Goal: Information Seeking & Learning: Check status

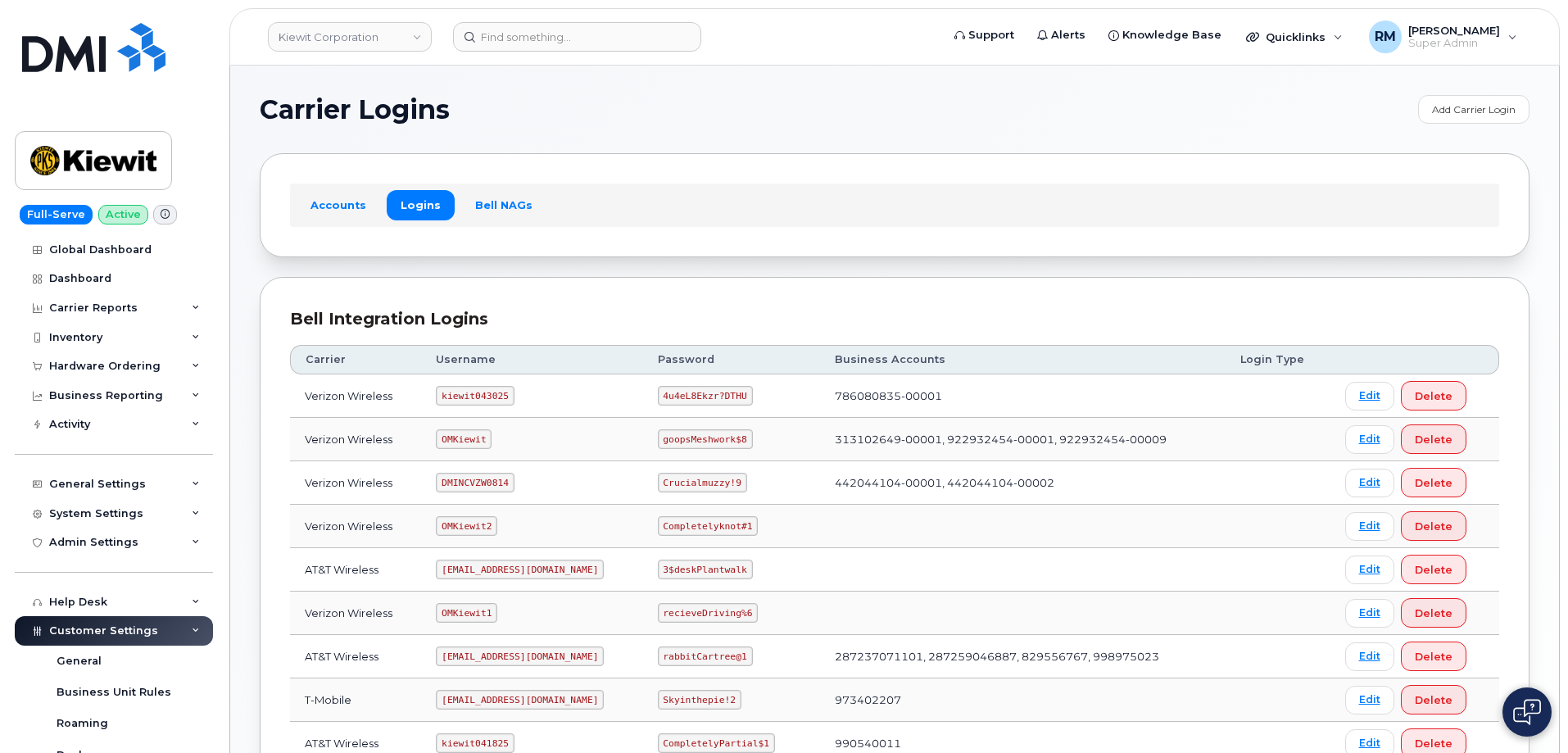
scroll to position [246, 0]
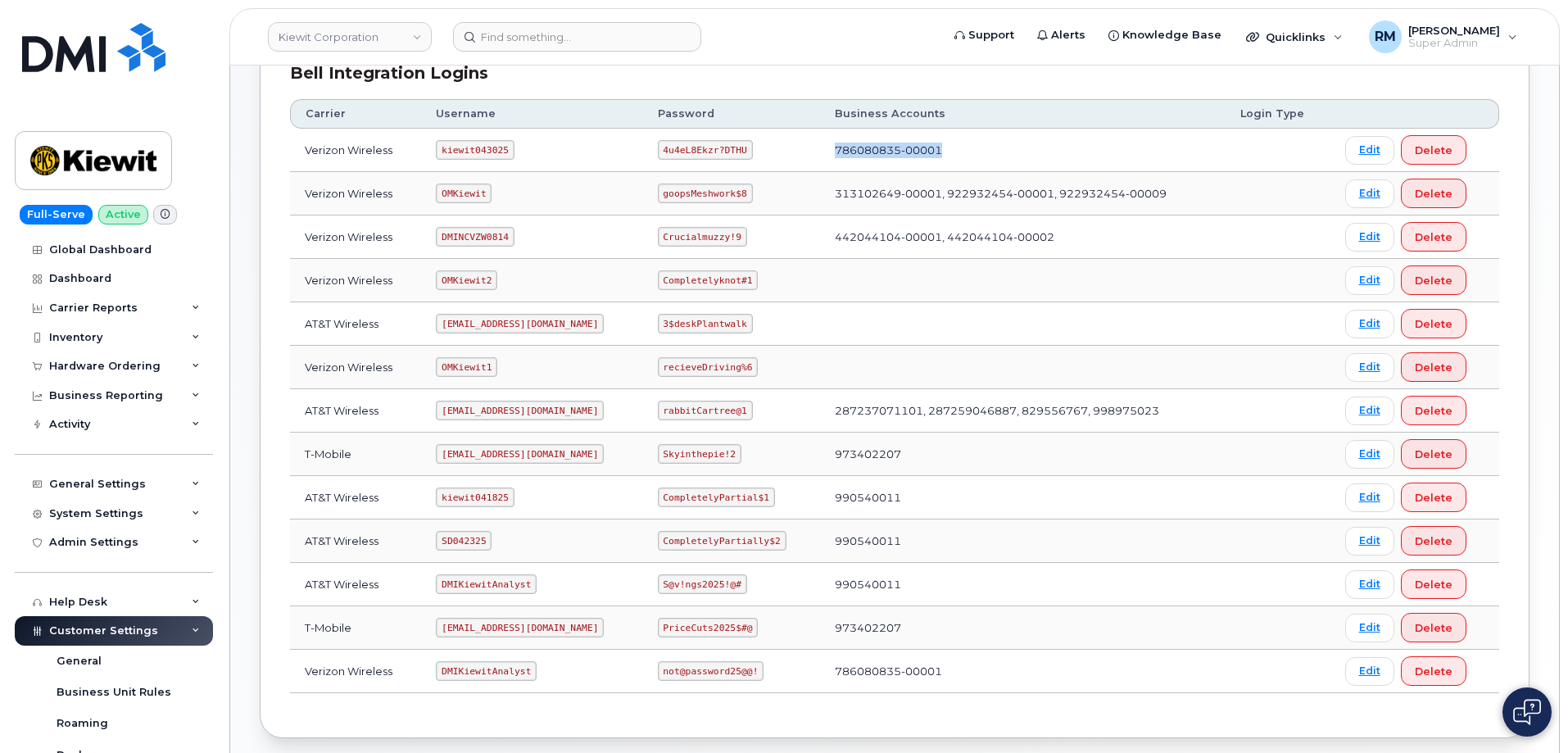
drag, startPoint x: 863, startPoint y: 152, endPoint x: 950, endPoint y: 154, distance: 87.0
click at [950, 154] on td "786080835-00001" at bounding box center [1023, 150] width 405 height 44
copy td "786080835-00001"
click at [870, 450] on td "973402207" at bounding box center [1023, 454] width 405 height 44
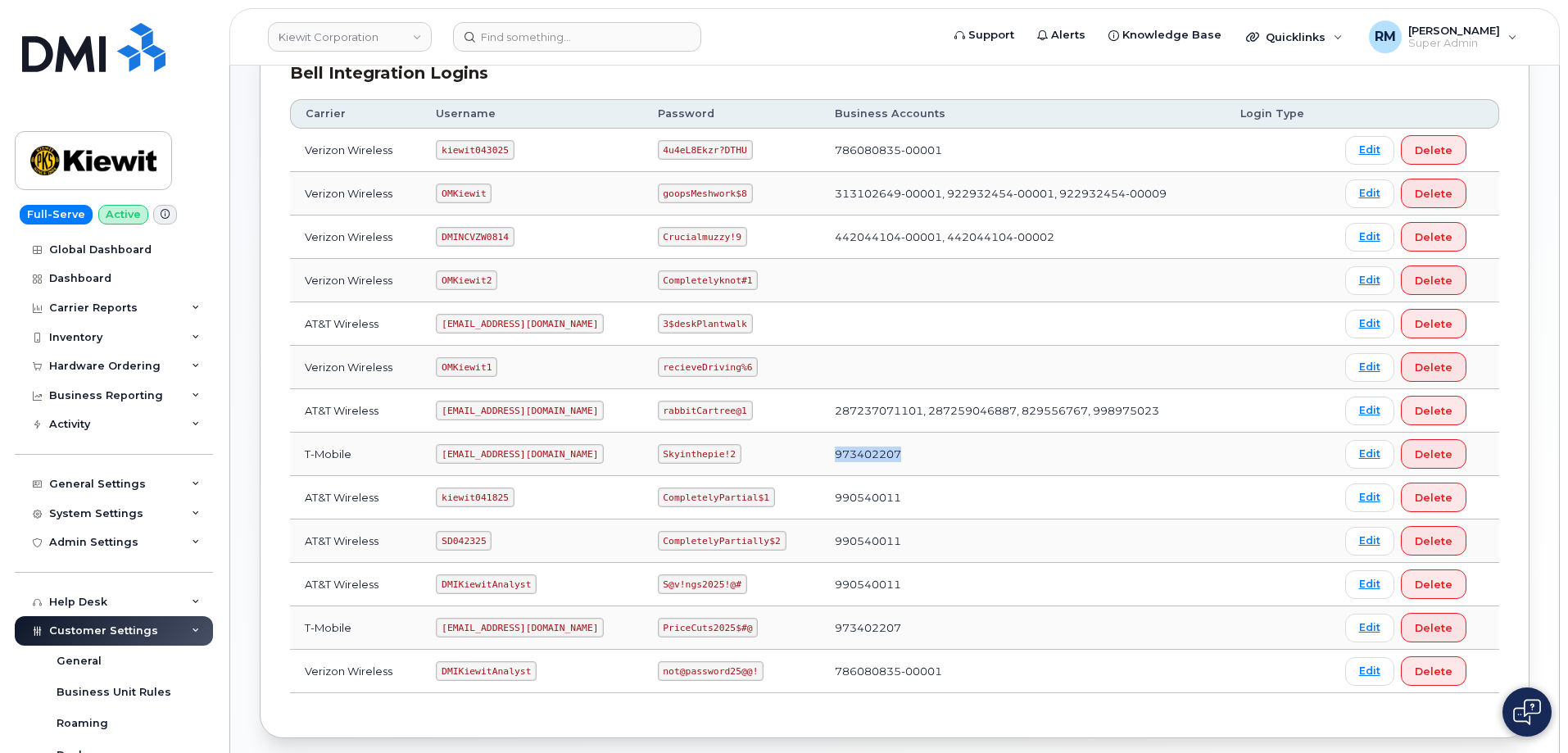
copy td "973402207"
click at [730, 687] on td "not@password25@@!" at bounding box center [731, 671] width 177 height 44
click at [868, 499] on td "990540011" at bounding box center [1023, 497] width 405 height 44
copy td "990540011"
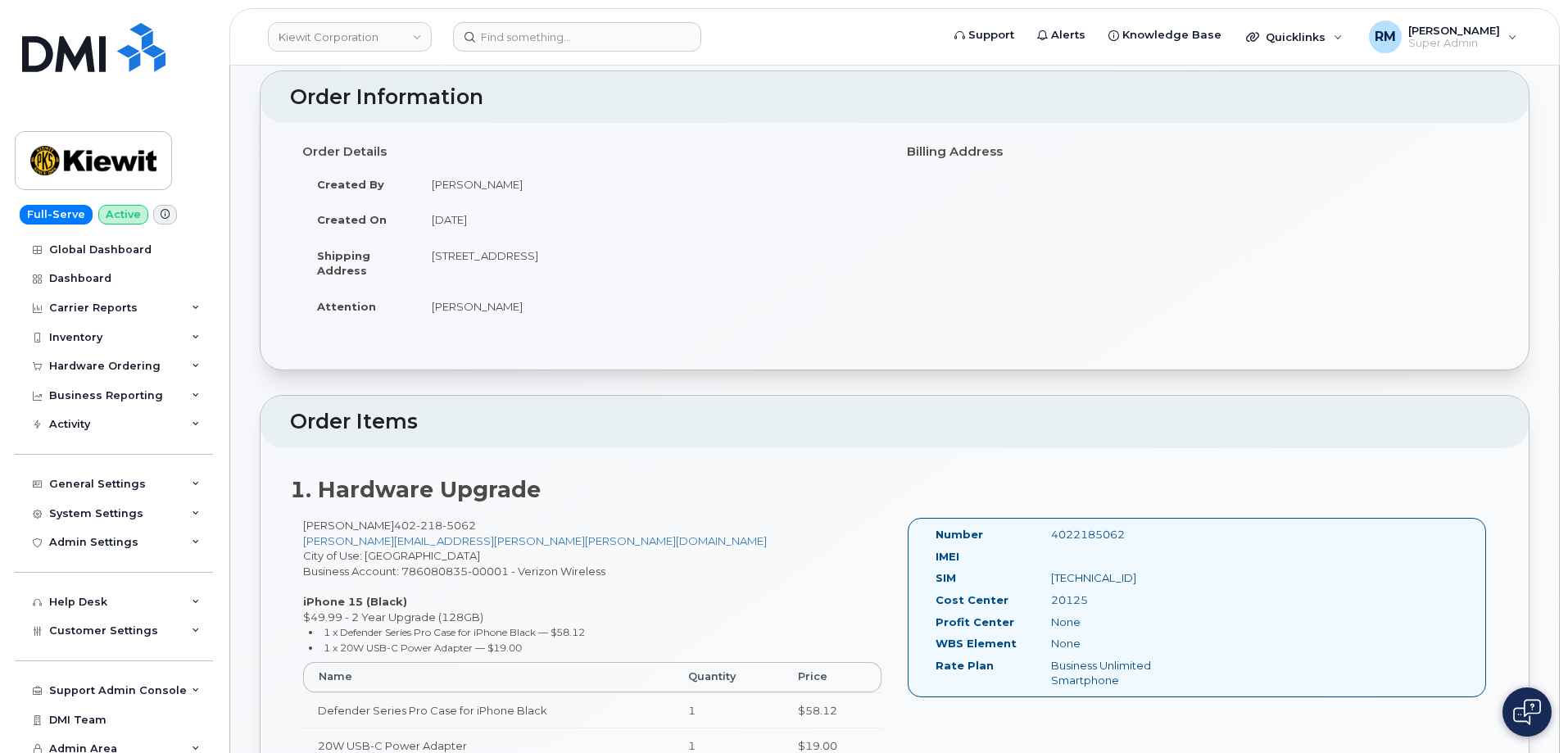
scroll to position [410, 0]
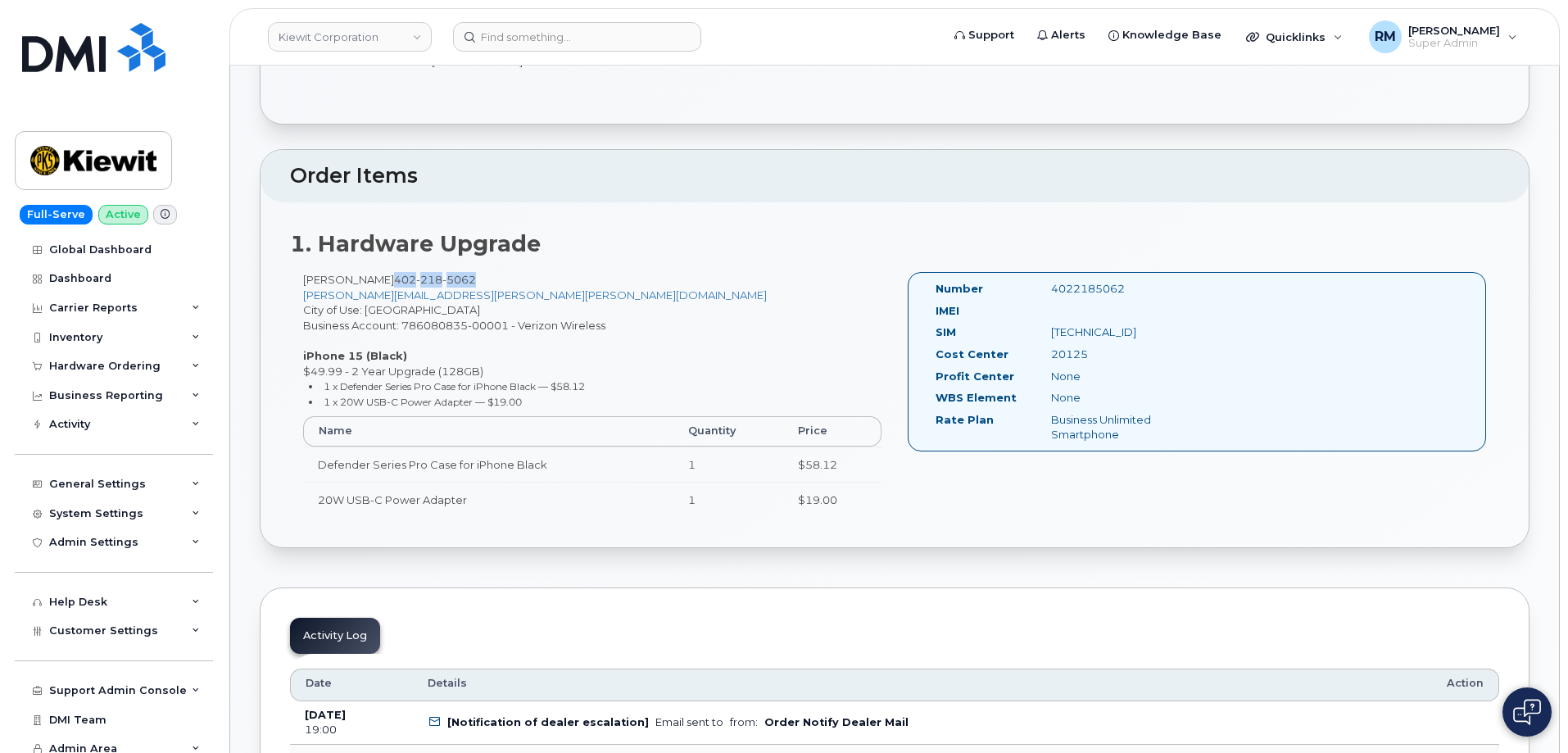
drag, startPoint x: 467, startPoint y: 281, endPoint x: 379, endPoint y: 281, distance: 88.0
click at [379, 281] on div "BEN ZIMMER 402 218 5062 benjamin.zimmer@kiewit.com City of Use: Omaha Business …" at bounding box center [592, 402] width 605 height 260
copy span "402 218 5062"
click at [1068, 358] on div "20125" at bounding box center [1120, 354] width 162 height 15
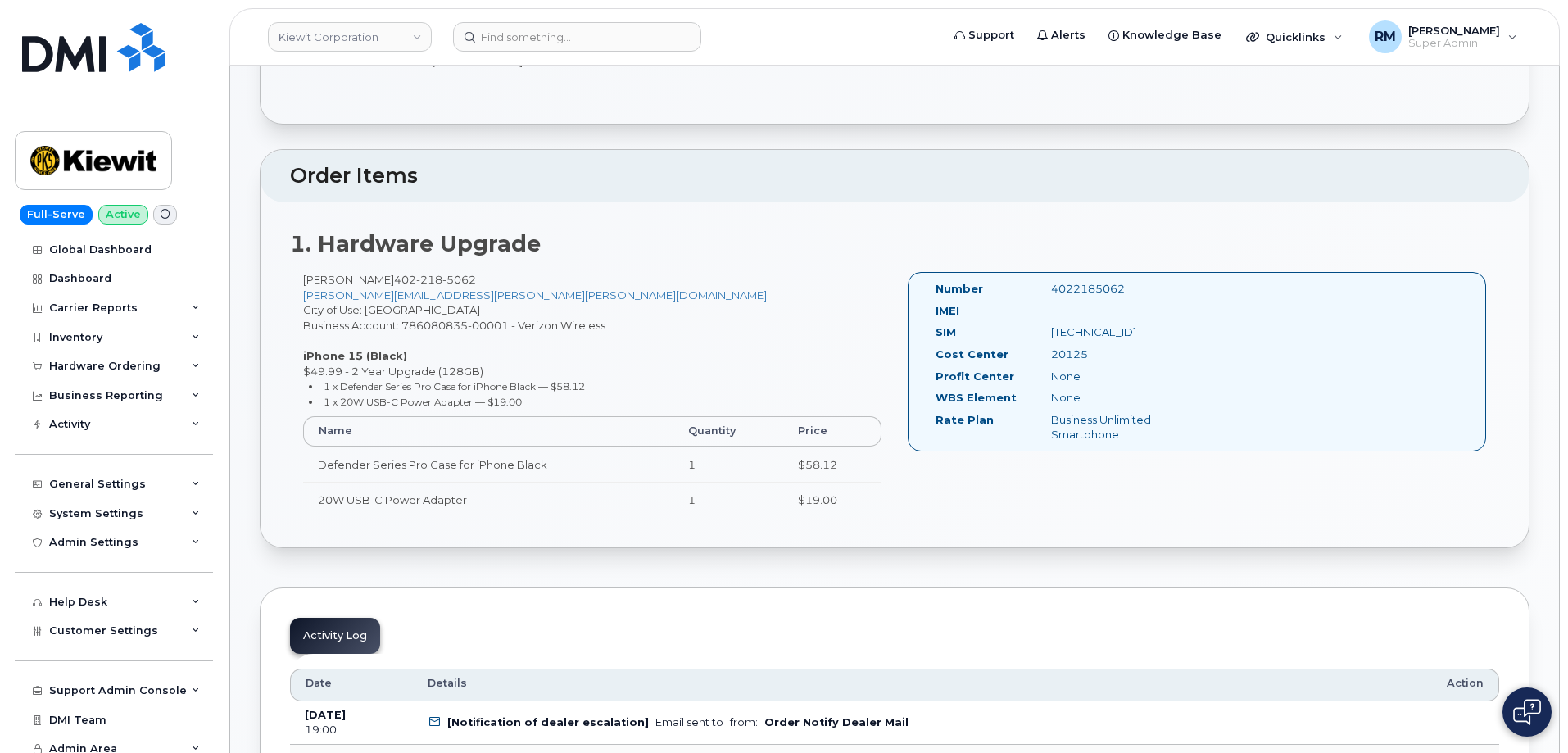
copy div "20125"
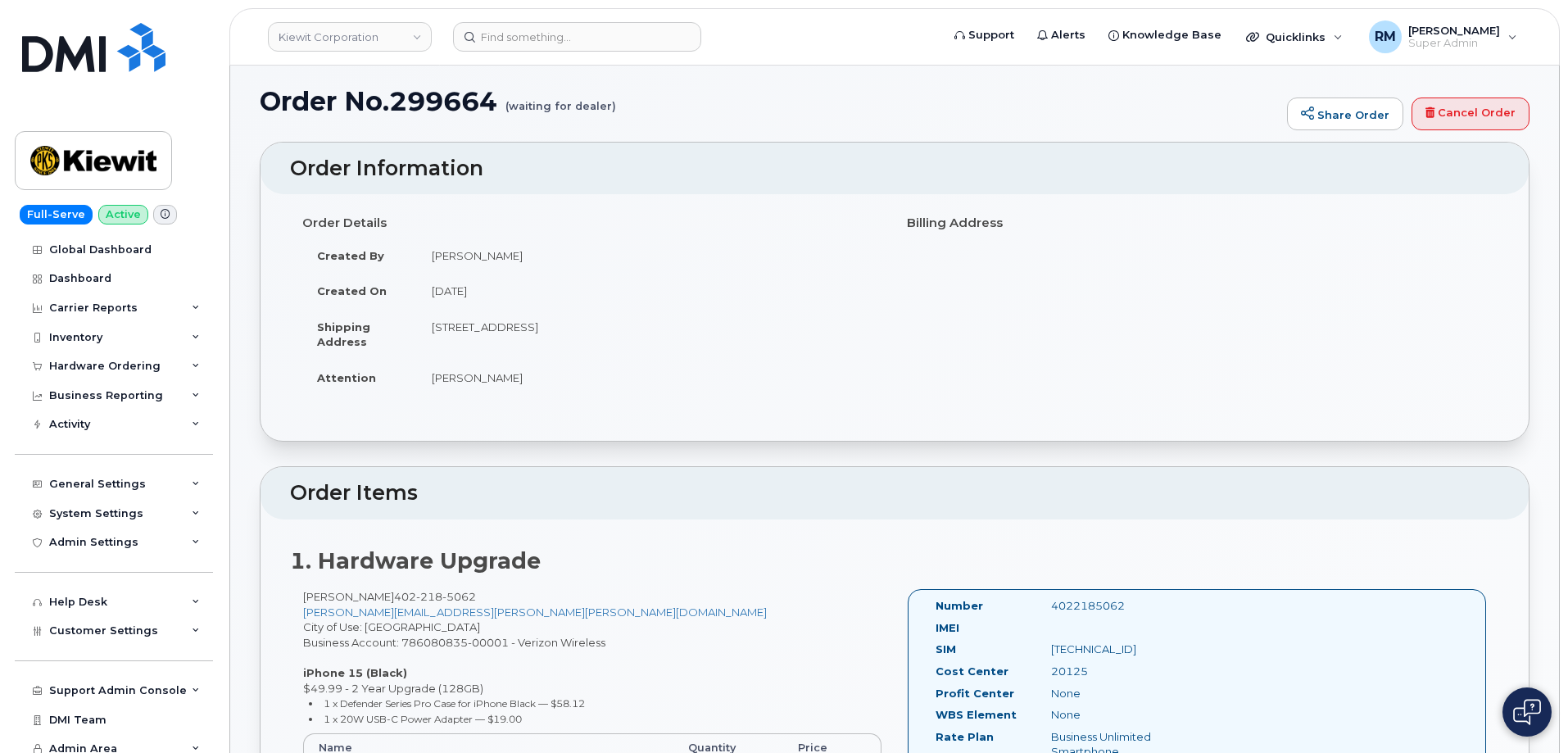
scroll to position [82, 0]
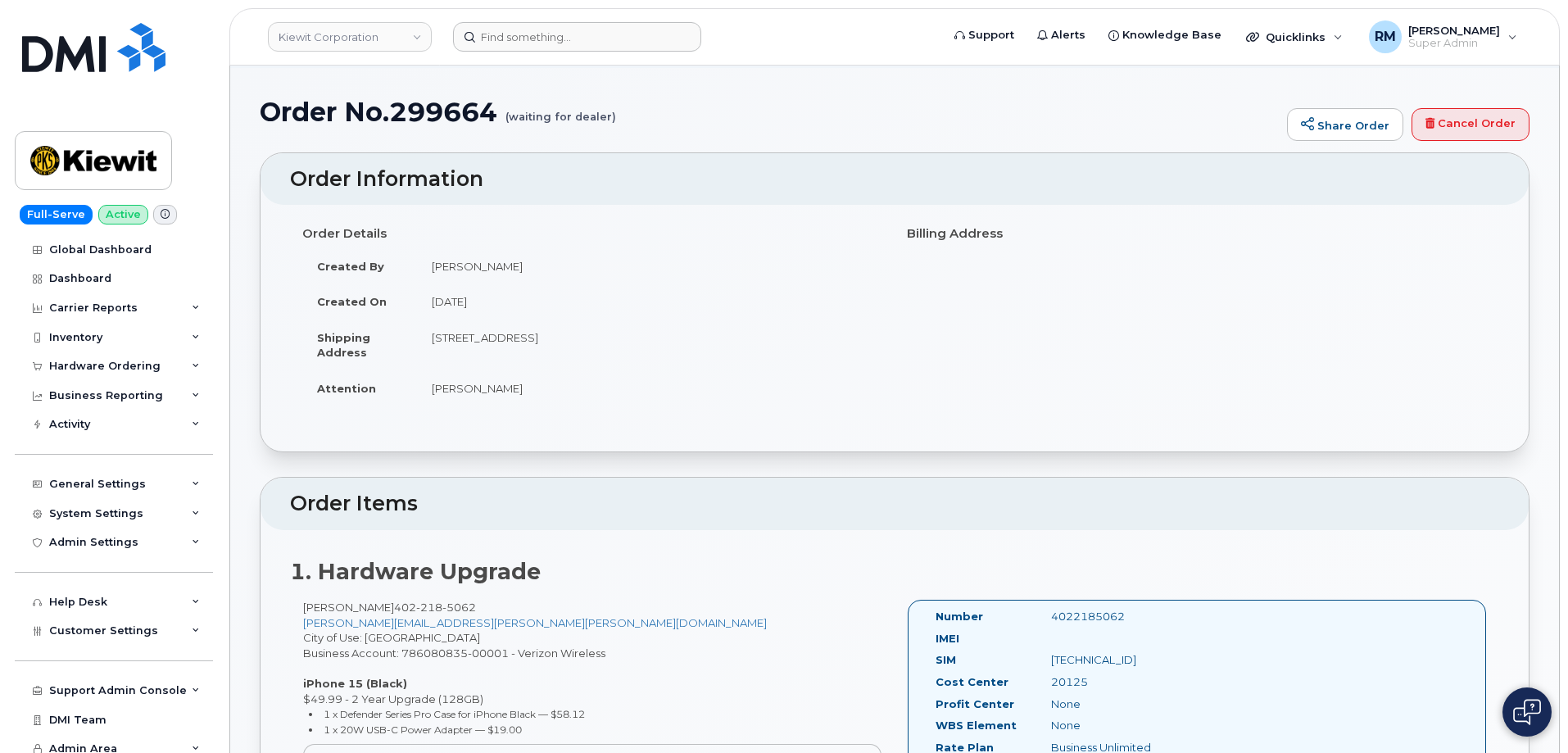
copy div "20125"
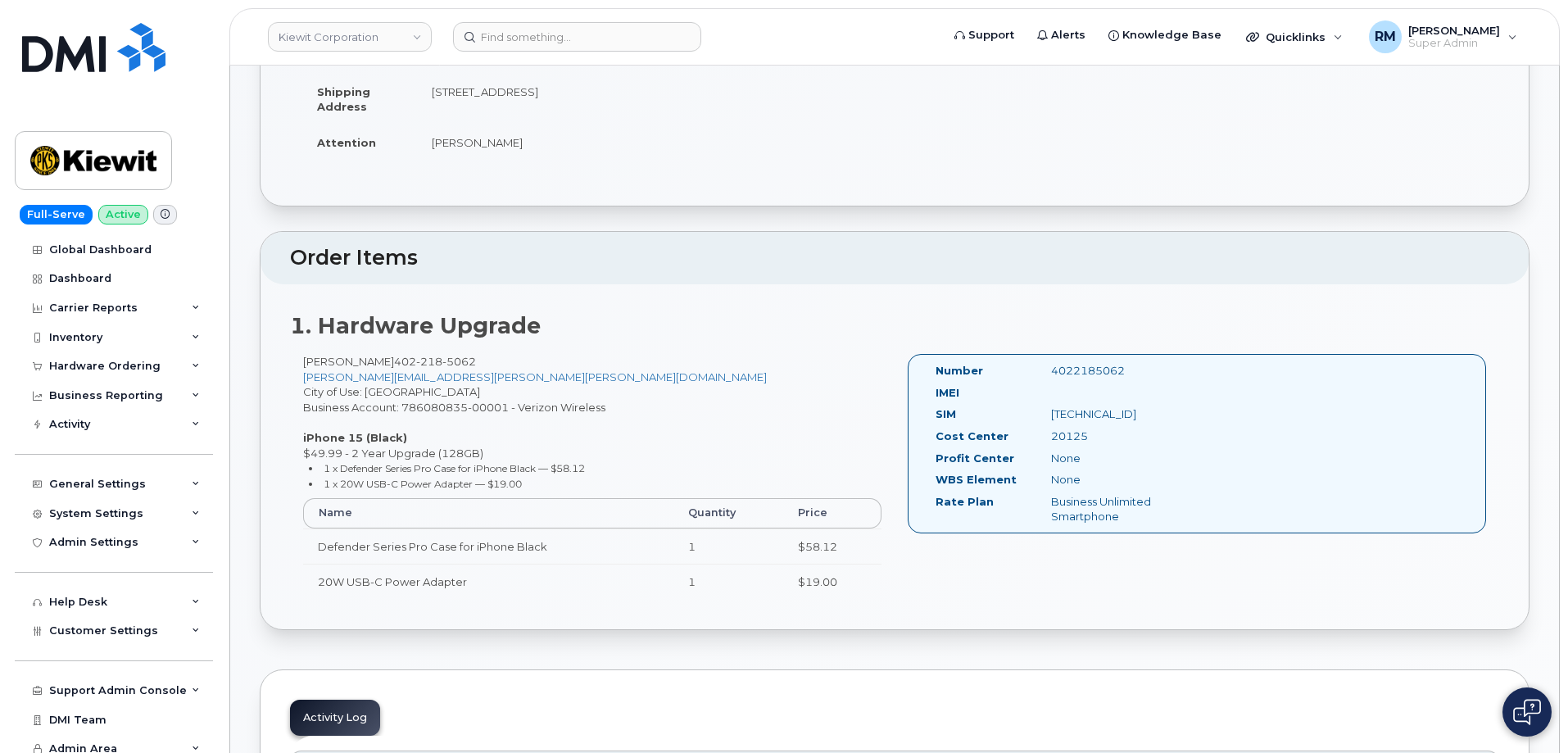
click at [1083, 368] on div "4022185062" at bounding box center [1120, 370] width 162 height 15
copy div "4022185062"
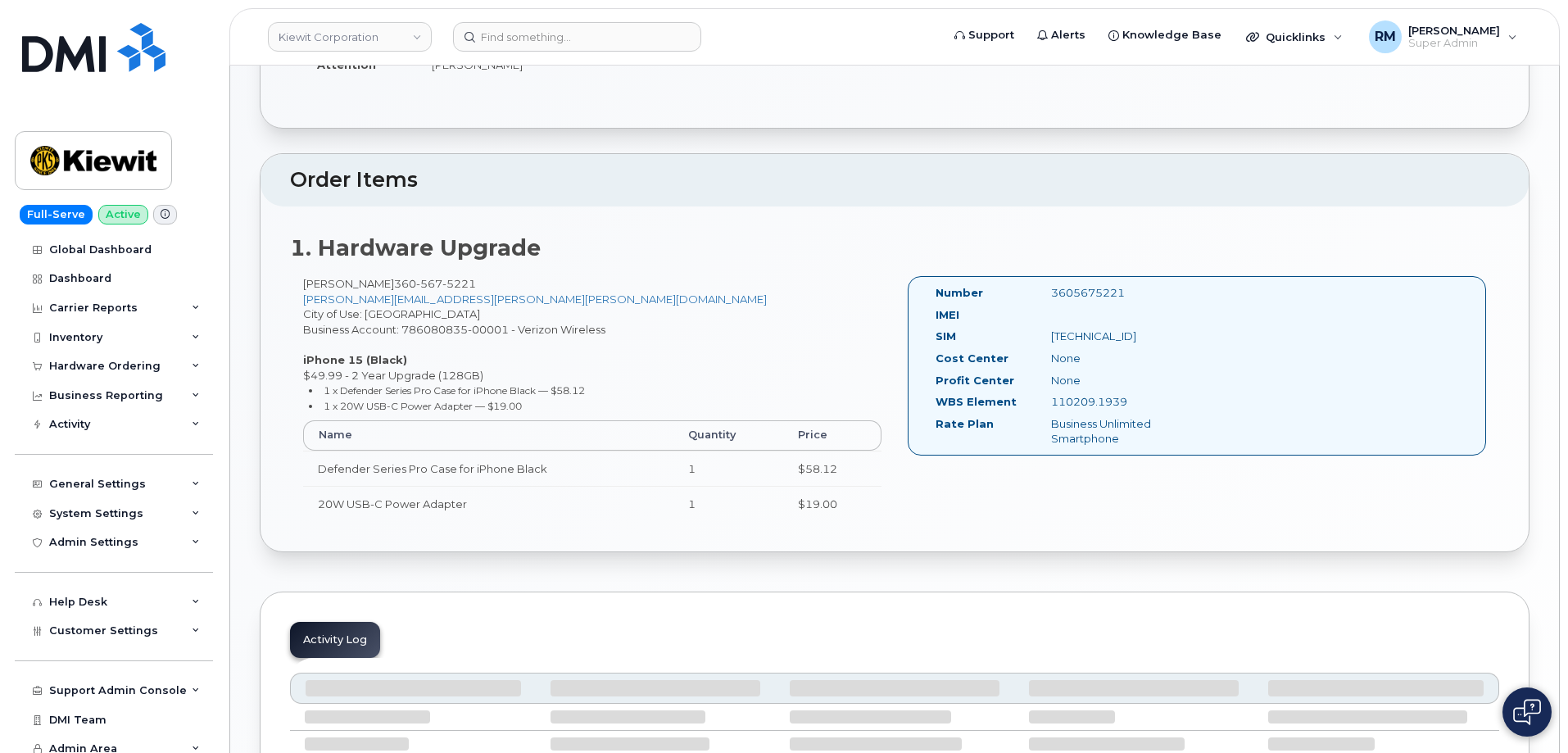
scroll to position [413, 0]
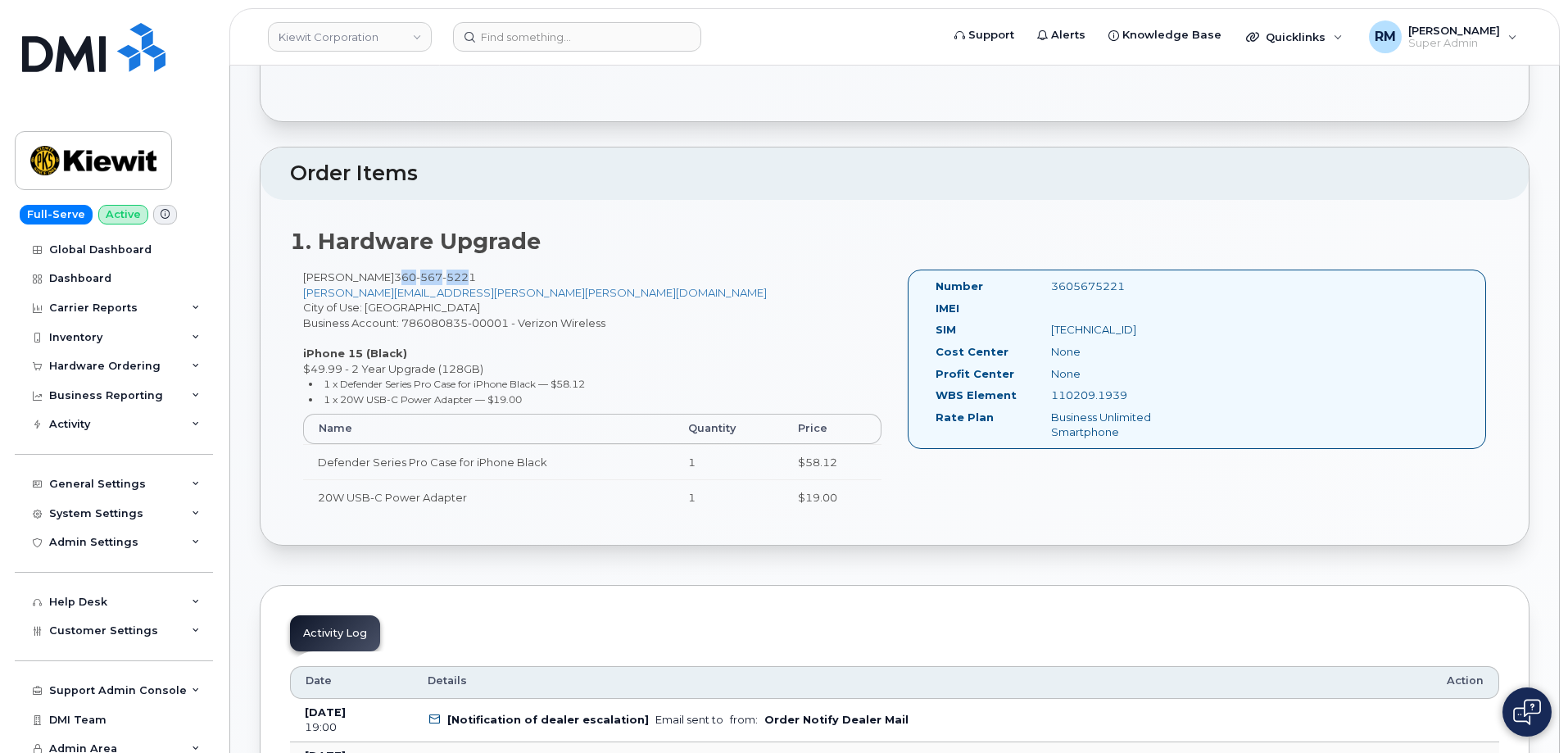
drag, startPoint x: 483, startPoint y: 273, endPoint x: 415, endPoint y: 279, distance: 68.3
click at [415, 279] on span "[PHONE_NUMBER]" at bounding box center [435, 277] width 82 height 13
drag, startPoint x: 494, startPoint y: 274, endPoint x: 409, endPoint y: 279, distance: 85.1
click at [409, 279] on div "[PERSON_NAME] [PHONE_NUMBER] [PERSON_NAME][EMAIL_ADDRESS][PERSON_NAME][PERSON_N…" at bounding box center [592, 400] width 605 height 260
copy span "[PHONE_NUMBER]"
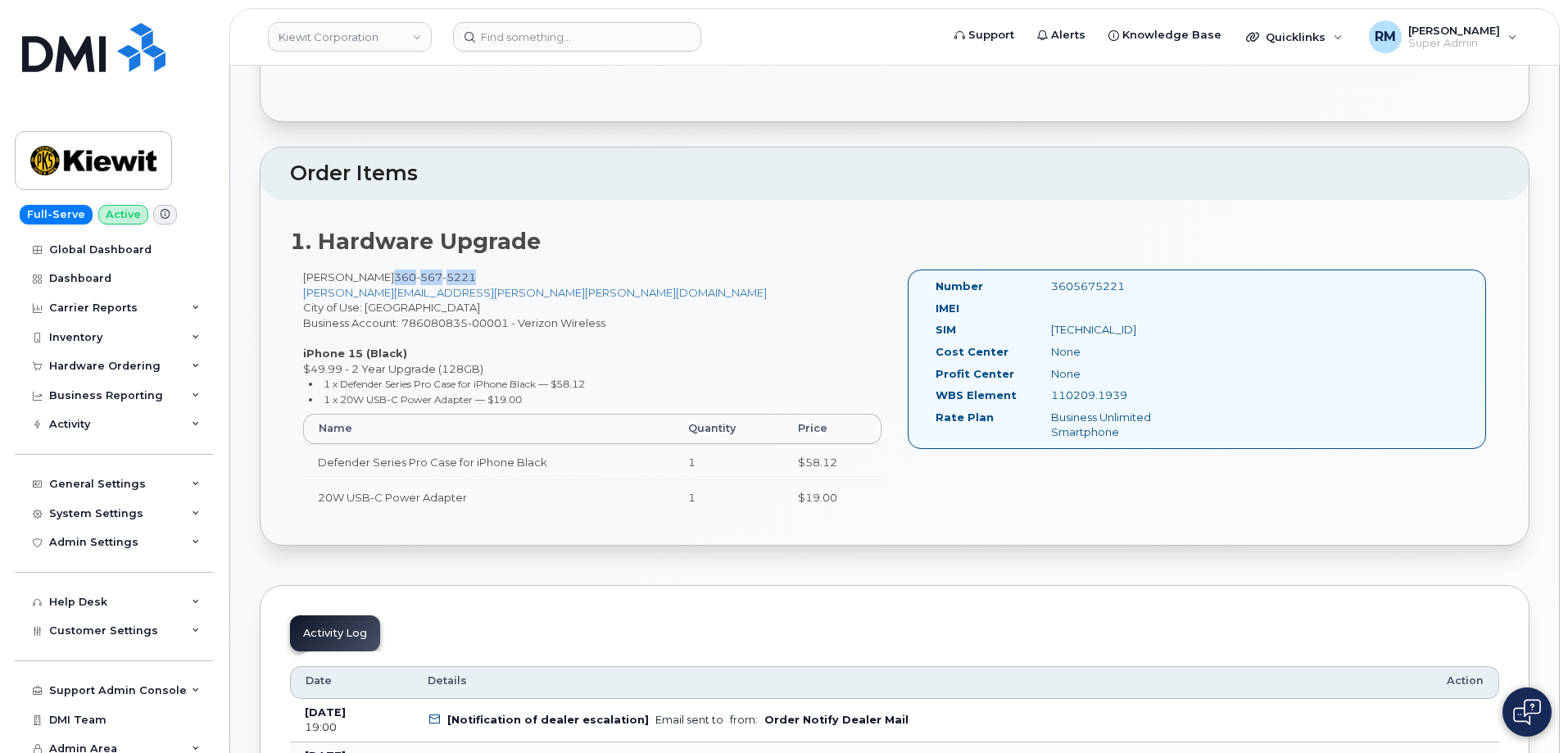
drag, startPoint x: 1141, startPoint y: 396, endPoint x: 1030, endPoint y: 401, distance: 111.1
click at [1030, 401] on div "WBS Element 110209.1939" at bounding box center [1063, 398] width 278 height 22
copy div "110209.1939"
click at [1081, 280] on div "3605675221" at bounding box center [1120, 286] width 162 height 15
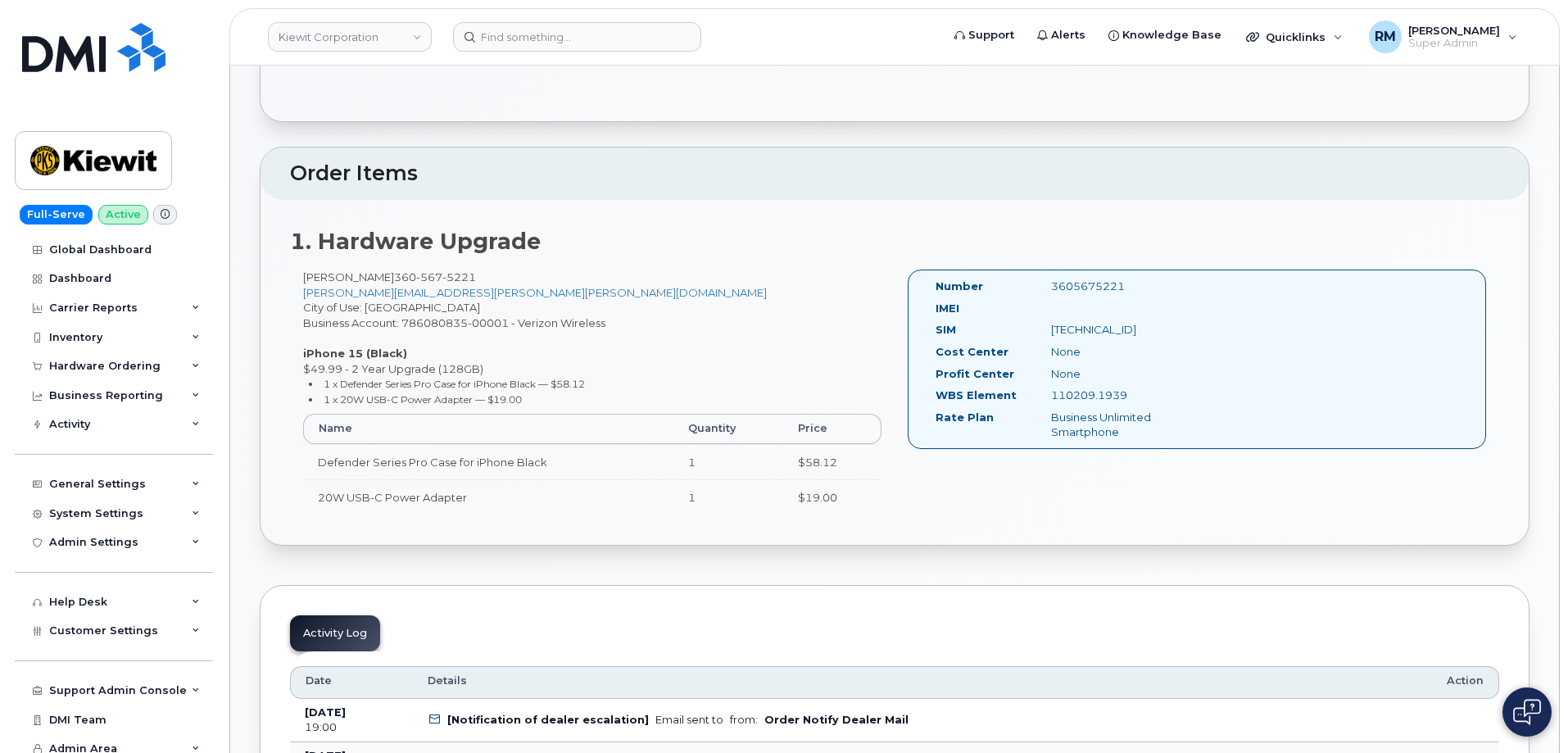
copy div "3605675221"
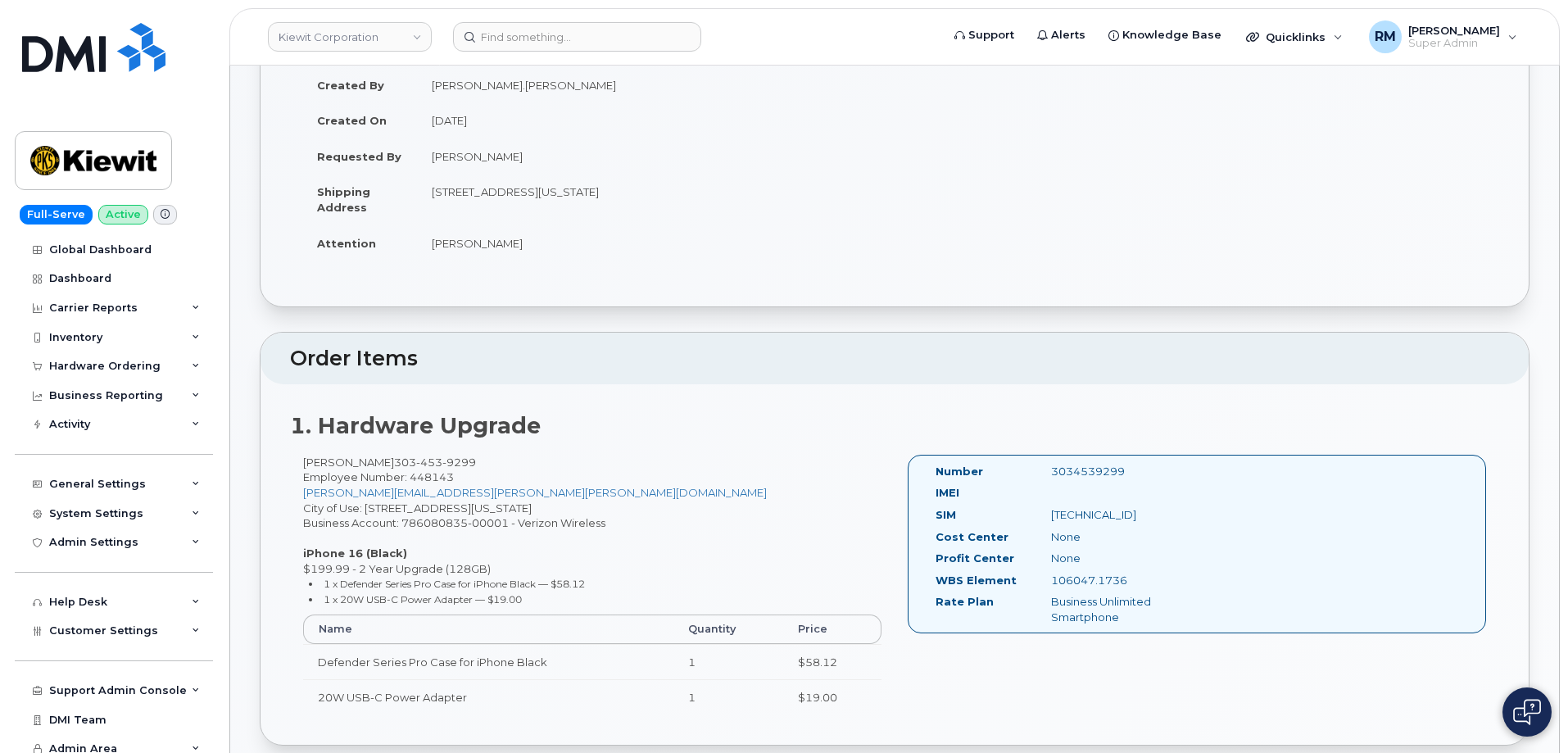
scroll to position [328, 0]
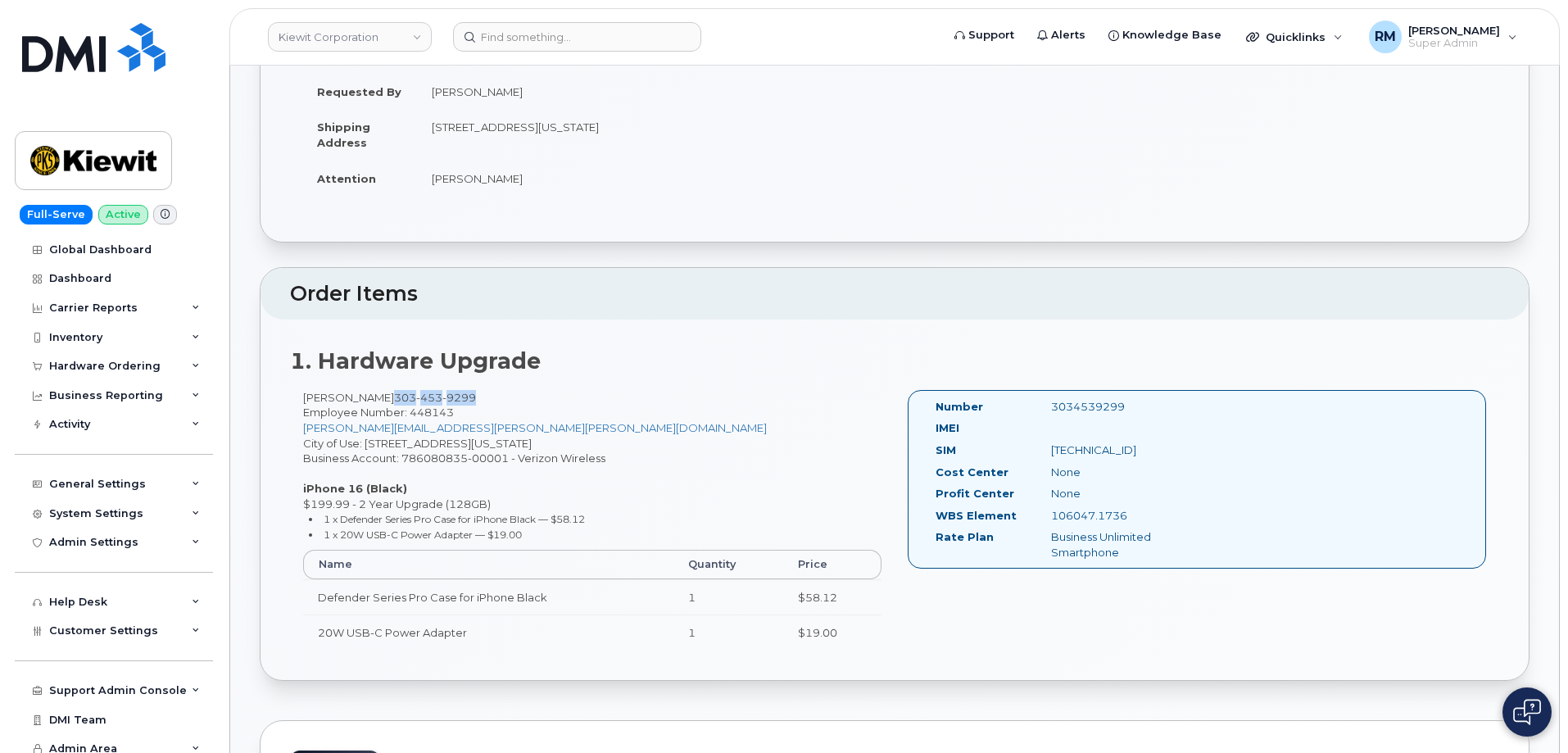
drag, startPoint x: 470, startPoint y: 397, endPoint x: 384, endPoint y: 399, distance: 86.0
click at [384, 399] on div "David Gholson 303 453 9299 Employee Number: 448143 DAVID.GHOLSON@KIEWIT.COM Cit…" at bounding box center [592, 528] width 605 height 275
copy span "303 453 9299"
drag, startPoint x: 1144, startPoint y: 514, endPoint x: 1036, endPoint y: 515, distance: 108.0
click at [1036, 515] on div "WBS Element 106047.1736" at bounding box center [1063, 519] width 278 height 22
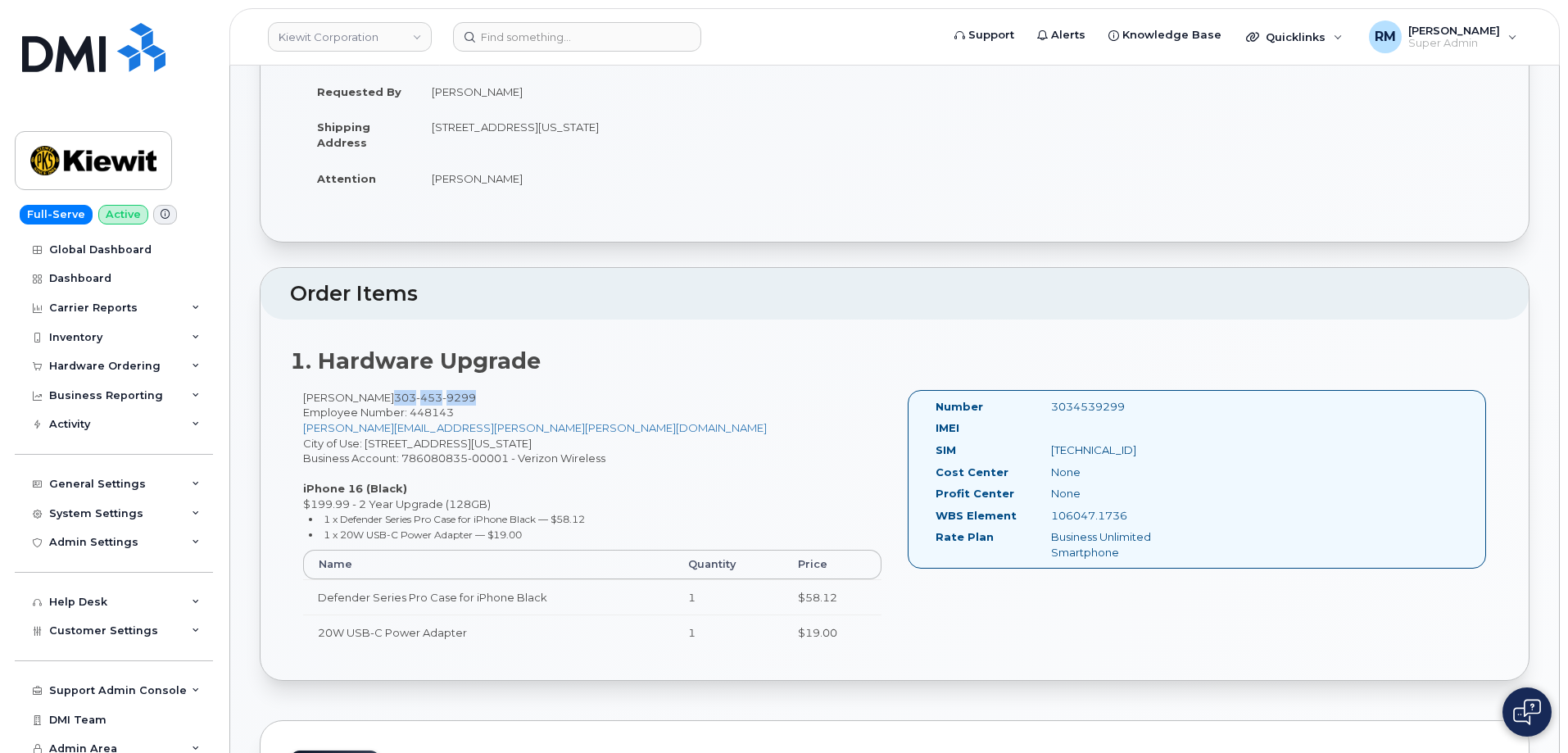
copy div "106047.1736"
click at [1096, 408] on div "3034539299" at bounding box center [1120, 406] width 162 height 15
copy div "3034539299"
drag, startPoint x: 438, startPoint y: 445, endPoint x: 510, endPoint y: 445, distance: 72.0
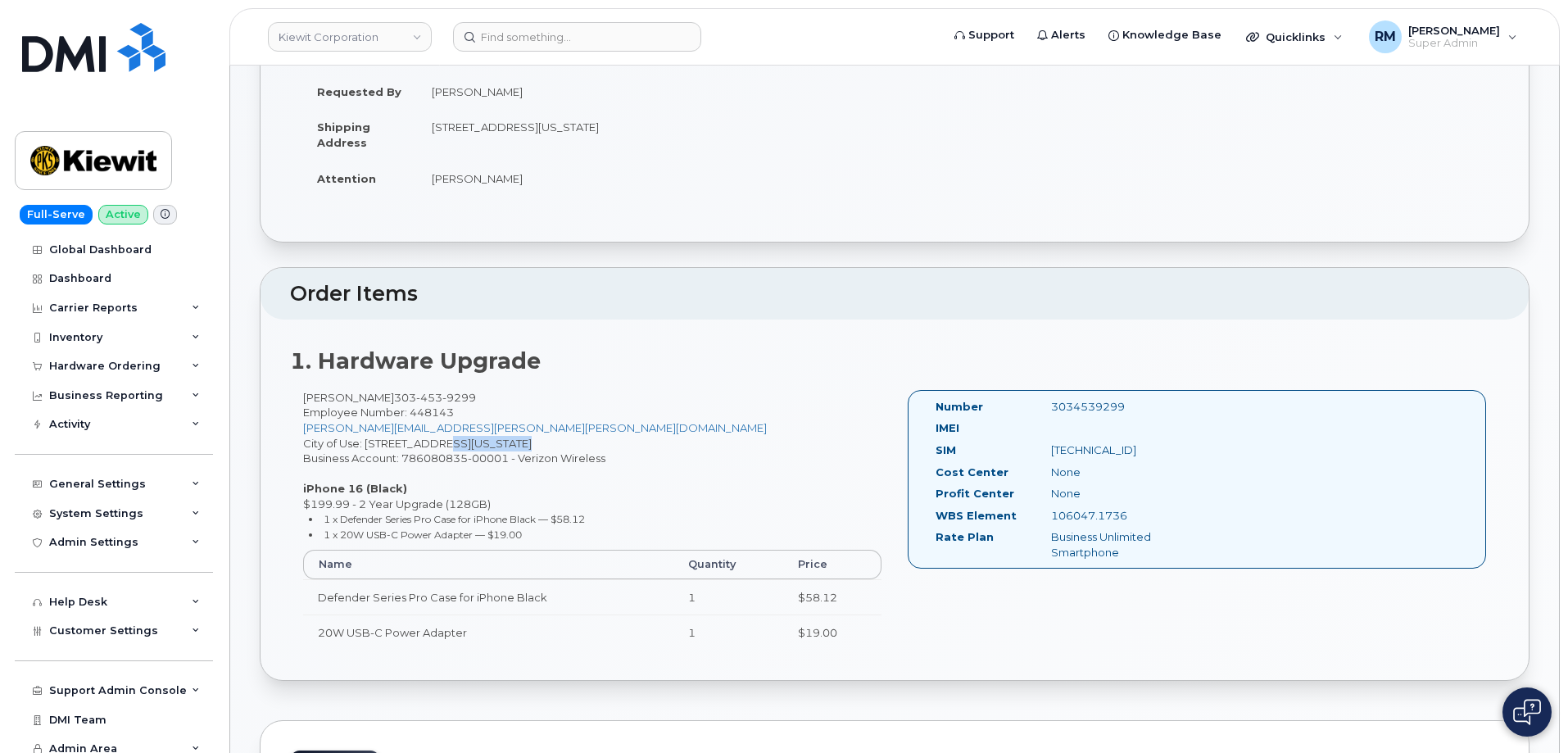
click at [510, 445] on div "David Gholson 303 453 9299 Employee Number: 448143 DAVID.GHOLSON@KIEWIT.COM Cit…" at bounding box center [592, 528] width 605 height 275
copy div "249 Access rd"
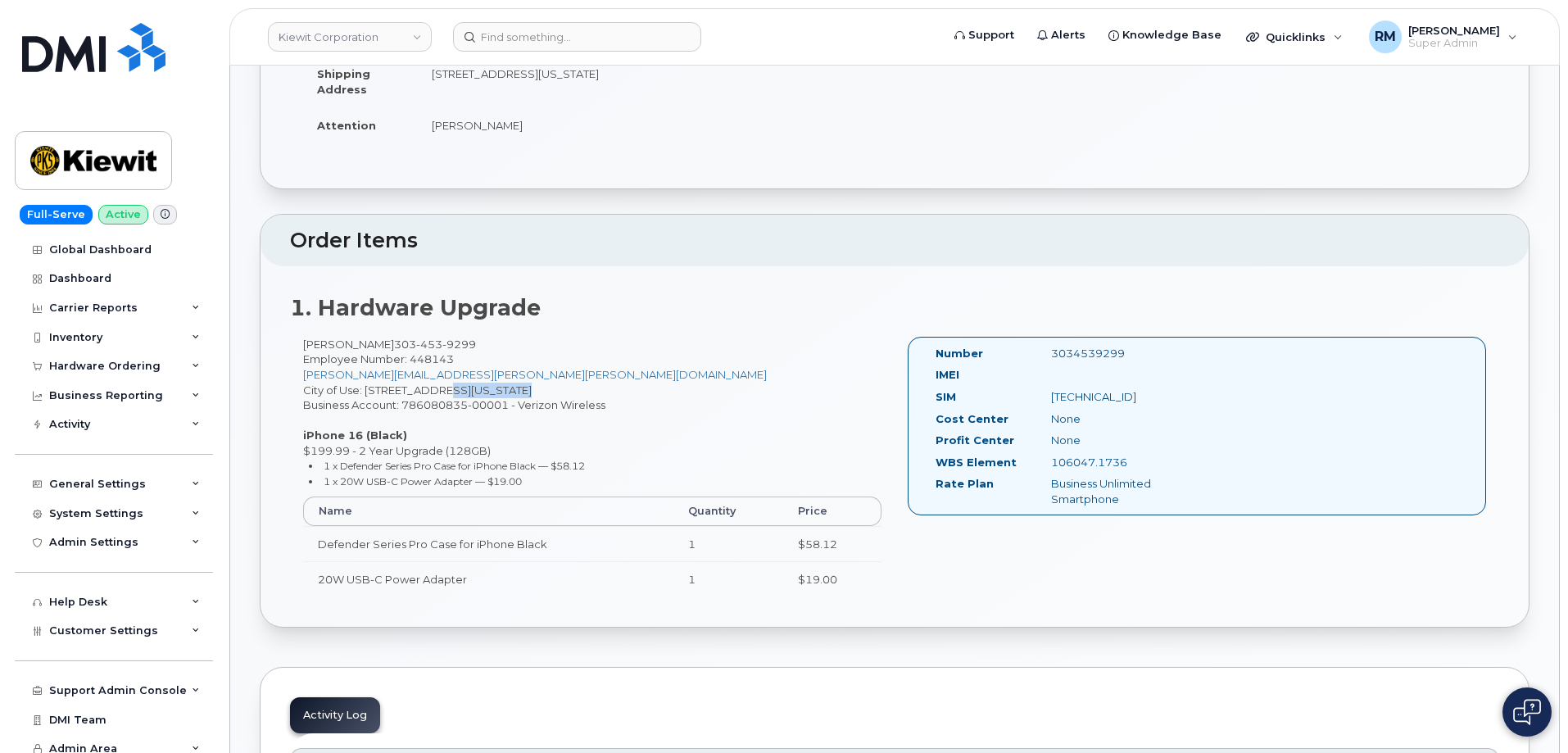
scroll to position [410, 0]
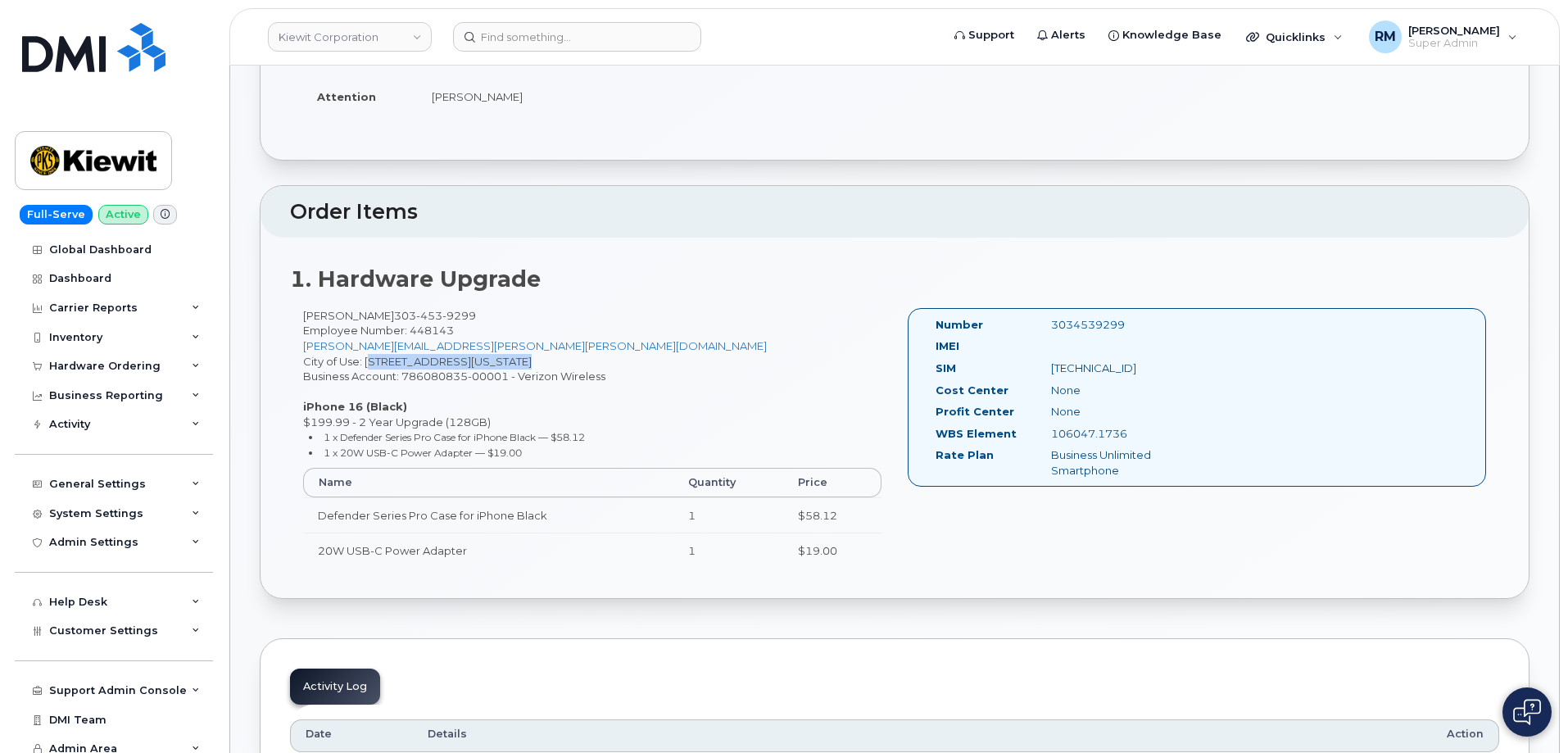
drag, startPoint x: 365, startPoint y: 363, endPoint x: 561, endPoint y: 363, distance: 196.0
click at [561, 363] on div "David Gholson 303 453 9299 Employee Number: 448143 DAVID.GHOLSON@KIEWIT.COM Cit…" at bounding box center [592, 446] width 605 height 275
copy div "16301 Texas 249 Access rd"
click at [1099, 321] on div "3034539299" at bounding box center [1120, 324] width 162 height 15
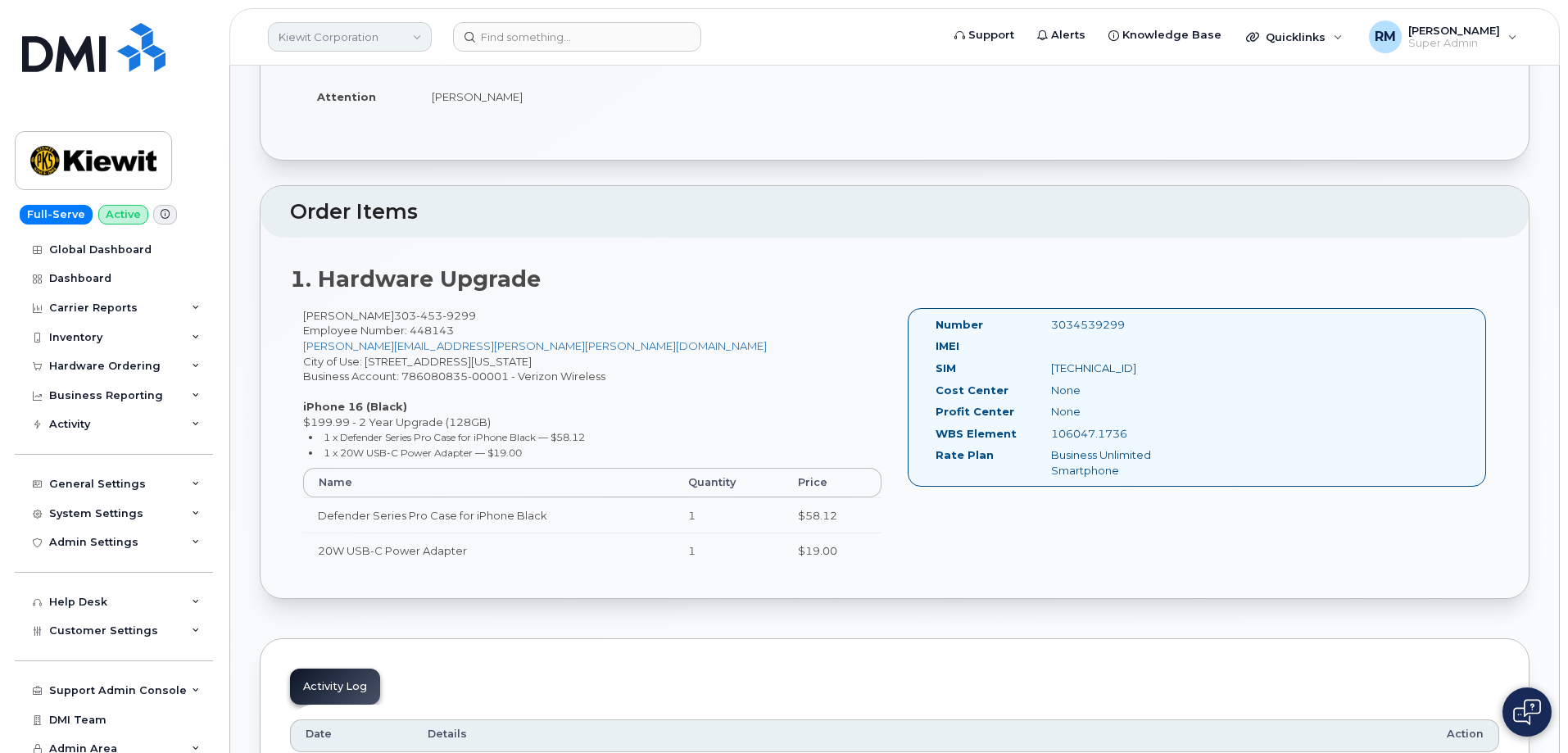
copy div "3034539299"
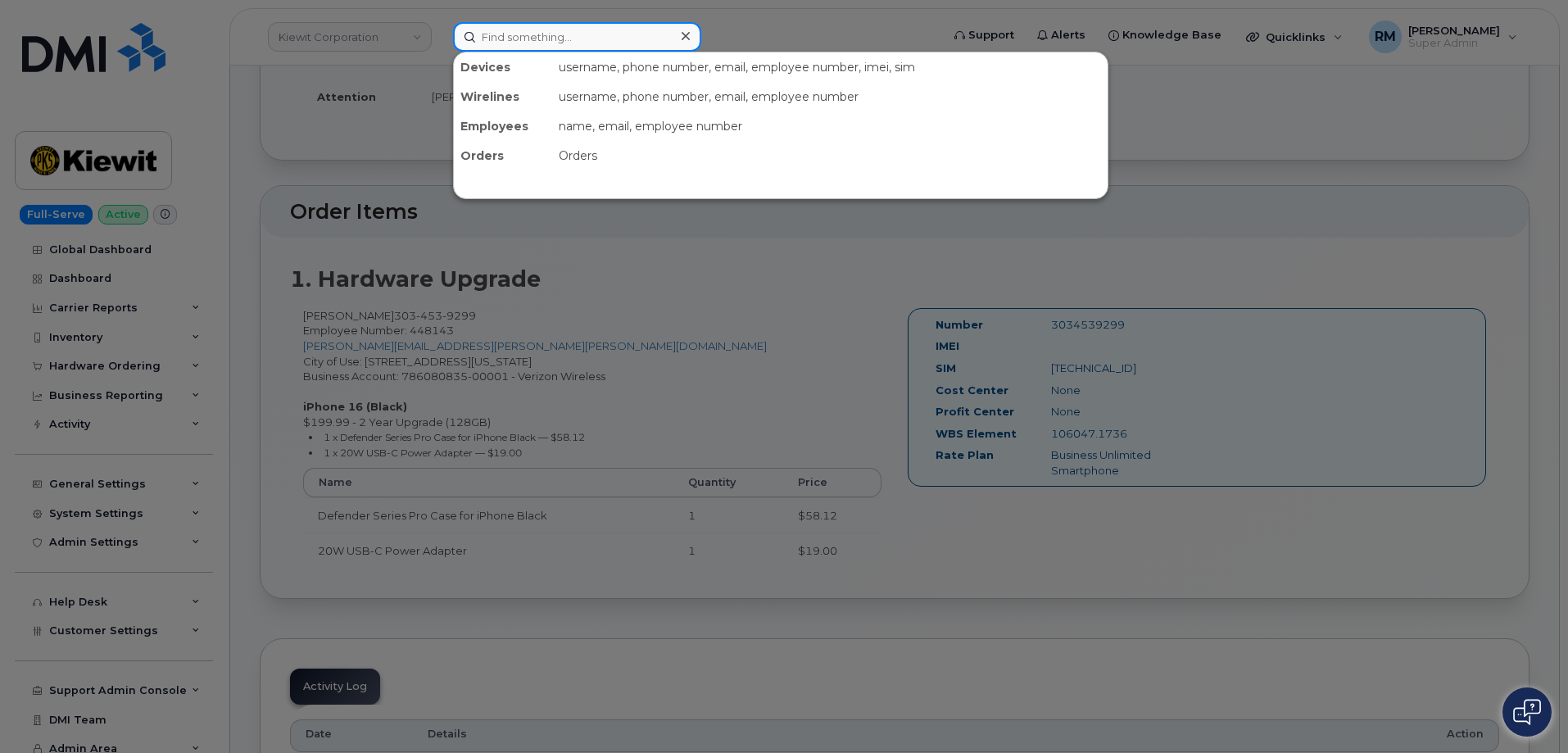
click at [495, 31] on input at bounding box center [577, 37] width 249 height 29
paste input "299347"
type input "299347"
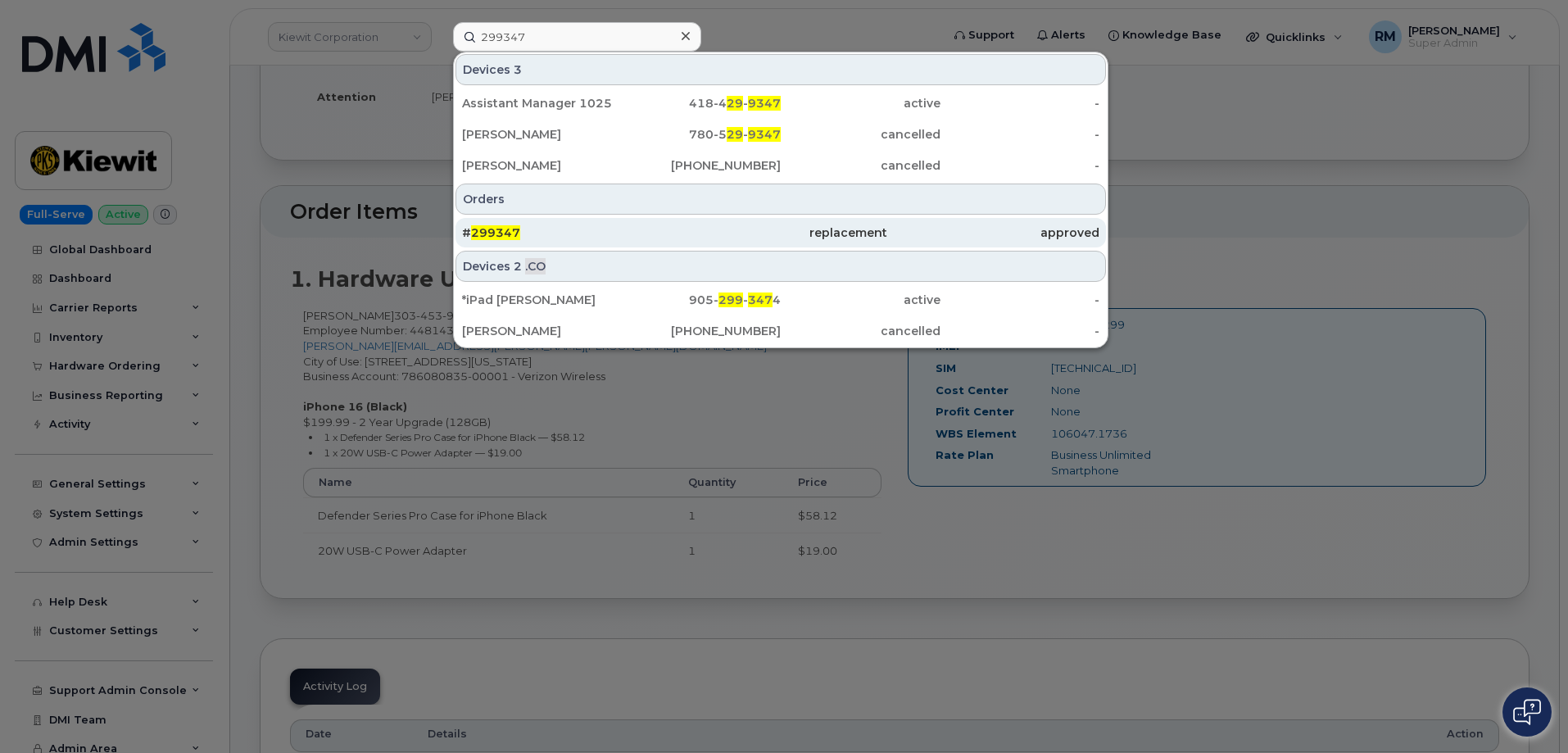
click at [495, 233] on span "299347" at bounding box center [495, 233] width 49 height 15
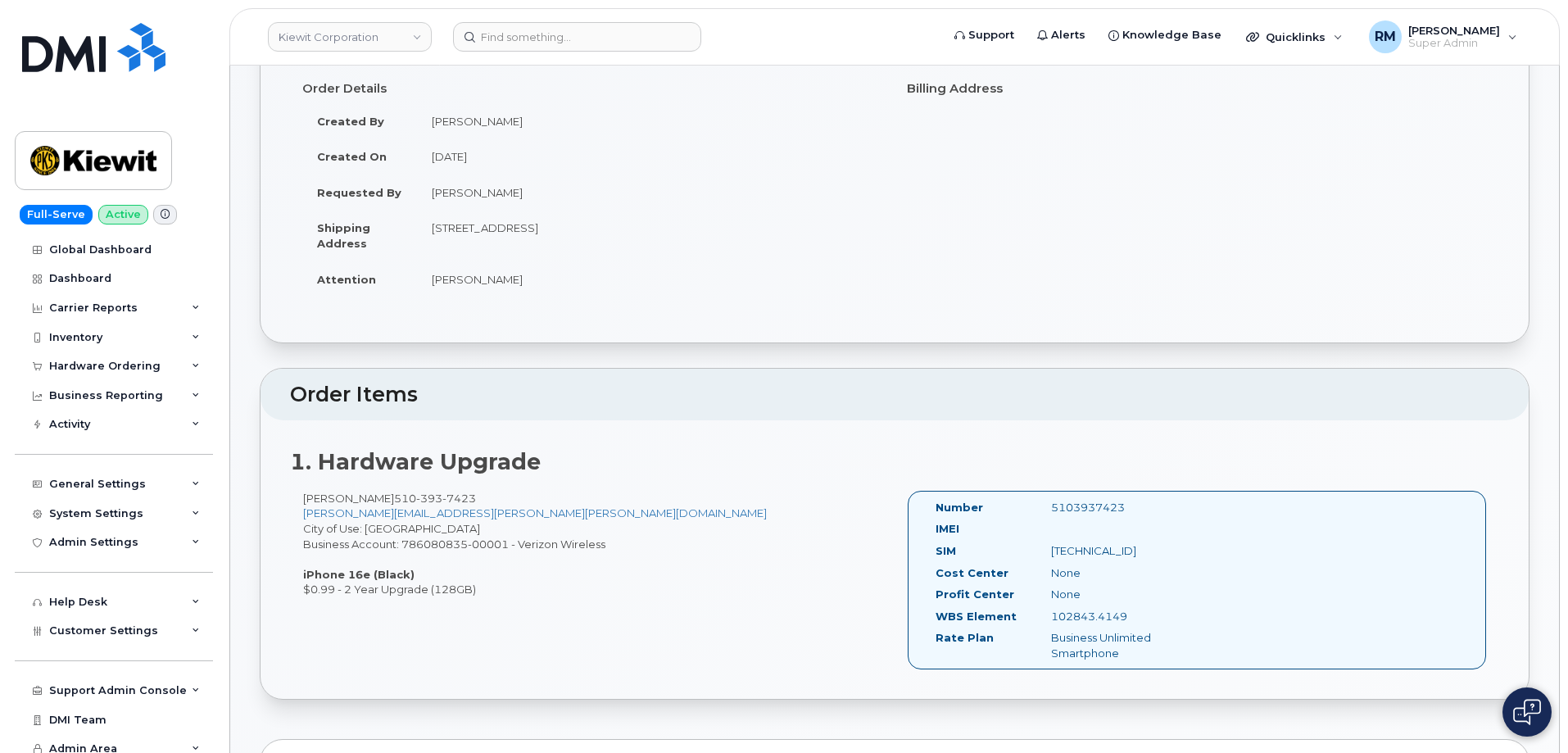
scroll to position [328, 0]
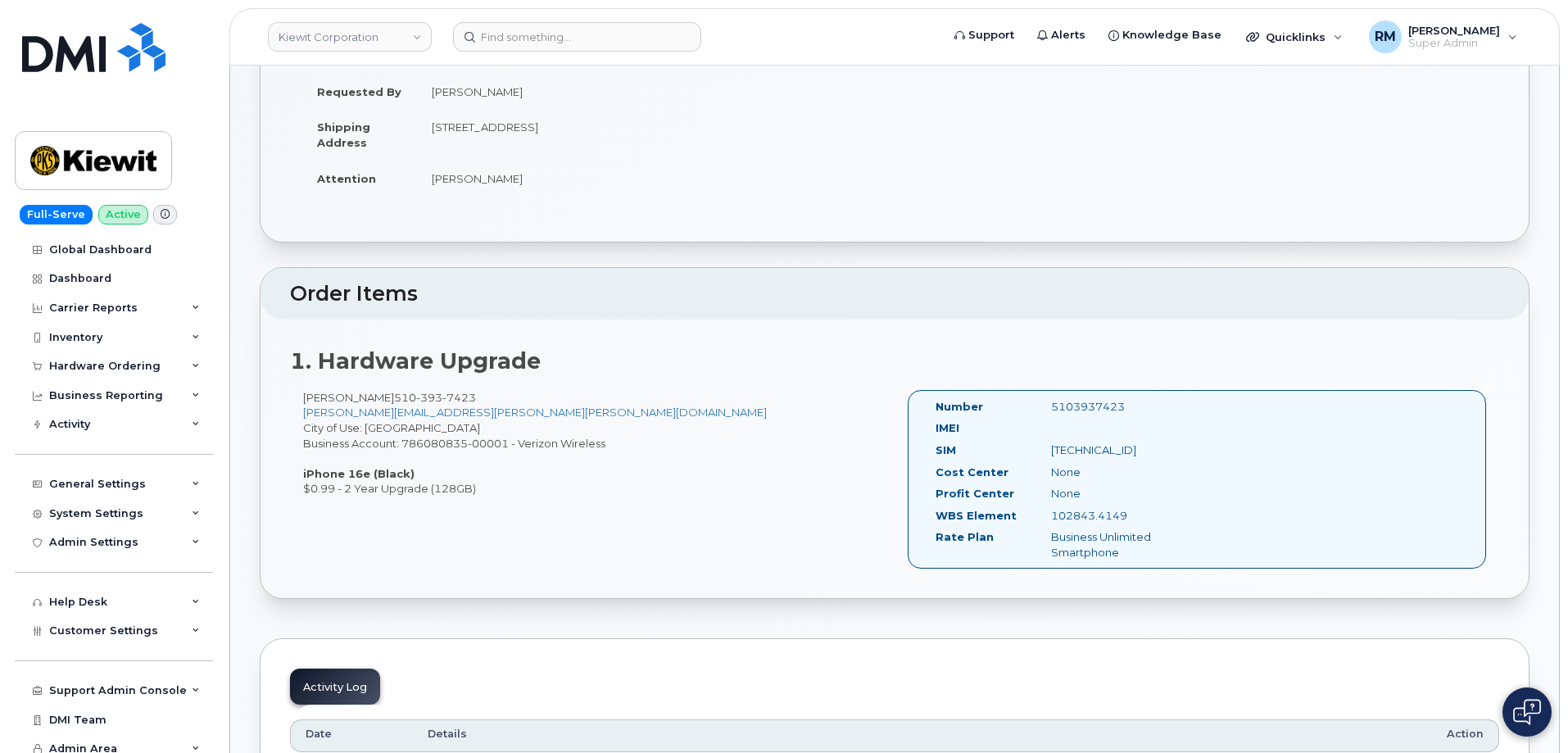
click at [617, 514] on div "[PERSON_NAME] [PHONE_NUMBER] [PERSON_NAME][EMAIL_ADDRESS][PERSON_NAME][PERSON_N…" at bounding box center [895, 487] width 1210 height 194
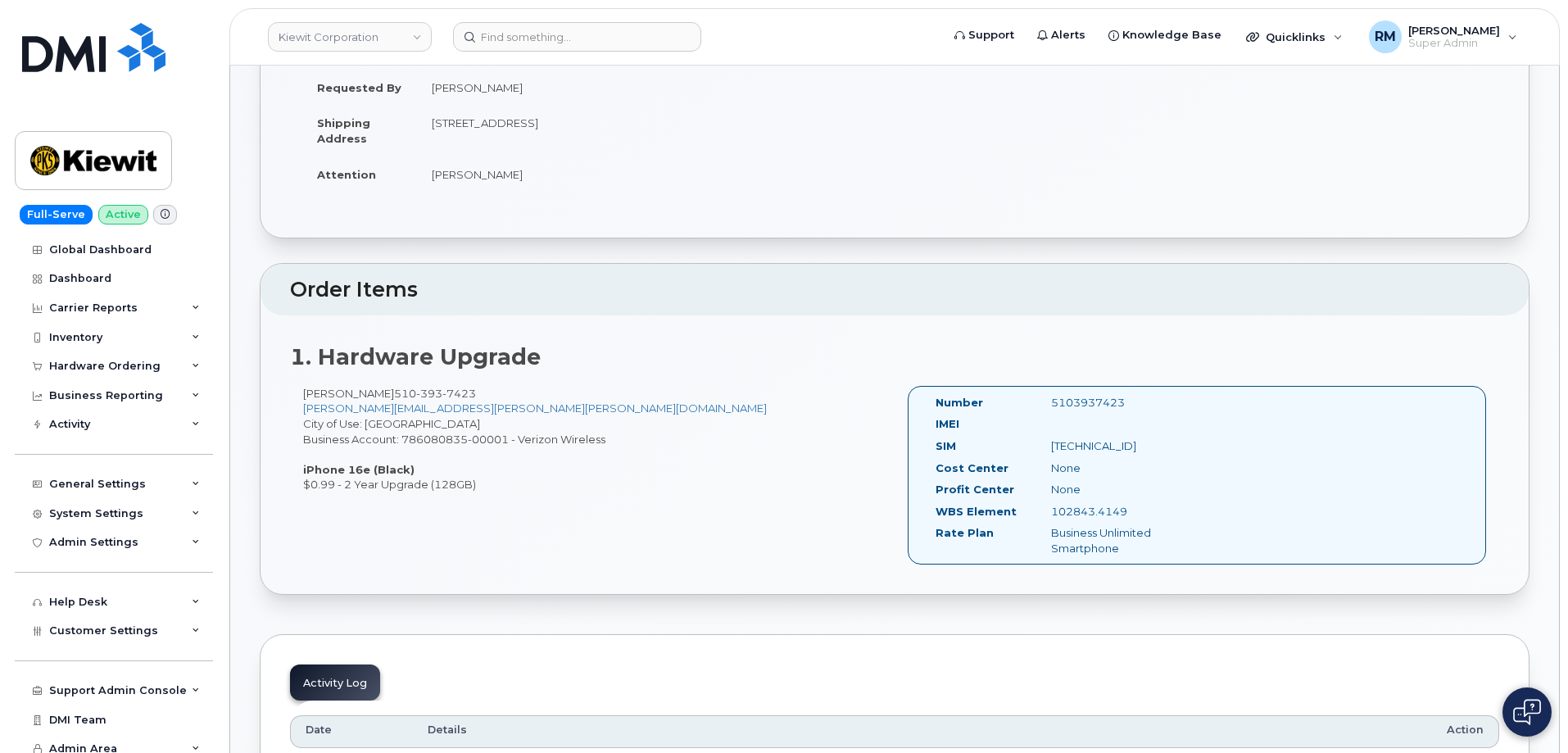
scroll to position [82, 0]
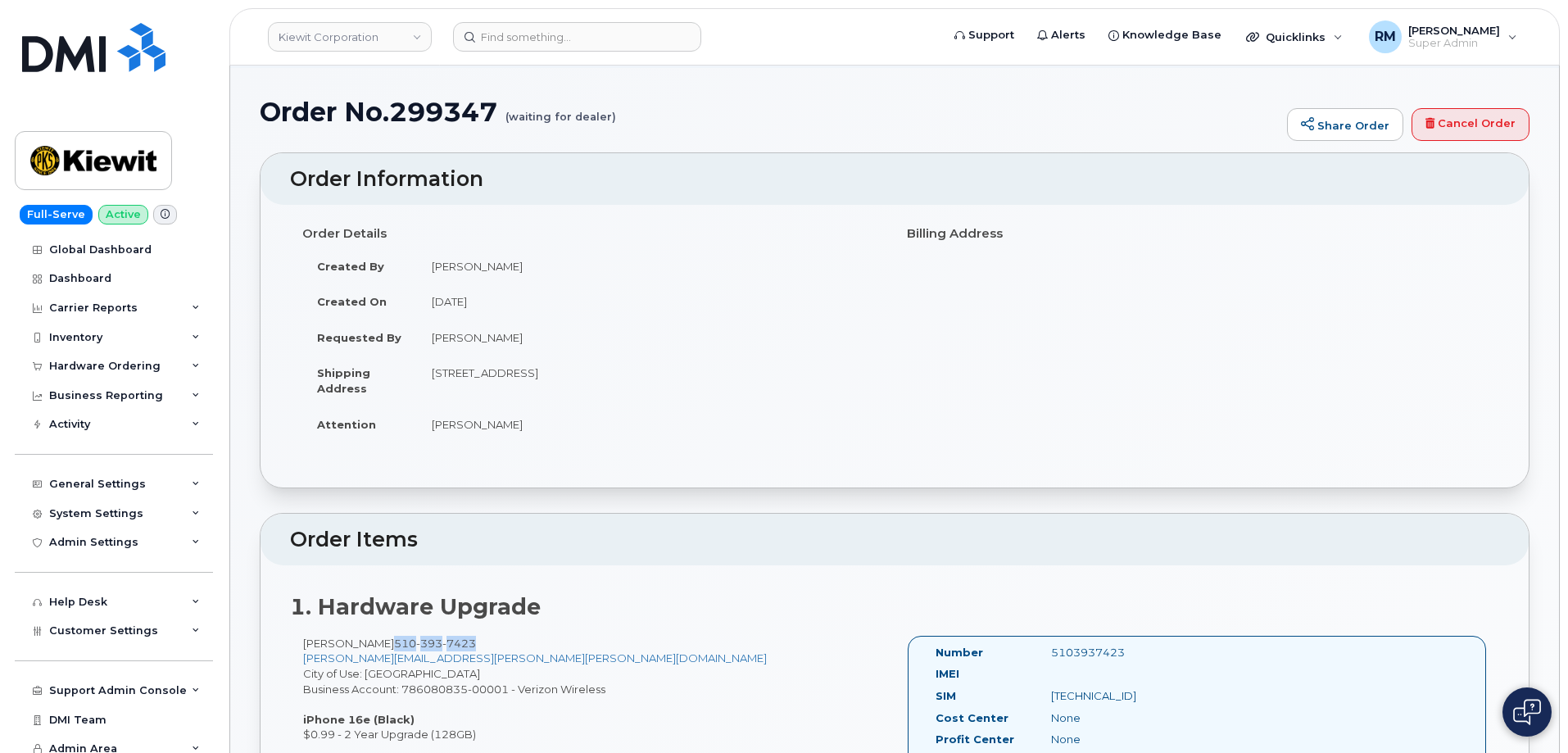
drag, startPoint x: 483, startPoint y: 643, endPoint x: 393, endPoint y: 635, distance: 90.4
click at [393, 636] on div "[PERSON_NAME] [PHONE_NUMBER] [PERSON_NAME][EMAIL_ADDRESS][PERSON_NAME][PERSON_N…" at bounding box center [592, 690] width 605 height 107
copy span "[PHONE_NUMBER]"
click at [505, 49] on input at bounding box center [577, 37] width 249 height 29
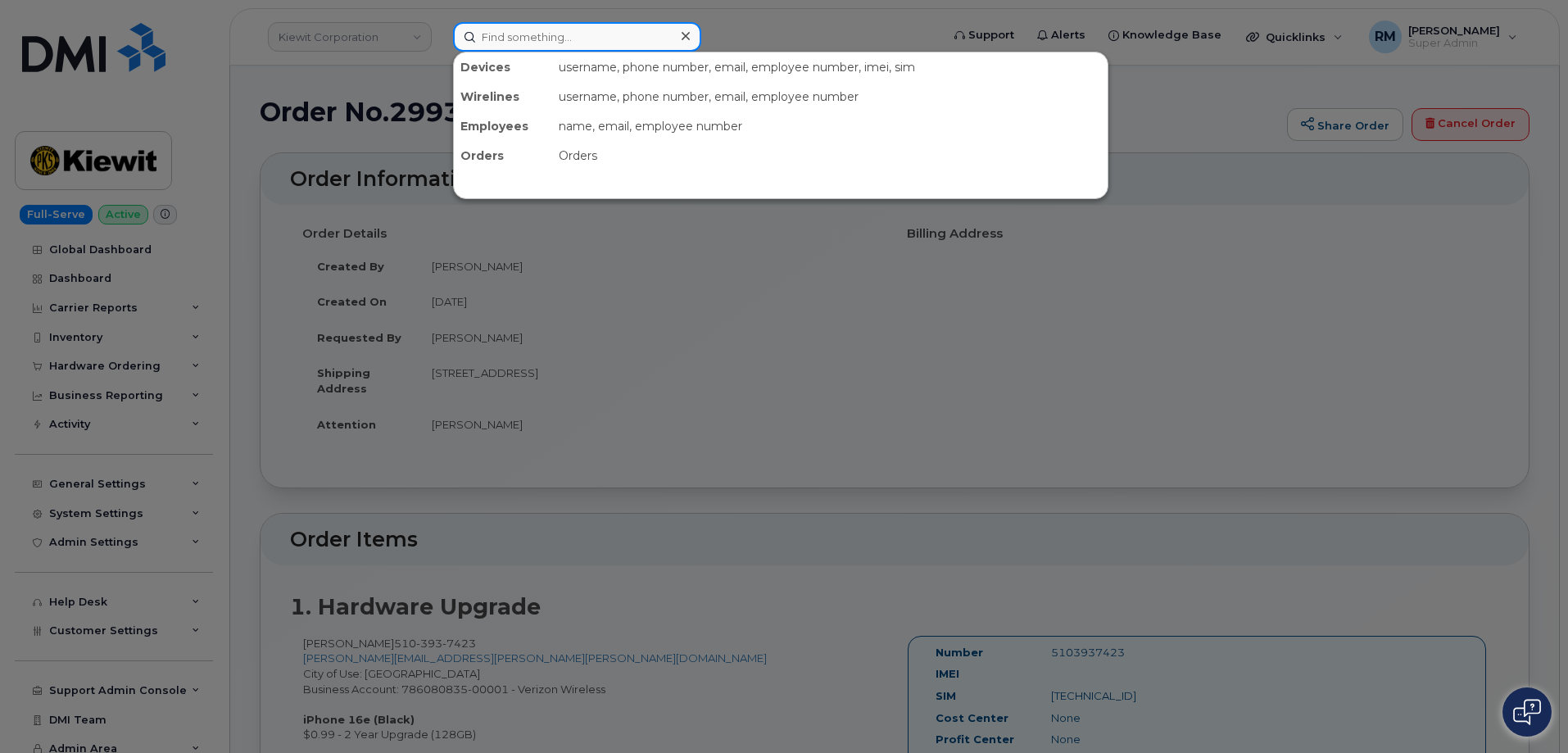
paste input "5103937423"
type input "5103937423"
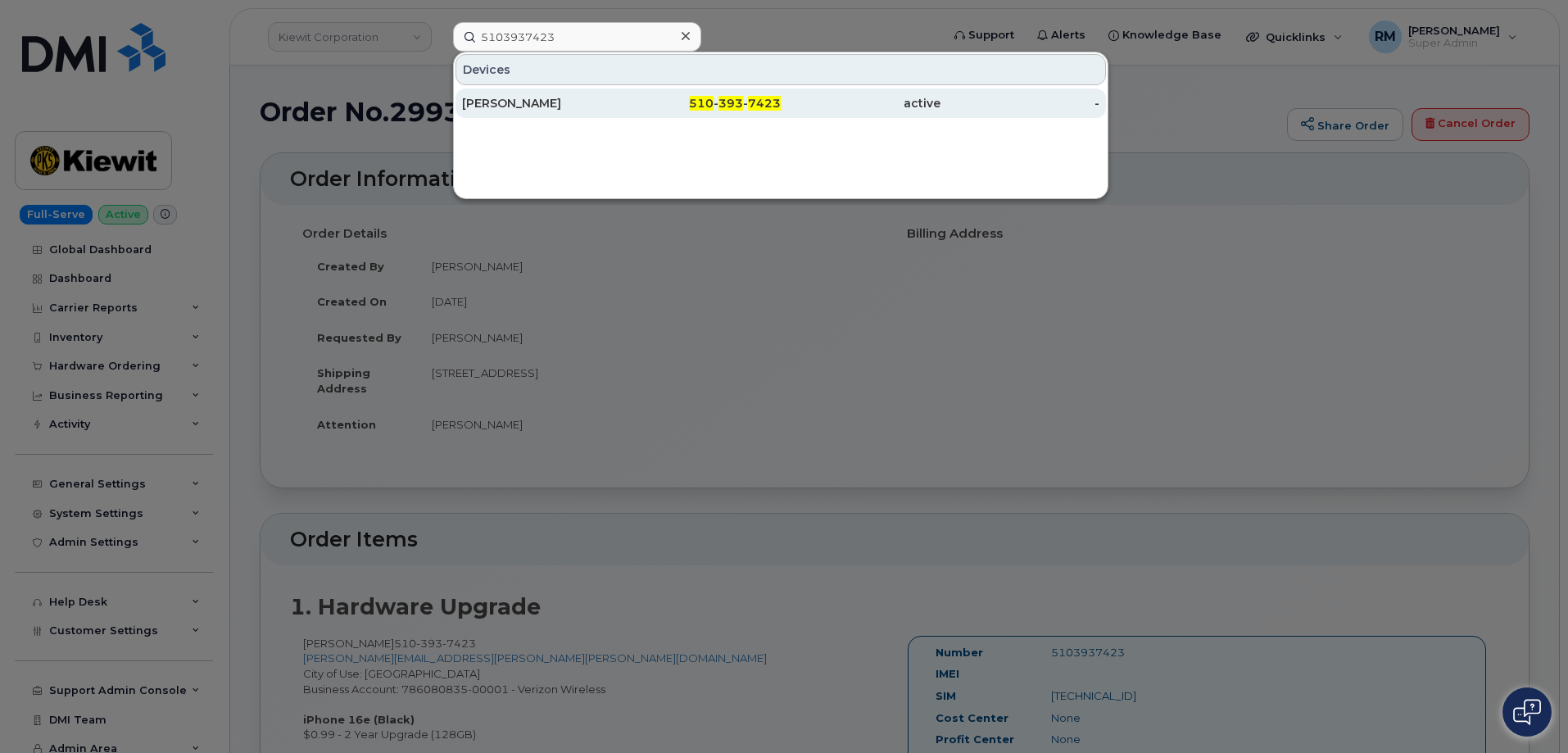
click at [526, 102] on div "Patrick McBride" at bounding box center [542, 103] width 159 height 16
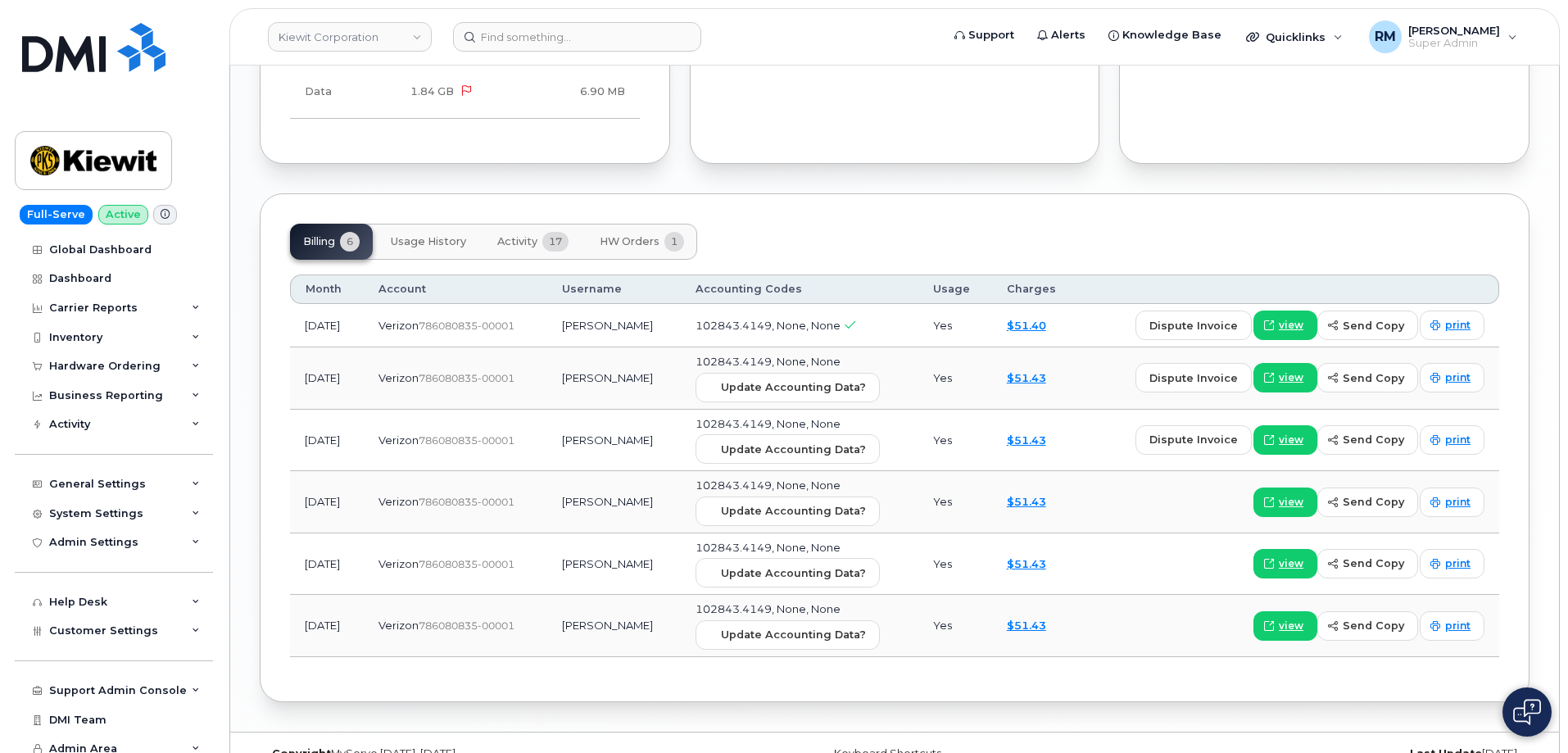
scroll to position [1803, 0]
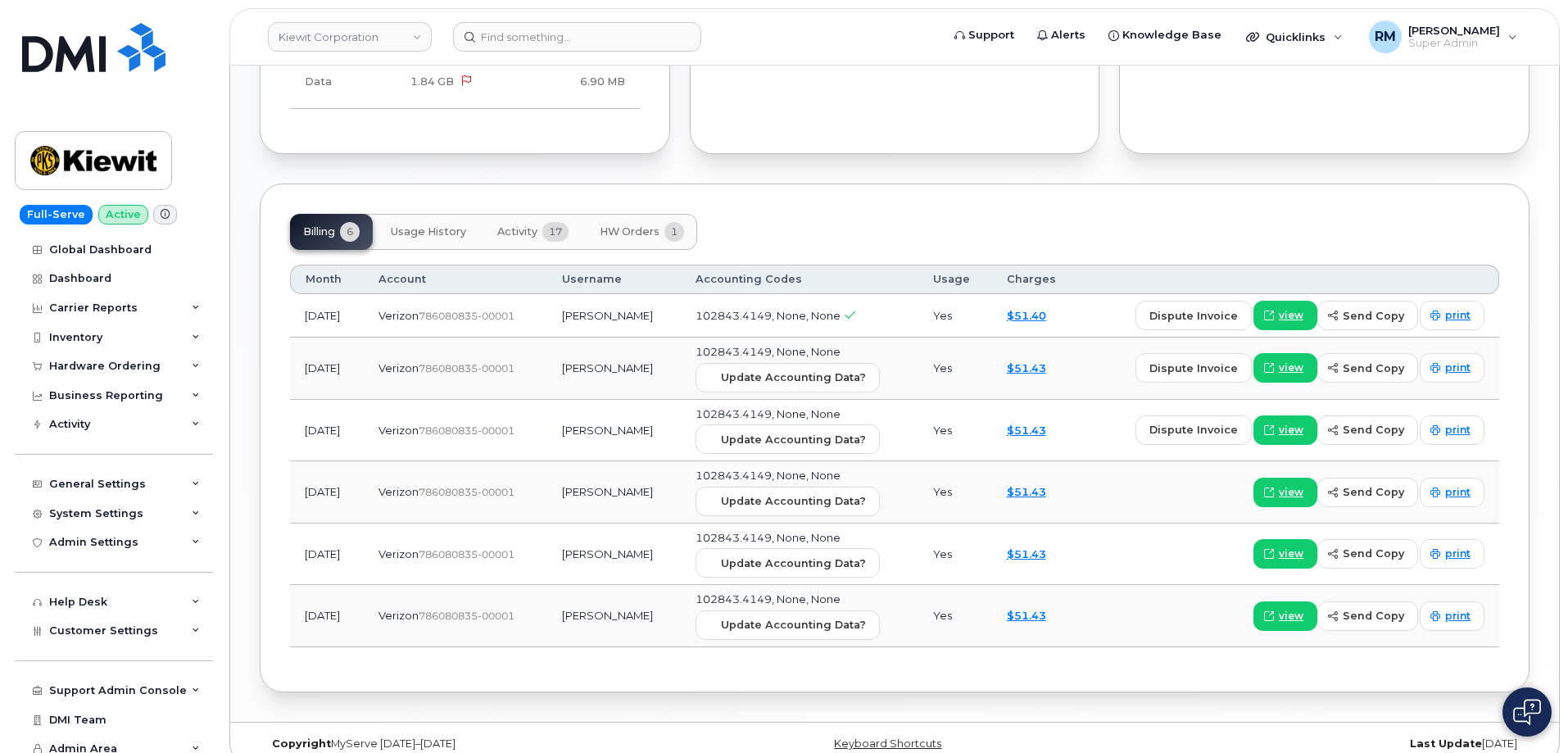
click at [508, 225] on span "Activity" at bounding box center [517, 232] width 40 height 13
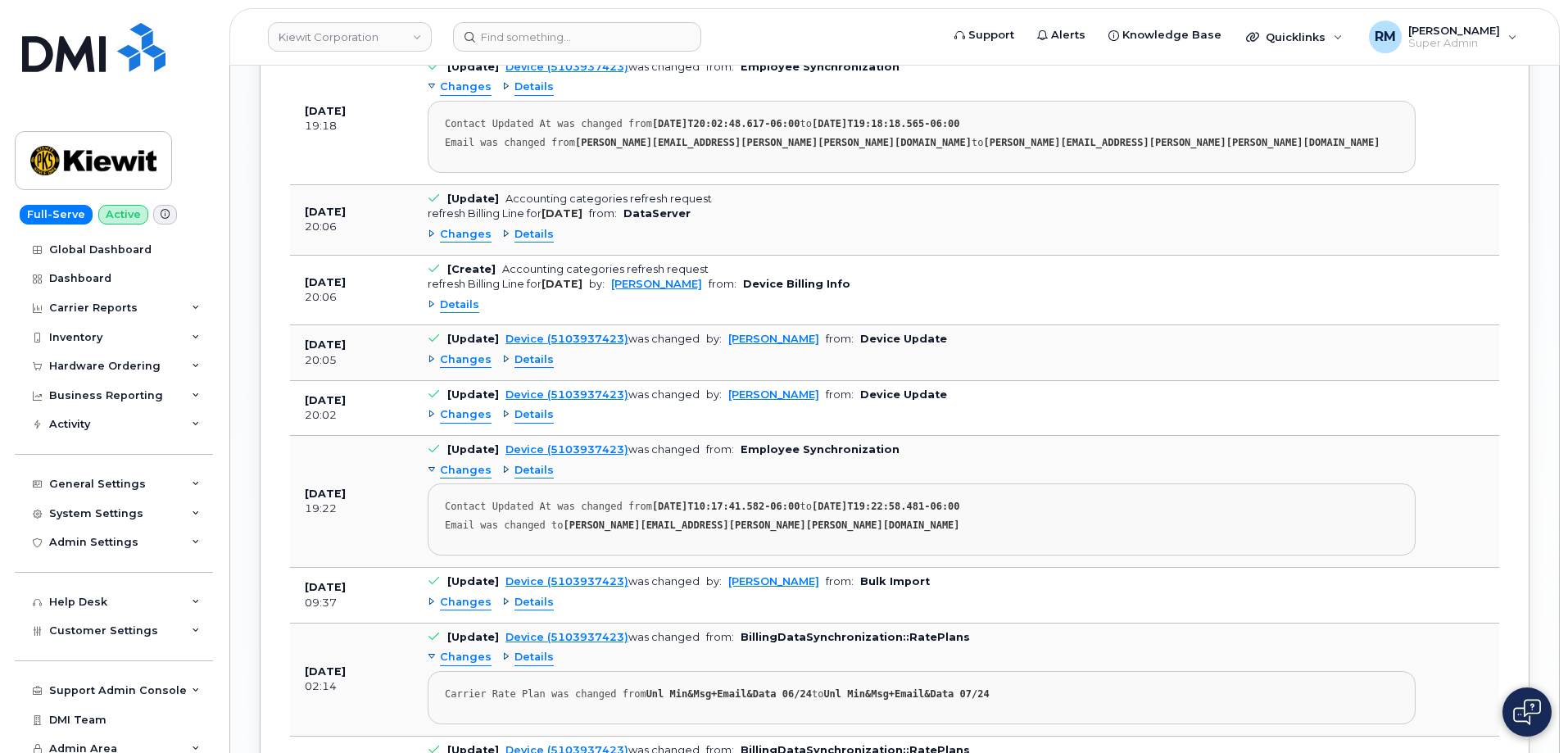
scroll to position [2049, 0]
click at [518, 351] on span "Details" at bounding box center [535, 358] width 39 height 15
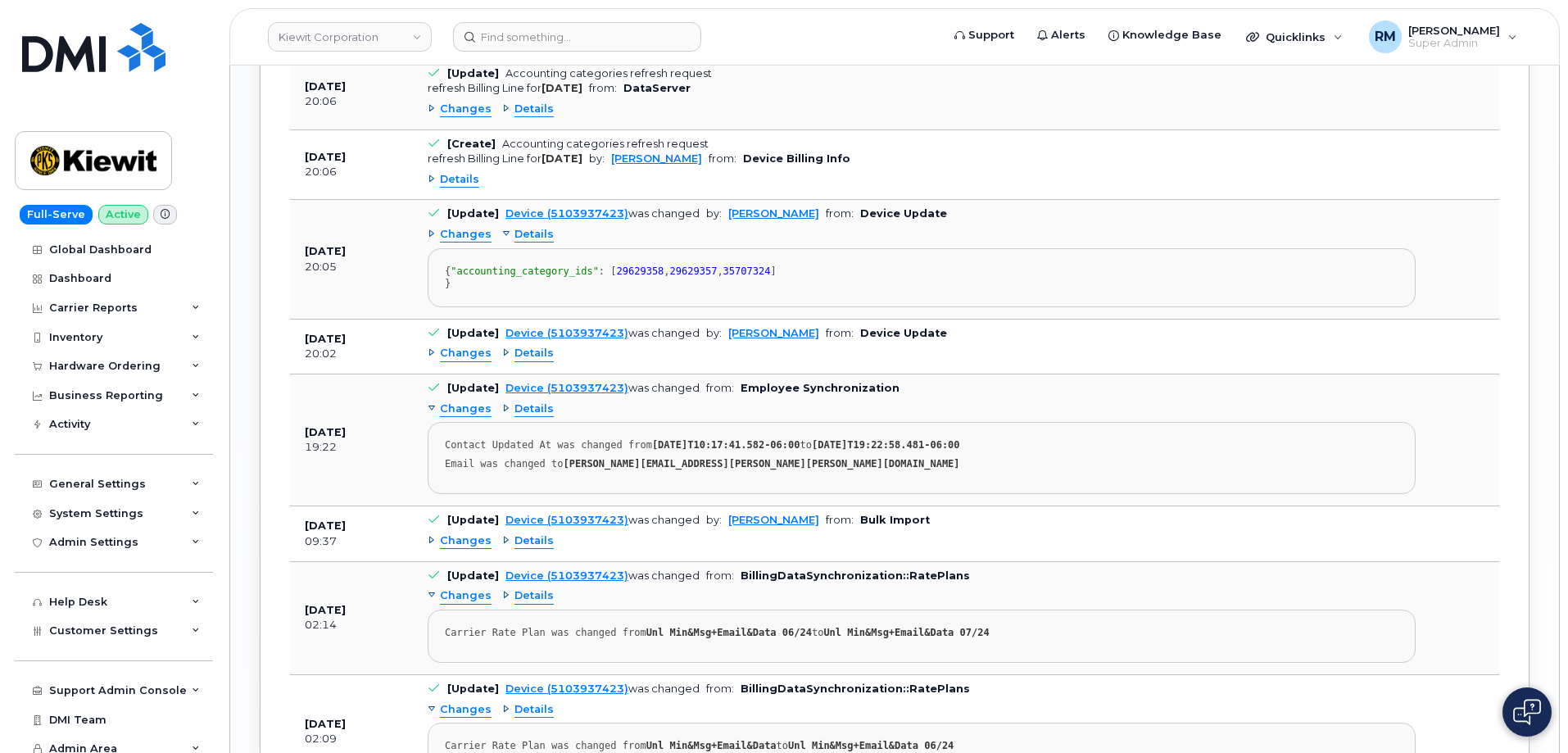
scroll to position [2213, 0]
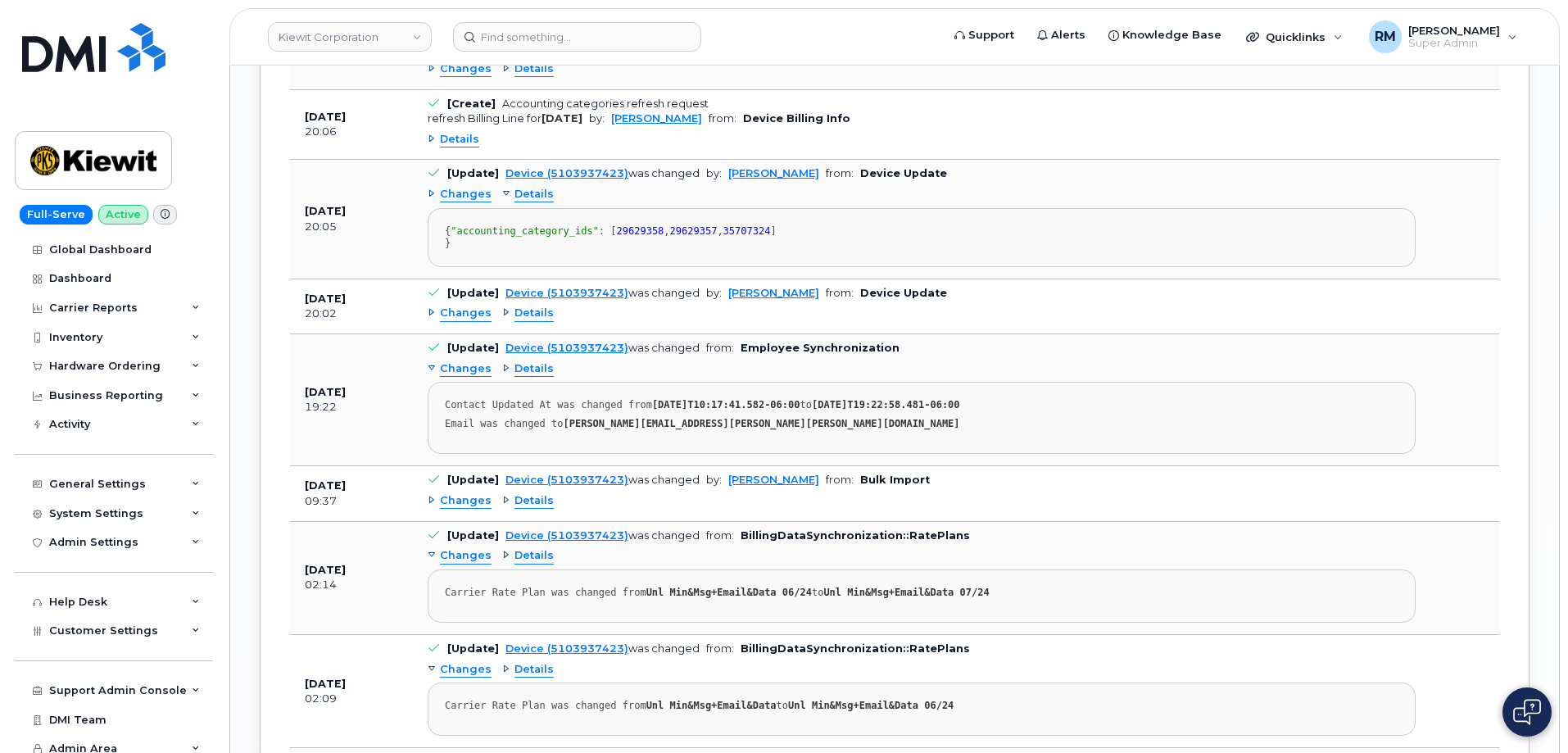
click at [532, 322] on span "Details" at bounding box center [535, 313] width 39 height 15
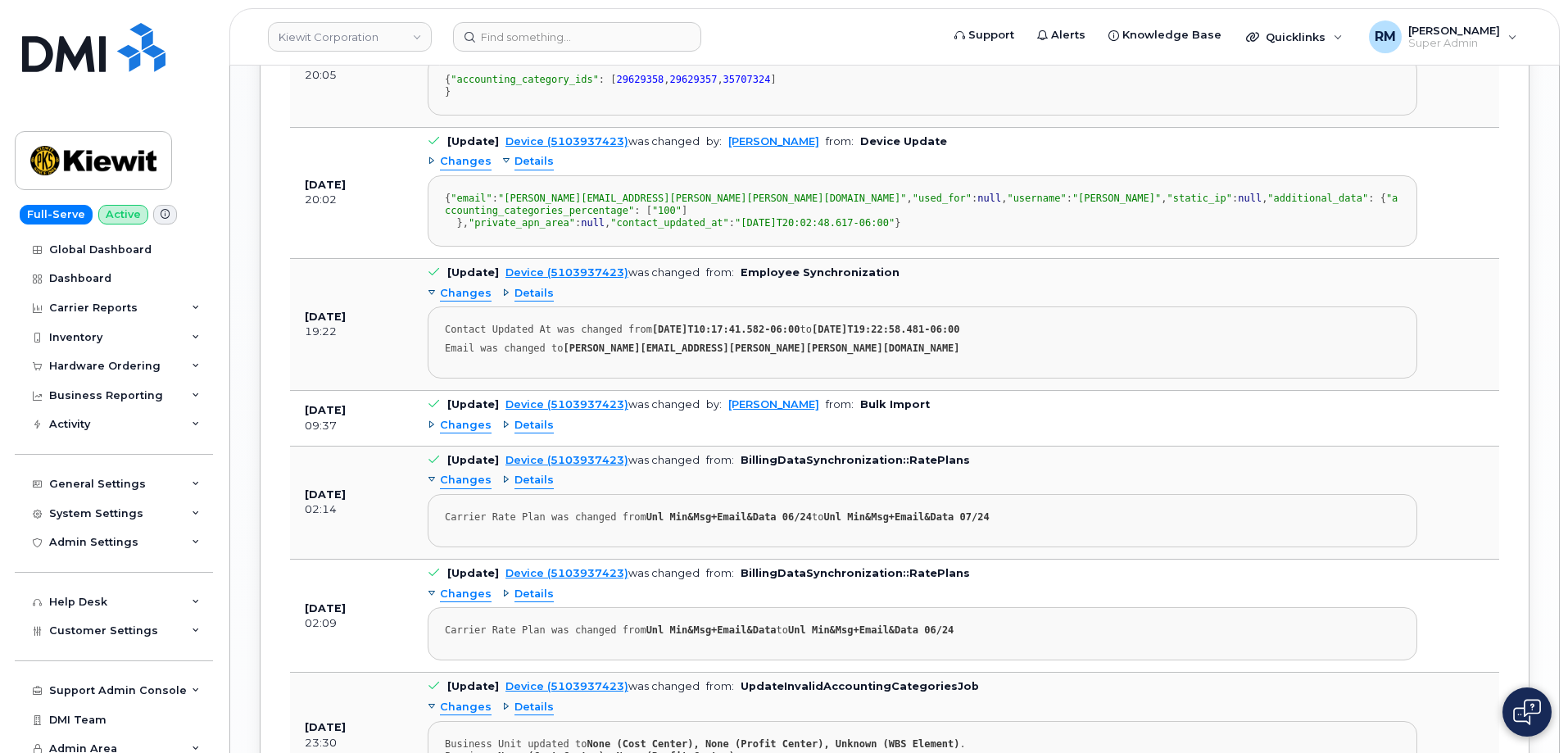
scroll to position [2377, 0]
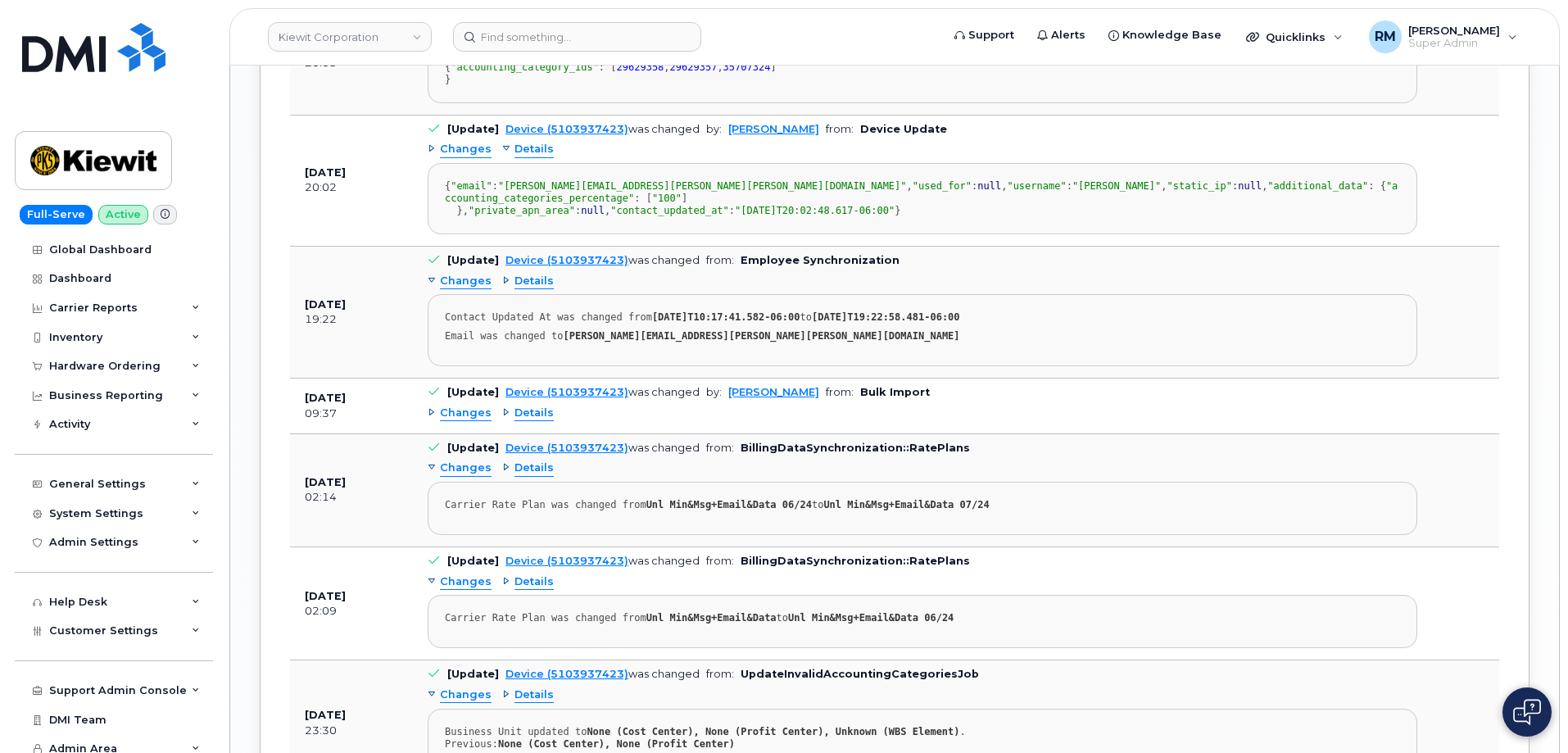
click at [526, 290] on span "Details" at bounding box center [535, 281] width 39 height 15
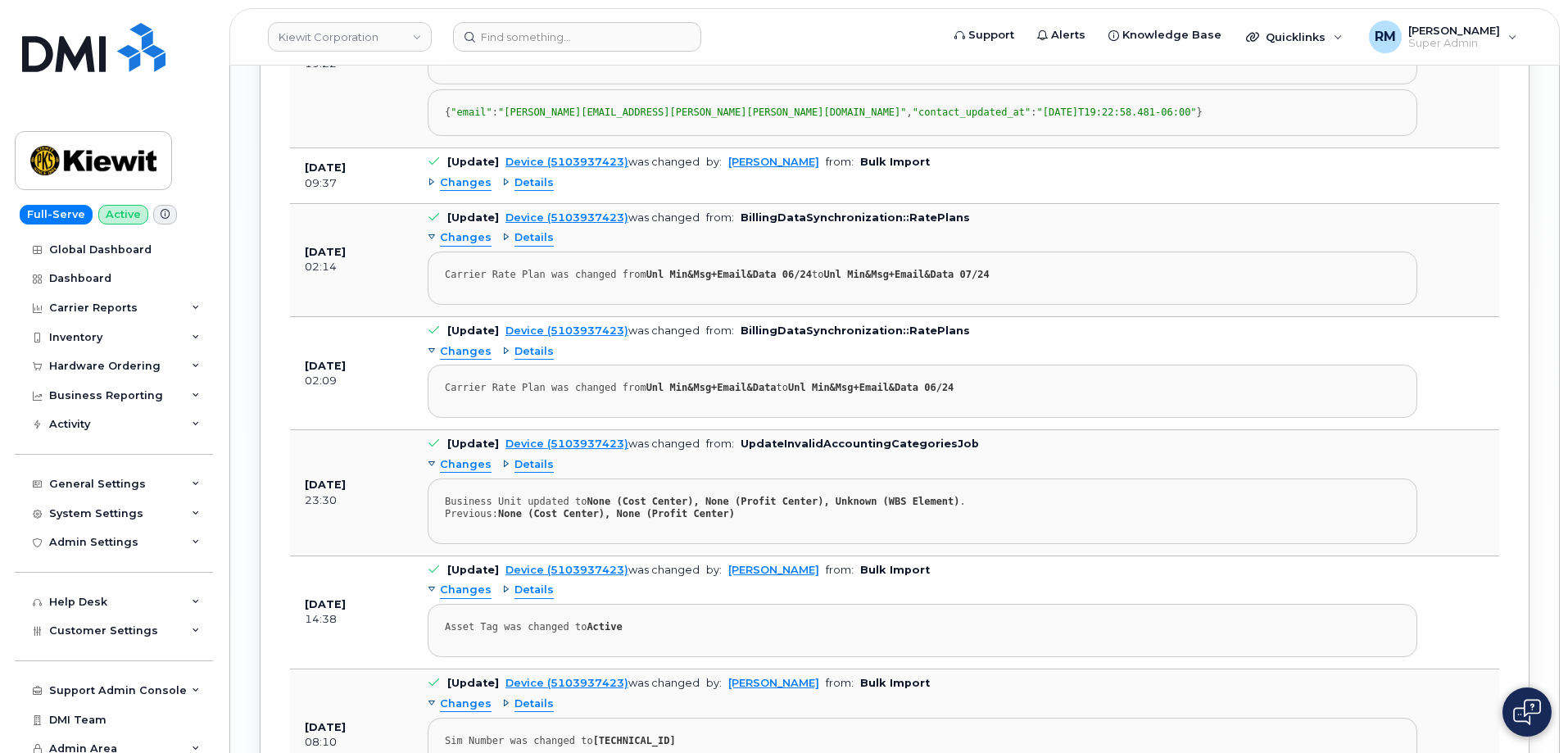
scroll to position [2705, 0]
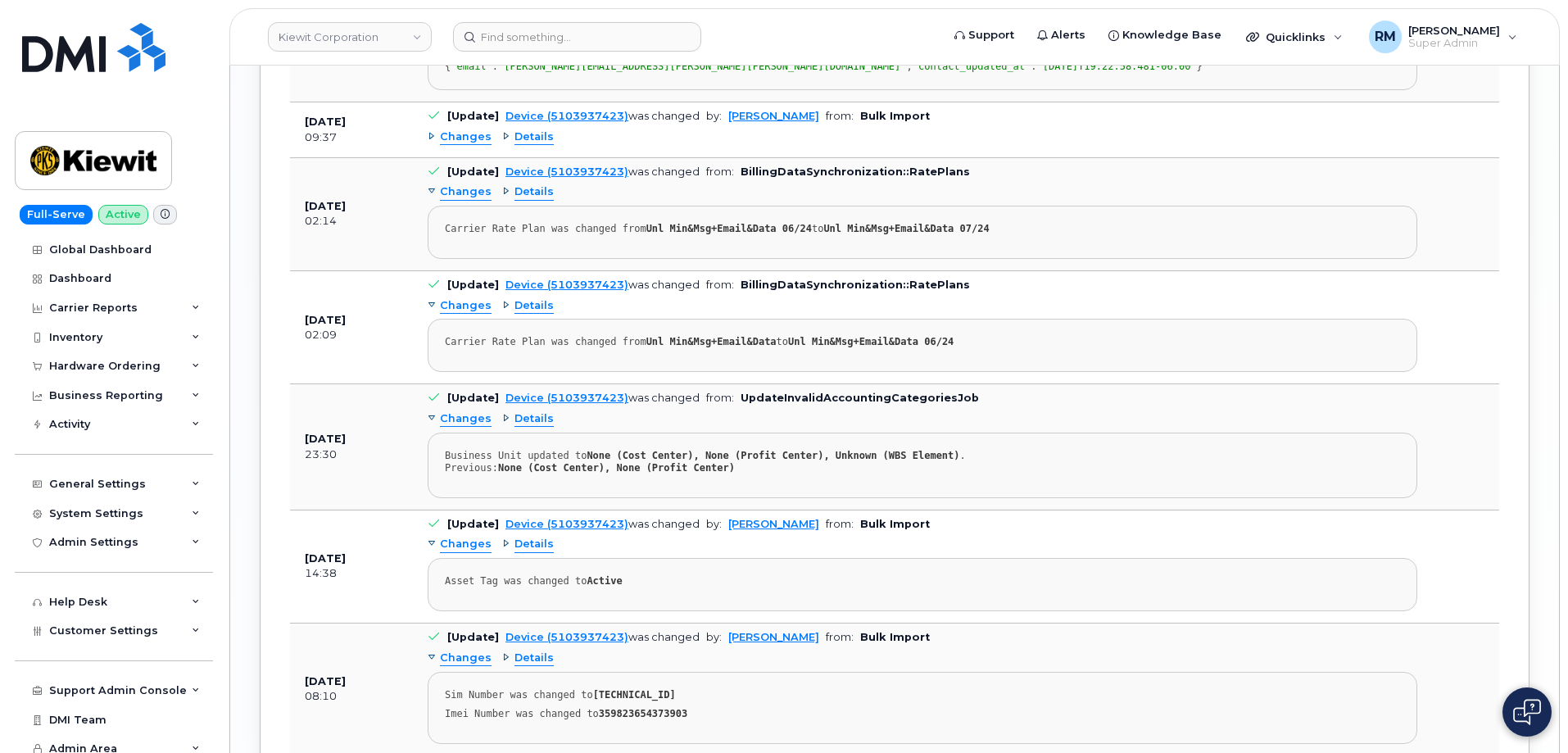
click at [528, 145] on span "Details" at bounding box center [535, 136] width 39 height 15
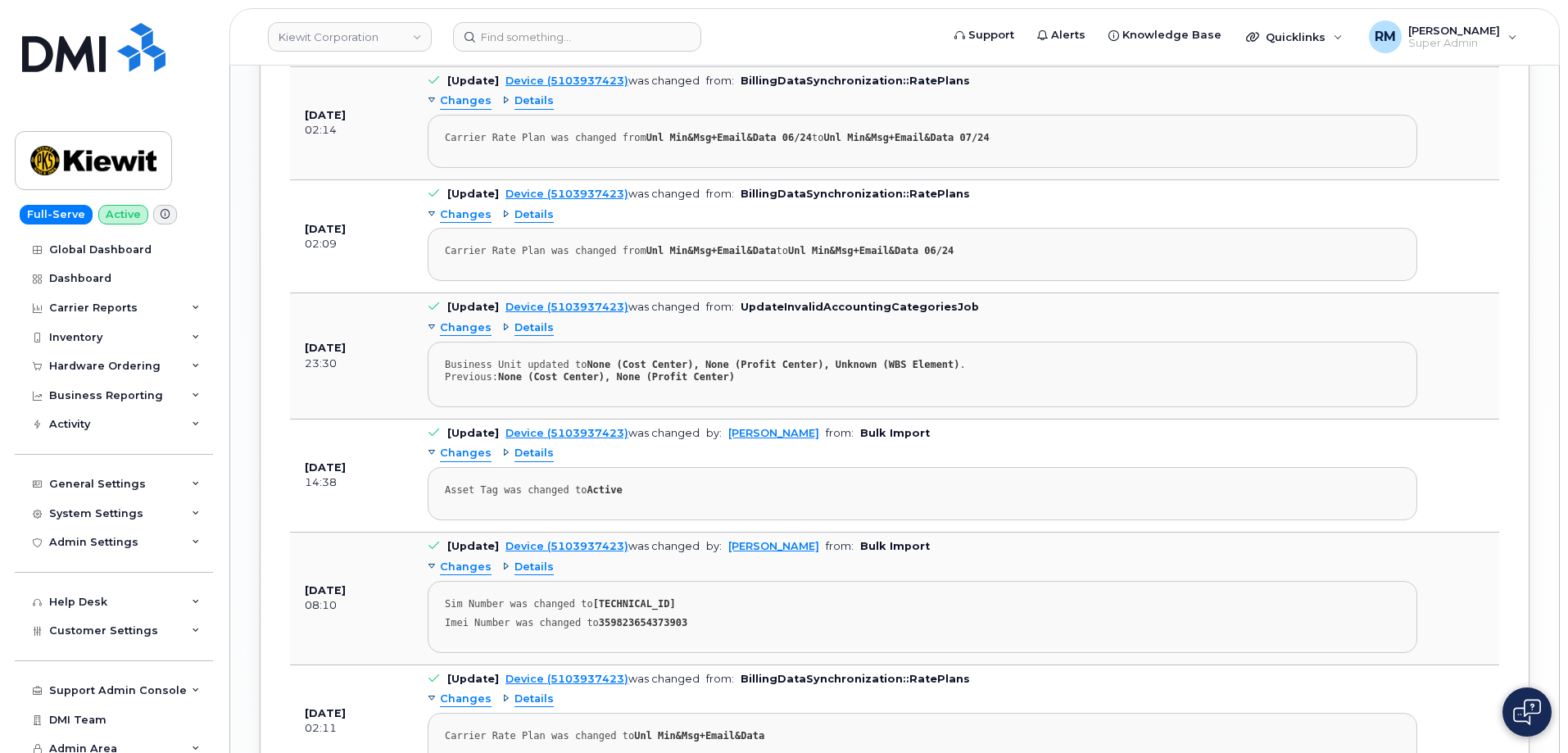
scroll to position [2869, 0]
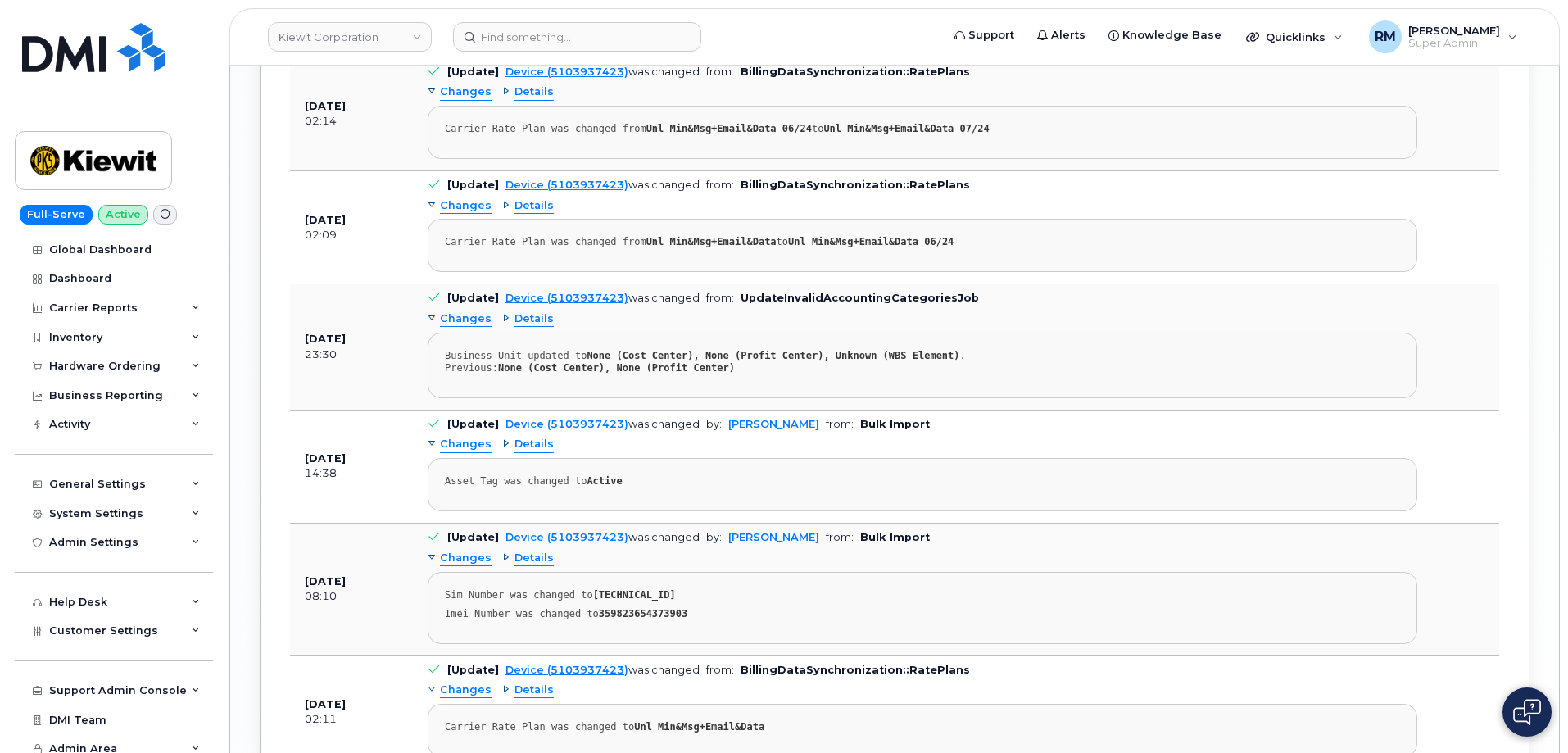
click at [527, 100] on span "Details" at bounding box center [535, 92] width 39 height 15
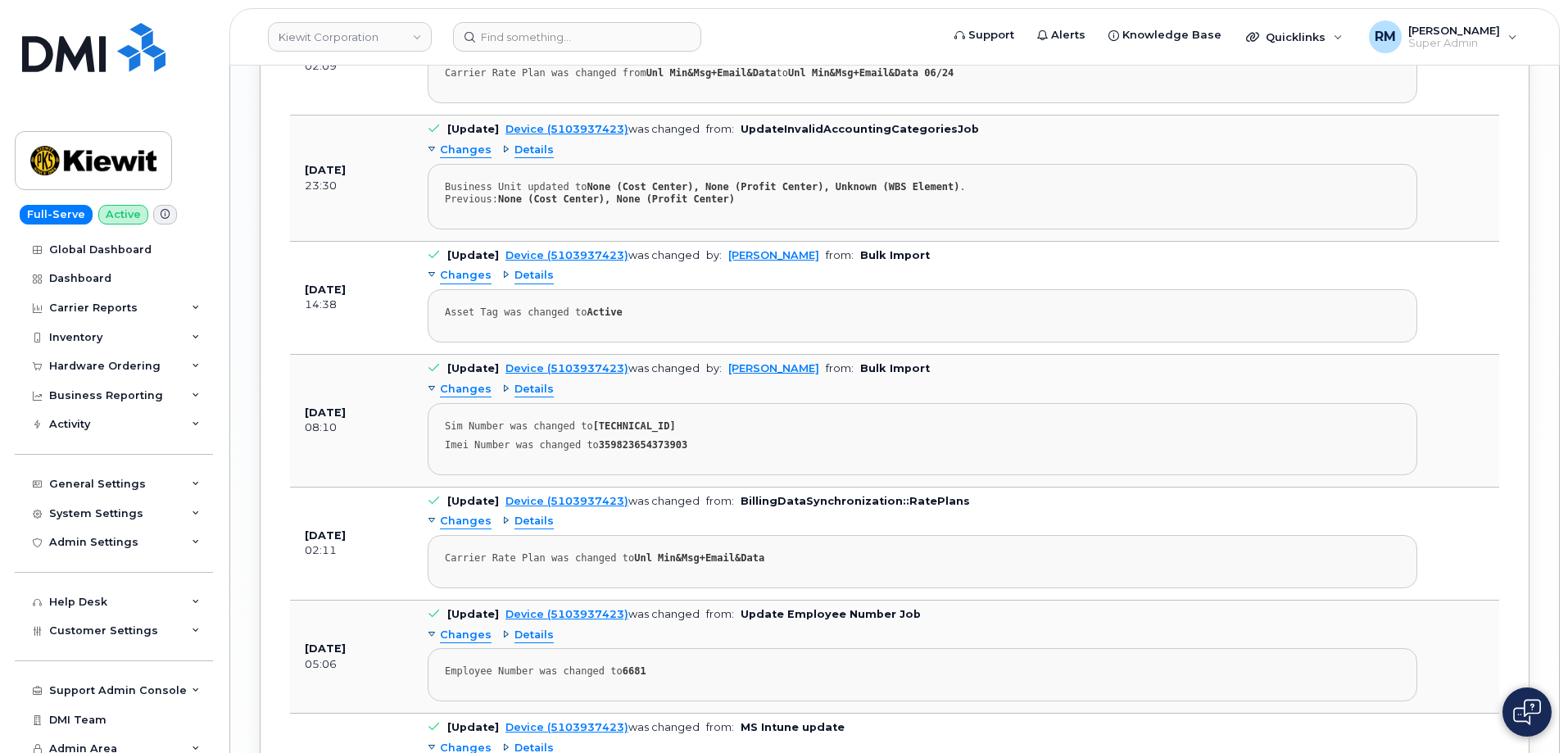
scroll to position [3114, 0]
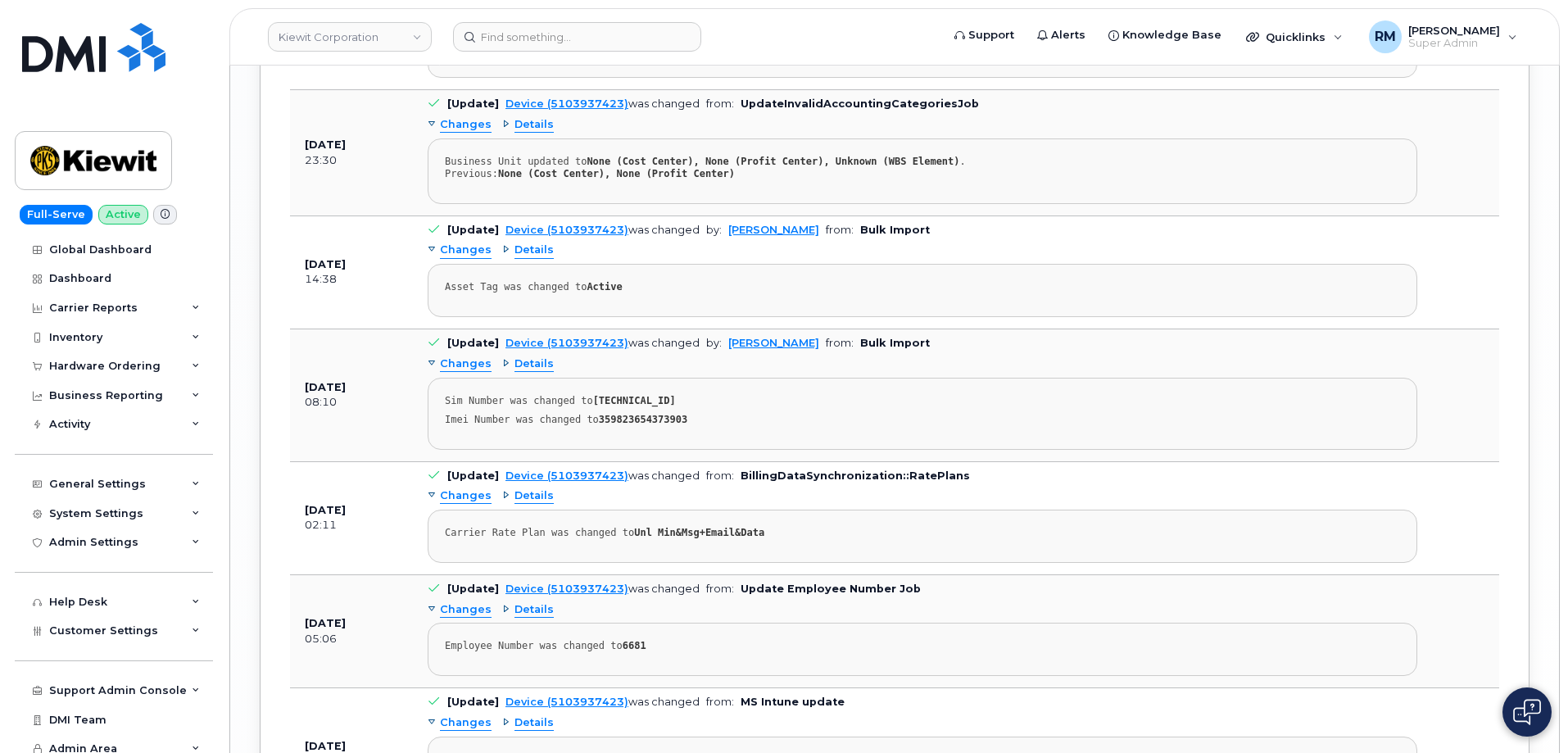
click at [519, 20] on span "Details" at bounding box center [535, 12] width 39 height 15
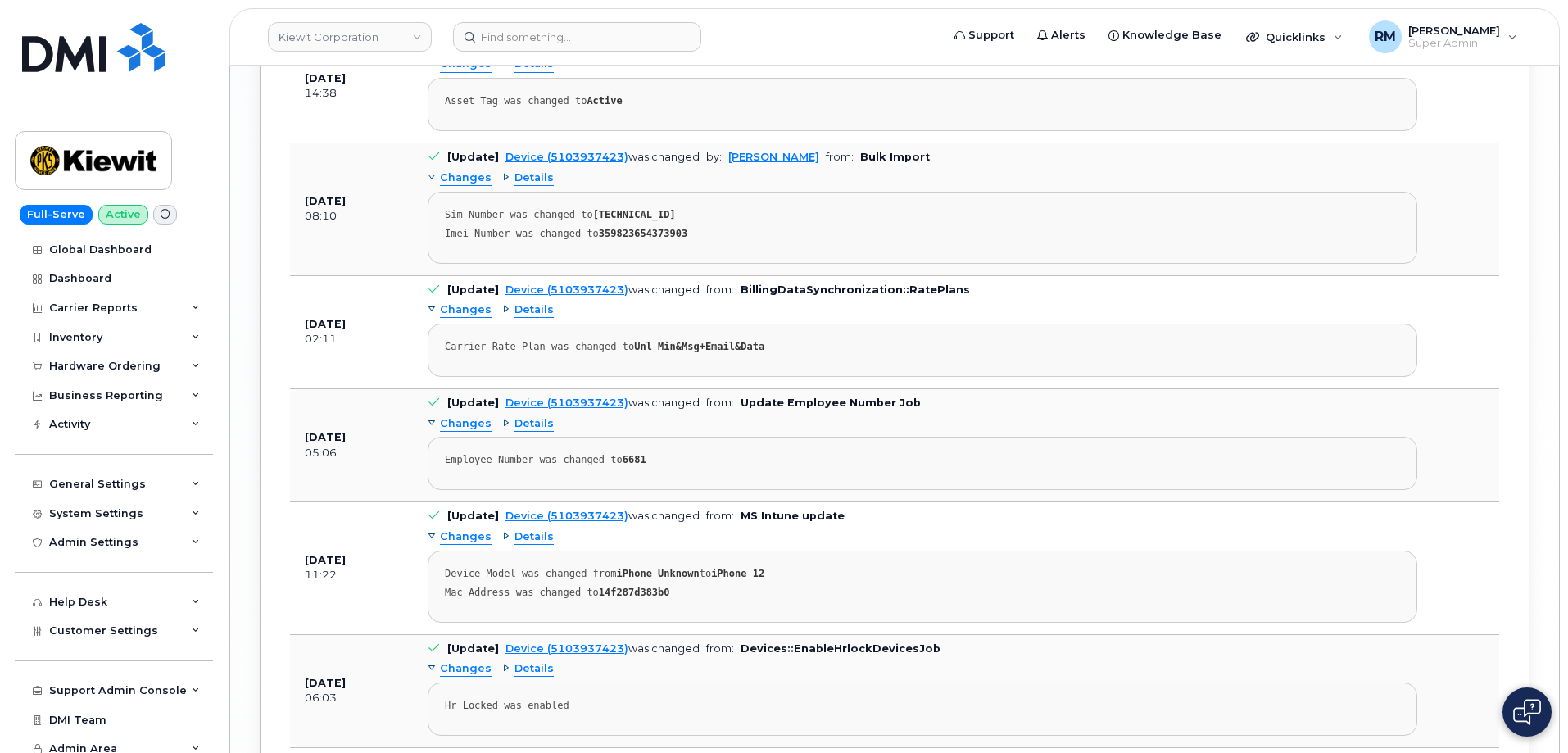
scroll to position [3360, 0]
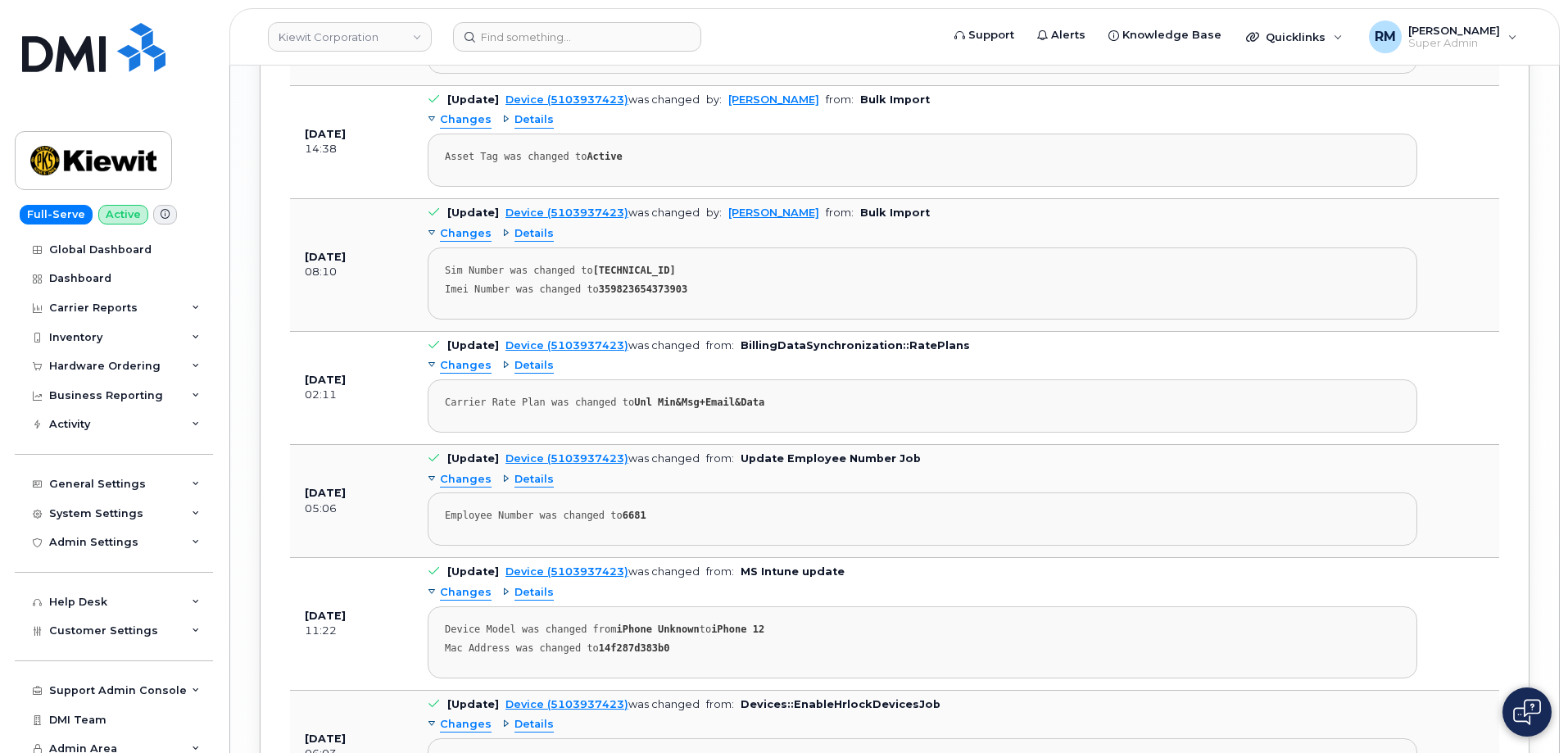
click at [530, 127] on span "Details" at bounding box center [535, 119] width 39 height 15
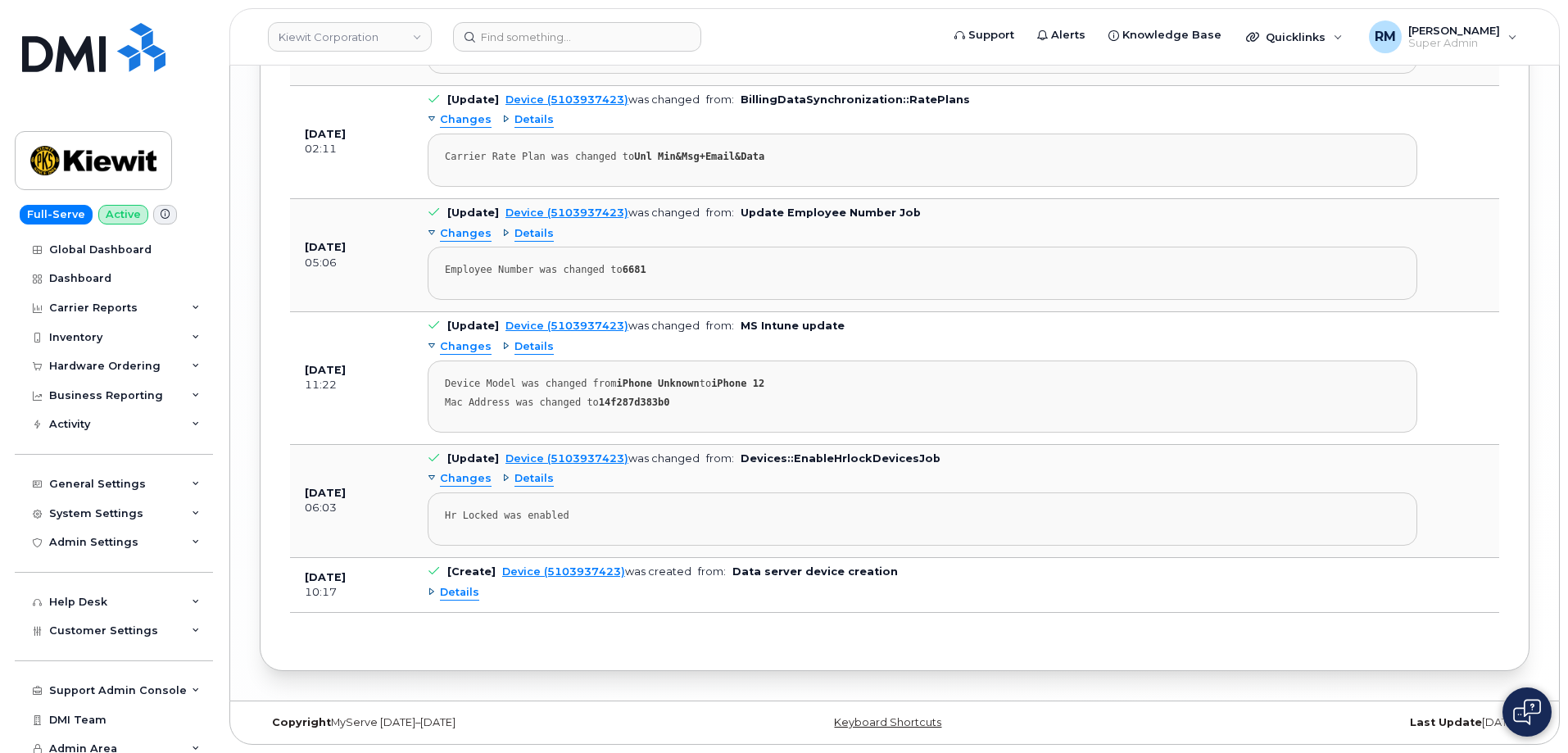
scroll to position [3852, 0]
click at [531, 187] on div "Changes Details Carrier Rate Plan was changed to Unl Min&Msg+Email&Data" at bounding box center [922, 146] width 990 height 79
click at [529, 127] on span "Details" at bounding box center [535, 119] width 39 height 15
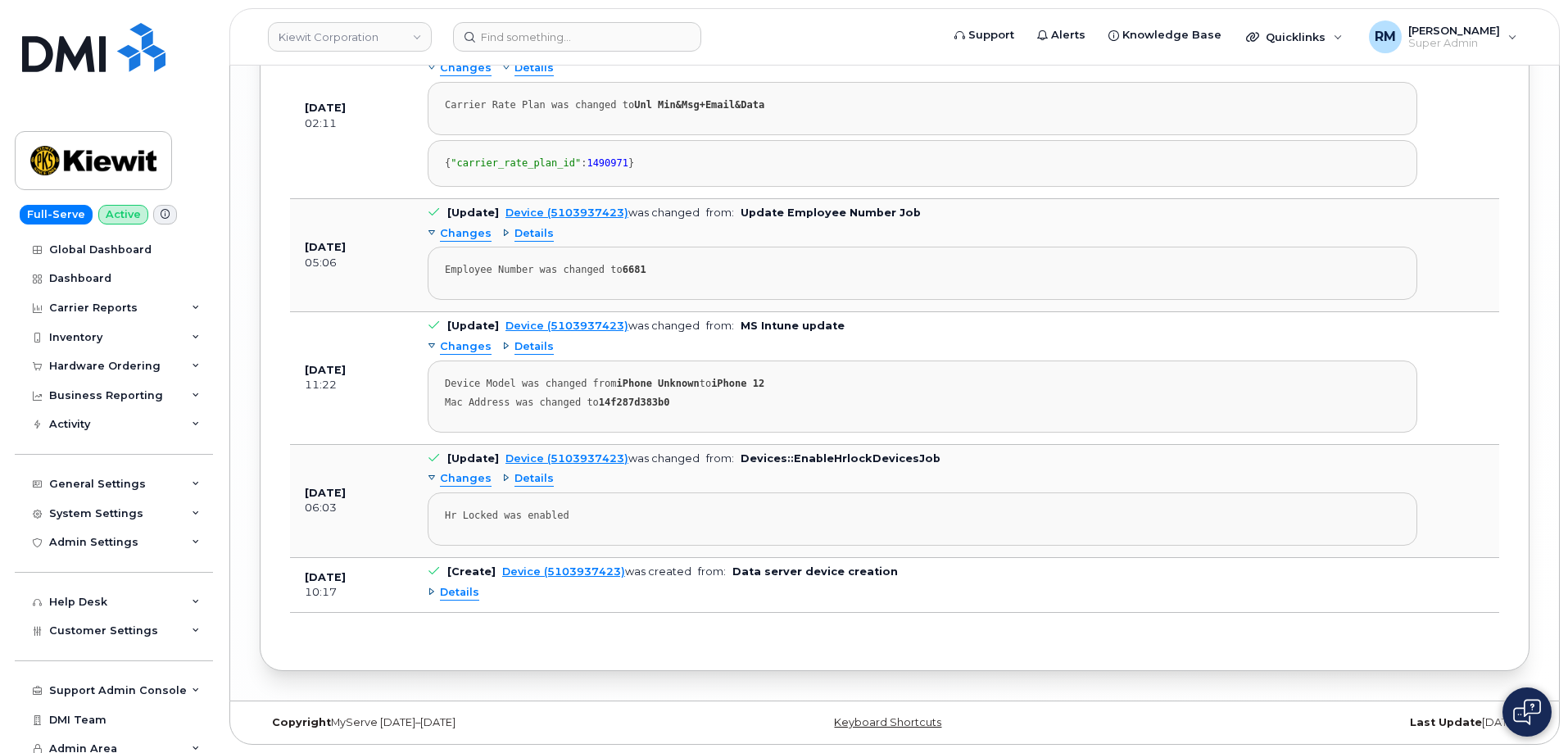
scroll to position [4162, 0]
click at [460, 594] on span "Details" at bounding box center [460, 593] width 39 height 15
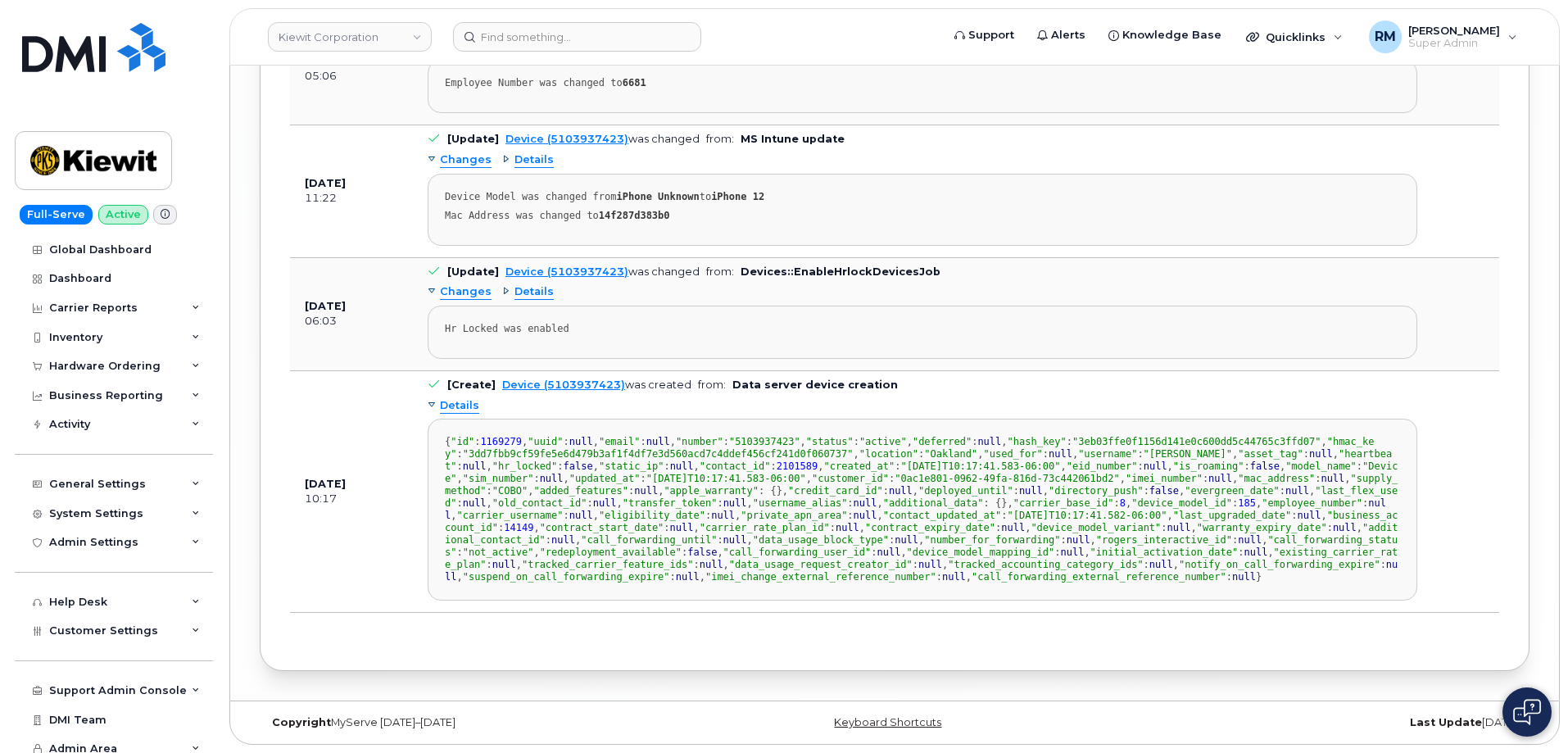
scroll to position [4244, 0]
click at [526, 300] on span "Details" at bounding box center [535, 291] width 39 height 15
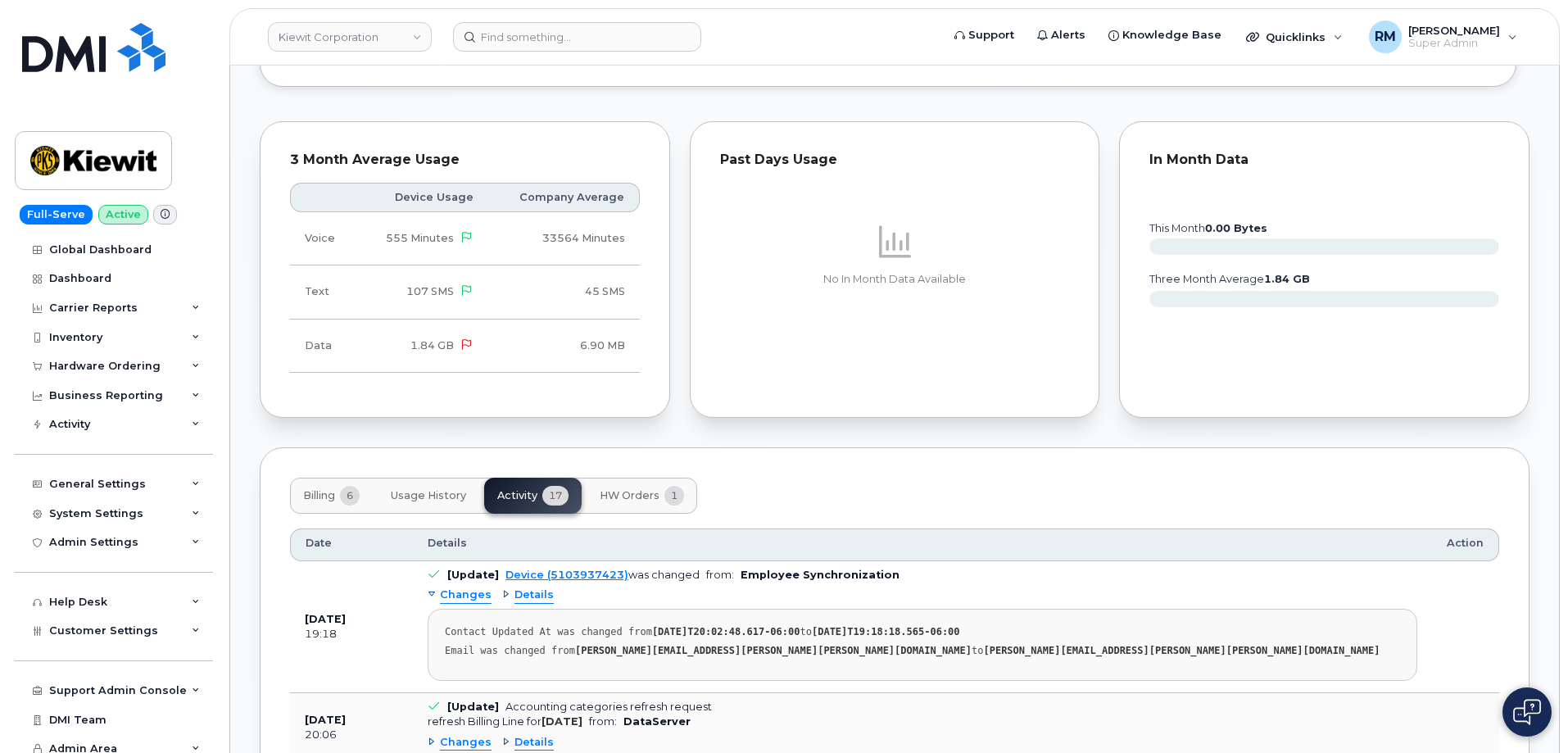
click at [627, 489] on button "HW Orders 1" at bounding box center [642, 495] width 110 height 36
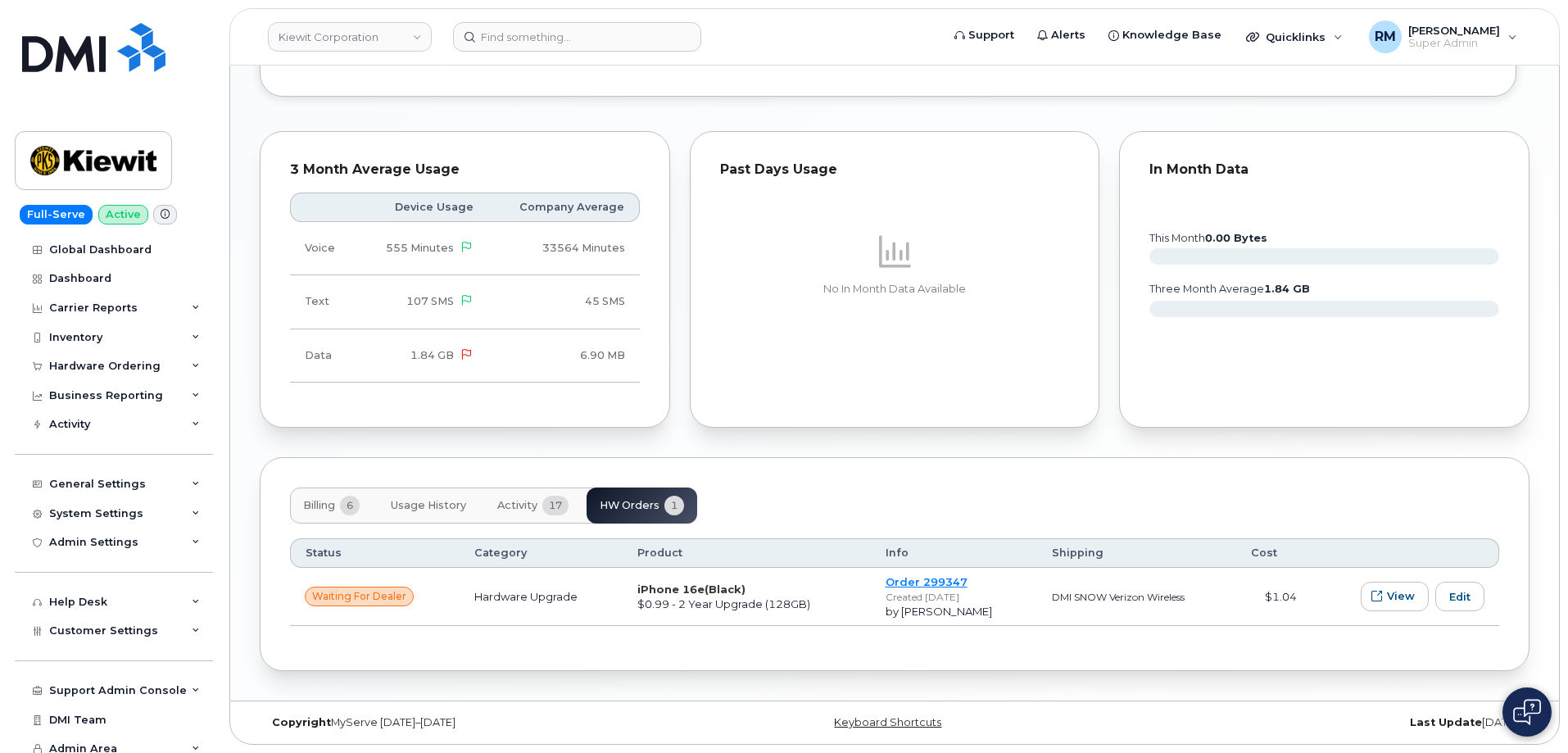
scroll to position [1515, 0]
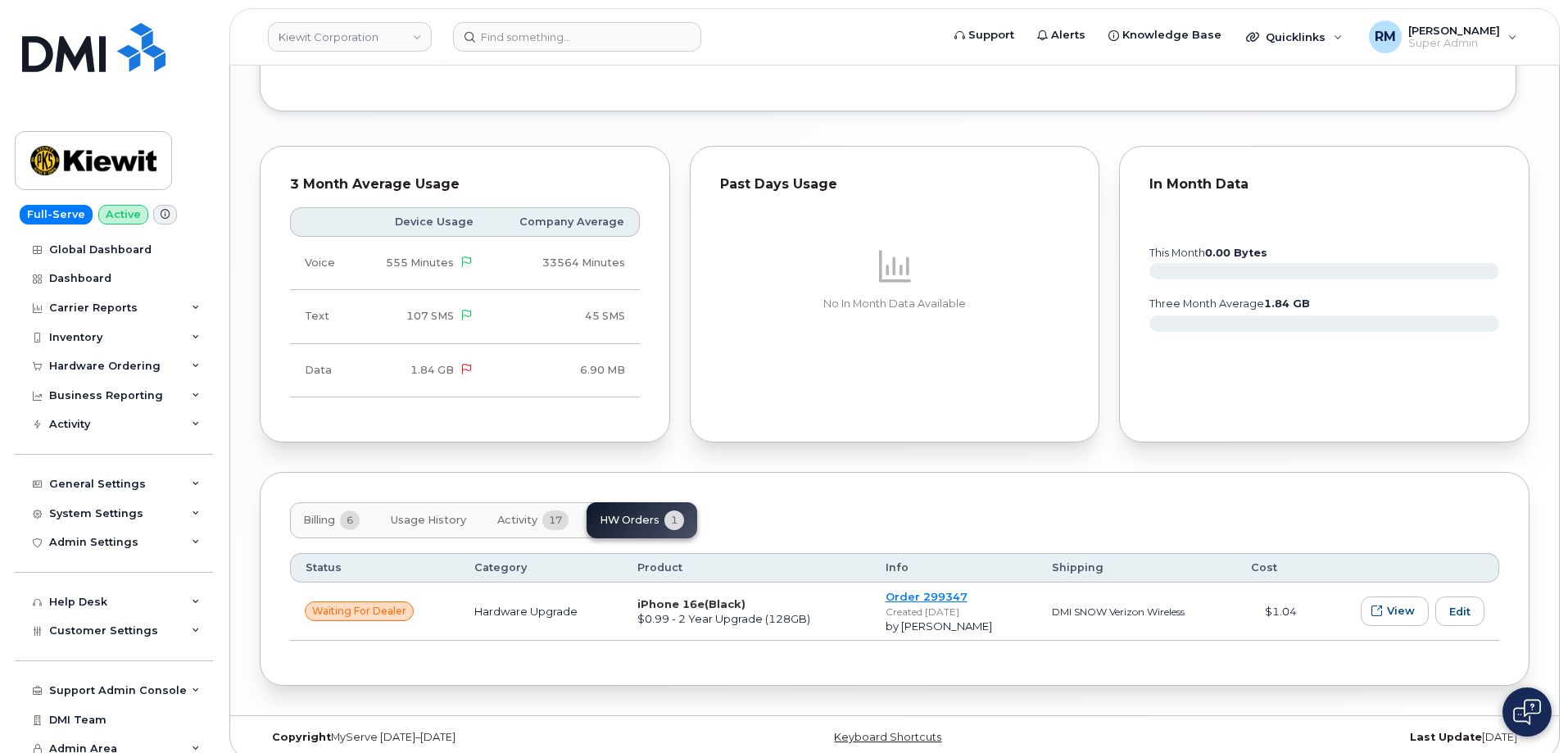
click at [525, 514] on span "Activity" at bounding box center [517, 520] width 40 height 13
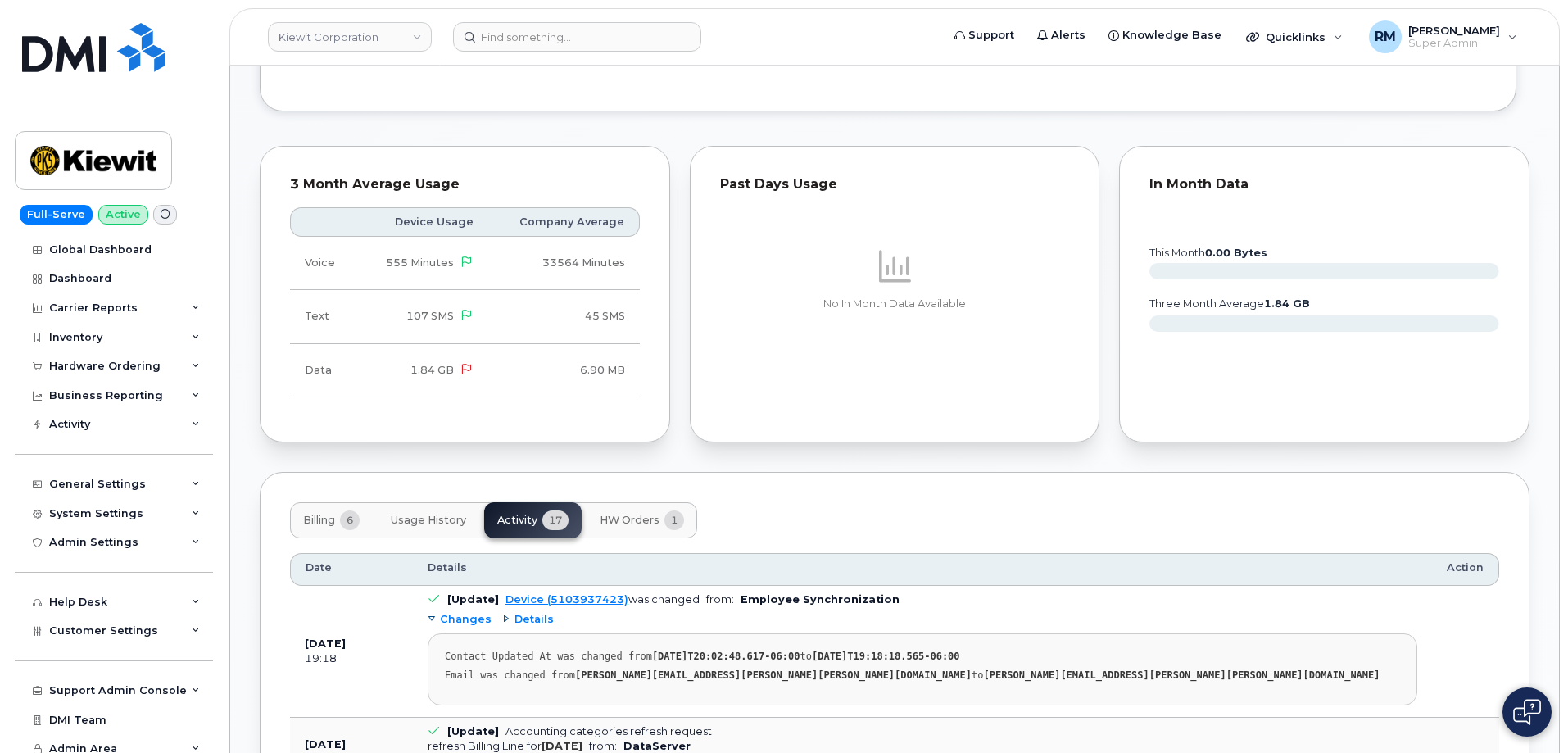
click at [323, 514] on span "Billing" at bounding box center [319, 520] width 32 height 13
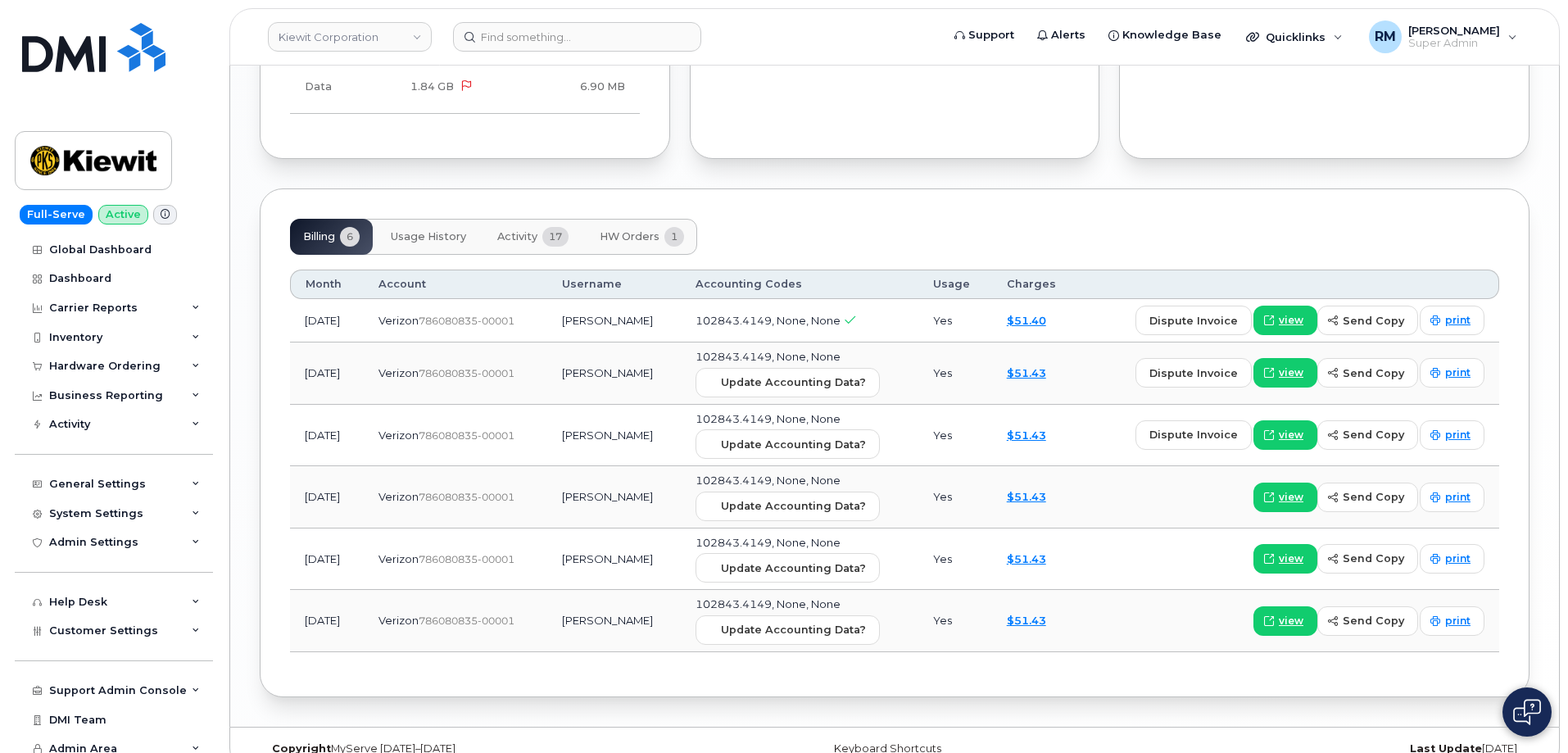
scroll to position [1810, 0]
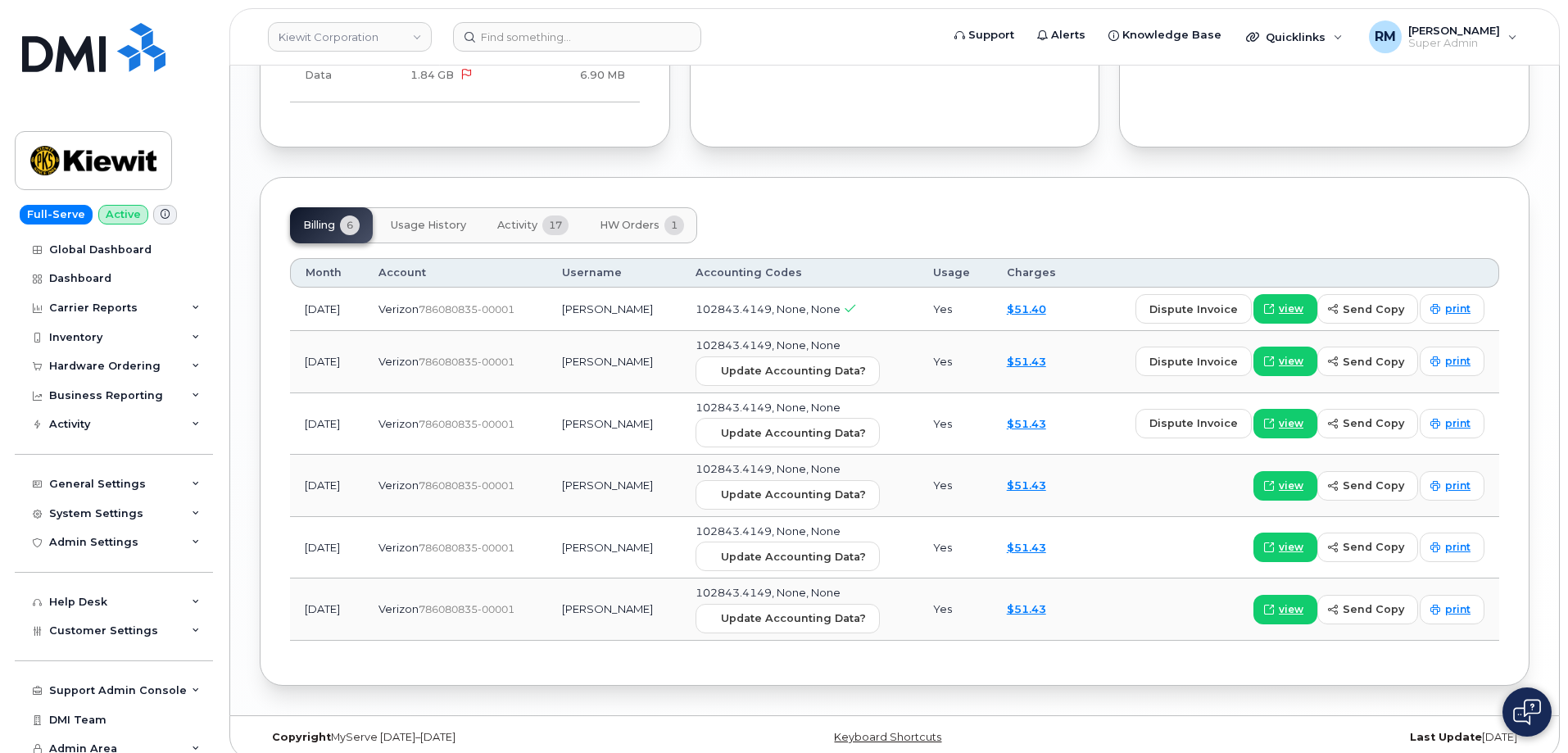
click at [511, 219] on span "Activity" at bounding box center [517, 225] width 40 height 13
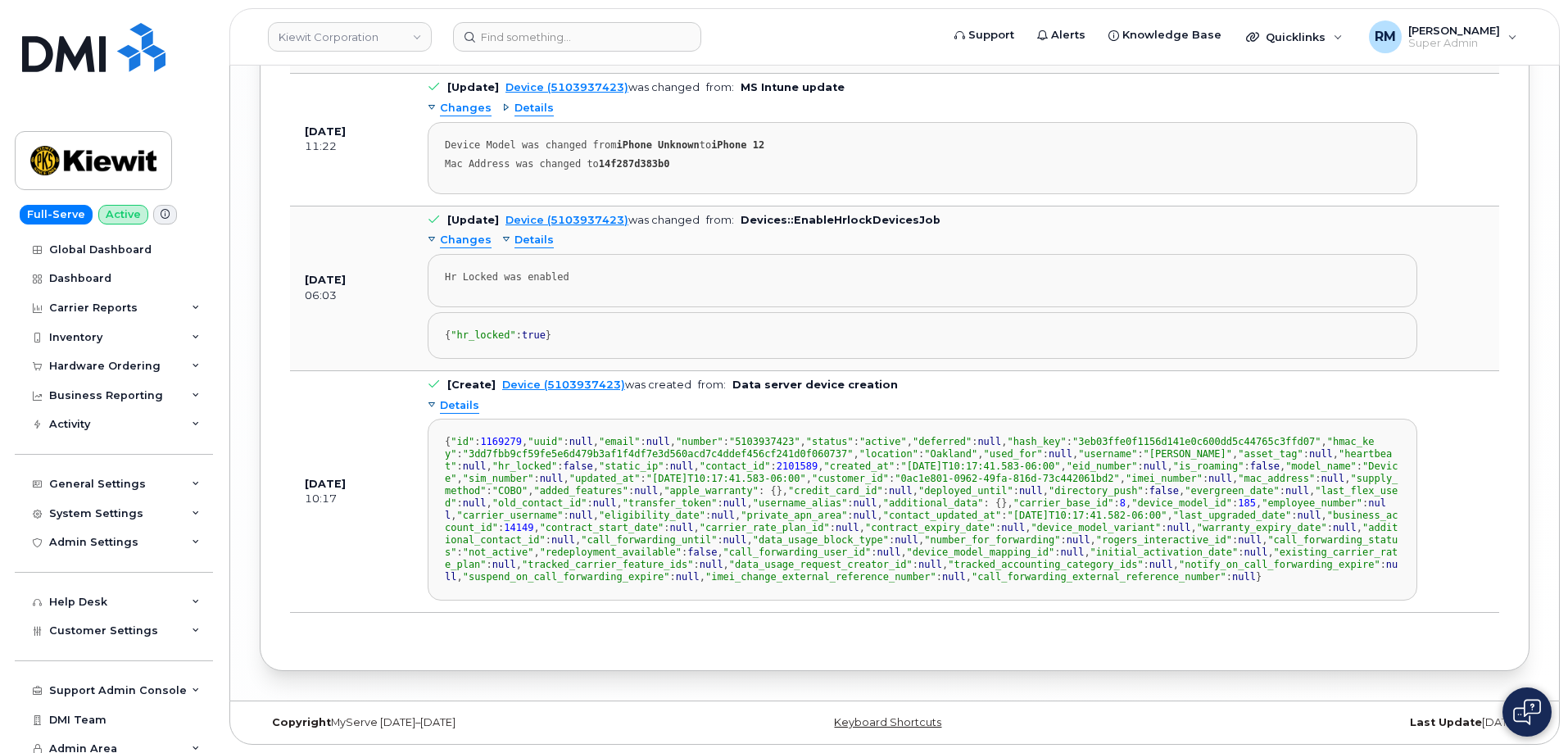
scroll to position [4162, 0]
click at [520, 117] on span "Details" at bounding box center [535, 108] width 39 height 15
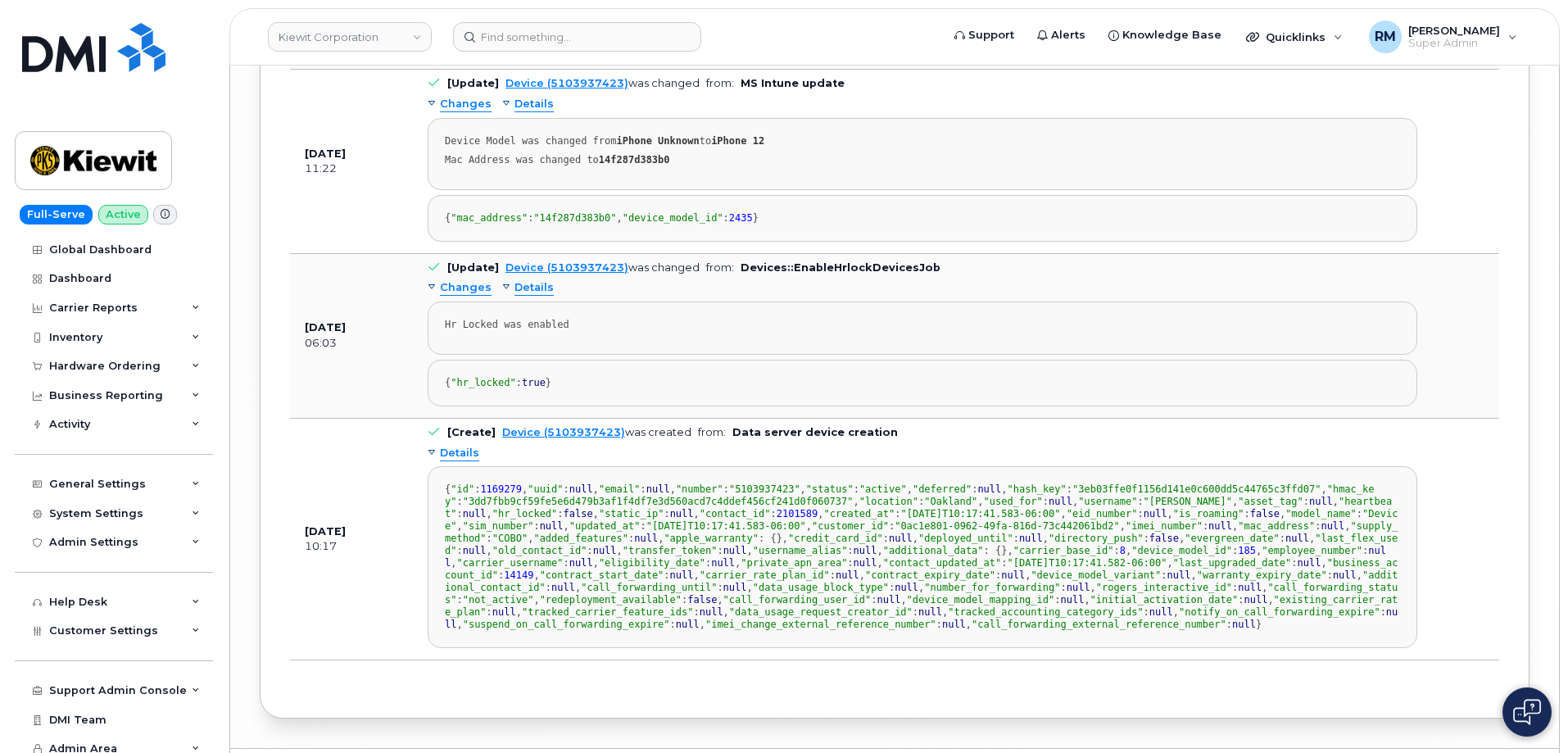
scroll to position [3998, 0]
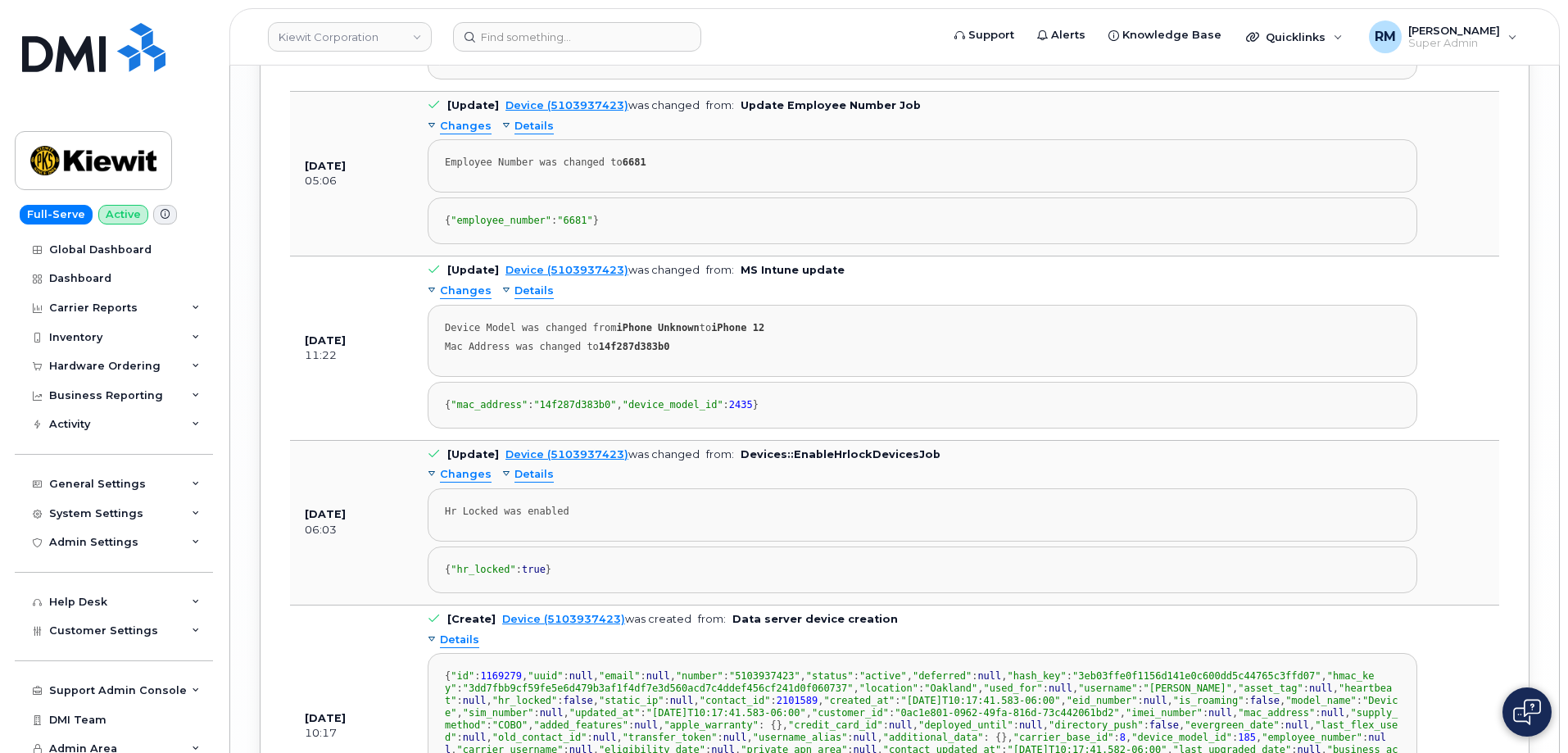
scroll to position [3752, 0]
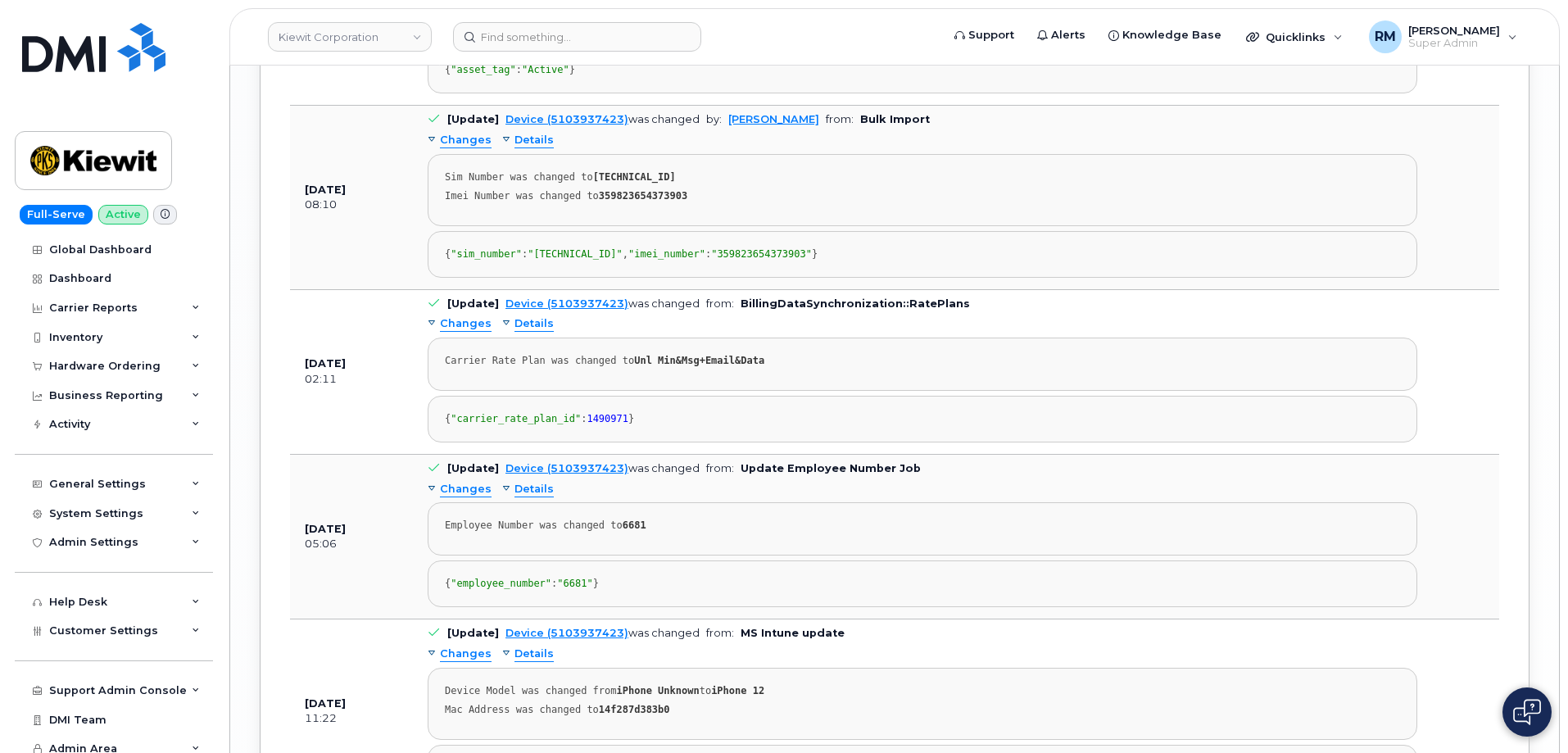
scroll to position [3424, 0]
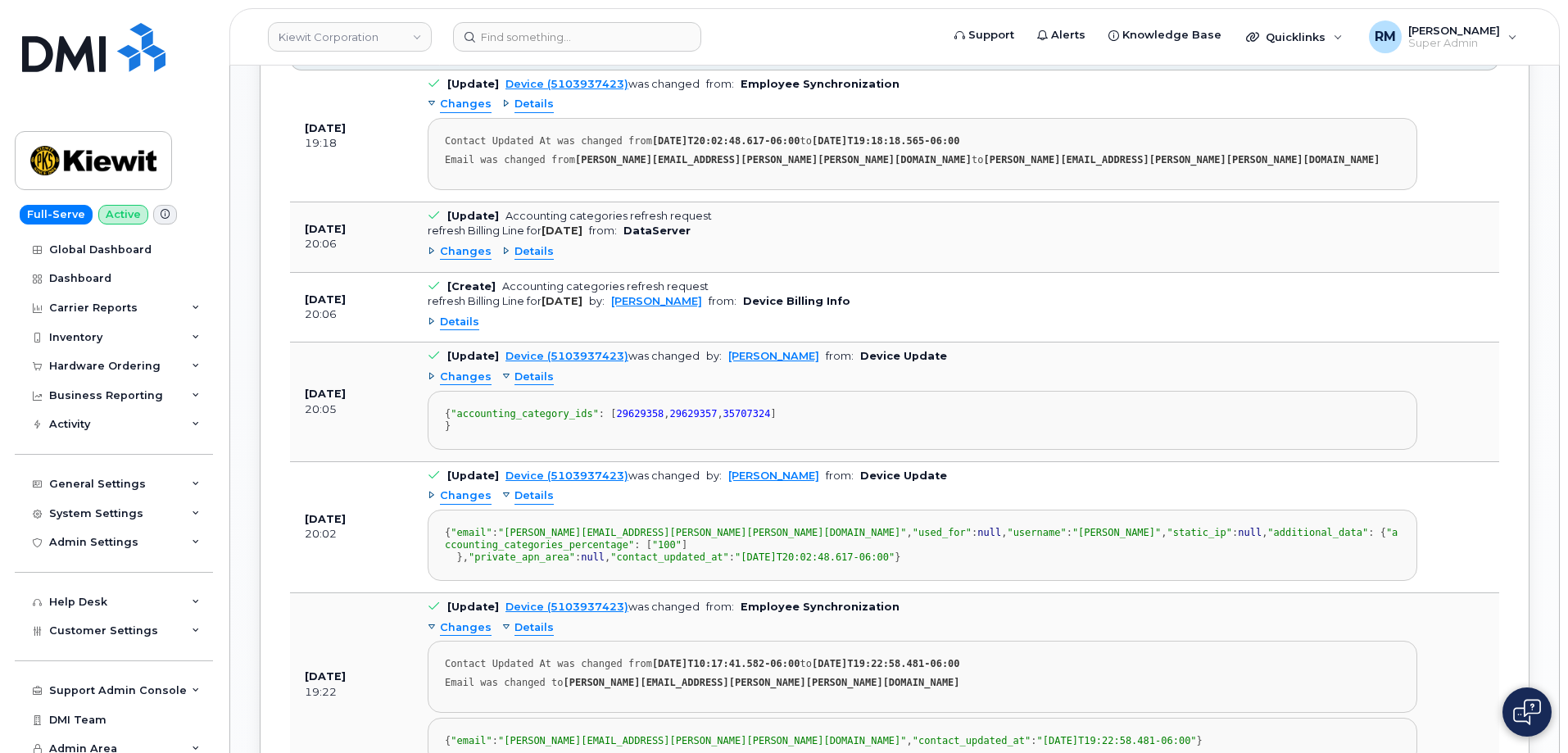
scroll to position [1948, 0]
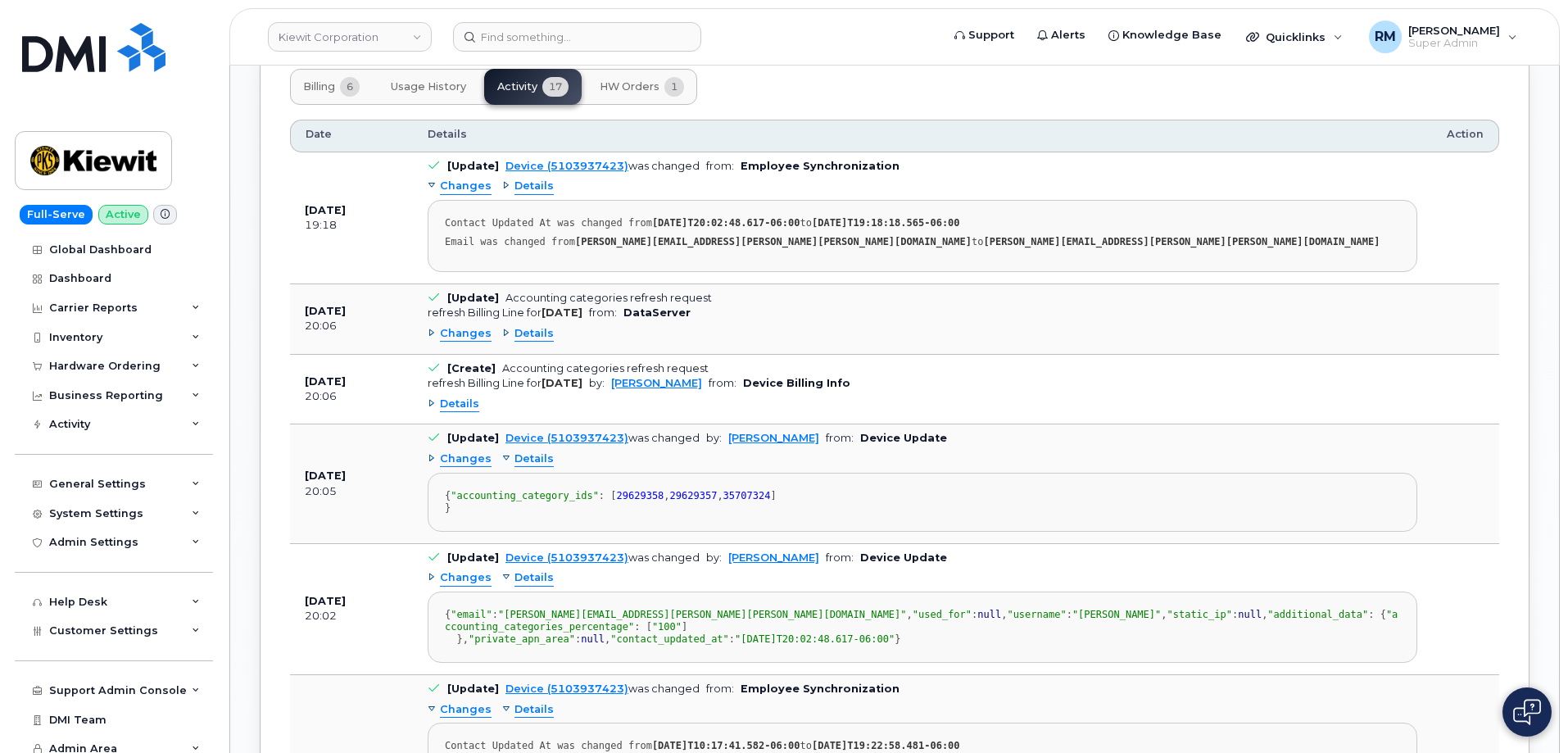
click at [461, 397] on span "Details" at bounding box center [460, 404] width 39 height 15
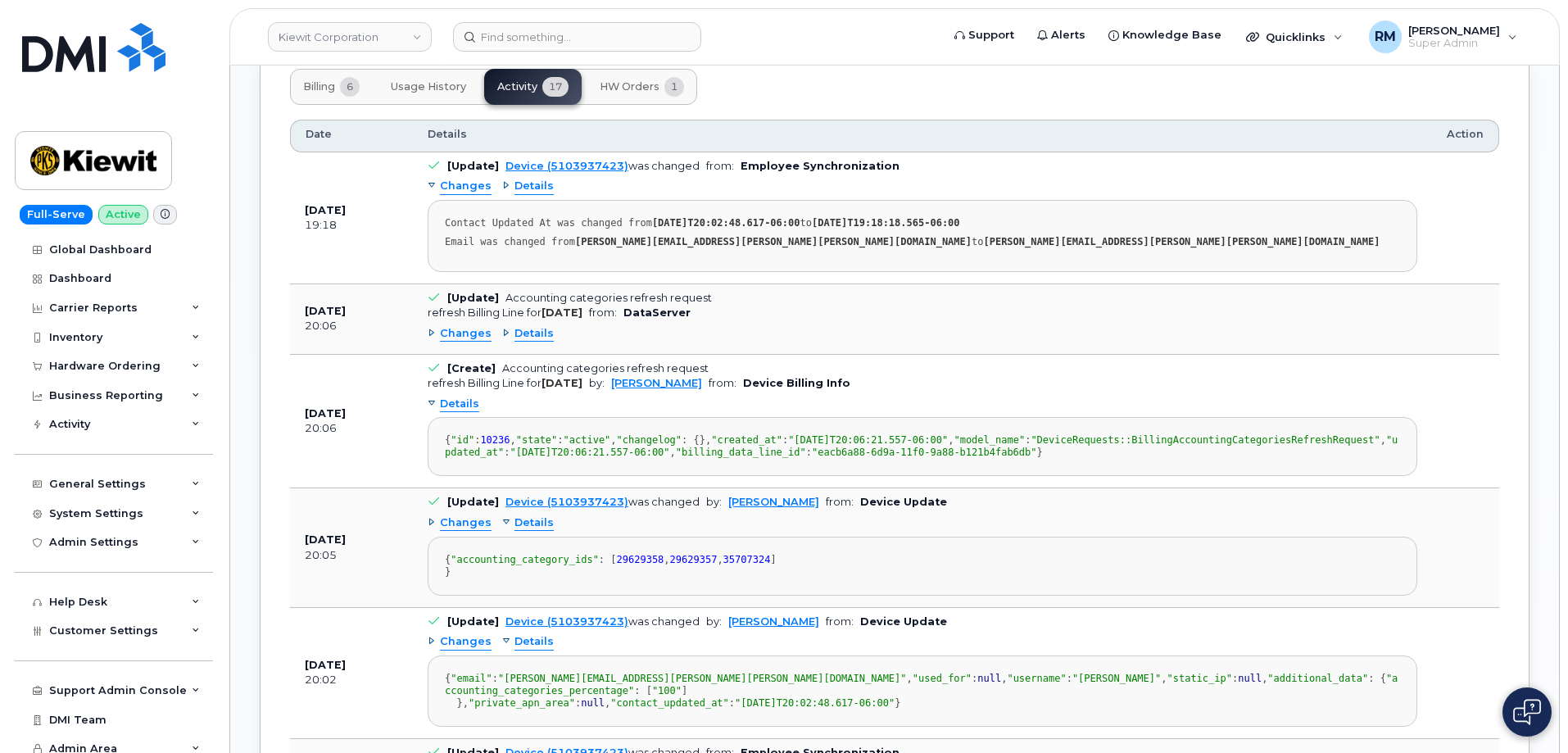
click at [510, 326] on div "Details" at bounding box center [528, 333] width 52 height 15
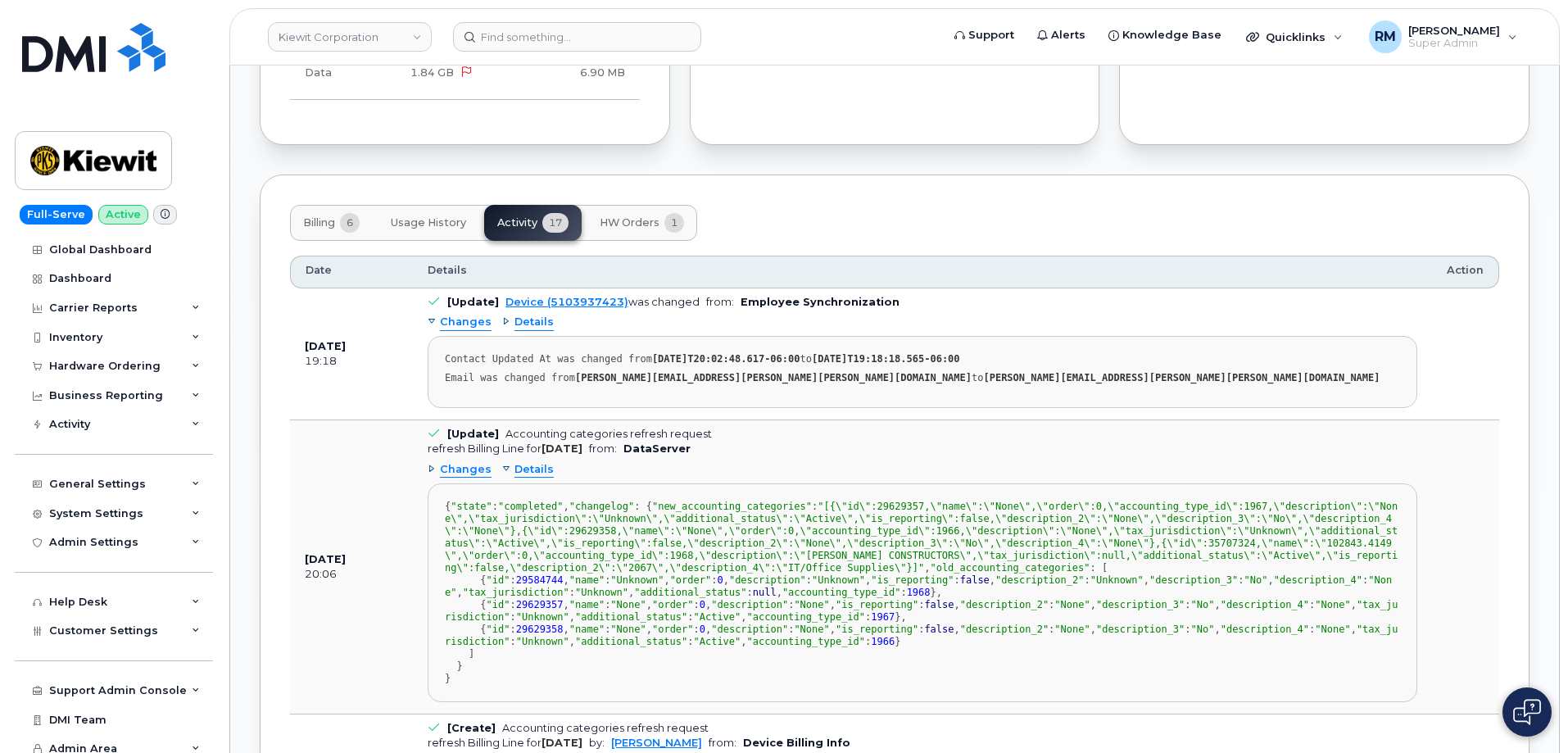
scroll to position [1784, 0]
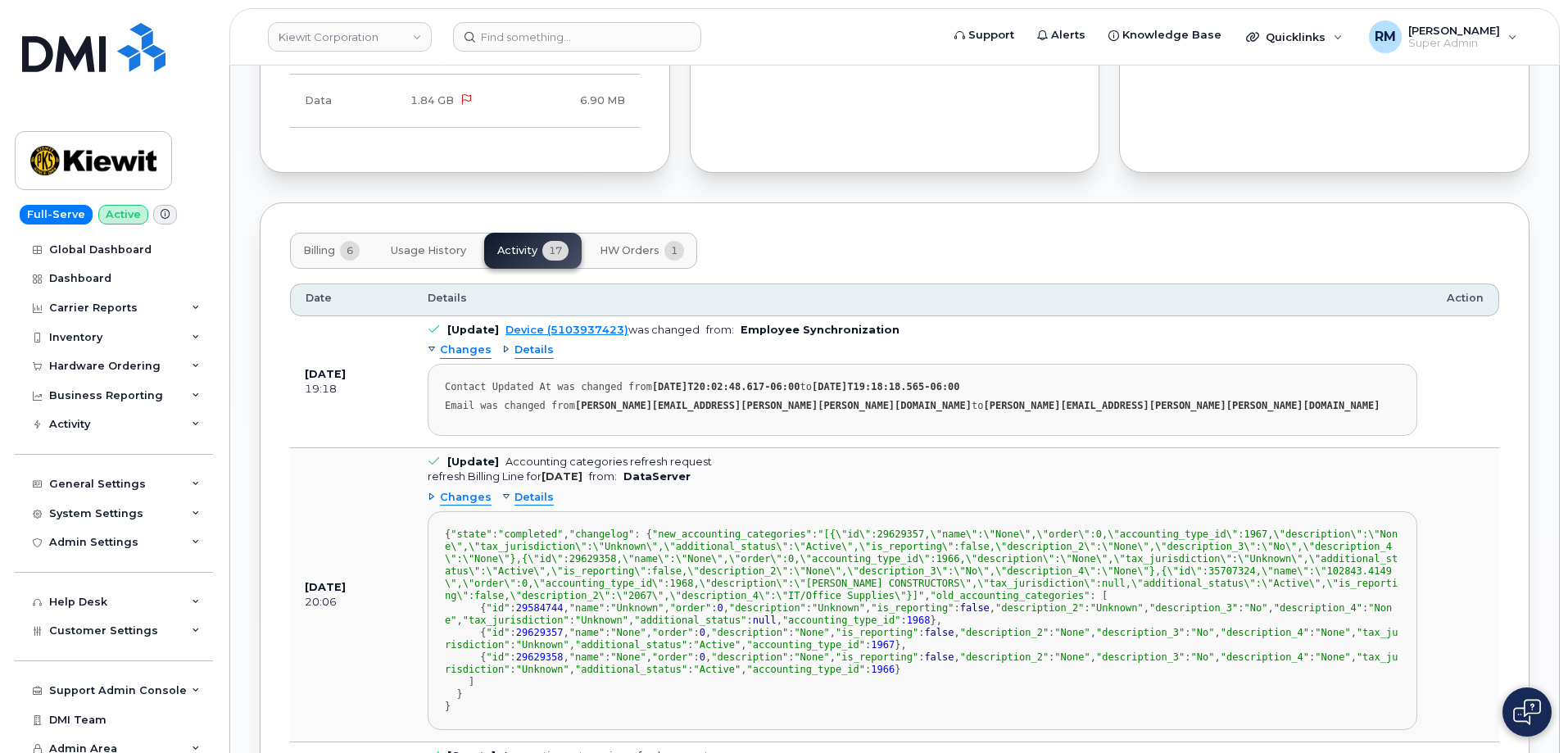
click at [524, 342] on span "Details" at bounding box center [535, 349] width 39 height 15
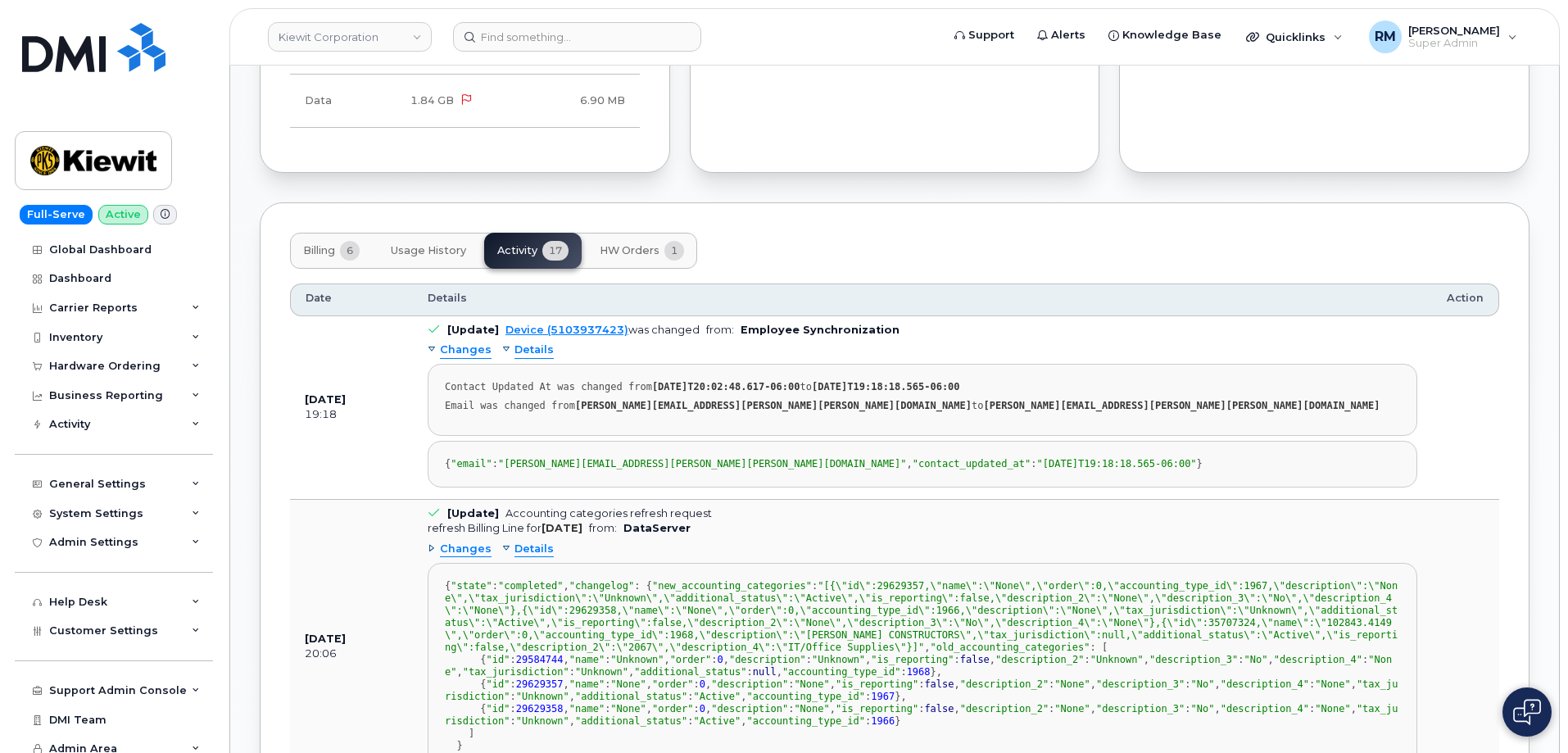
click at [521, 342] on span "Details" at bounding box center [535, 349] width 39 height 15
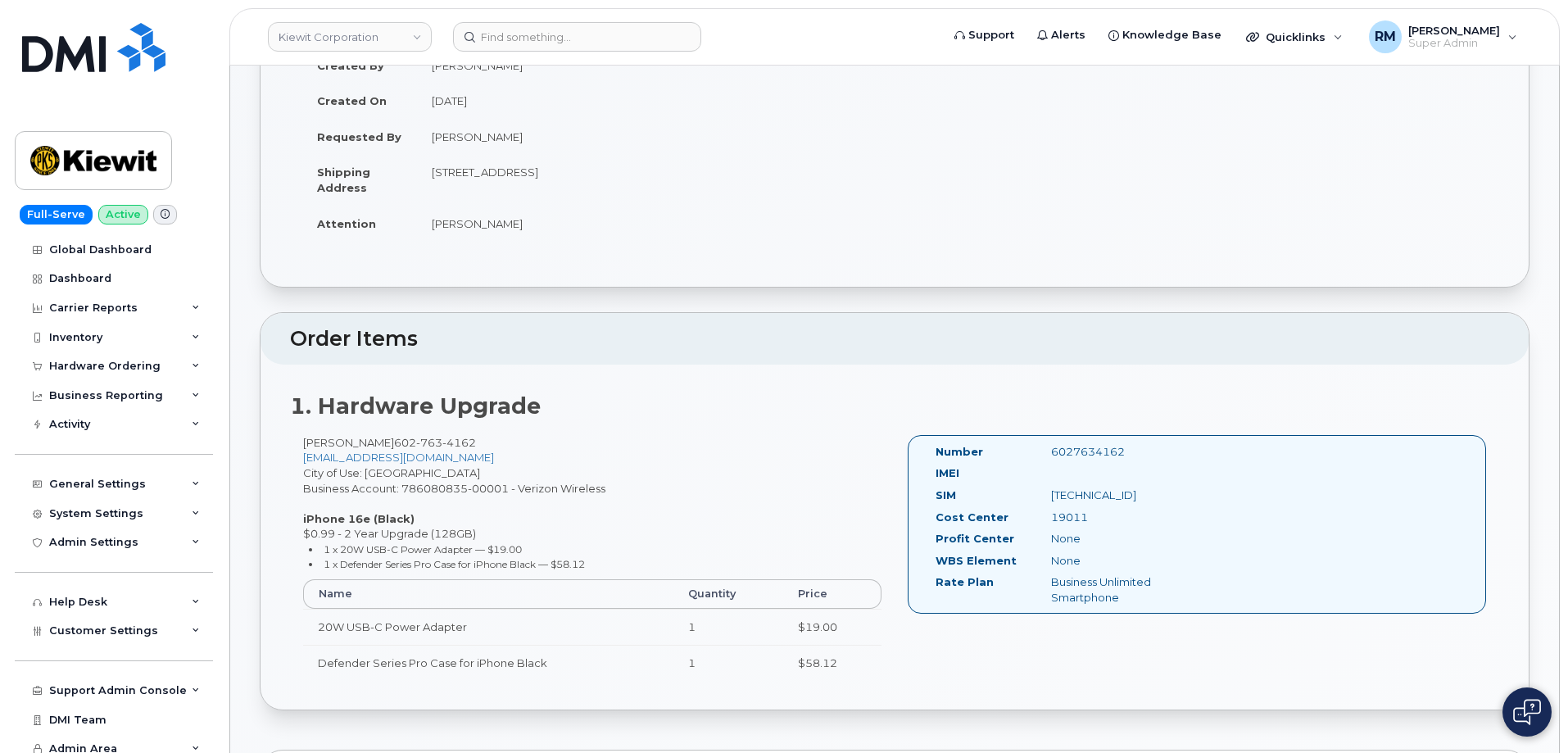
scroll to position [328, 0]
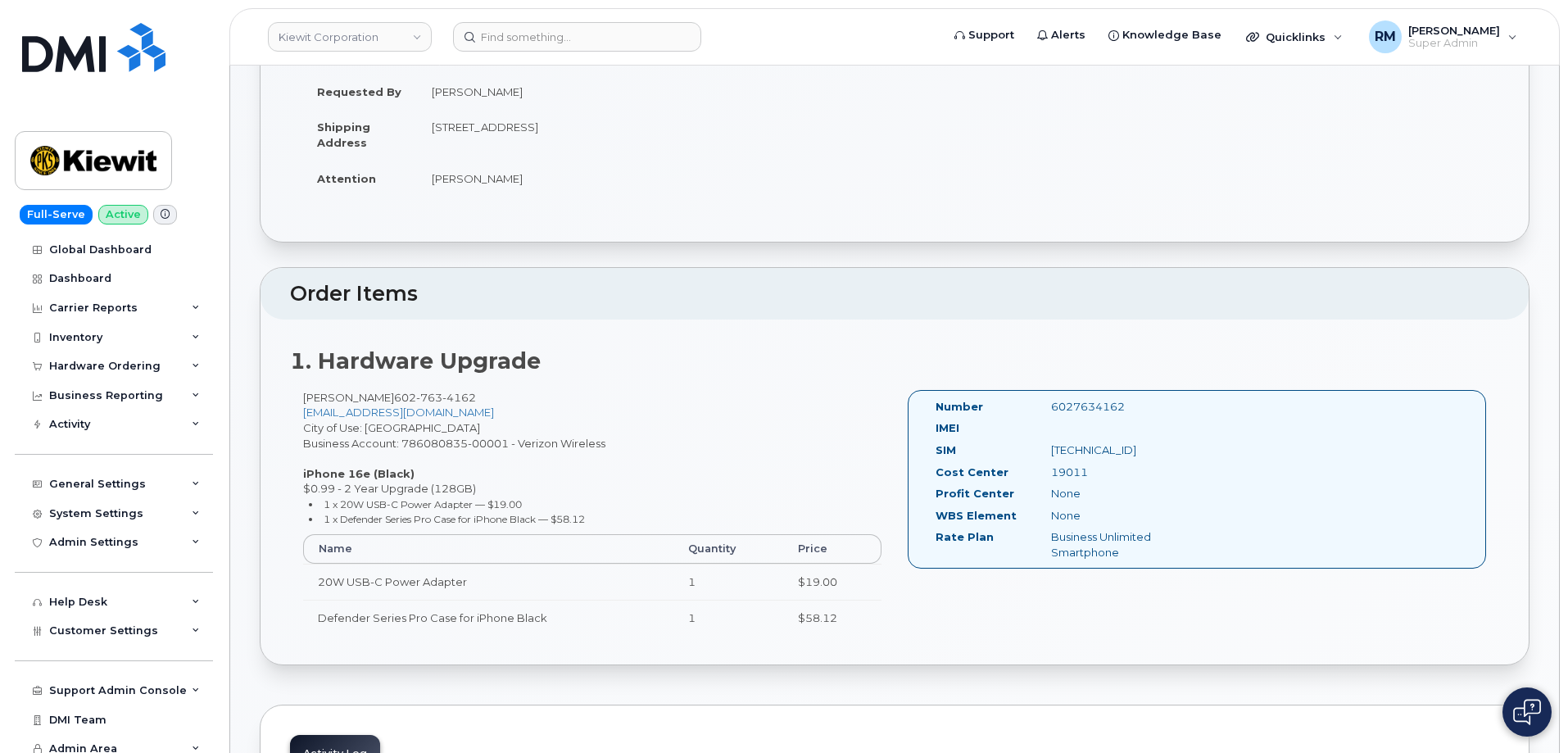
click at [1090, 404] on div "6027634162" at bounding box center [1120, 406] width 162 height 15
copy div "6027634162"
click at [1067, 466] on div "19011" at bounding box center [1120, 472] width 162 height 15
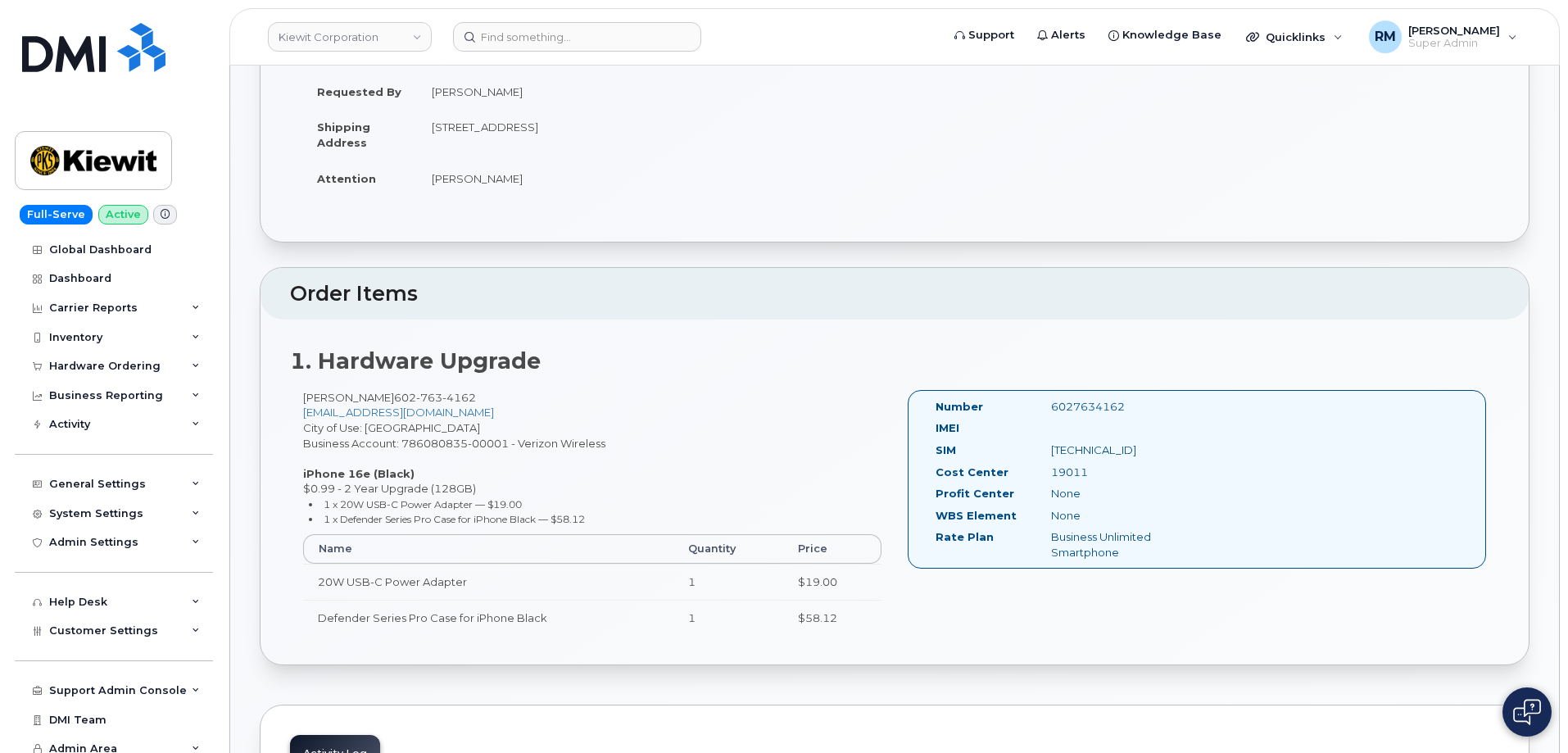
copy div "19011"
click at [1102, 405] on div "6027634162" at bounding box center [1120, 406] width 162 height 15
click at [1100, 405] on div "6027634162" at bounding box center [1120, 406] width 162 height 15
click at [1100, 413] on div "6027634162" at bounding box center [1120, 406] width 162 height 15
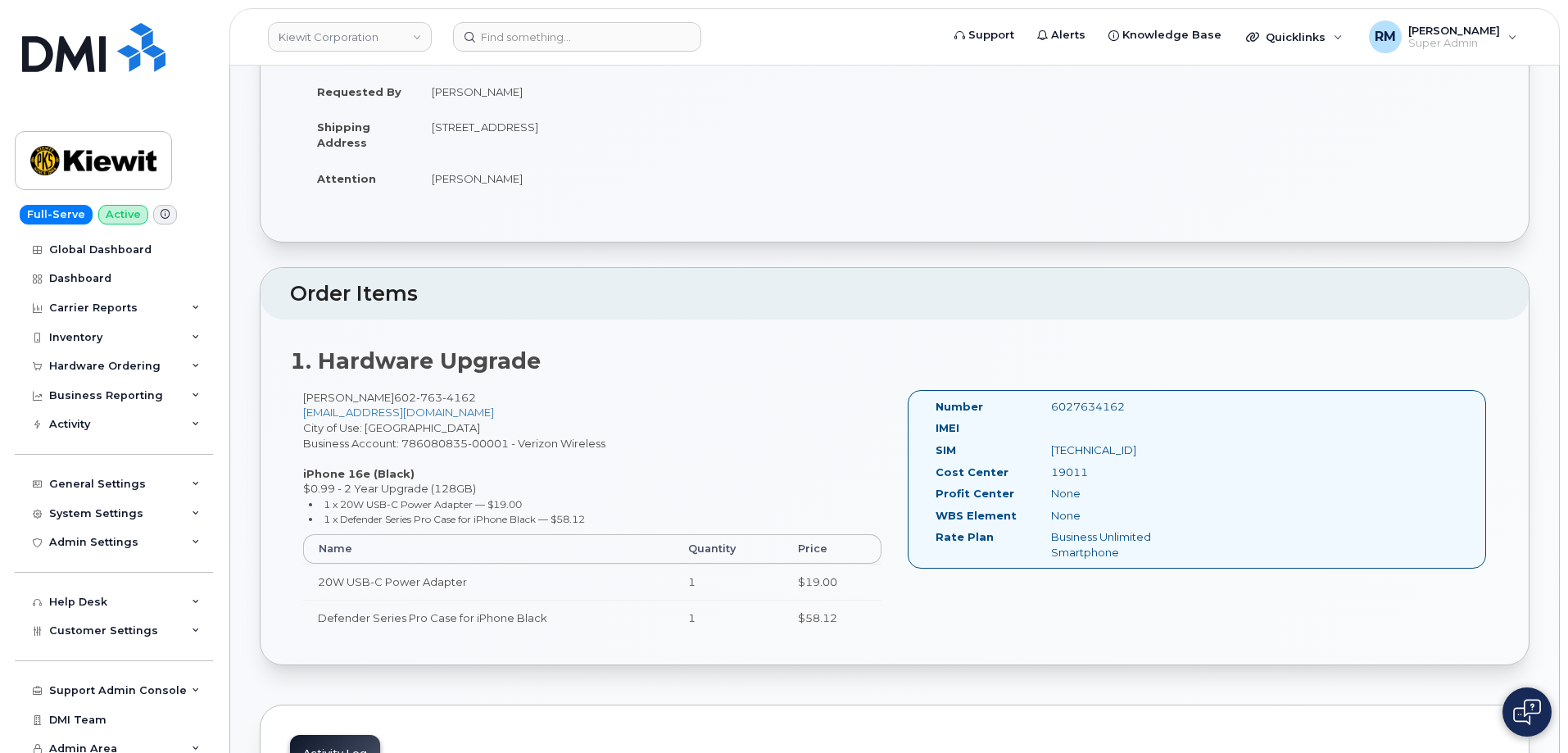
click at [1102, 404] on div "6027634162" at bounding box center [1120, 406] width 162 height 15
copy div "6027634162"
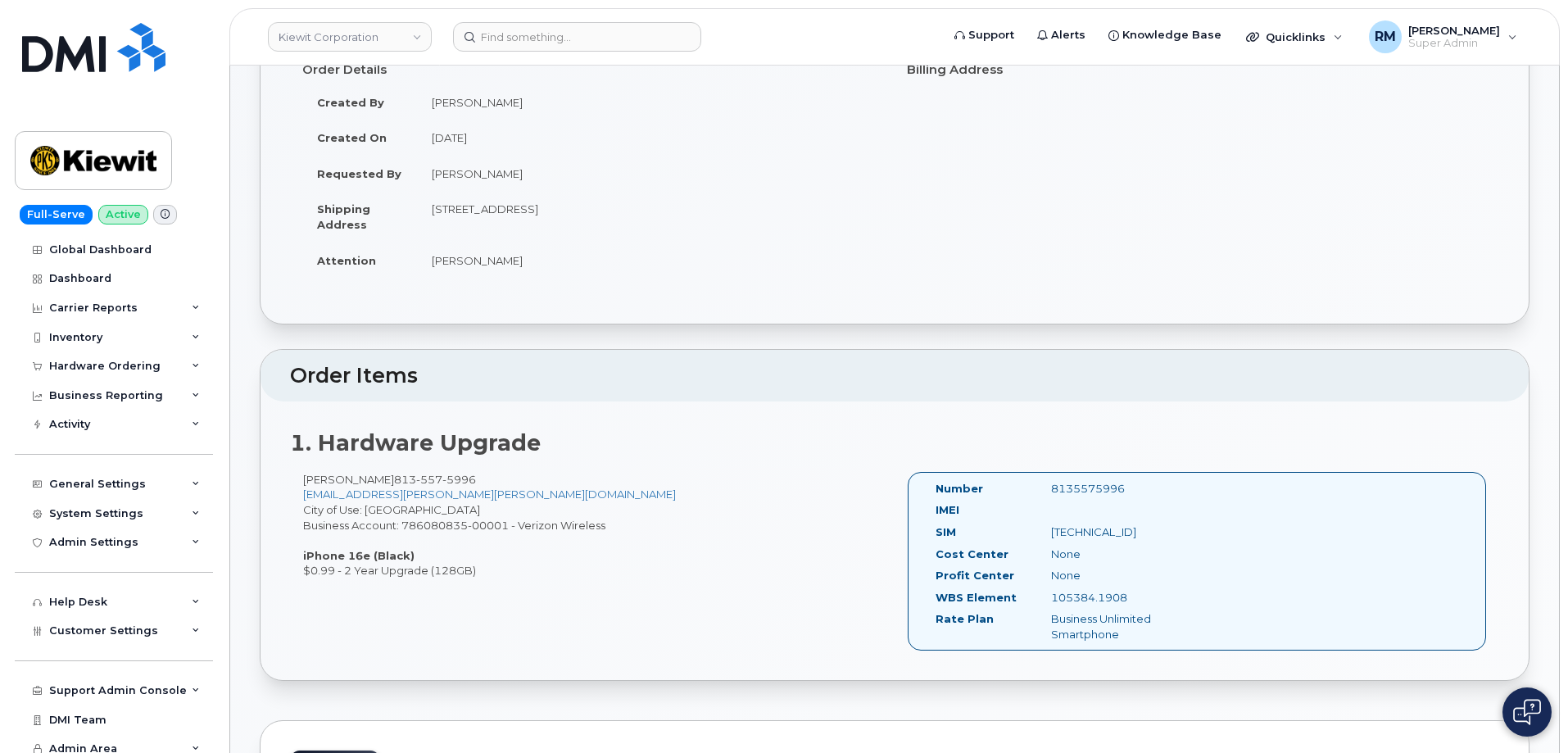
scroll to position [246, 0]
drag, startPoint x: 1122, startPoint y: 599, endPoint x: 1047, endPoint y: 599, distance: 75.0
click at [1047, 599] on div "105384.1908" at bounding box center [1120, 597] width 162 height 15
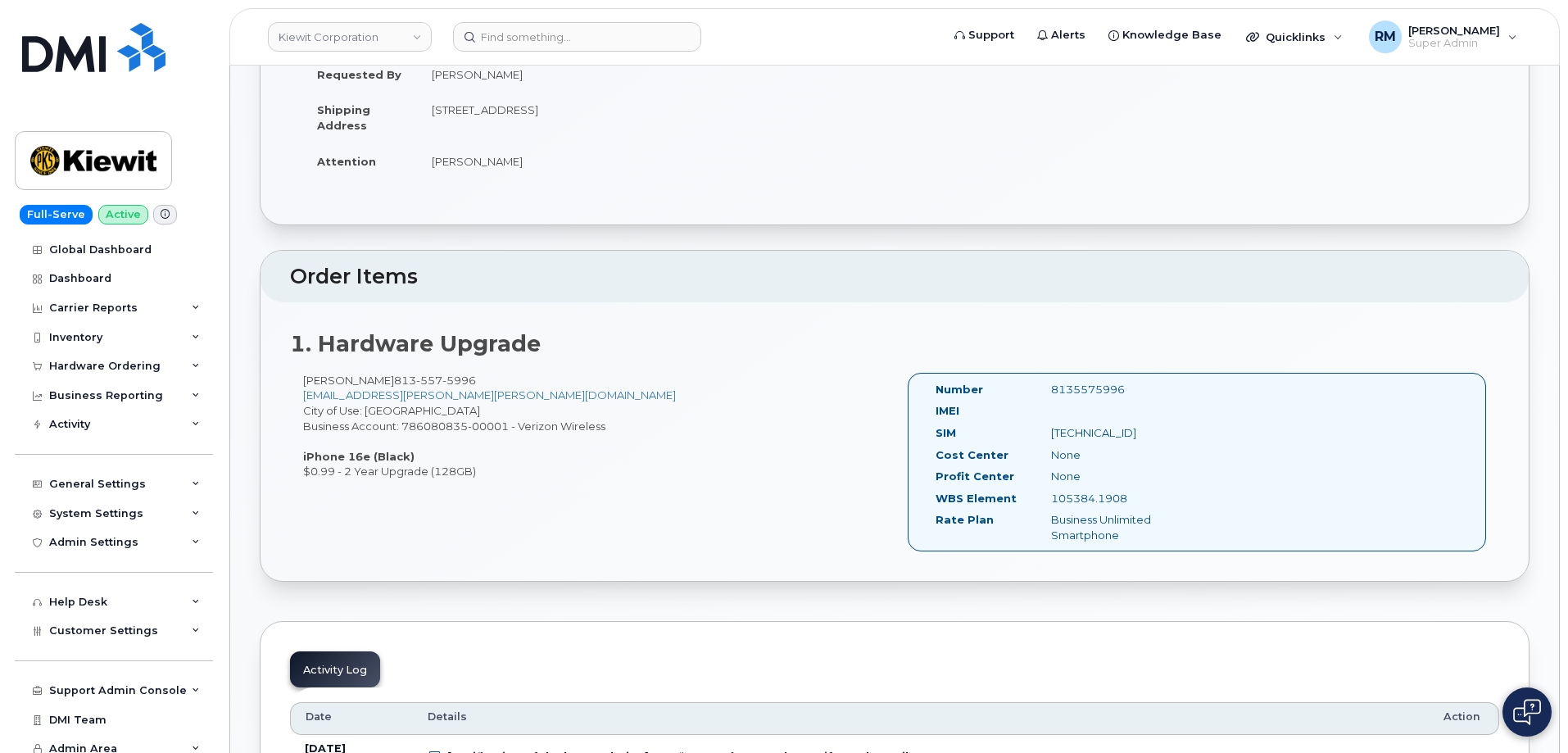
scroll to position [328, 0]
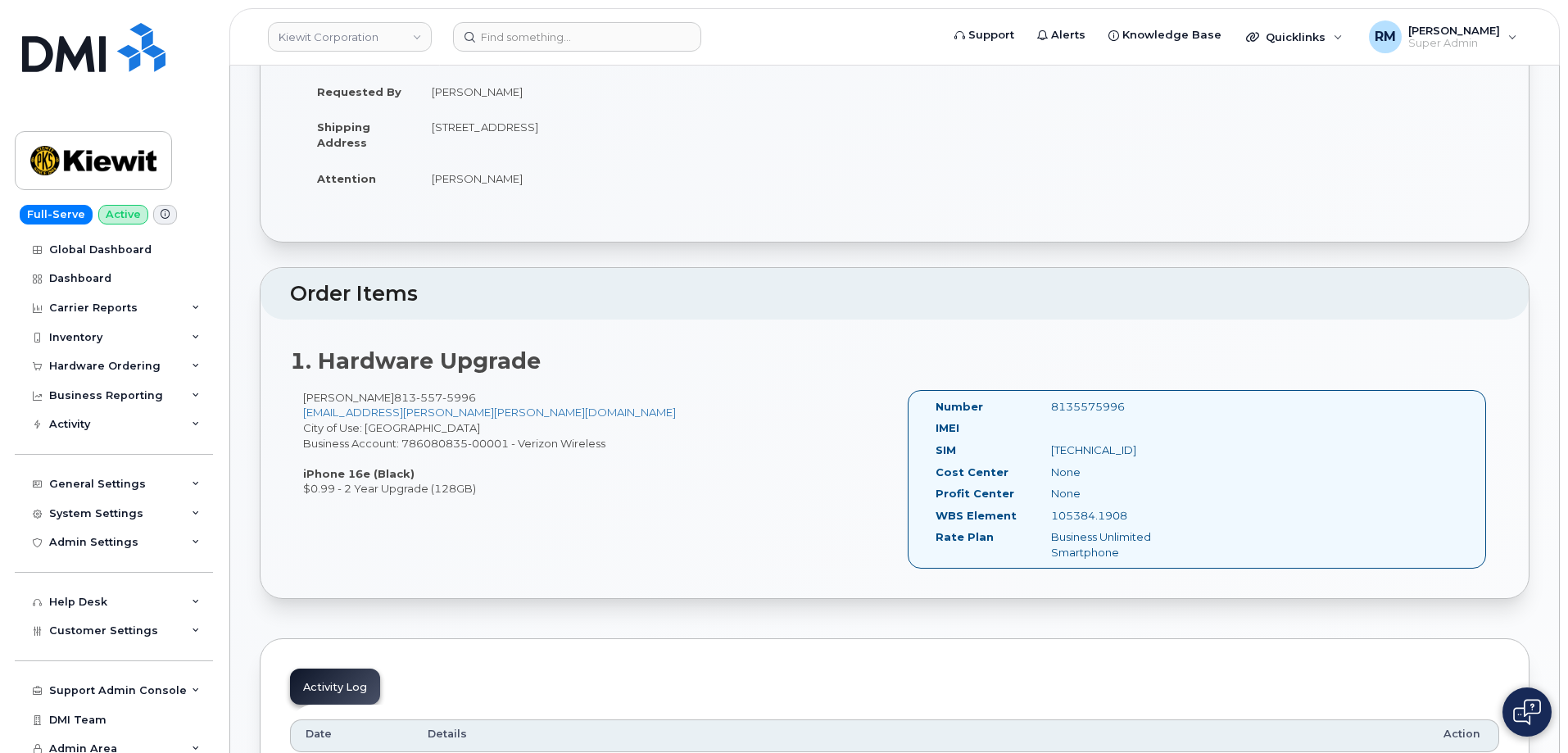
click at [1087, 408] on div "8135575996" at bounding box center [1120, 406] width 162 height 15
copy div "8135575996"
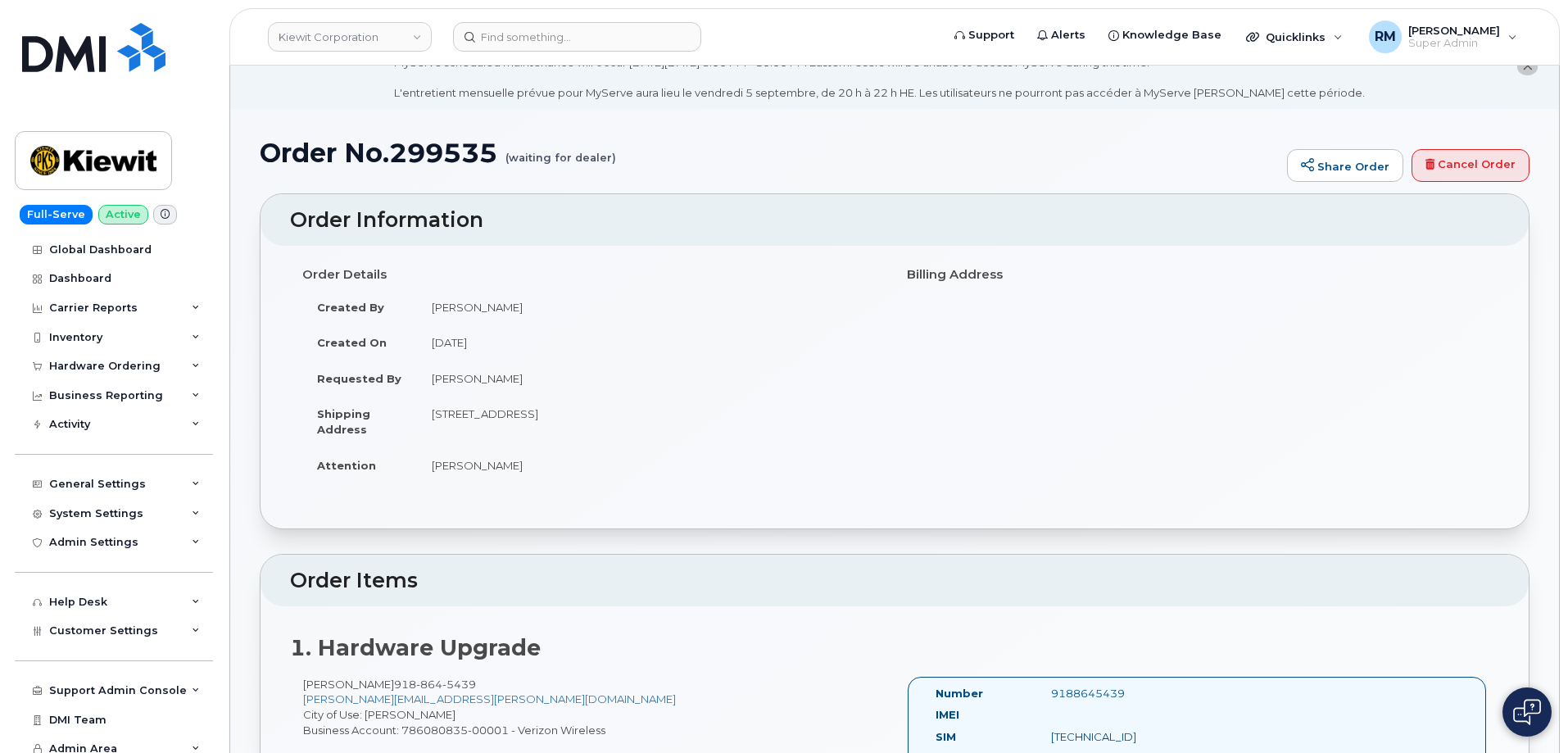
scroll to position [328, 0]
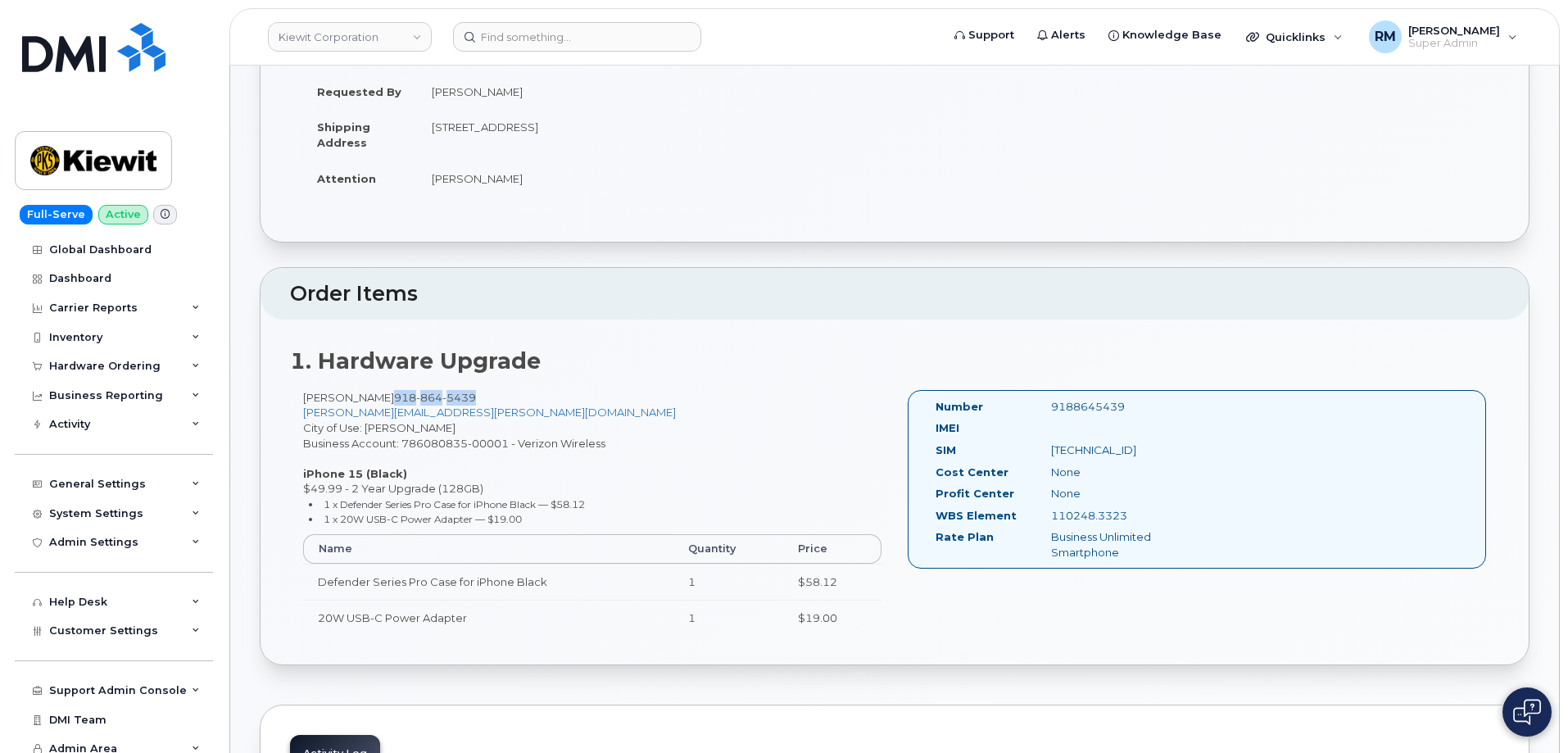
drag, startPoint x: 470, startPoint y: 401, endPoint x: 382, endPoint y: 401, distance: 88.0
click at [382, 401] on div "JAMIE COZZIE 918 864 5439 JAMIE.COZZIE@TICUS.COM City of Use: Pryor Business Ac…" at bounding box center [592, 520] width 605 height 260
copy span "918 864 5439"
drag, startPoint x: 1140, startPoint y: 515, endPoint x: 1046, endPoint y: 516, distance: 94.0
click at [1046, 516] on div "110248.3323" at bounding box center [1120, 515] width 162 height 15
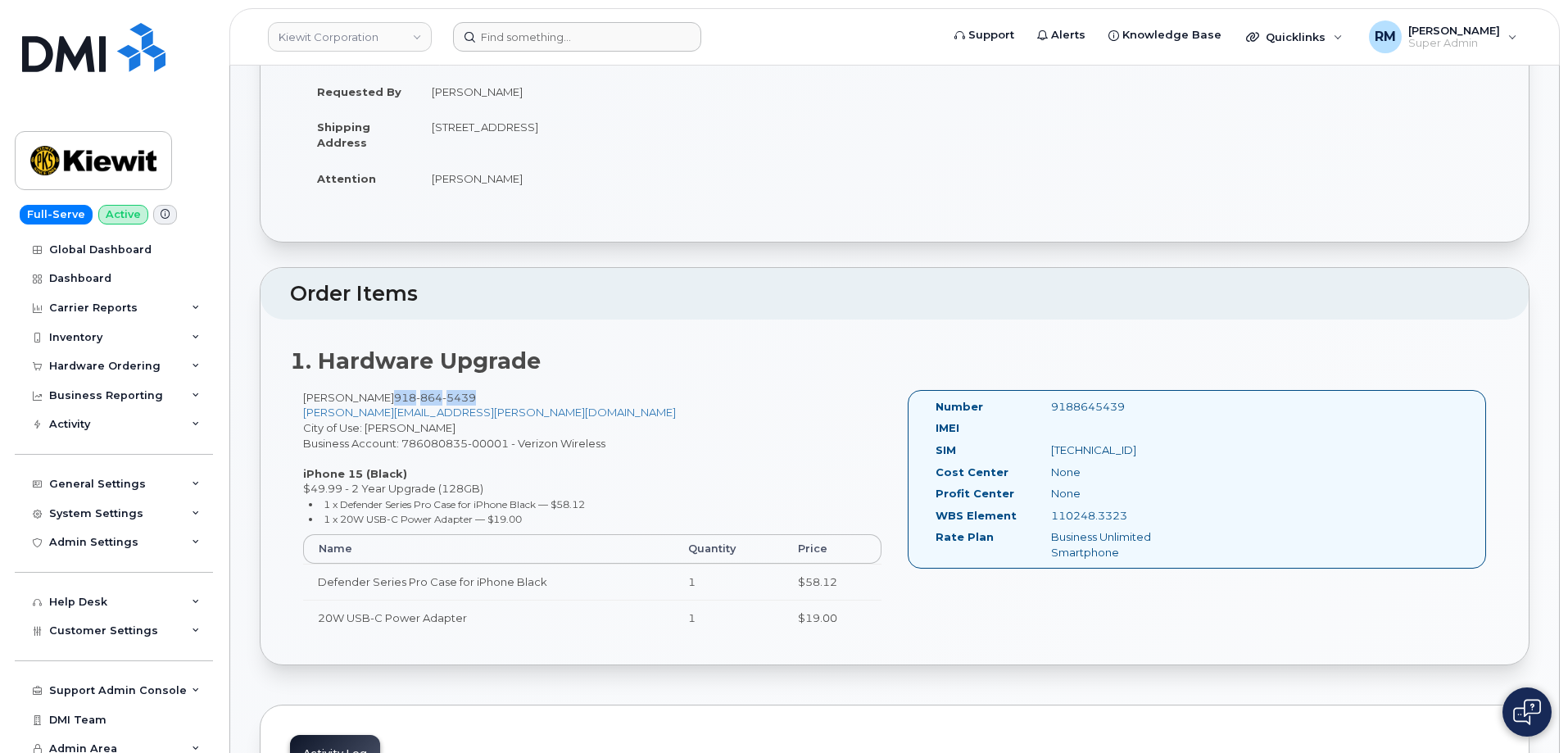
copy div "110248.3323"
click at [1090, 405] on div "9188645439" at bounding box center [1120, 406] width 162 height 15
copy div "9188645439"
click at [1096, 408] on div "9188645439" at bounding box center [1120, 406] width 162 height 15
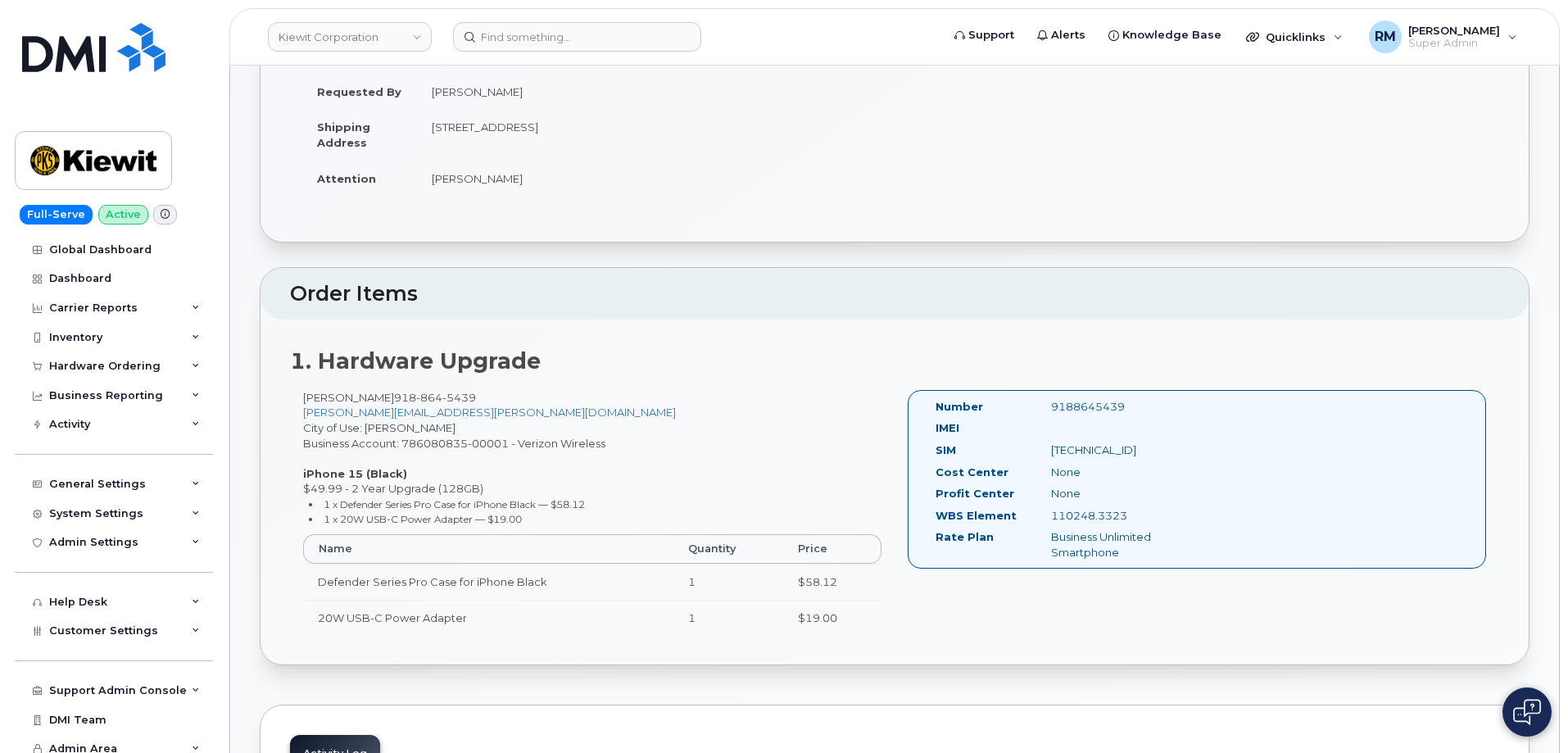
click at [1096, 408] on div "9188645439" at bounding box center [1120, 406] width 162 height 15
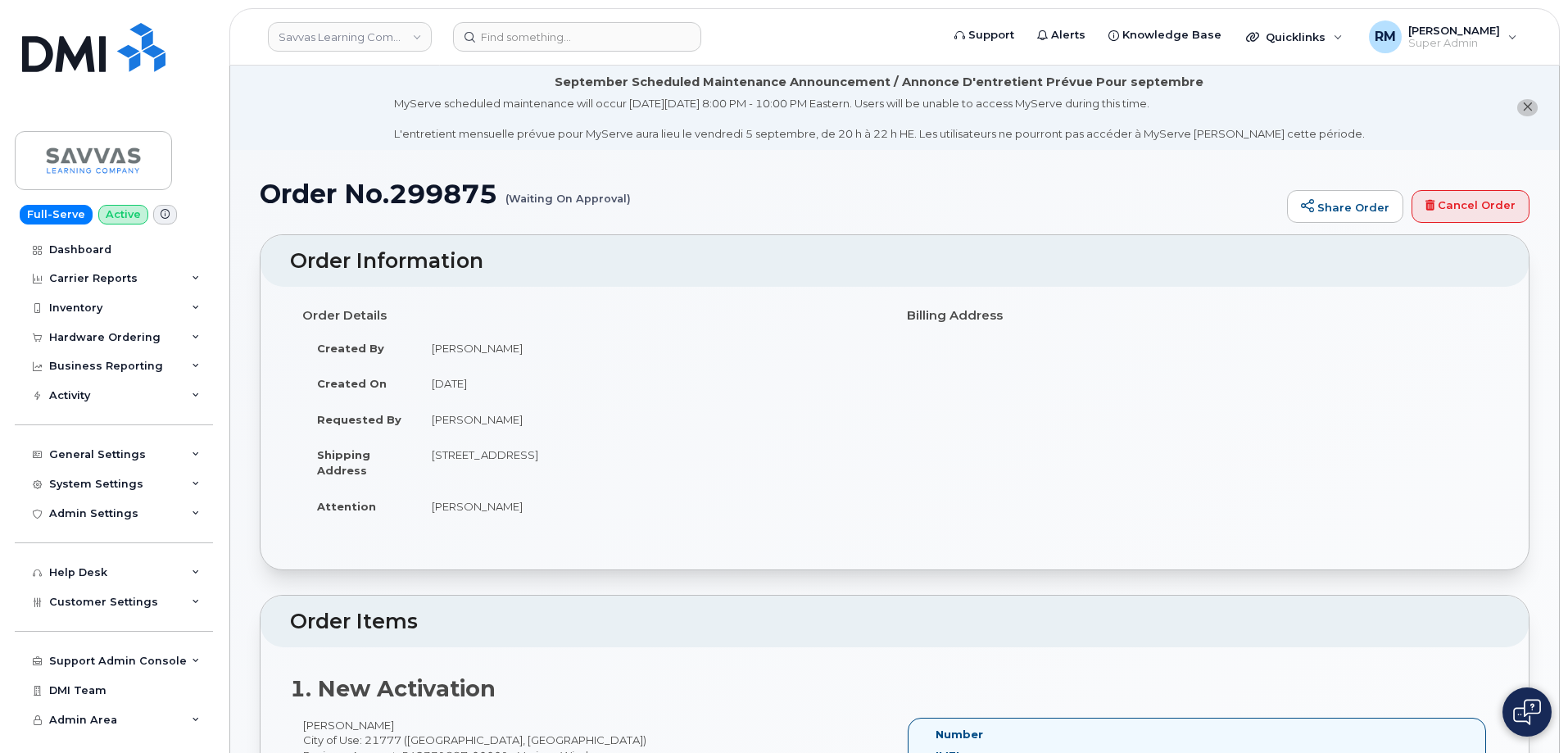
click at [445, 202] on h1 "Order No.299875 (Waiting On Approval)" at bounding box center [770, 193] width 1019 height 29
copy h1 "299875"
click at [118, 348] on div "Hardware Ordering" at bounding box center [114, 337] width 199 height 29
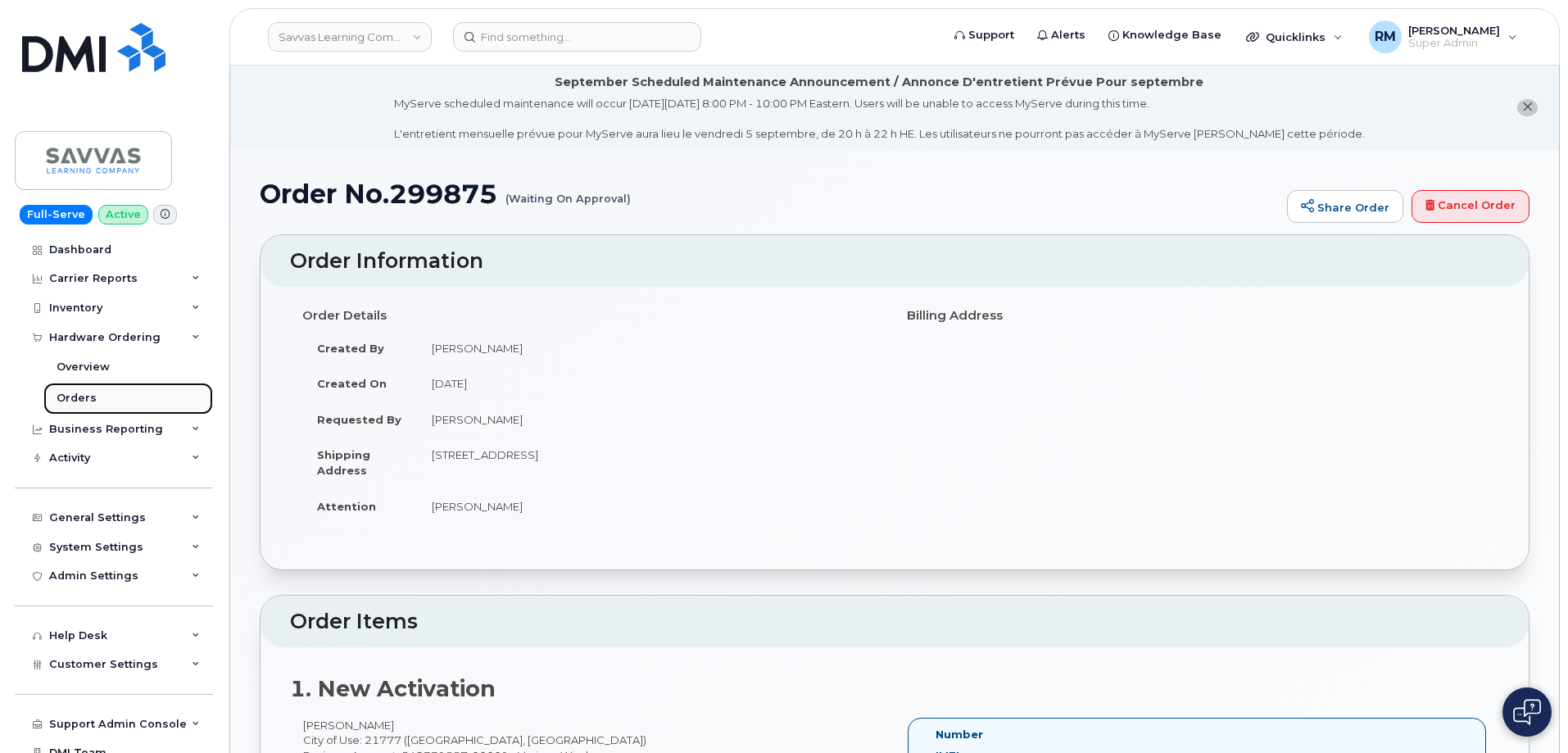
click at [72, 396] on div "Orders" at bounding box center [76, 398] width 40 height 15
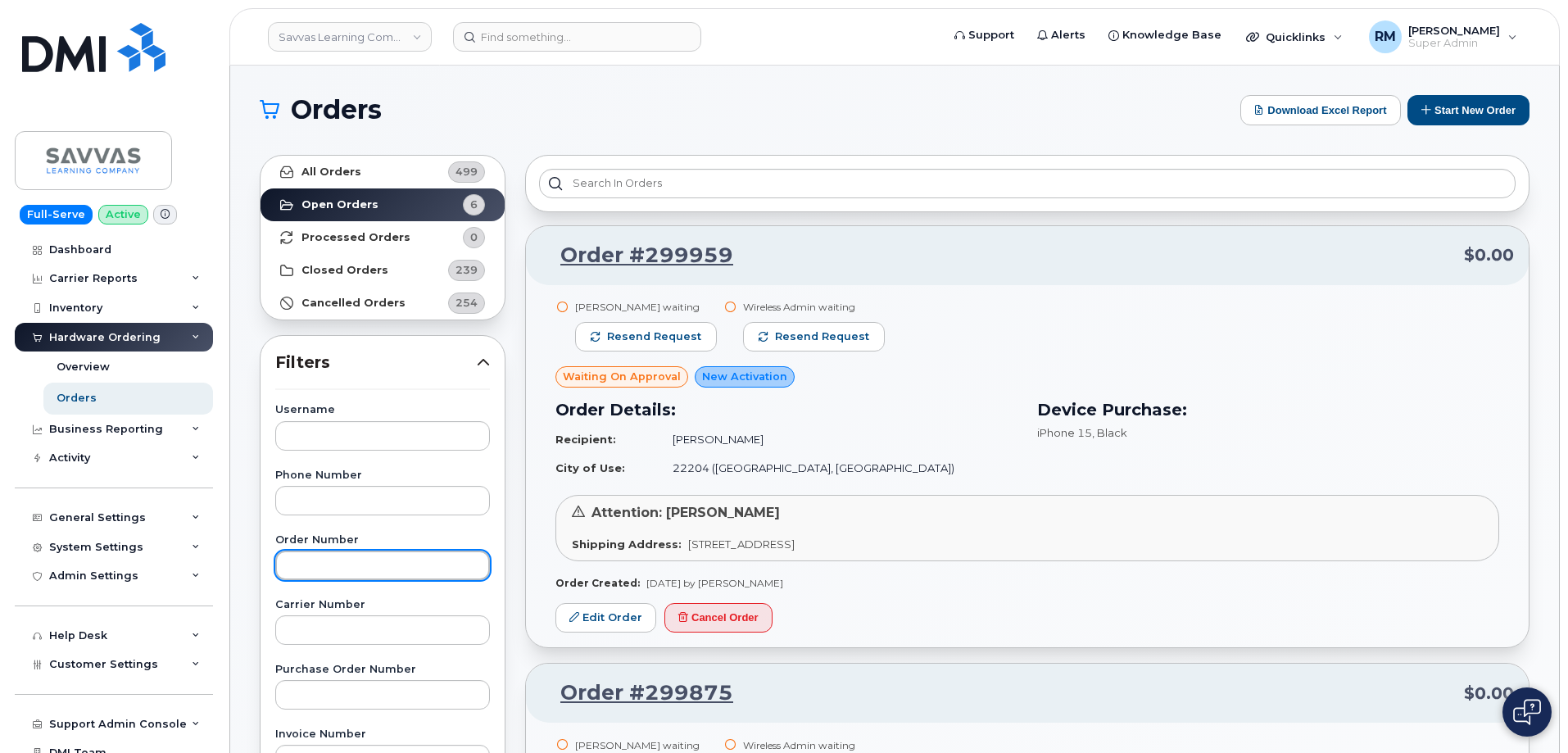
click at [317, 563] on input "text" at bounding box center [382, 565] width 215 height 29
paste input "299875"
type input "299875"
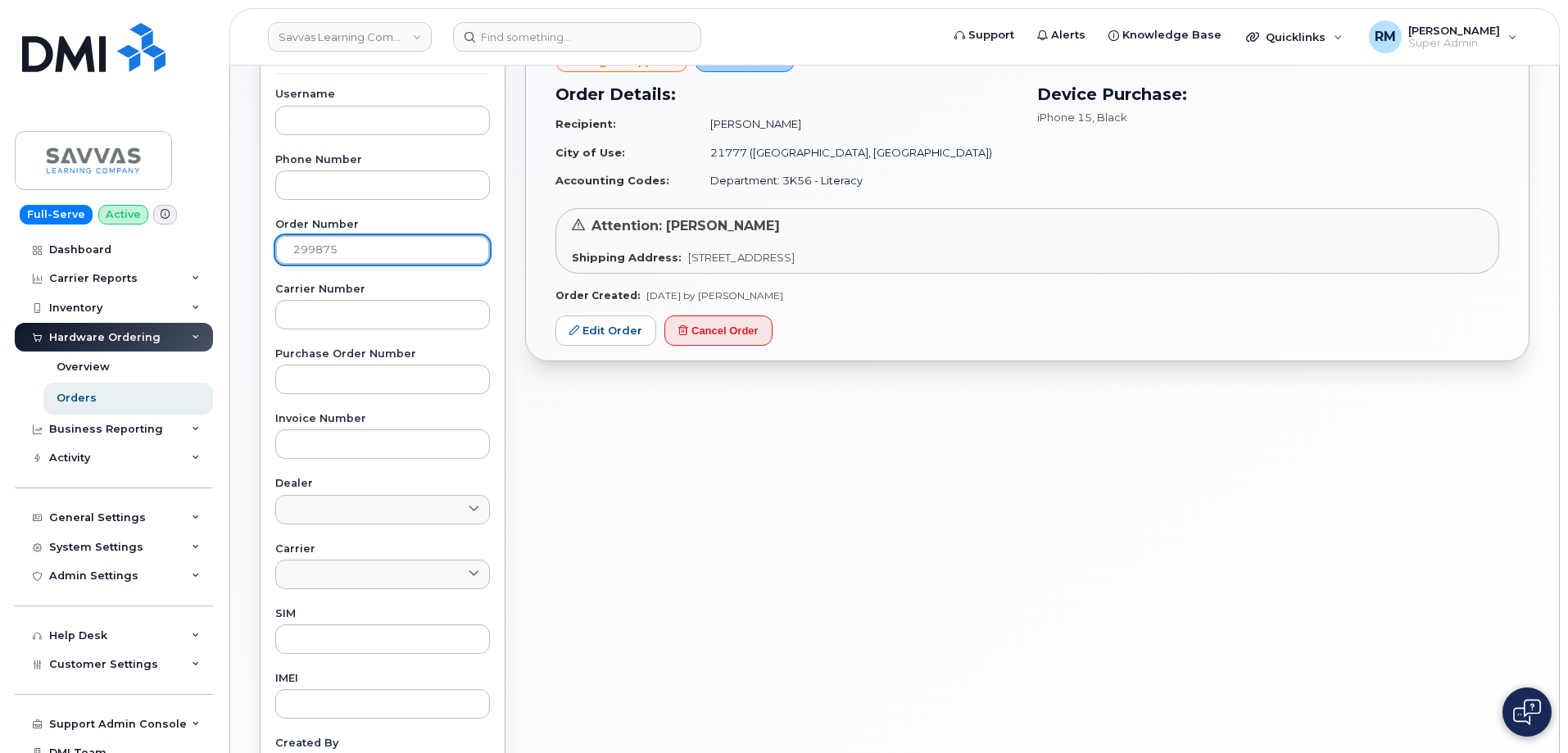
scroll to position [328, 0]
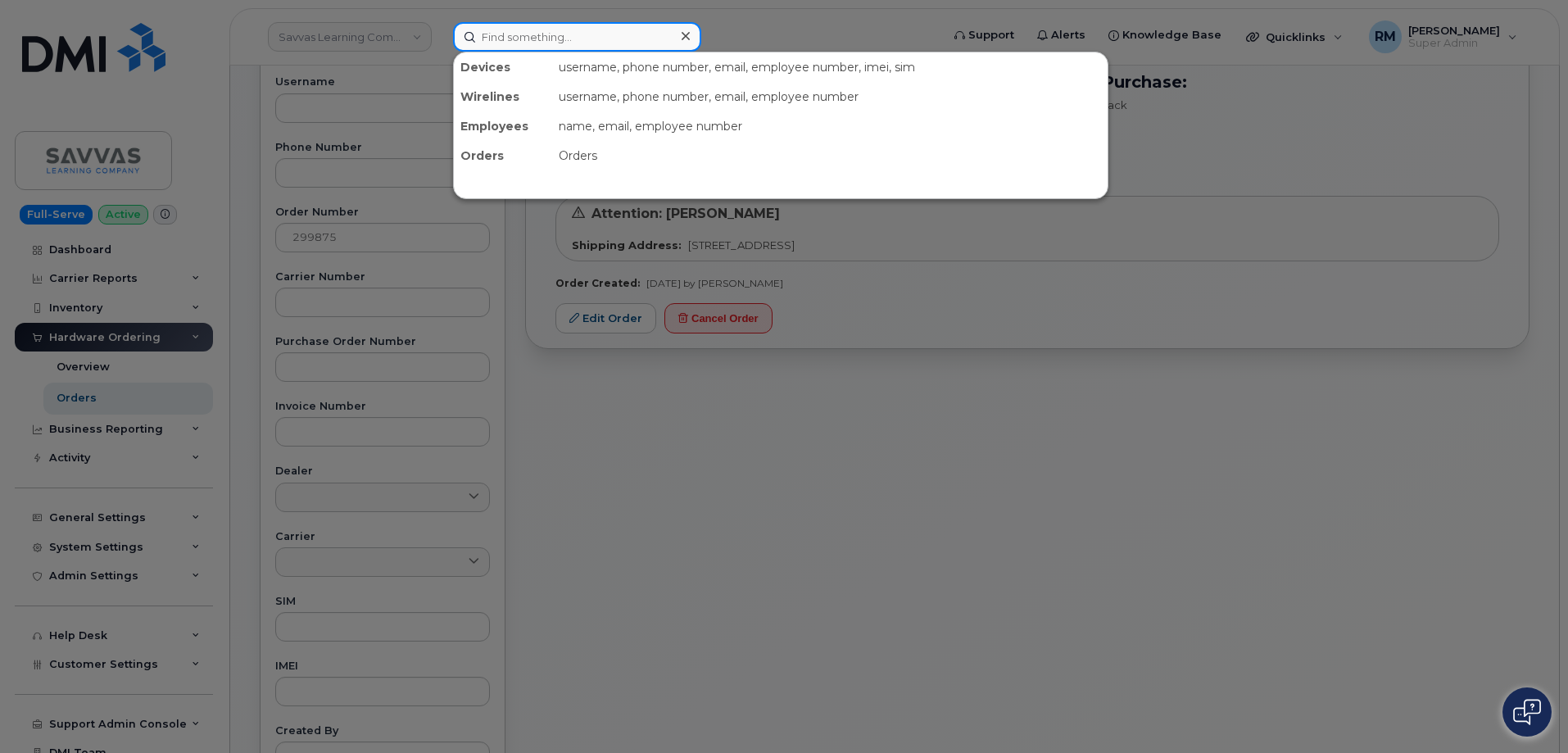
click at [600, 33] on input at bounding box center [577, 37] width 249 height 29
paste input "299263"
type input "299263"
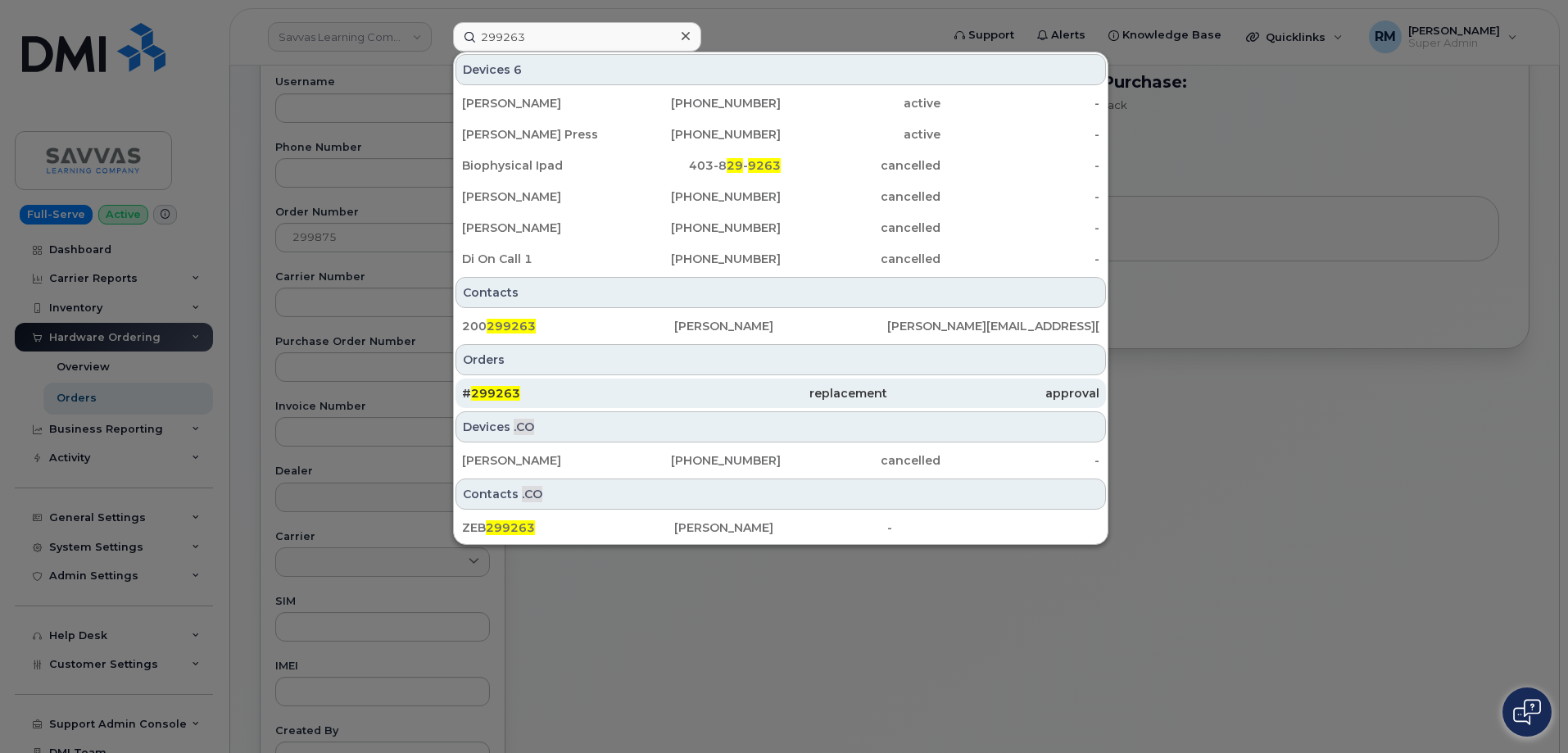
click at [487, 397] on span "299263" at bounding box center [495, 393] width 49 height 15
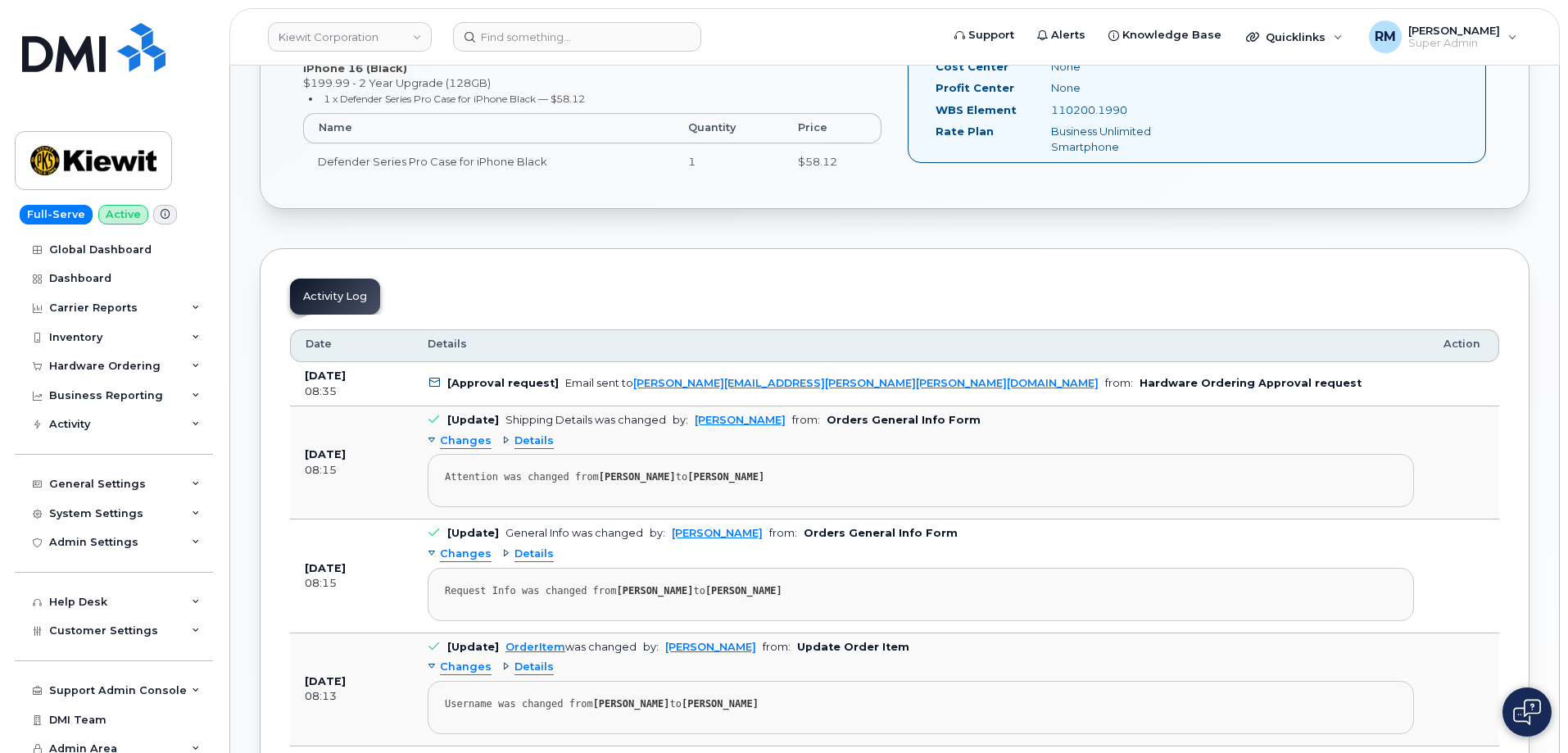
scroll to position [738, 0]
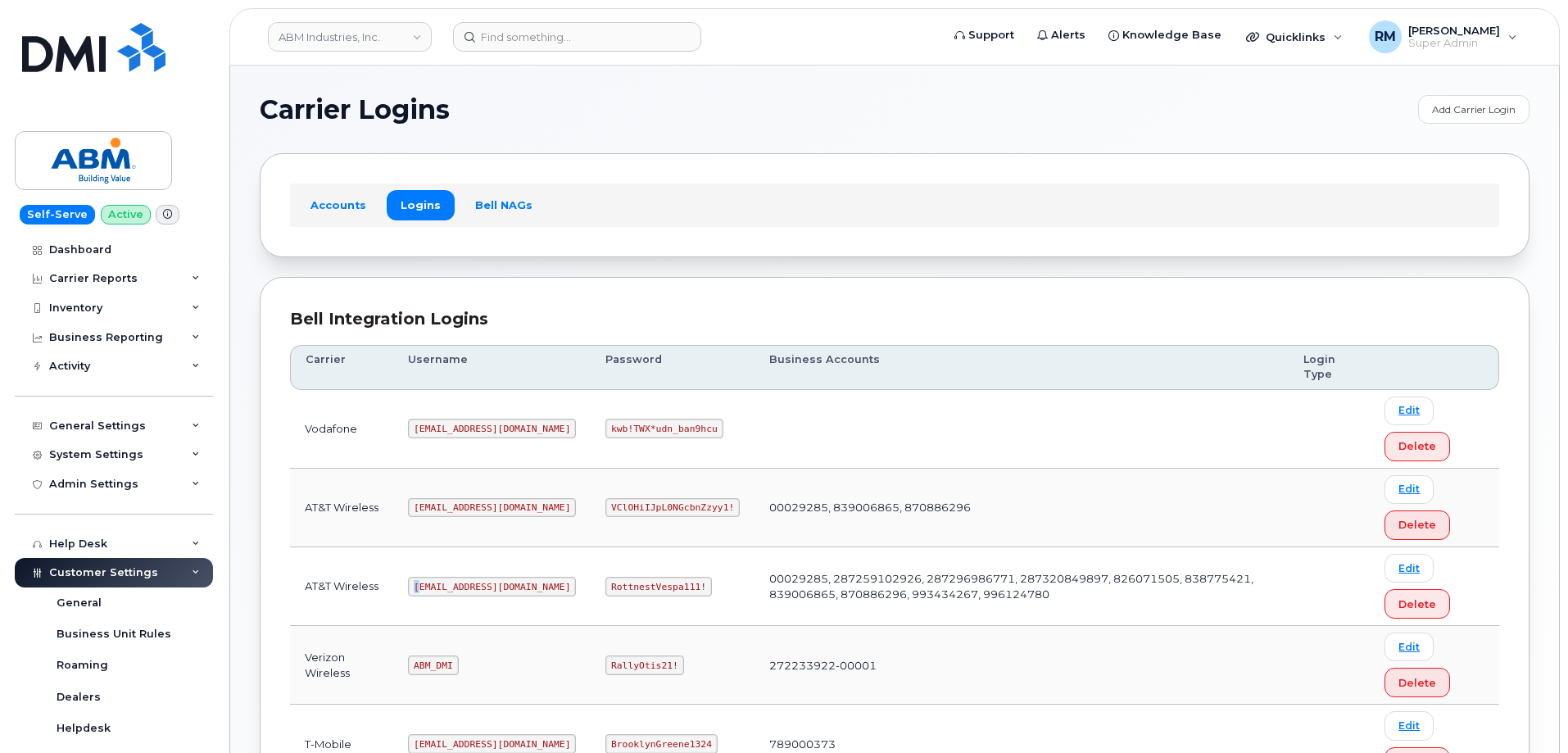
drag, startPoint x: 410, startPoint y: 587, endPoint x: 421, endPoint y: 587, distance: 11.0
click at [421, 587] on td "[EMAIL_ADDRESS][DOMAIN_NAME]" at bounding box center [492, 586] width 198 height 78
click at [418, 587] on code "[EMAIL_ADDRESS][DOMAIN_NAME]" at bounding box center [492, 587] width 168 height 20
drag, startPoint x: 418, startPoint y: 586, endPoint x: 478, endPoint y: 586, distance: 60.0
click at [478, 586] on code "[EMAIL_ADDRESS][DOMAIN_NAME]" at bounding box center [492, 587] width 168 height 20
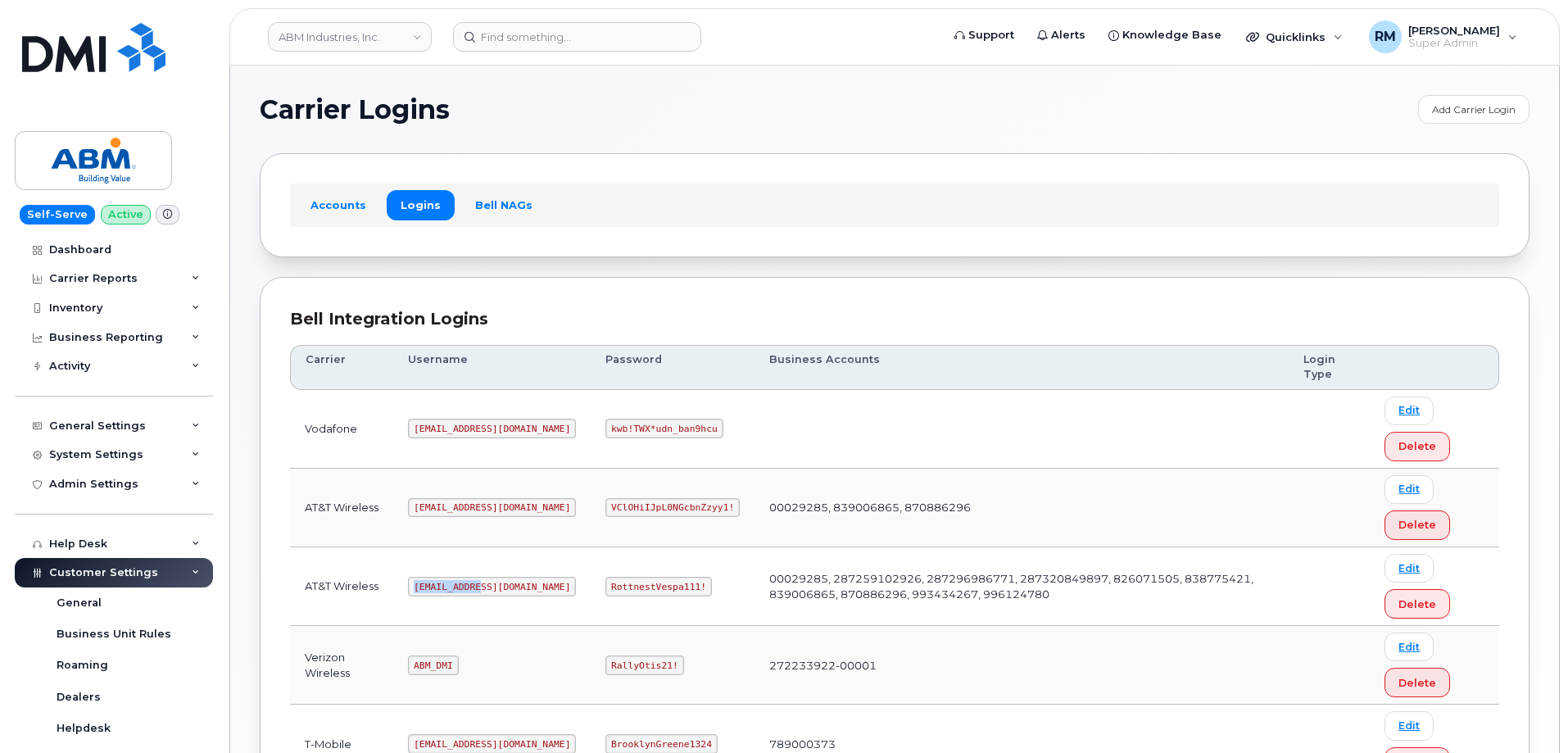
click at [421, 590] on code "[EMAIL_ADDRESS][DOMAIN_NAME]" at bounding box center [492, 587] width 168 height 20
drag, startPoint x: 417, startPoint y: 588, endPoint x: 505, endPoint y: 587, distance: 88.0
click at [505, 587] on td "[EMAIL_ADDRESS][DOMAIN_NAME]" at bounding box center [492, 586] width 198 height 78
copy code "[EMAIL_ADDRESS][DOMAIN_NAME]"
click at [606, 585] on code "RottnestVespa111!" at bounding box center [659, 587] width 107 height 20
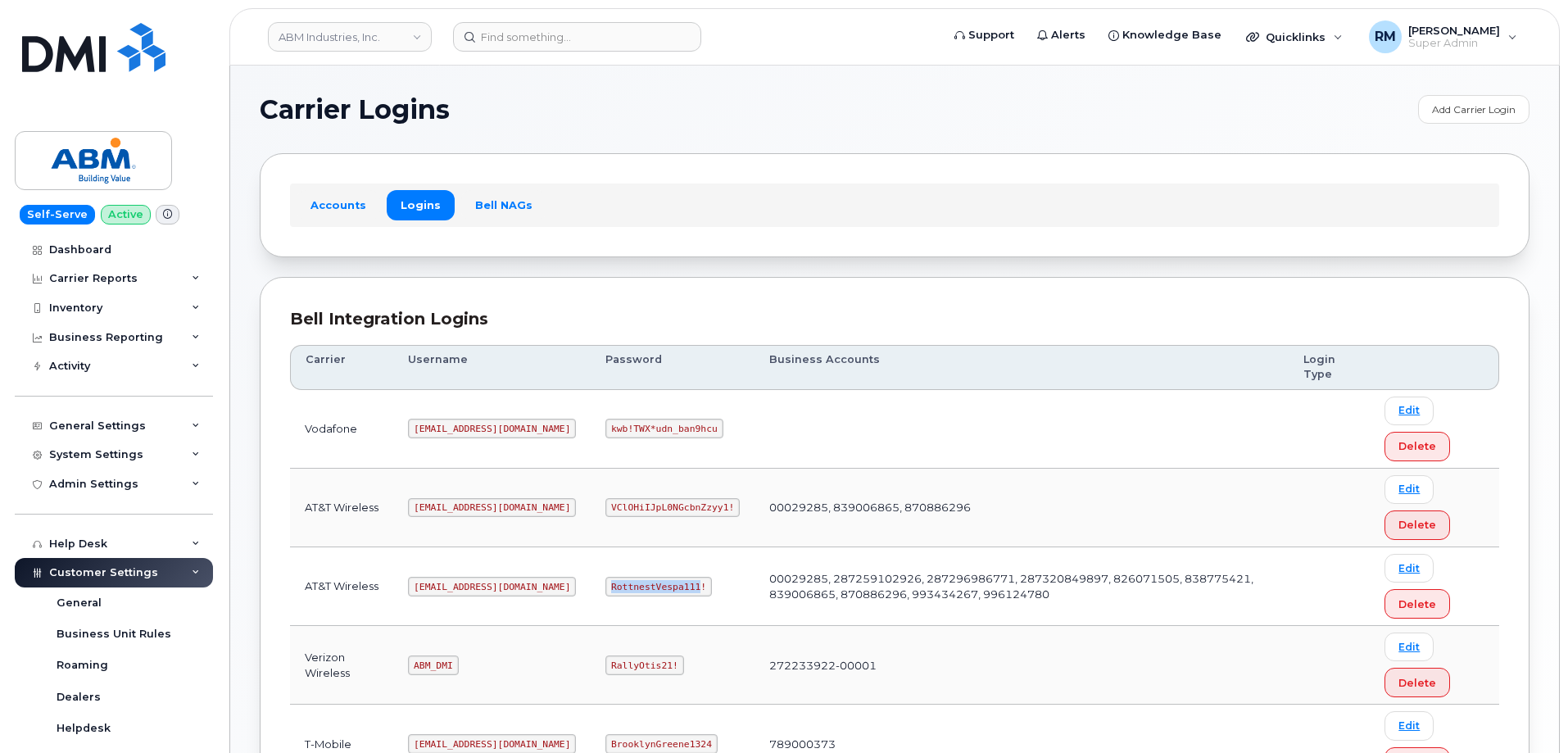
click at [606, 585] on code "RottnestVespa111!" at bounding box center [659, 587] width 107 height 20
copy code "RottnestVespa111"
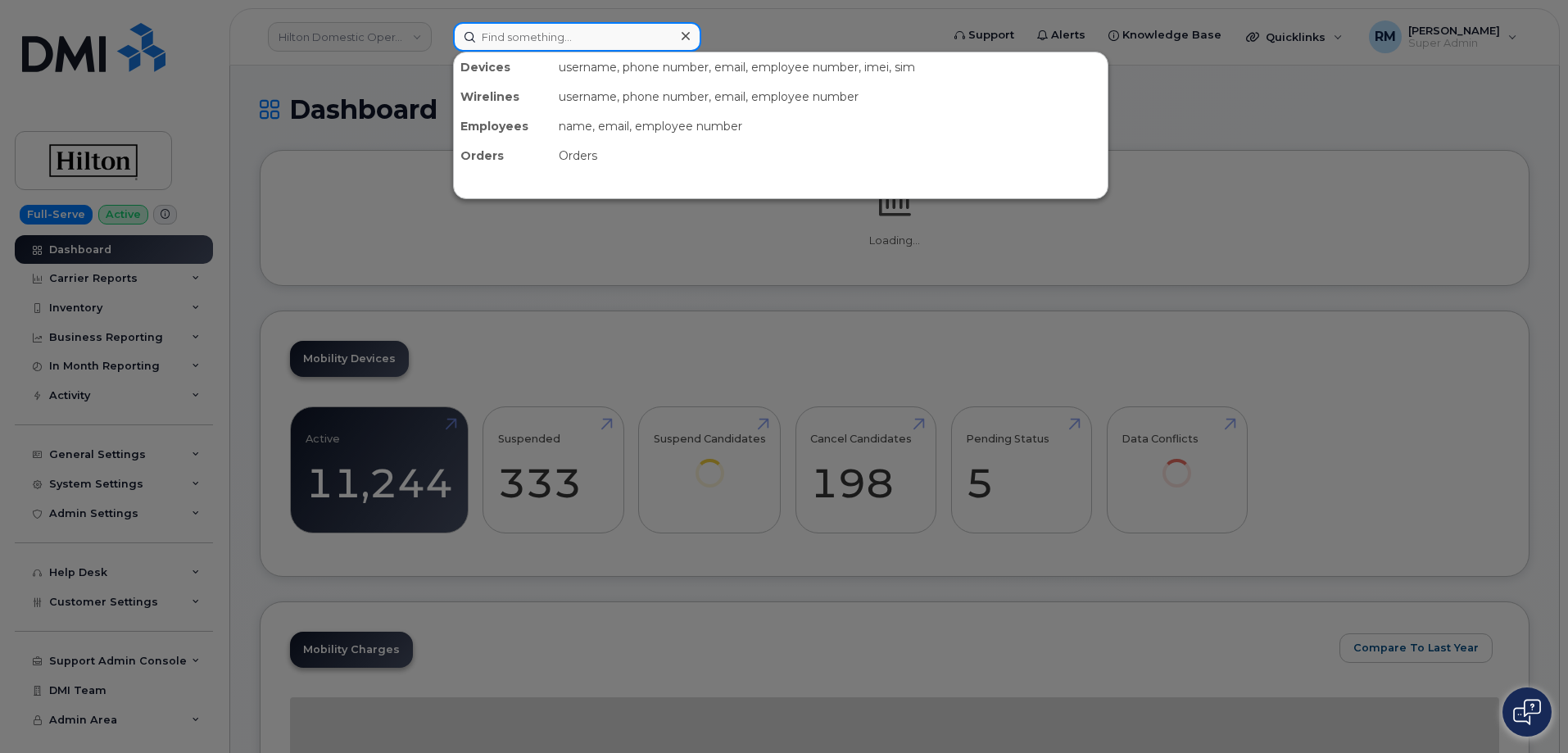
click at [520, 36] on input at bounding box center [577, 37] width 249 height 29
paste input "561-379-9105"
type input "561-379-9105"
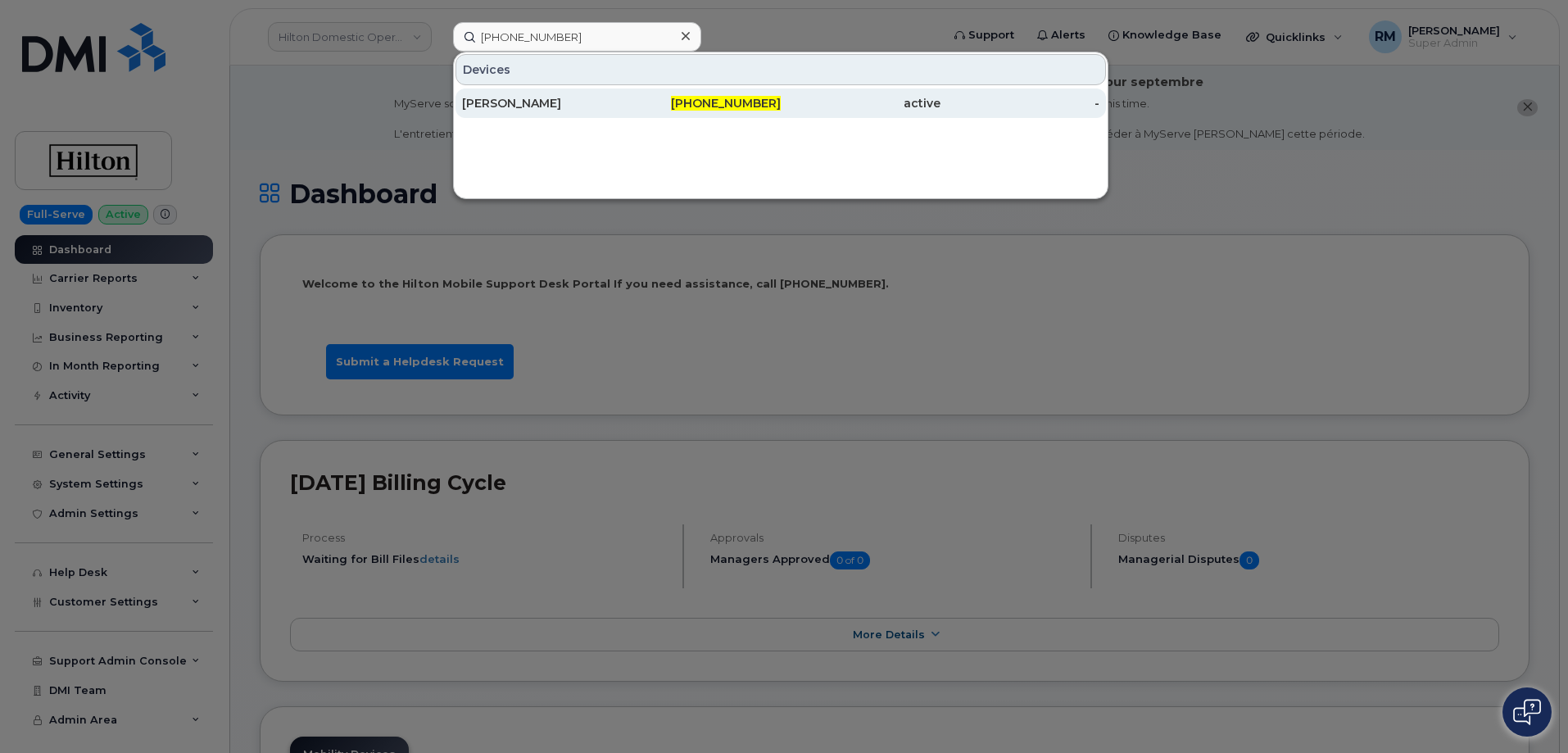
click at [492, 95] on div "Kathleen Quintana" at bounding box center [542, 102] width 159 height 29
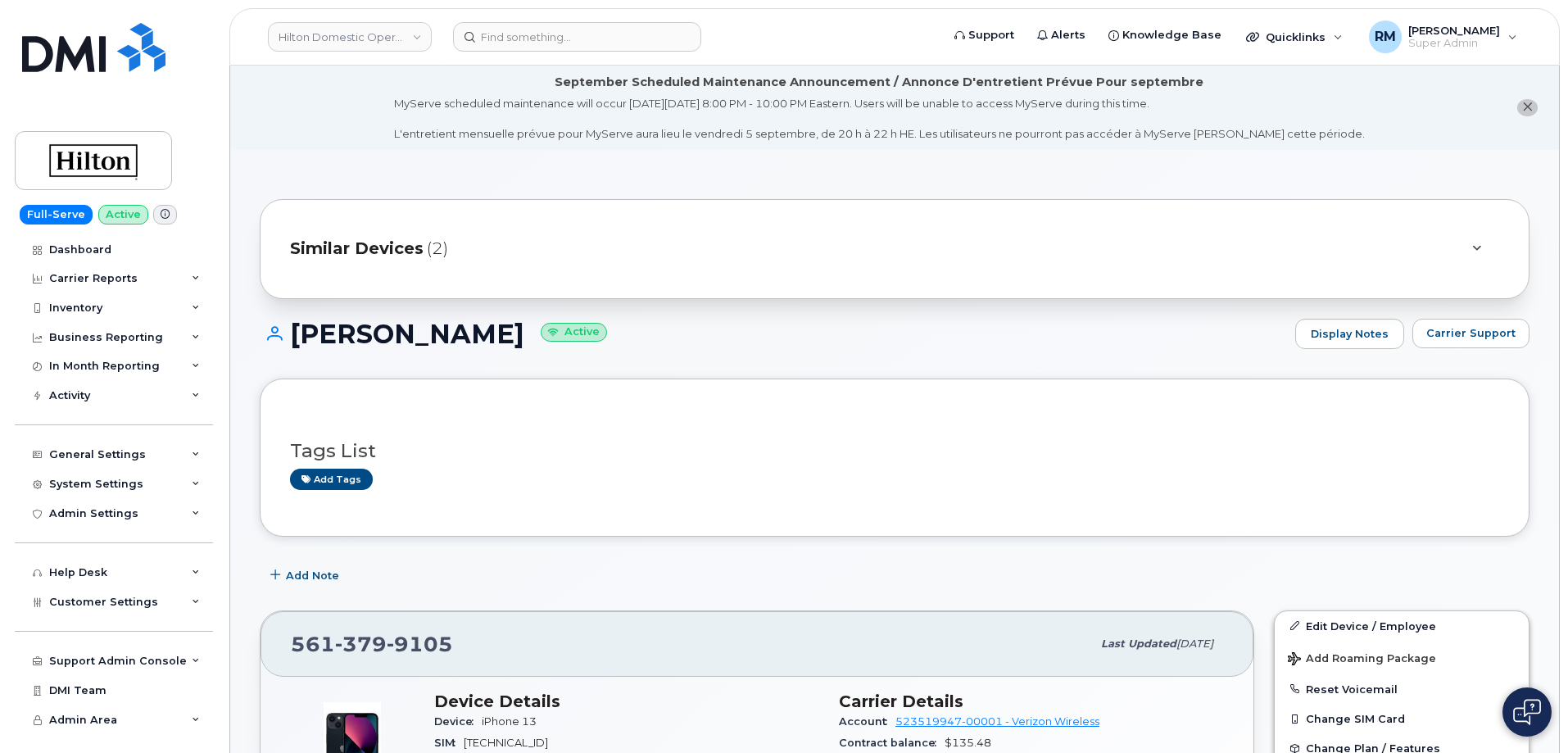
click at [274, 362] on div "[PERSON_NAME] Active Display Notes Carrier Support" at bounding box center [895, 349] width 1270 height 61
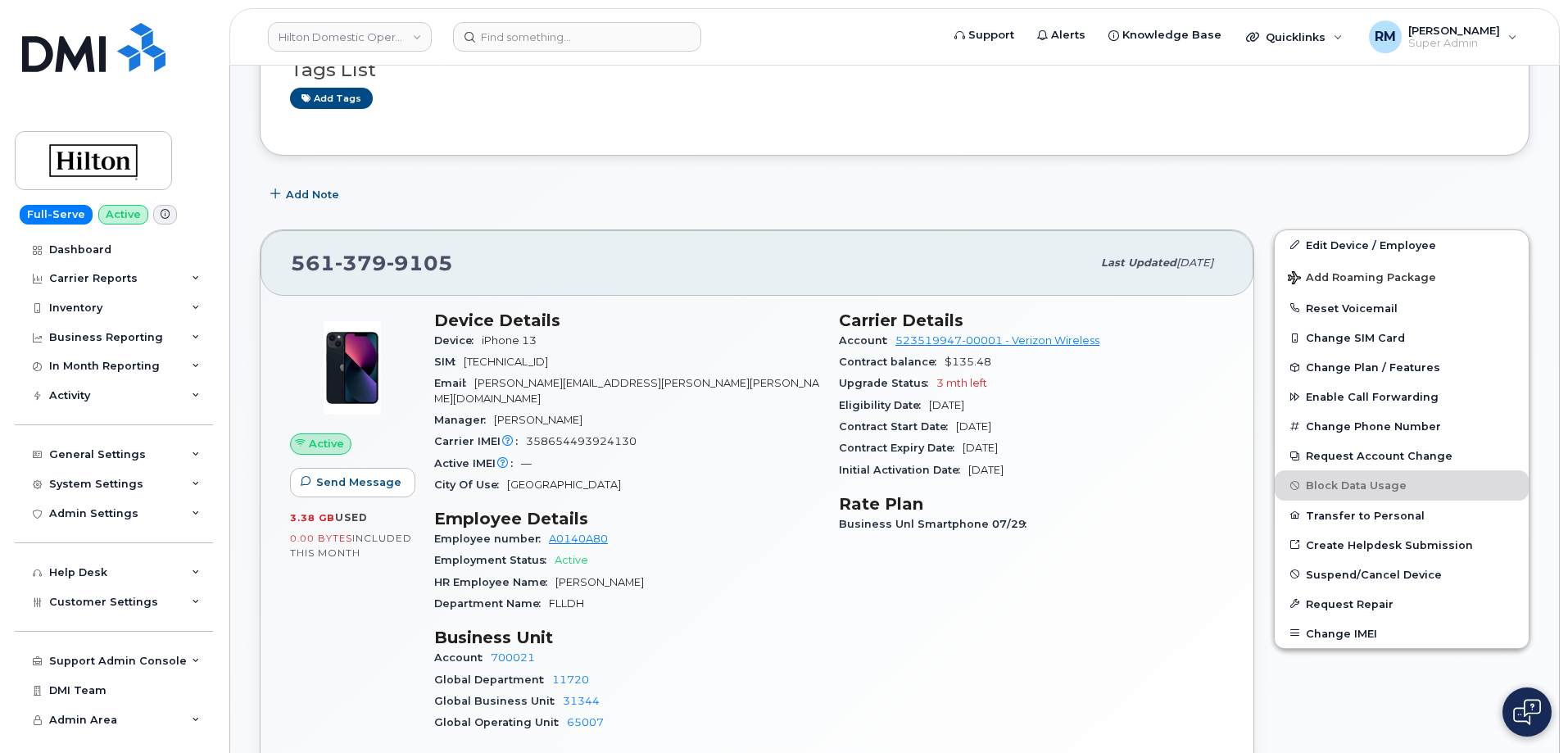
scroll to position [410, 0]
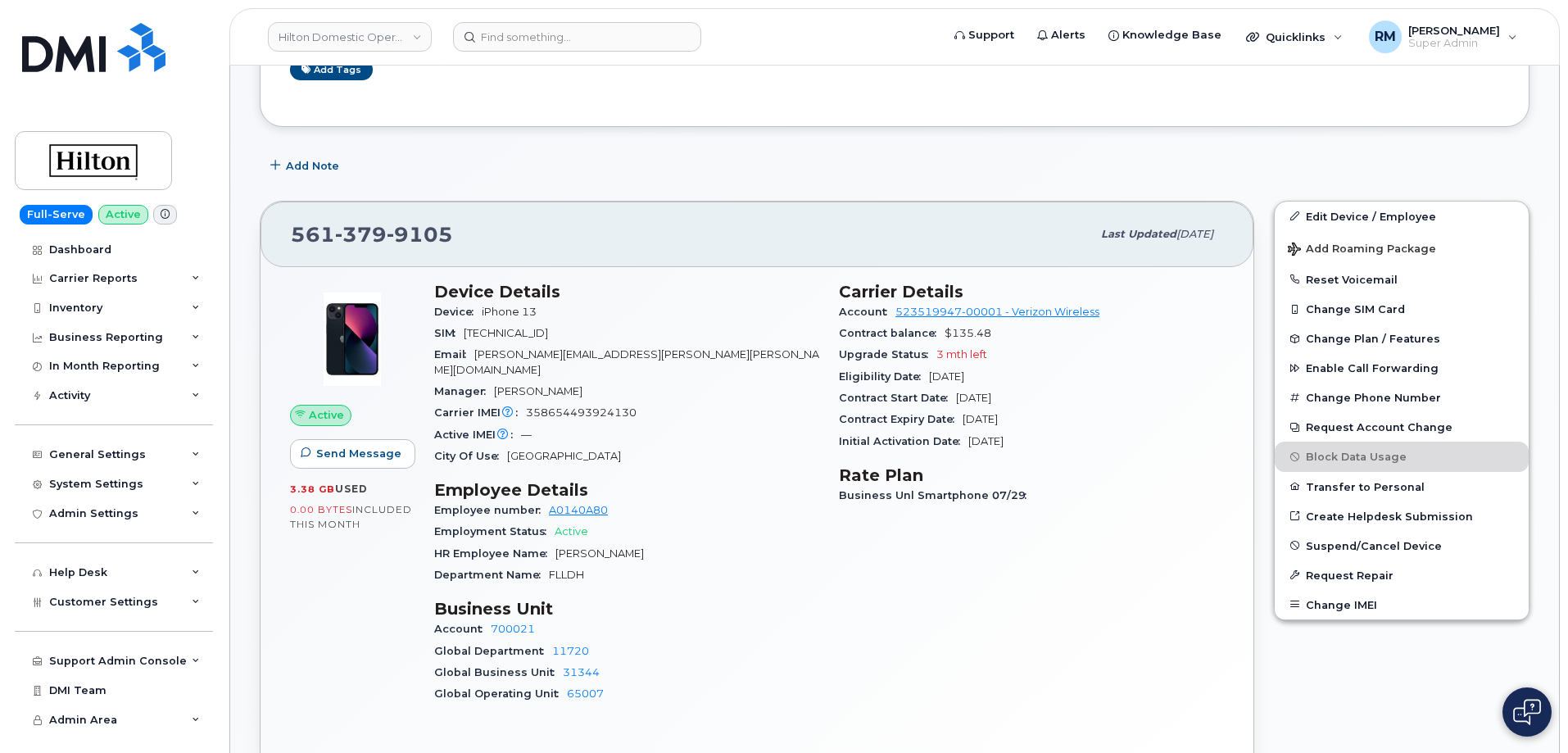
click at [558, 569] on span "FLLDH" at bounding box center [567, 575] width 36 height 12
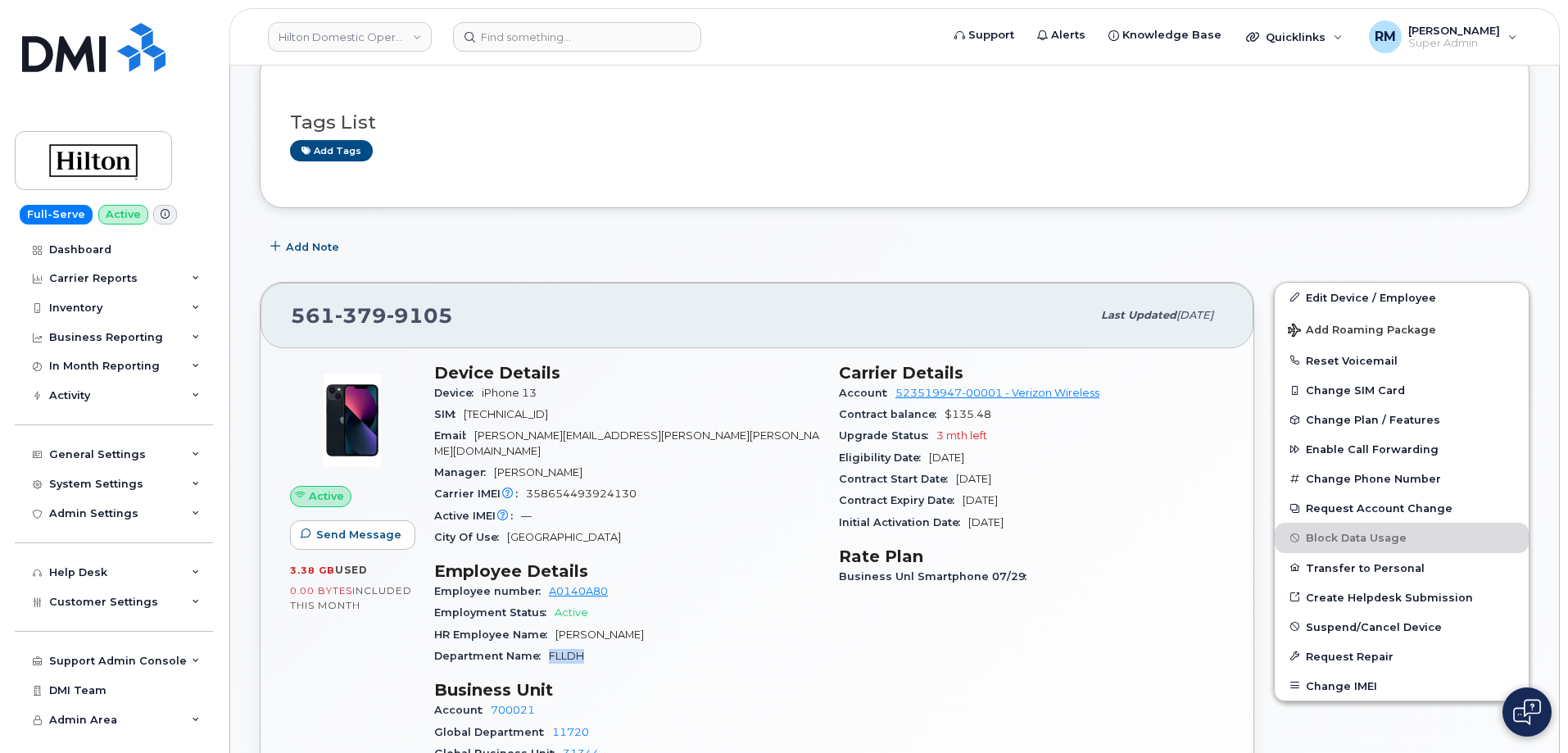
scroll to position [328, 0]
click at [1360, 292] on link "Edit Device / Employee" at bounding box center [1401, 298] width 254 height 29
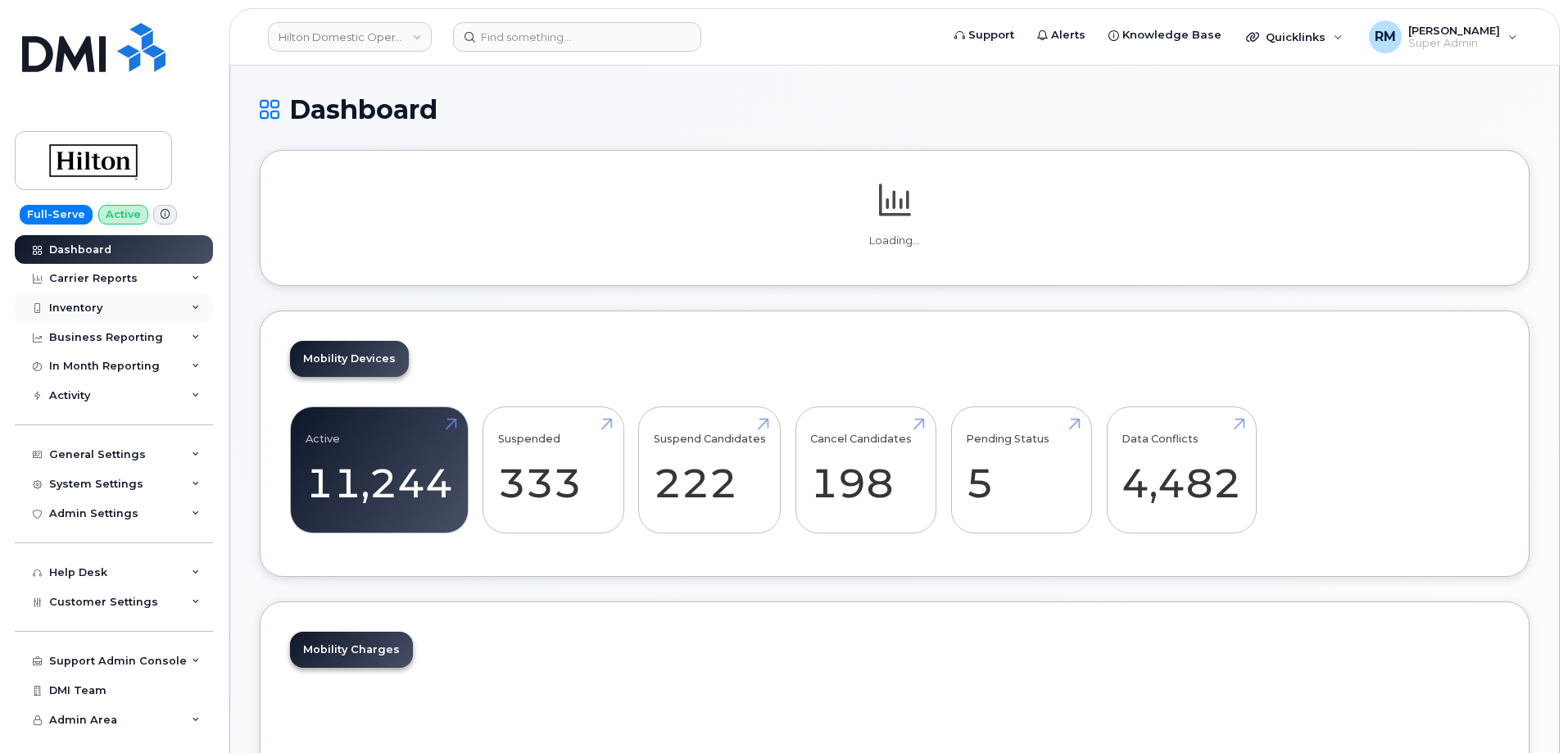
click at [104, 305] on div "Inventory" at bounding box center [114, 307] width 199 height 29
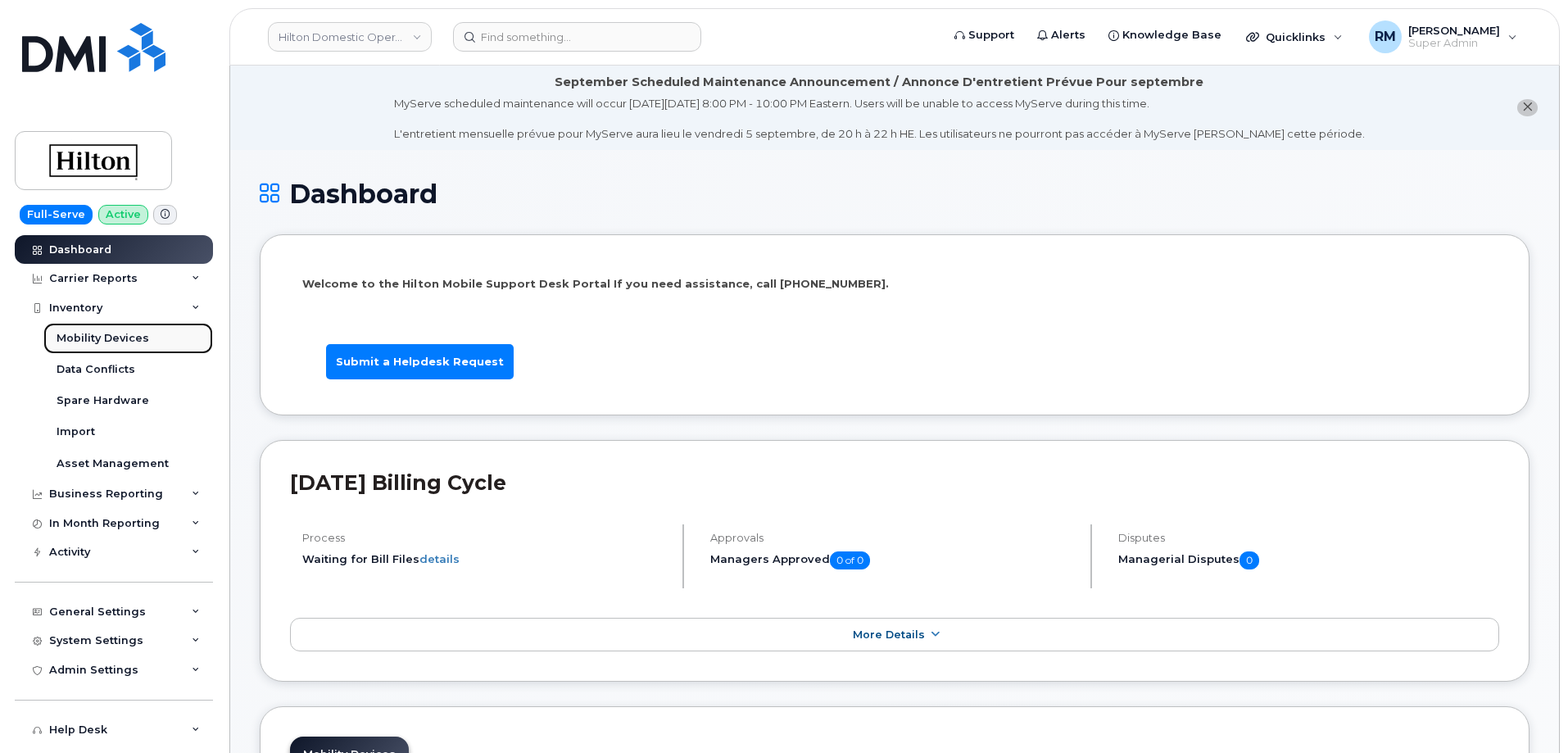
click at [106, 339] on div "Mobility Devices" at bounding box center [102, 339] width 93 height 15
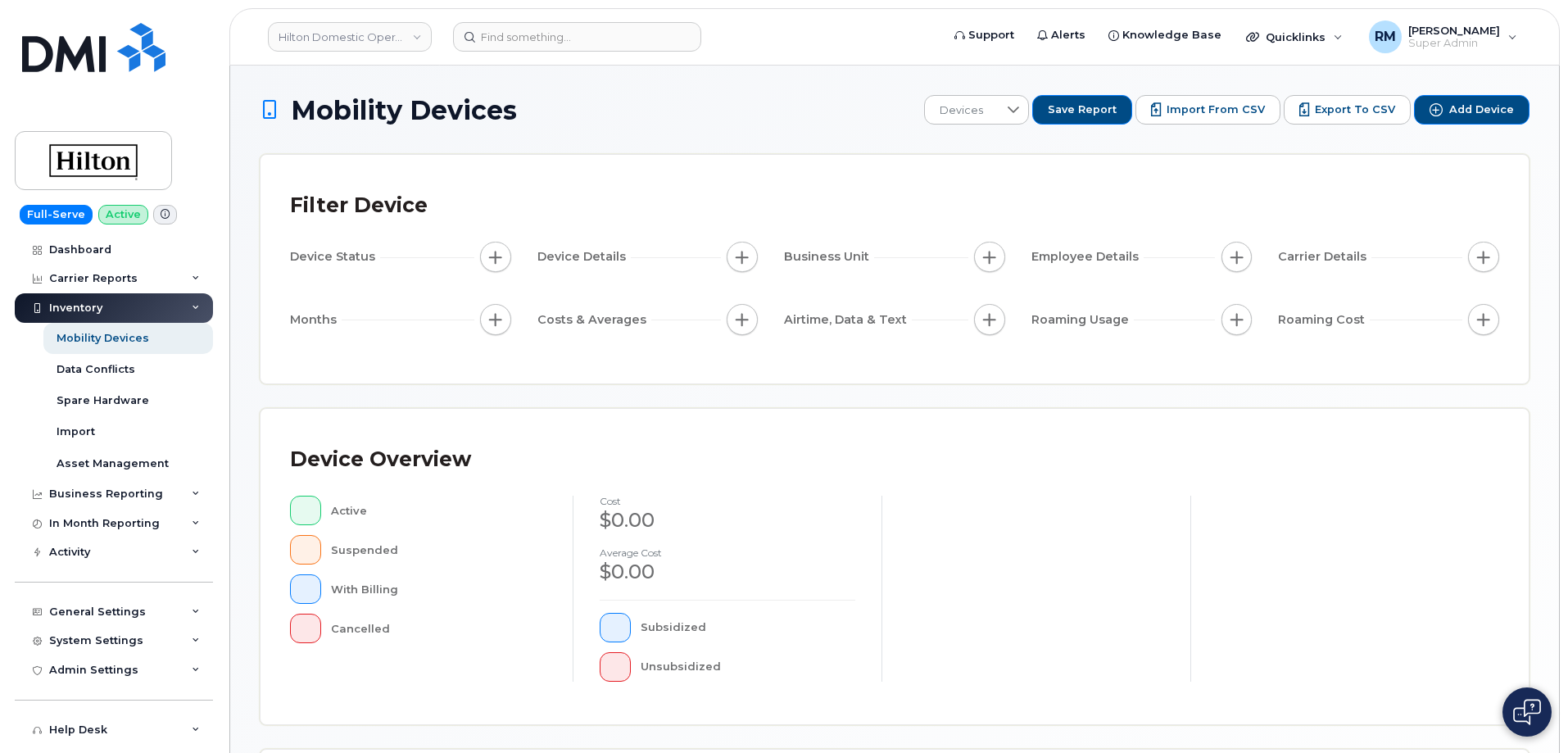
click at [764, 208] on div "Filter Device" at bounding box center [895, 206] width 1210 height 43
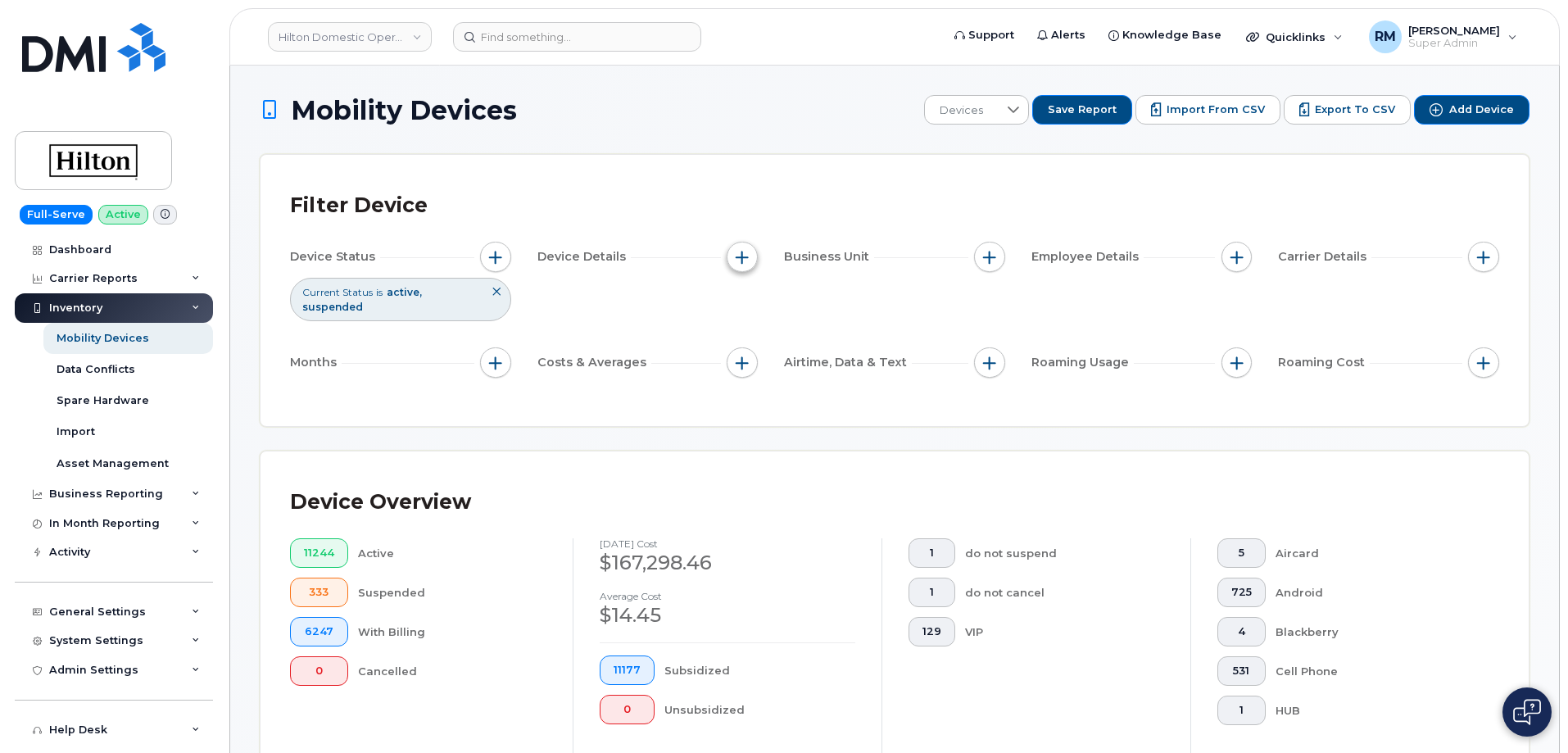
click at [744, 257] on span "button" at bounding box center [742, 257] width 13 height 13
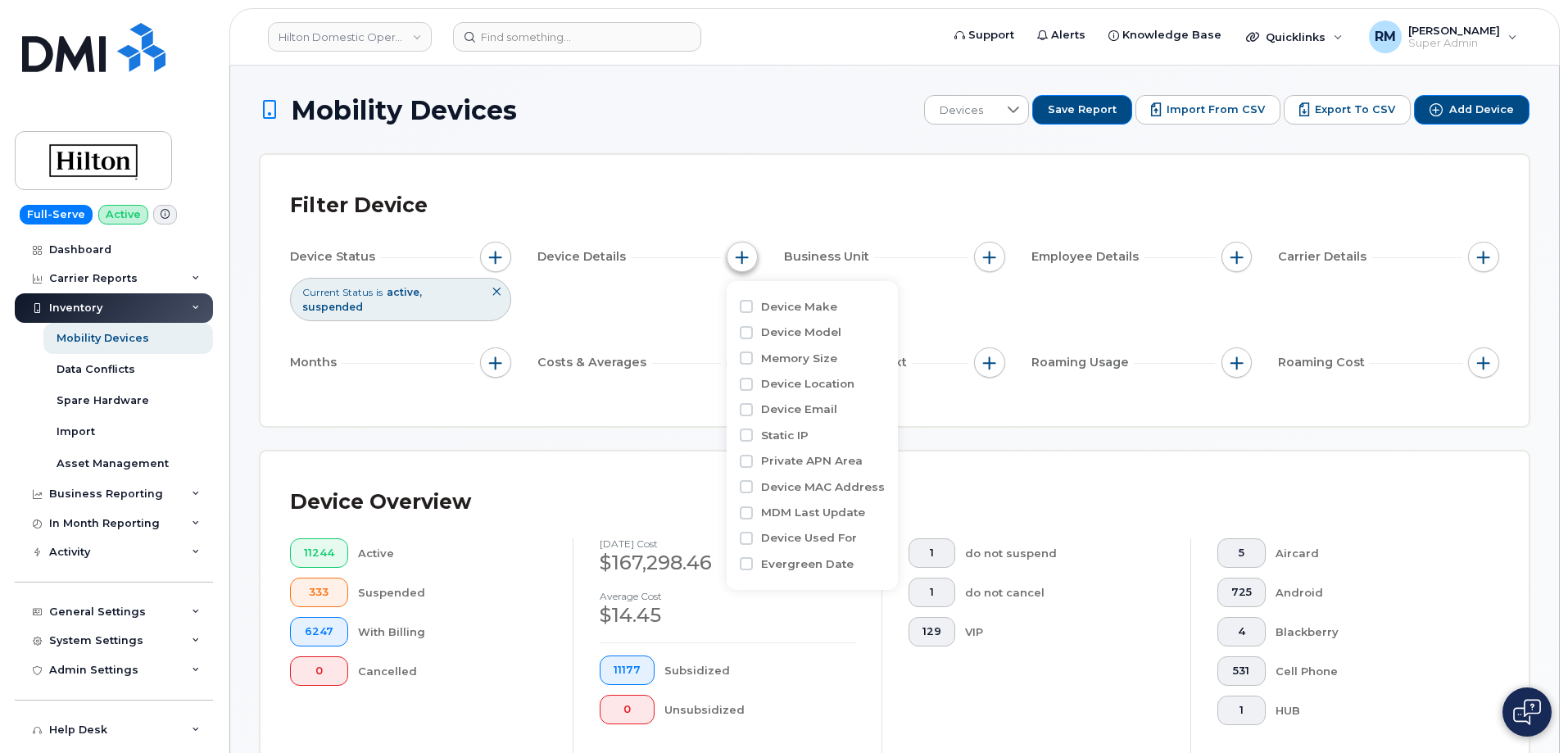
click at [748, 256] on span "button" at bounding box center [742, 257] width 13 height 13
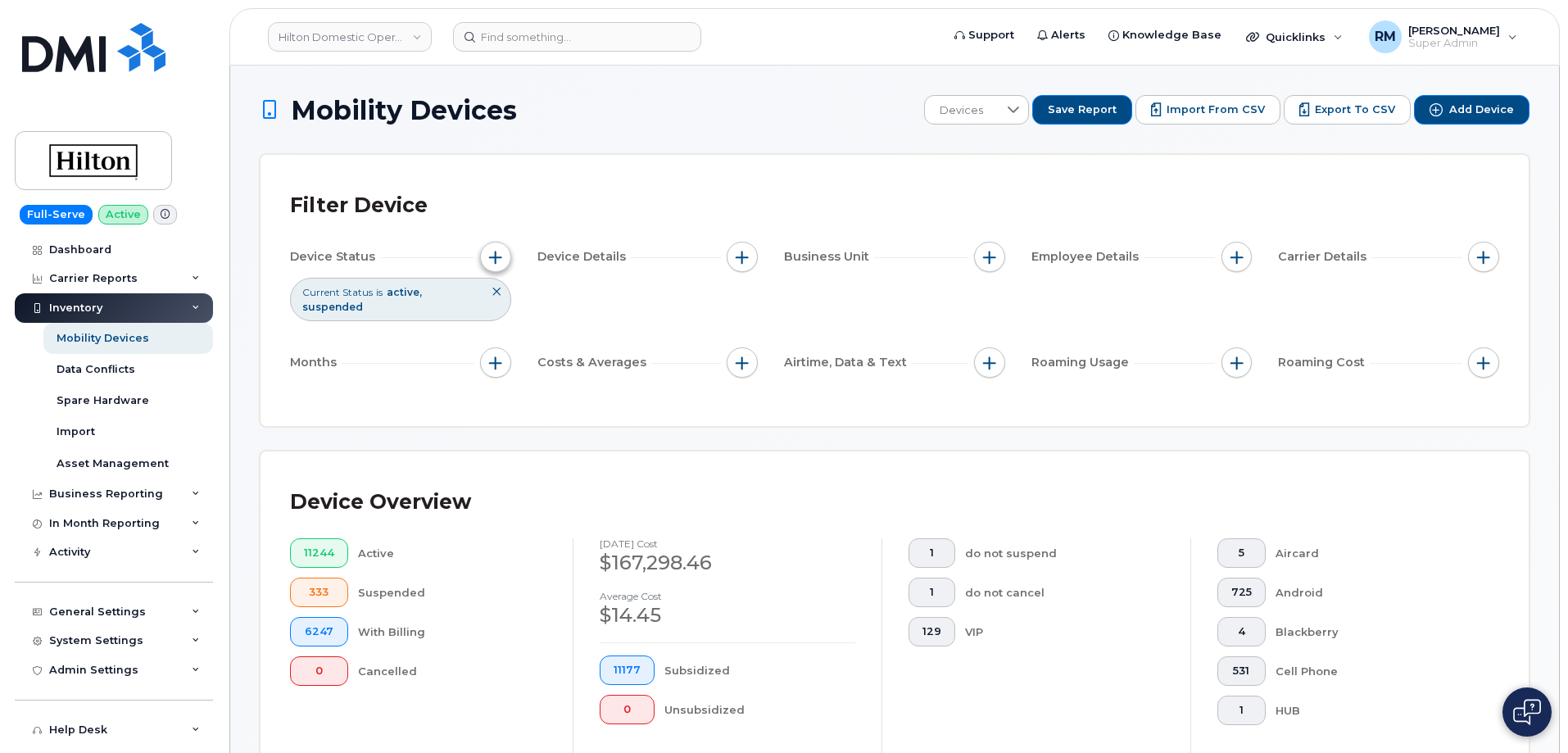
click at [494, 255] on span "button" at bounding box center [495, 257] width 13 height 13
click at [991, 258] on span "button" at bounding box center [990, 257] width 13 height 13
click at [985, 252] on span "button" at bounding box center [990, 257] width 13 height 13
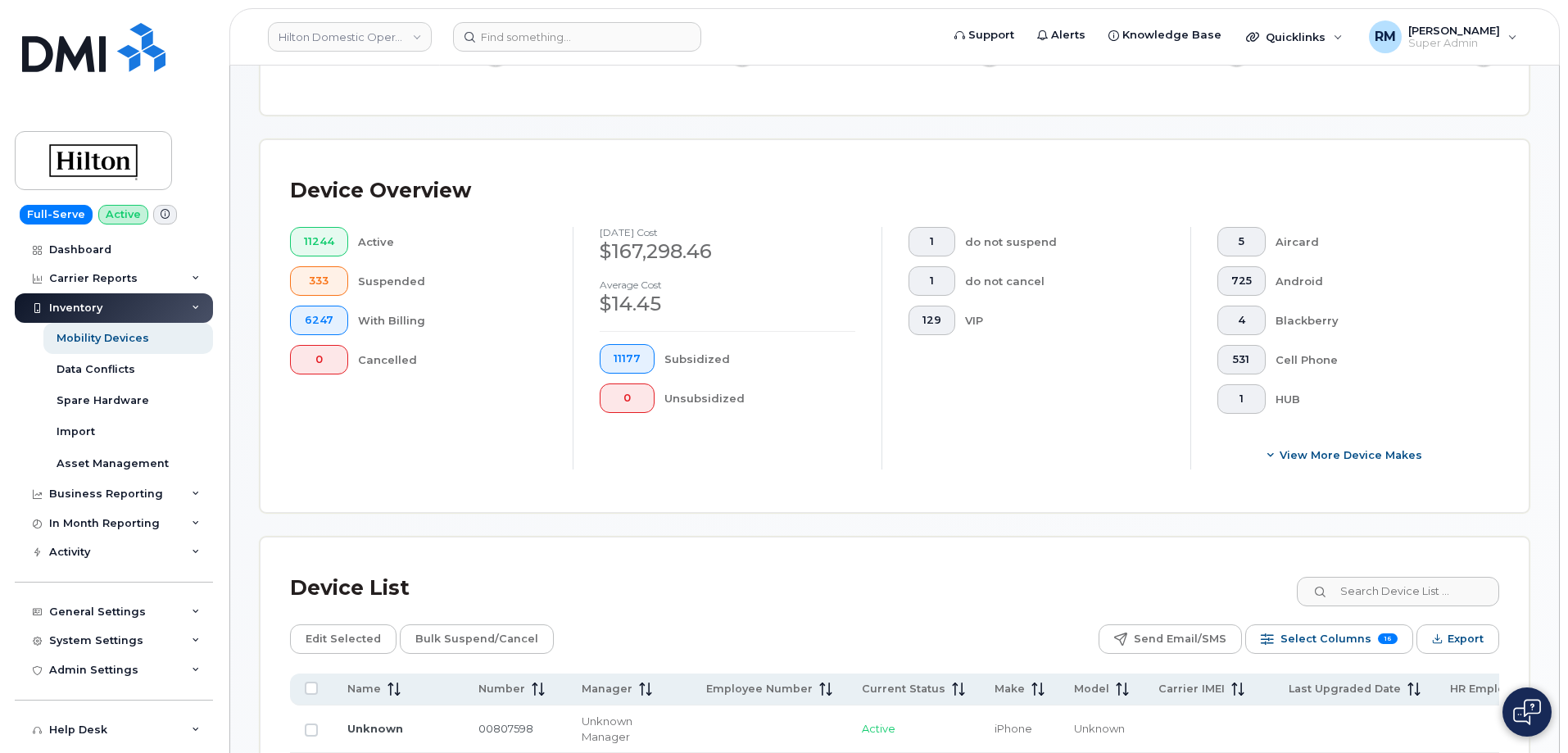
scroll to position [492, 0]
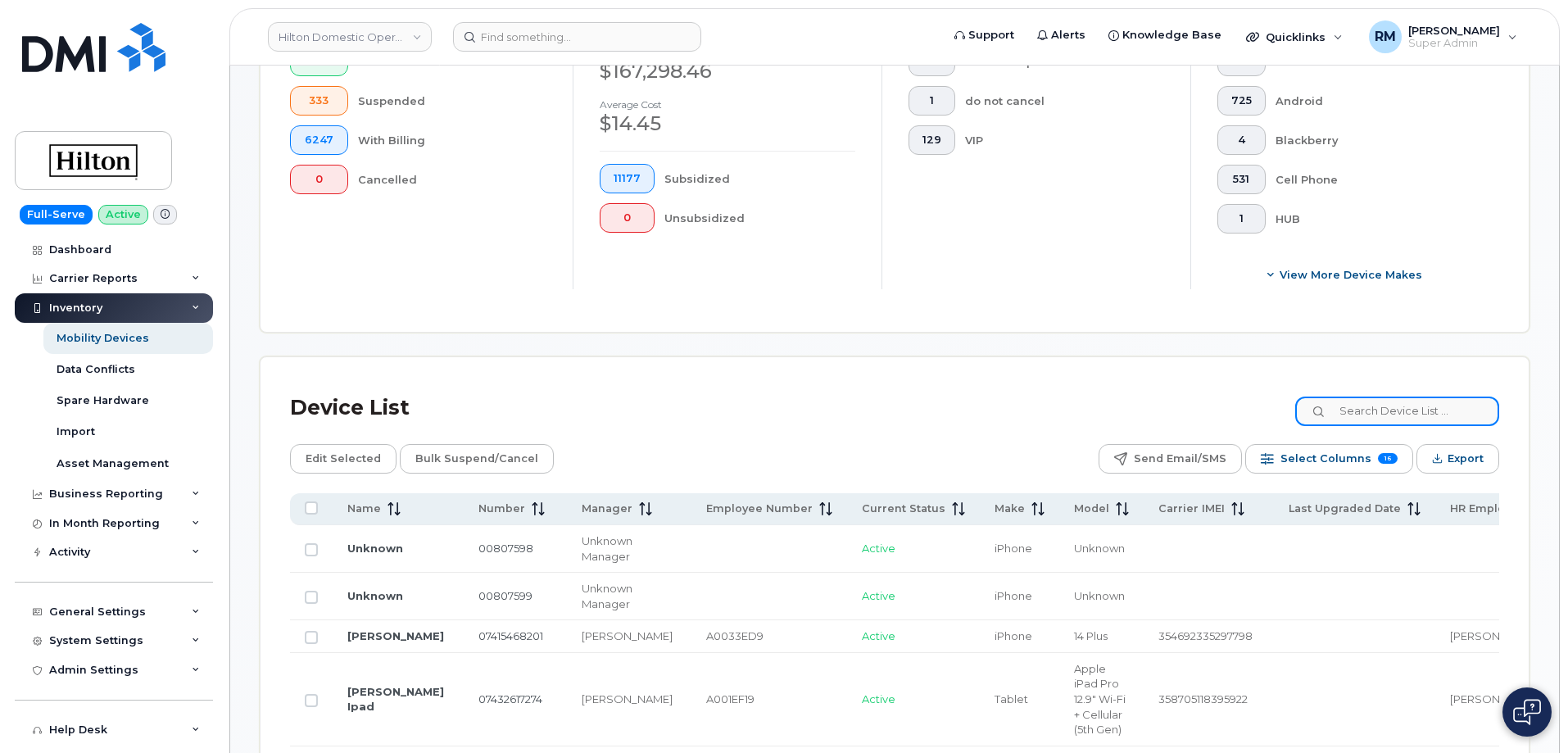
click at [1384, 397] on input at bounding box center [1397, 411] width 204 height 29
paste input "31221"
type input "31221"
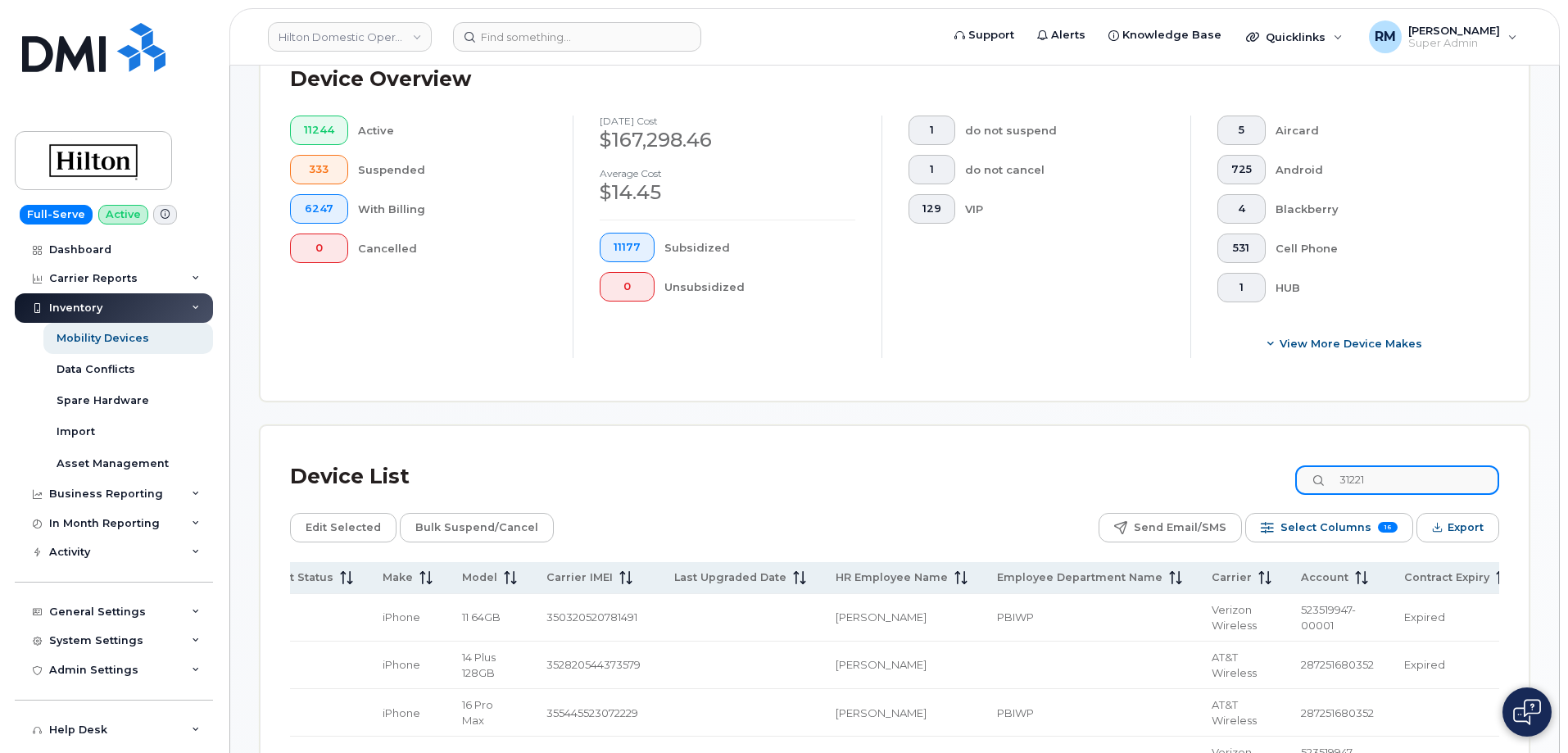
scroll to position [460, 0]
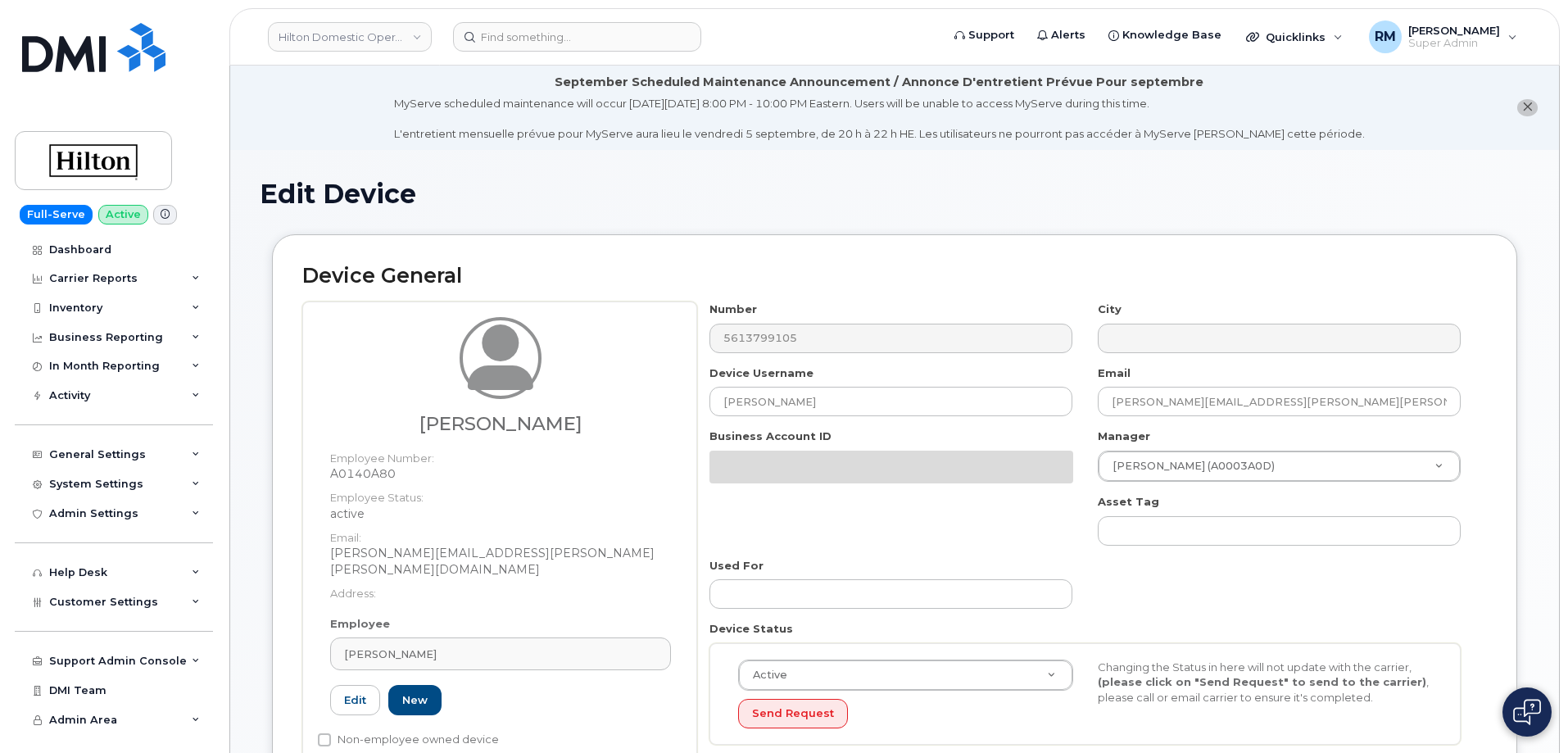
select select "34080331"
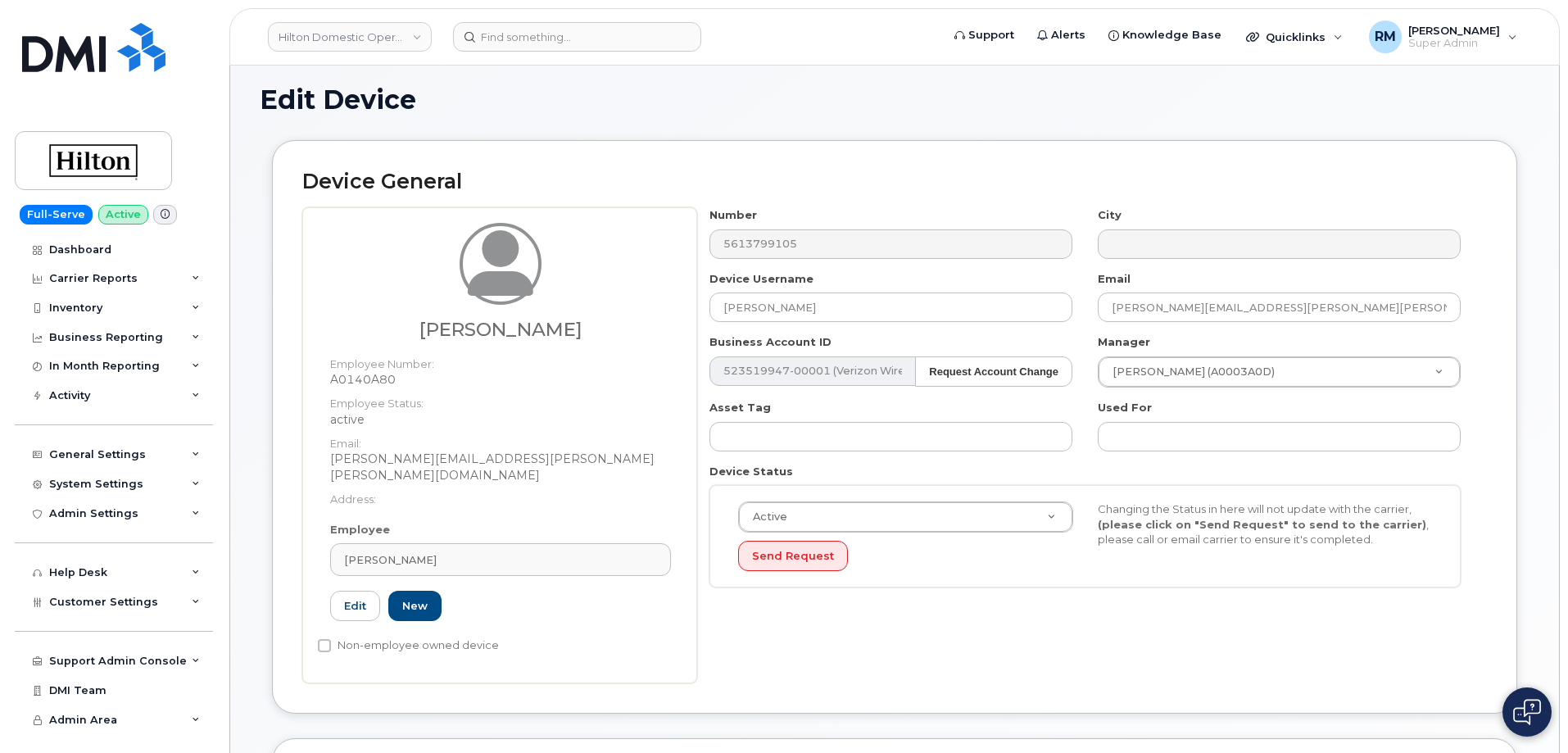
scroll to position [246, 0]
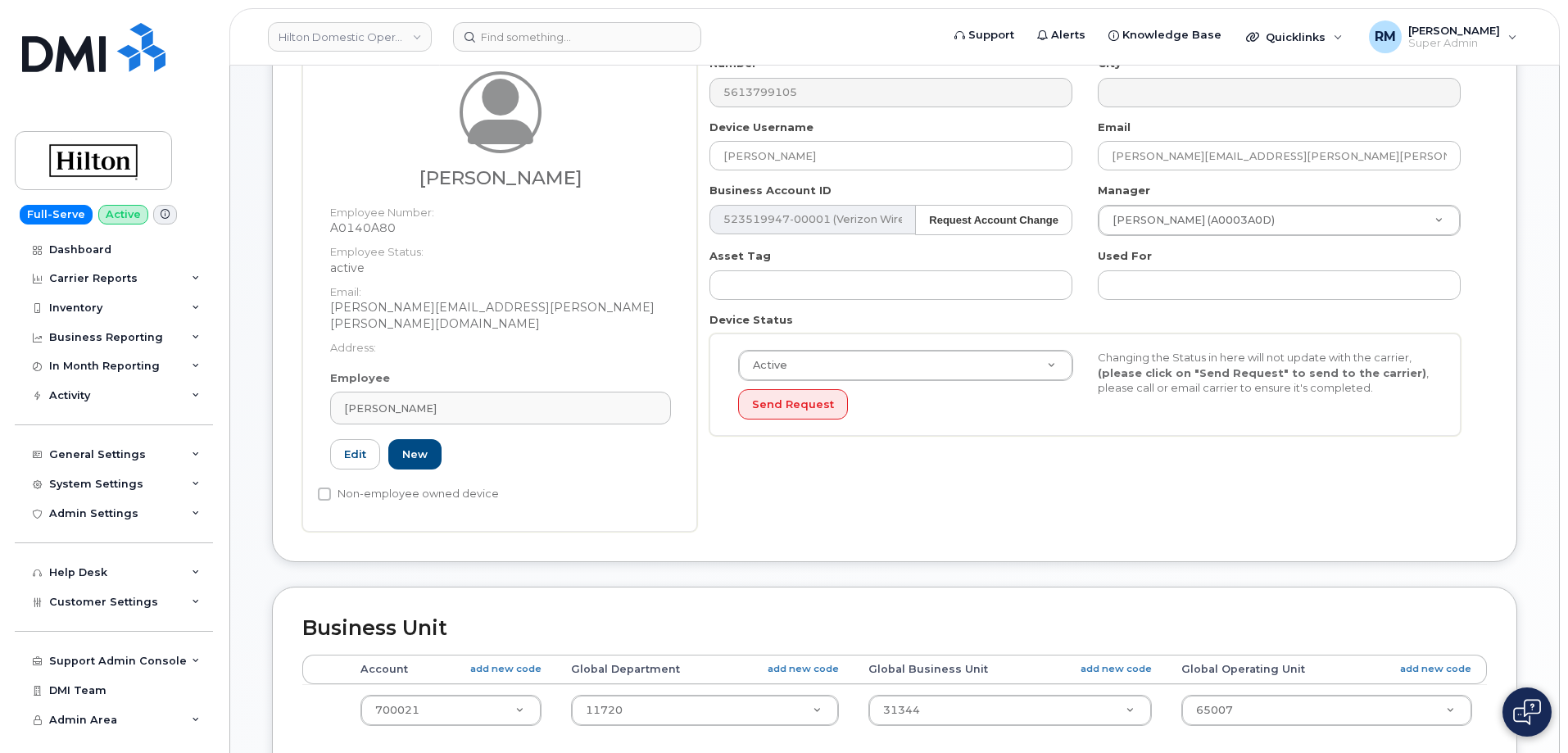
drag, startPoint x: 457, startPoint y: 403, endPoint x: 281, endPoint y: 384, distance: 177.0
click at [281, 385] on div "Device General [PERSON_NAME] Employee Number: A0140A80 Employee Status: active …" at bounding box center [894, 275] width 1245 height 574
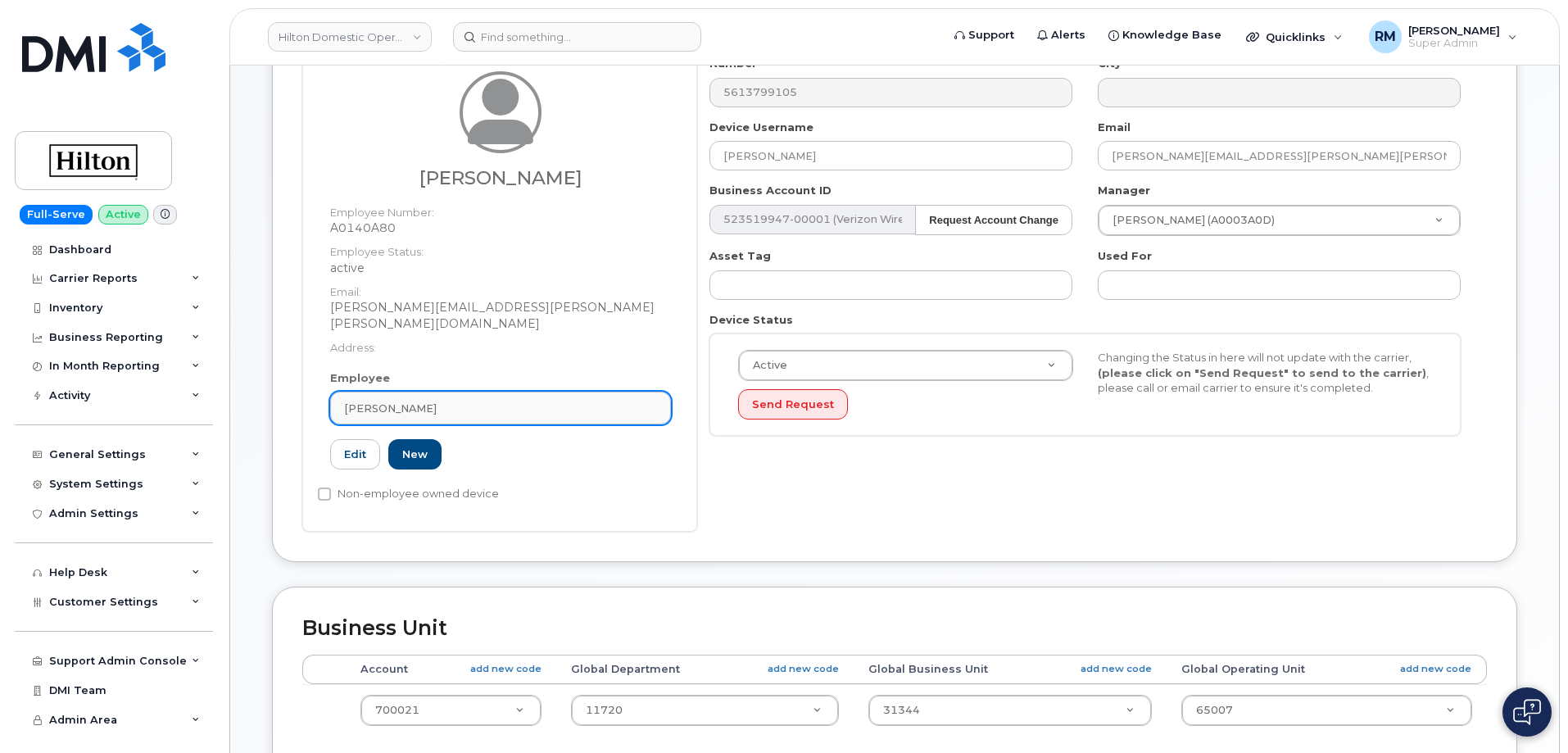
click at [376, 401] on span "[PERSON_NAME]" at bounding box center [390, 408] width 93 height 15
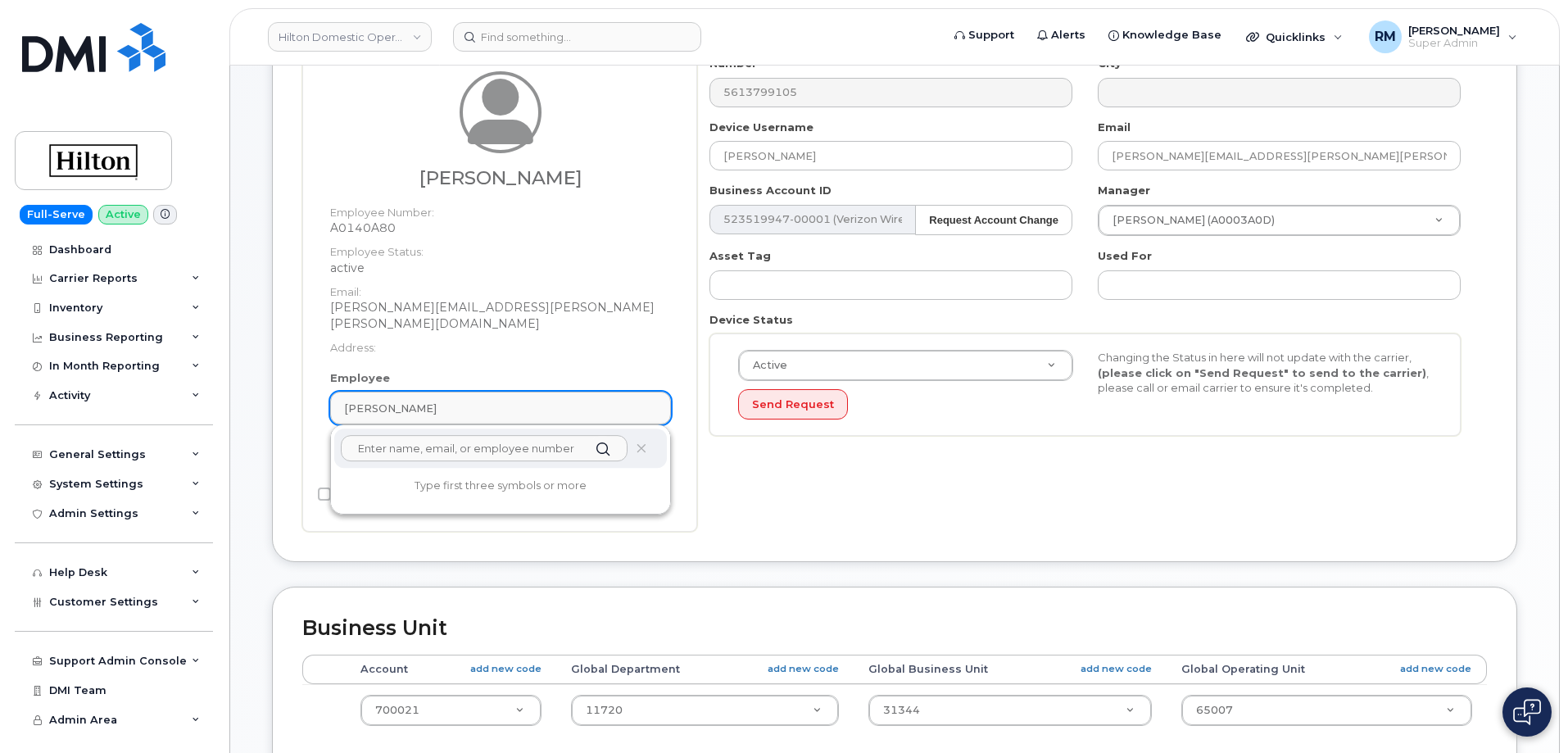
paste input "[PERSON_NAME]"
type input "[PERSON_NAME]"
click at [731, 512] on div "Number 5613799105 City Device Username [PERSON_NAME] Email [PERSON_NAME][EMAIL_…" at bounding box center [1092, 294] width 790 height 476
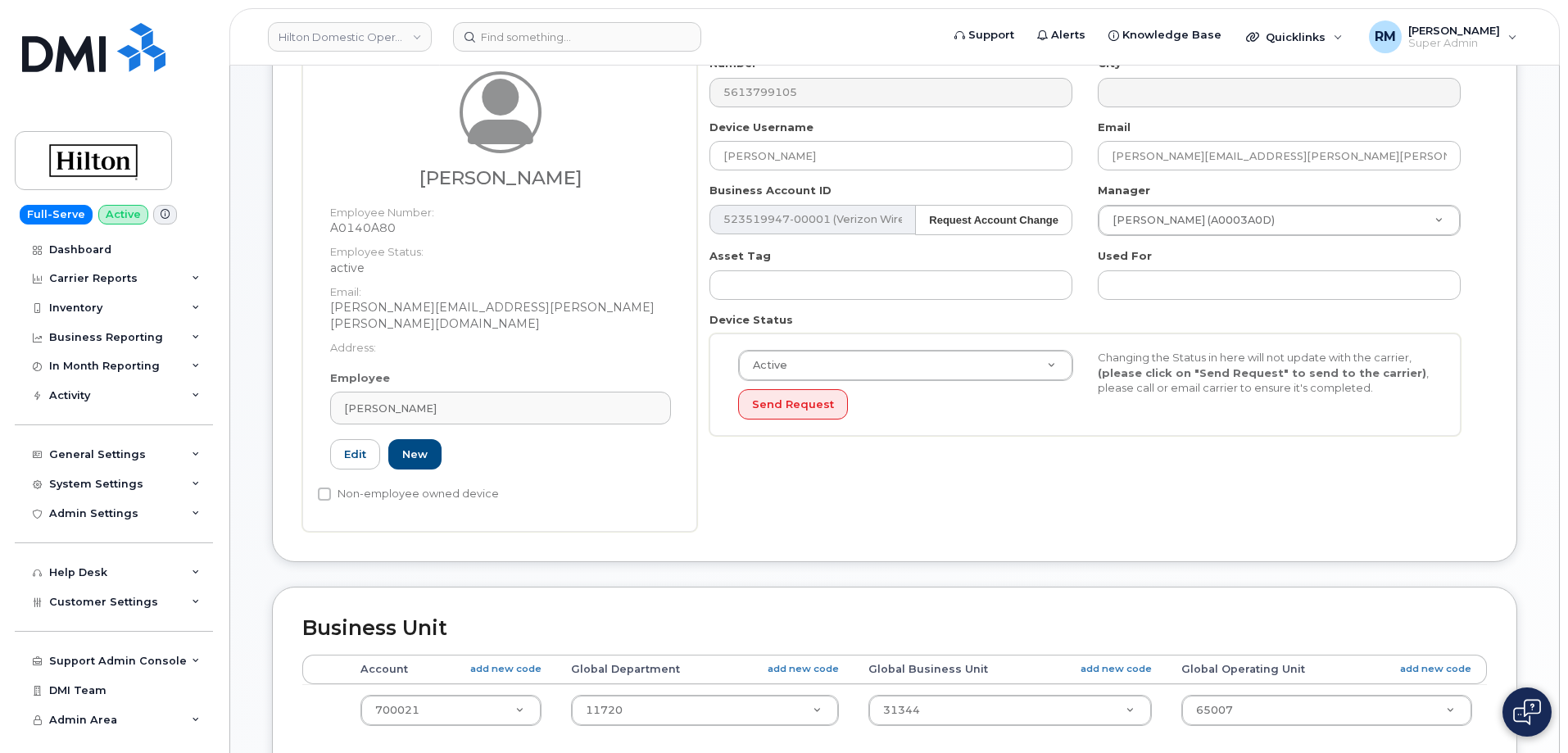
click at [731, 512] on div "Number 5613799105 City Device Username [PERSON_NAME] Email [PERSON_NAME][EMAIL_…" at bounding box center [1092, 294] width 790 height 476
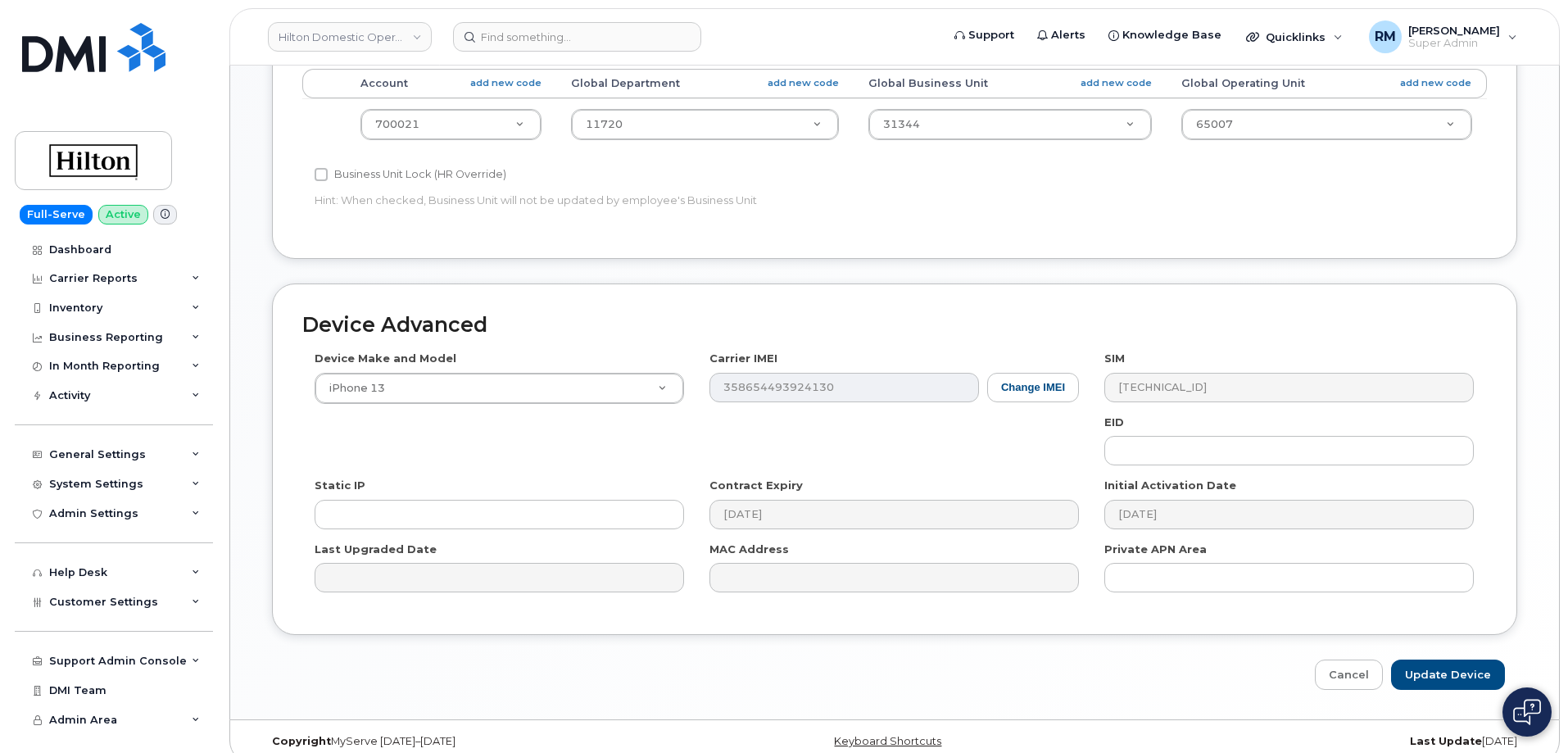
scroll to position [834, 0]
click at [1348, 658] on link "Cancel" at bounding box center [1349, 673] width 68 height 30
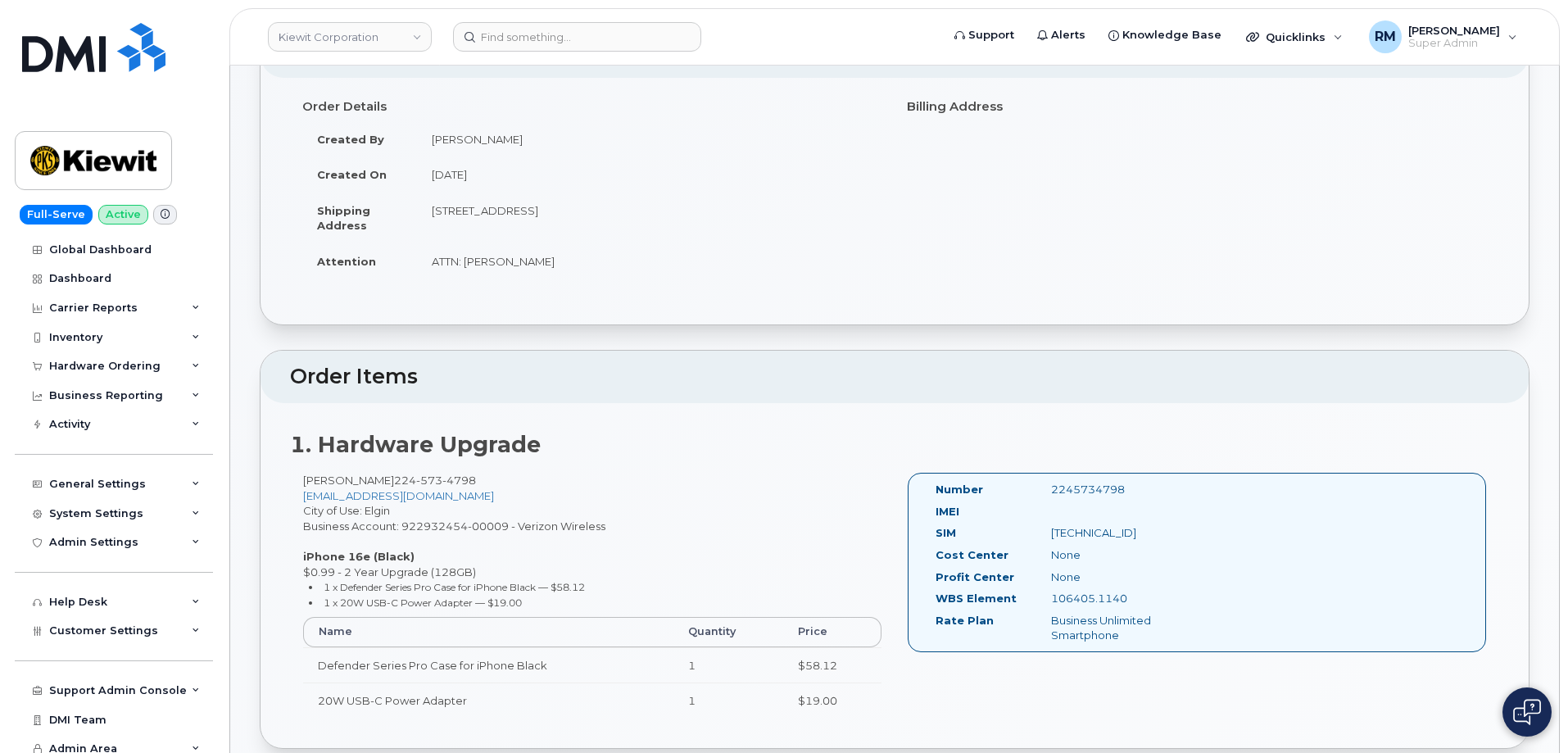
scroll to position [246, 0]
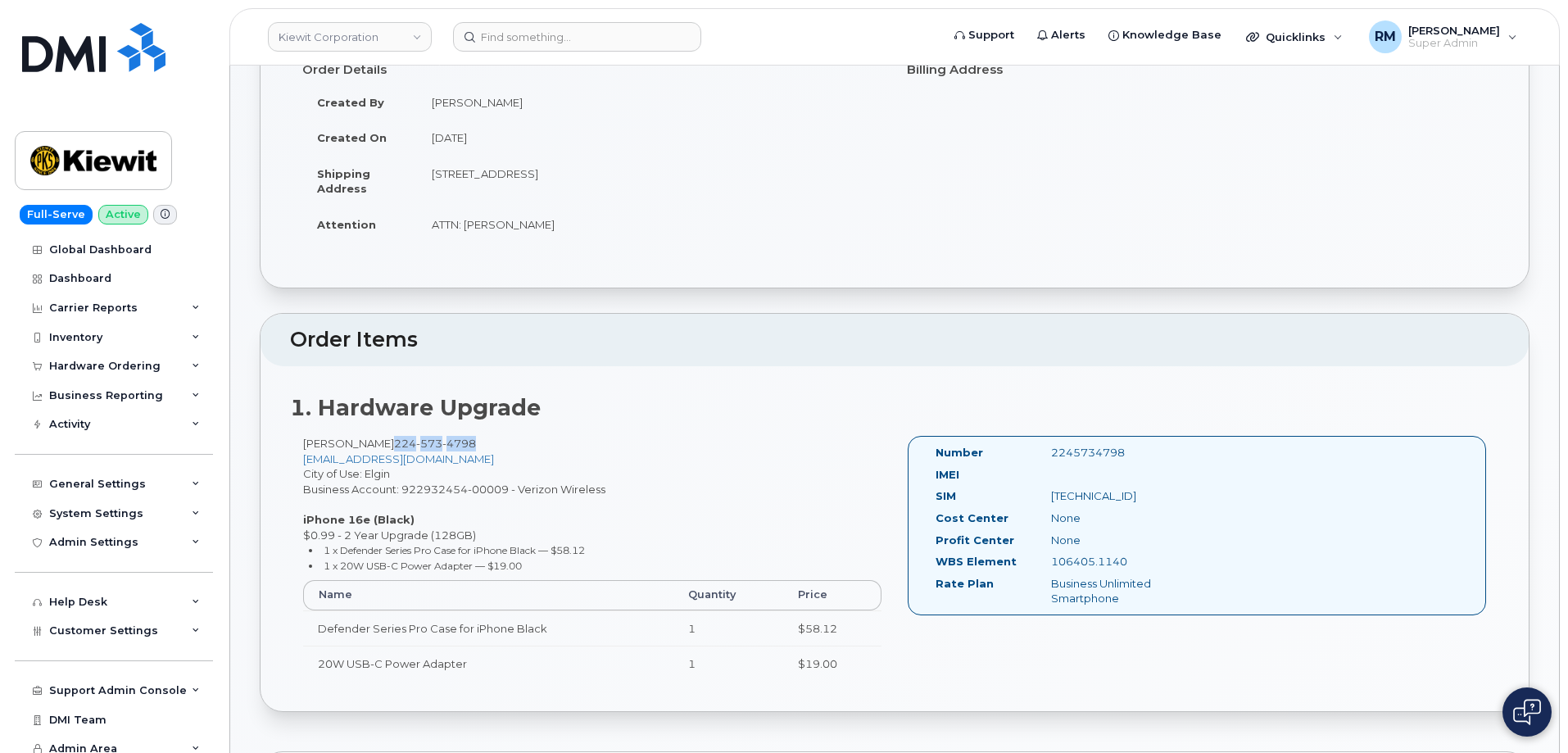
drag, startPoint x: 492, startPoint y: 438, endPoint x: 405, endPoint y: 442, distance: 87.1
click at [405, 442] on div "[PERSON_NAME] [PHONE_NUMBER] [EMAIL_ADDRESS][DOMAIN_NAME] City of Use: [GEOGRAP…" at bounding box center [592, 566] width 605 height 260
copy span "[PHONE_NUMBER]"
click at [1094, 454] on div "2245734798" at bounding box center [1120, 452] width 162 height 15
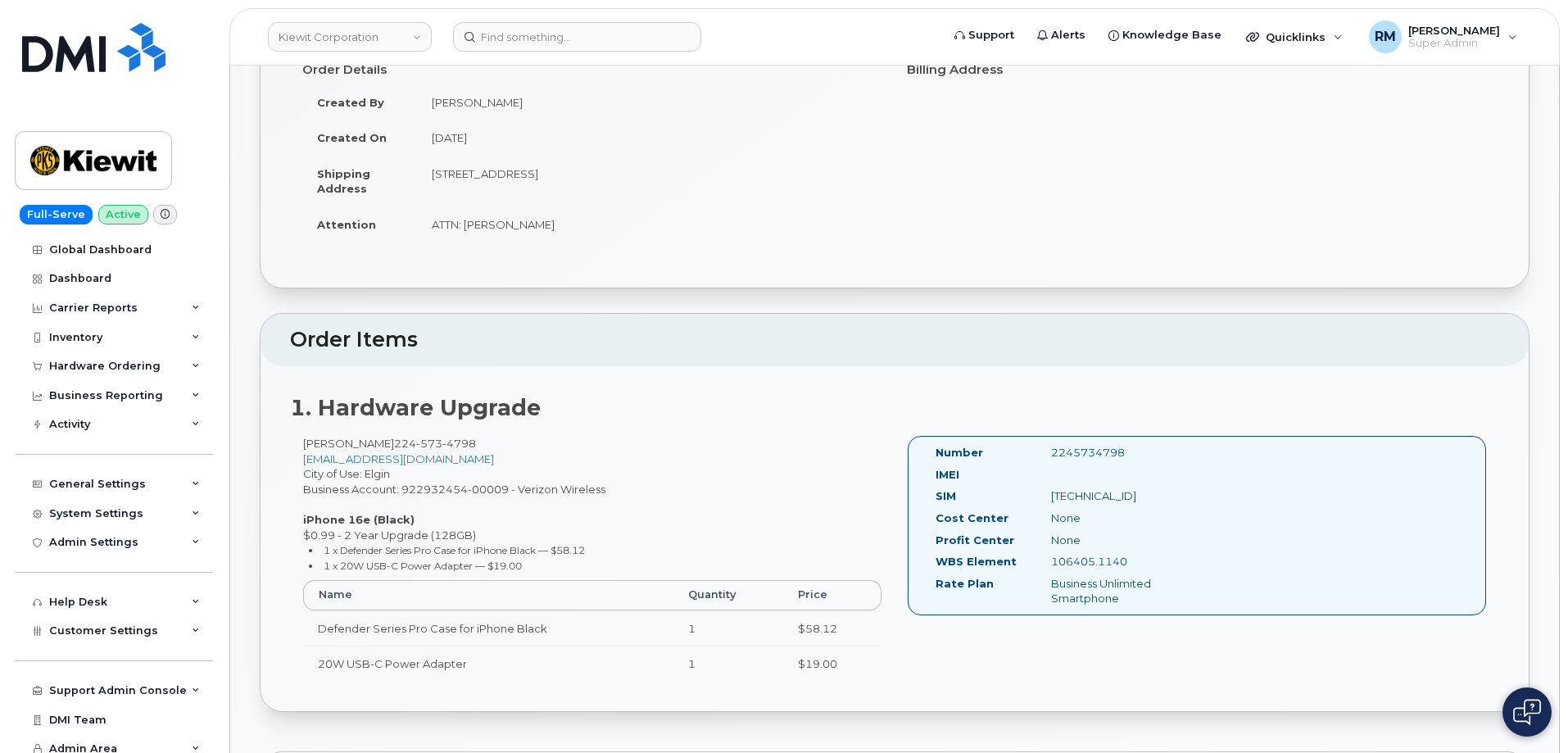
copy div "2245734798"
drag, startPoint x: 1094, startPoint y: 563, endPoint x: 1054, endPoint y: 549, distance: 42.4
click at [1053, 561] on div "106405.1140" at bounding box center [1120, 561] width 162 height 15
copy div "106405.1140"
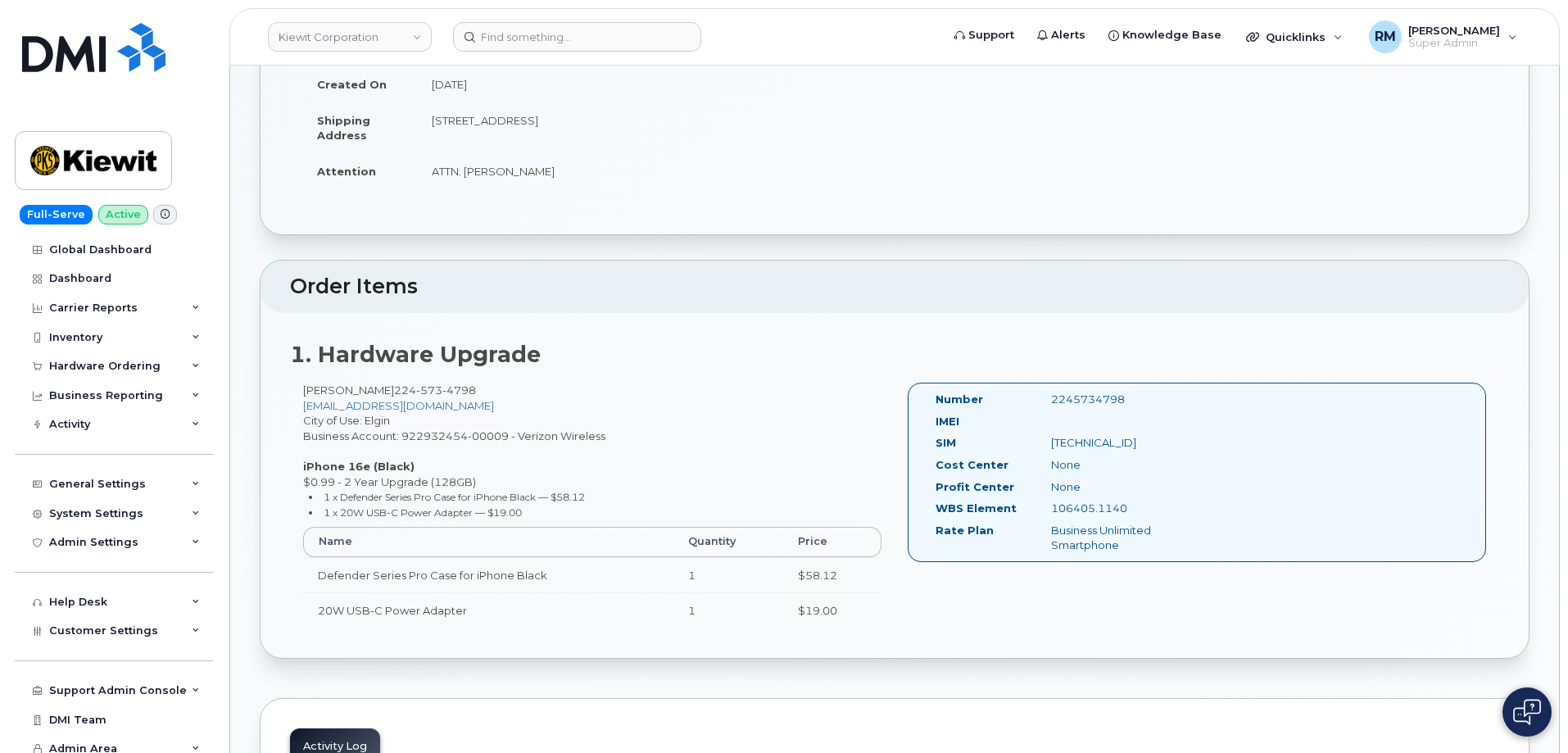
scroll to position [328, 0]
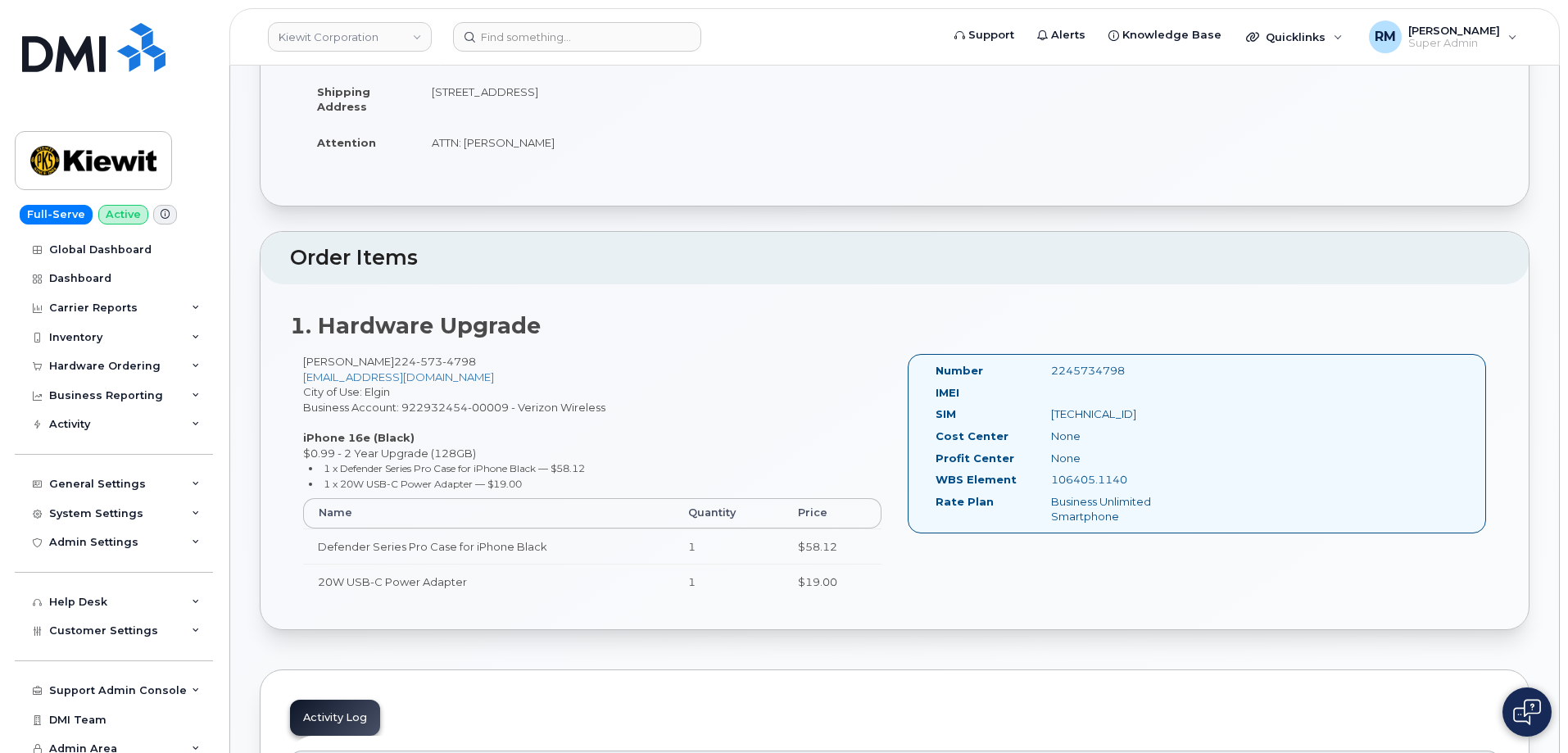
click at [1094, 365] on div "2245734798" at bounding box center [1120, 370] width 162 height 15
copy div "2245734798"
click at [731, 382] on div "[PERSON_NAME] [PHONE_NUMBER] [EMAIL_ADDRESS][DOMAIN_NAME] City of Use: [GEOGRAP…" at bounding box center [592, 484] width 605 height 260
drag, startPoint x: 496, startPoint y: 357, endPoint x: 405, endPoint y: 364, distance: 91.3
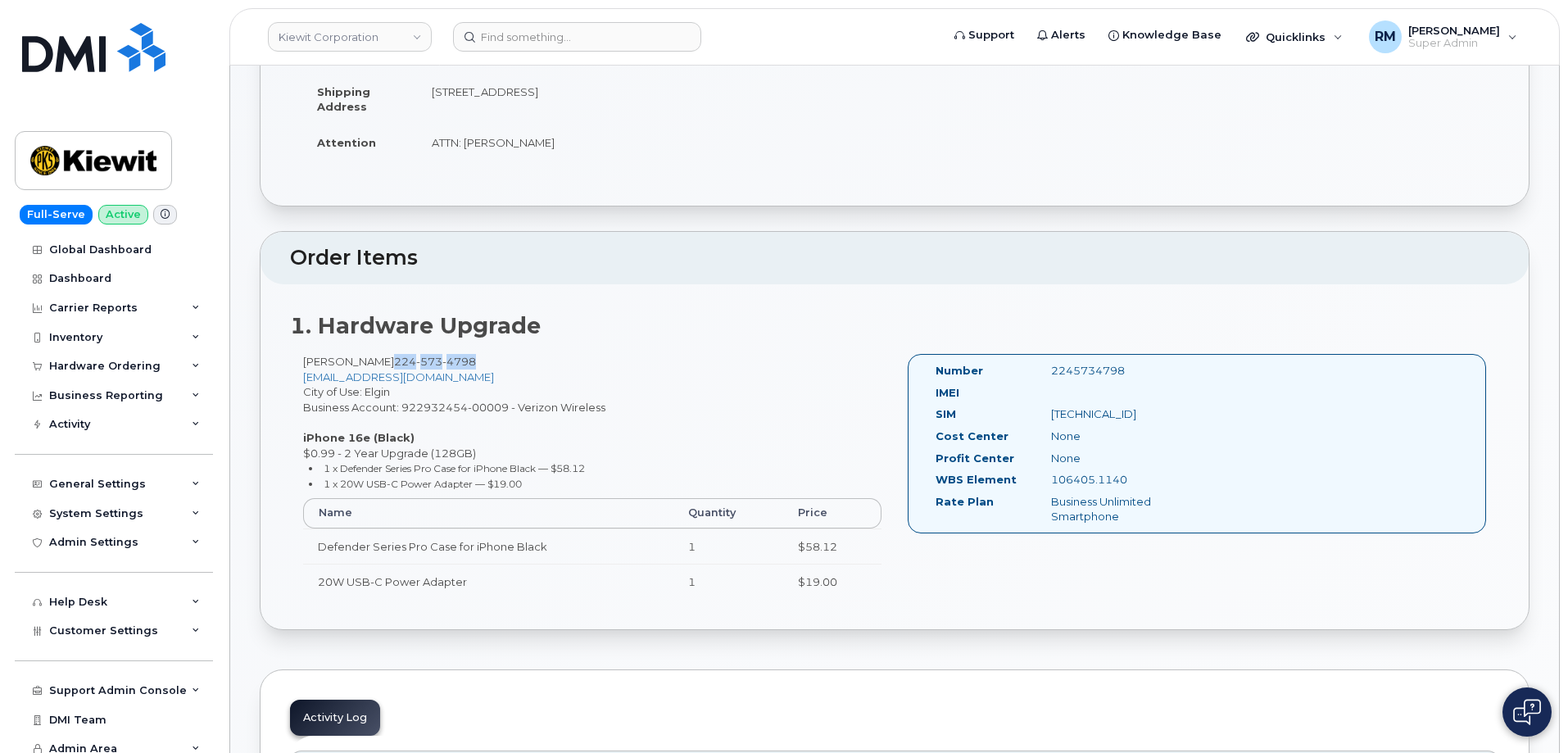
click at [405, 364] on div "[PERSON_NAME] [PHONE_NUMBER] [EMAIL_ADDRESS][DOMAIN_NAME] City of Use: [GEOGRAP…" at bounding box center [592, 484] width 605 height 260
copy span "[PHONE_NUMBER]"
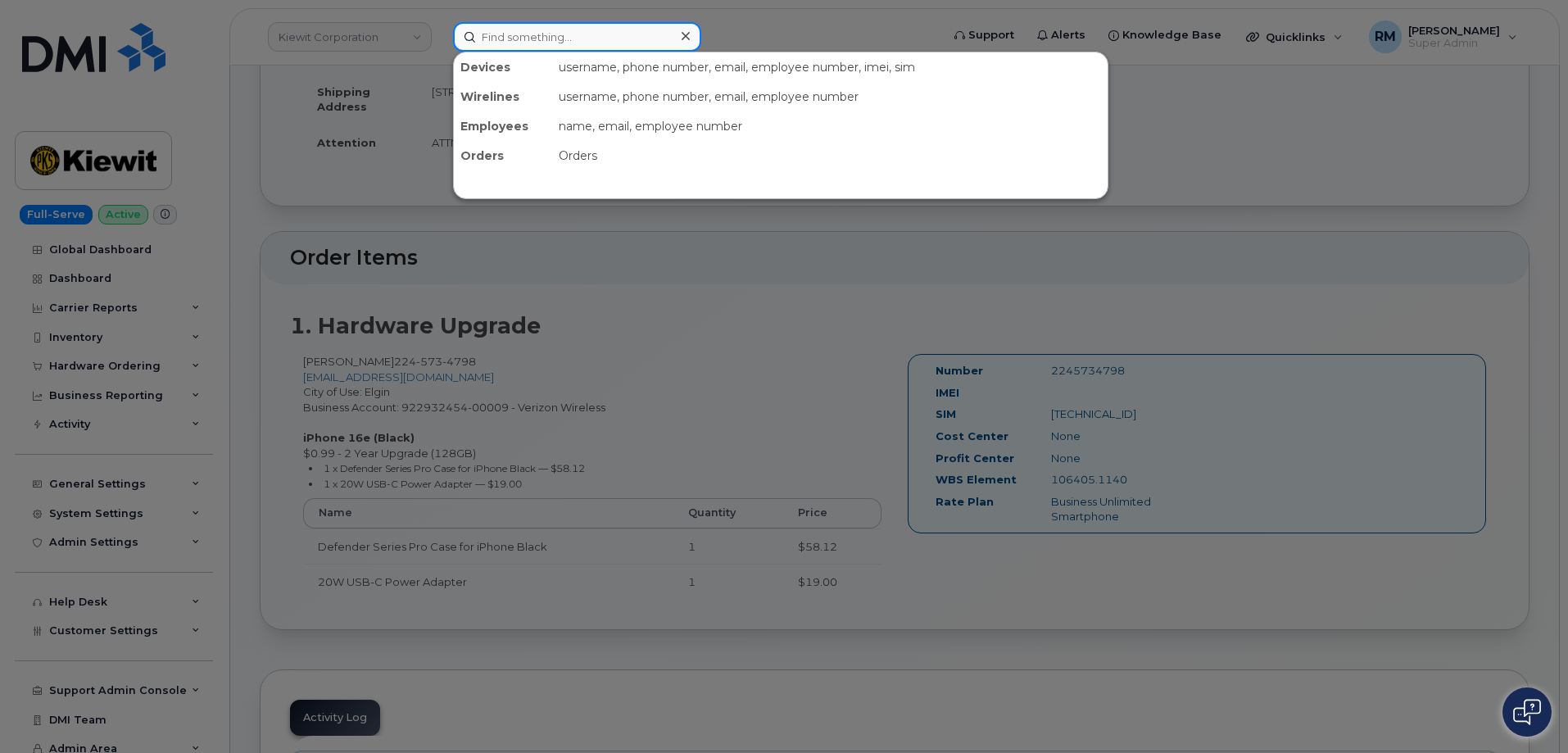
click at [500, 41] on input at bounding box center [577, 37] width 249 height 29
paste input "2245734798"
type input "2245734798"
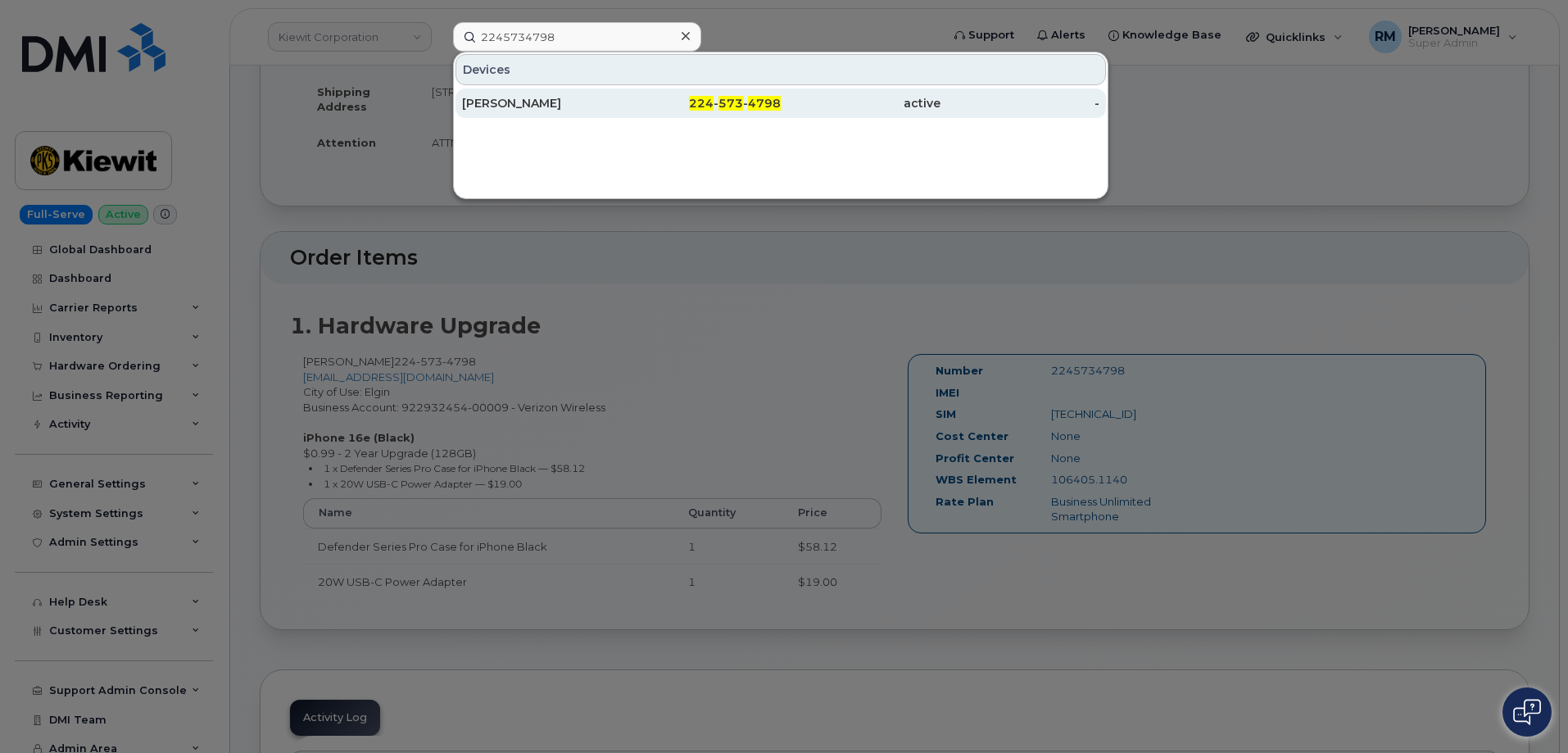
click at [528, 103] on div "[PERSON_NAME]" at bounding box center [542, 103] width 159 height 16
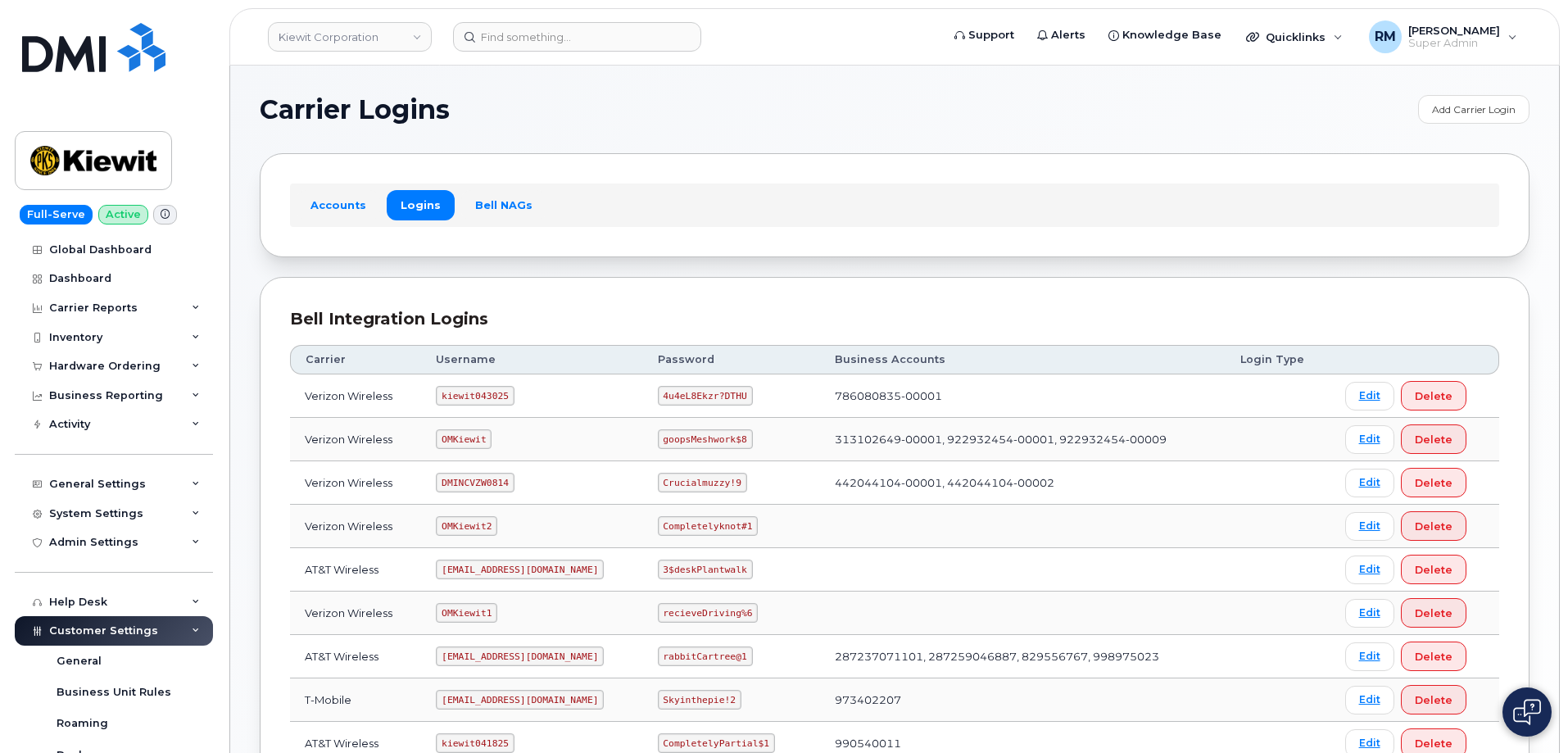
click at [466, 440] on code "OMKiewit" at bounding box center [463, 439] width 56 height 20
copy code "OMKiewit"
drag, startPoint x: 663, startPoint y: 439, endPoint x: 747, endPoint y: 440, distance: 84.0
click at [747, 440] on td "goopsMeshwork$8" at bounding box center [731, 439] width 177 height 44
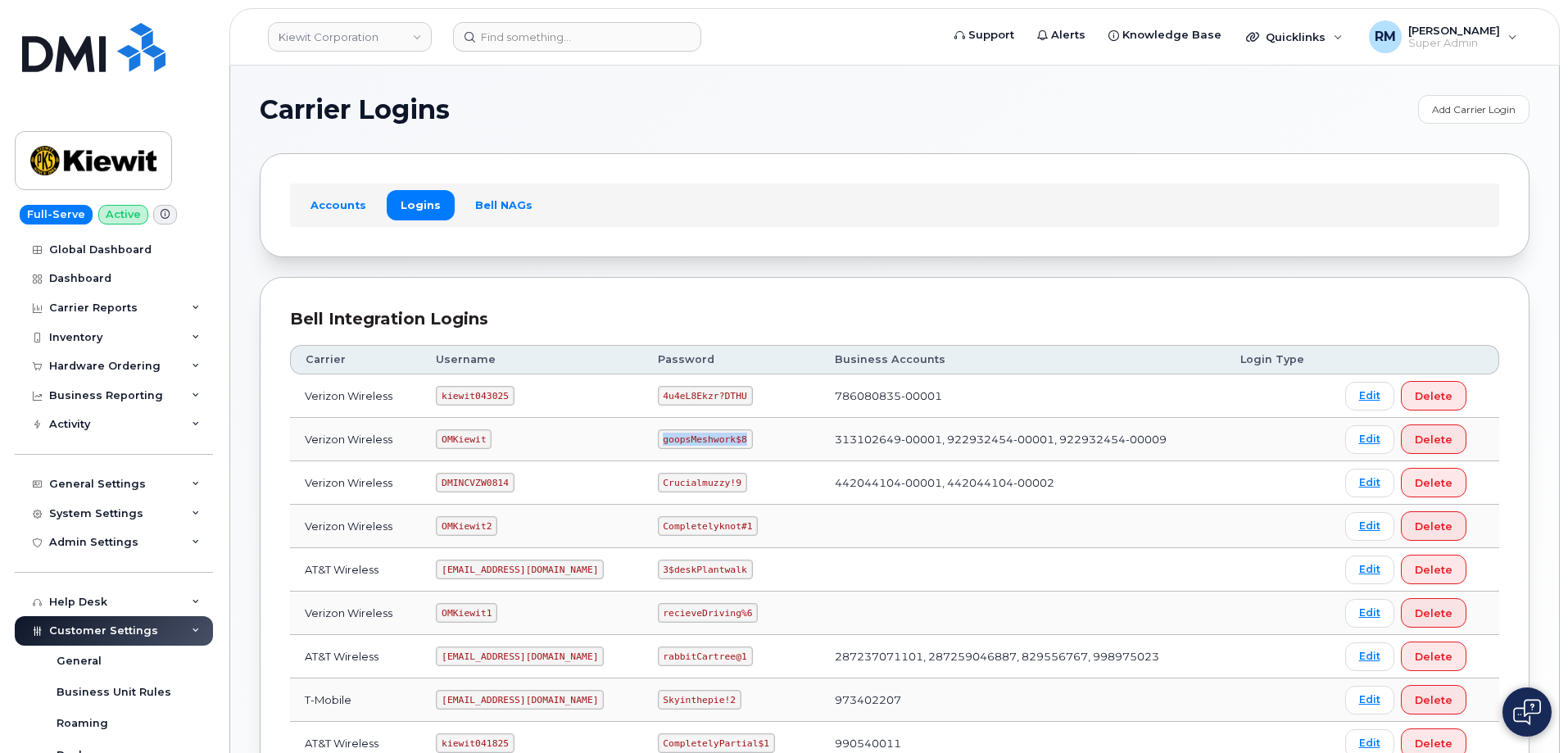
copy code "goopsMeshwork$8"
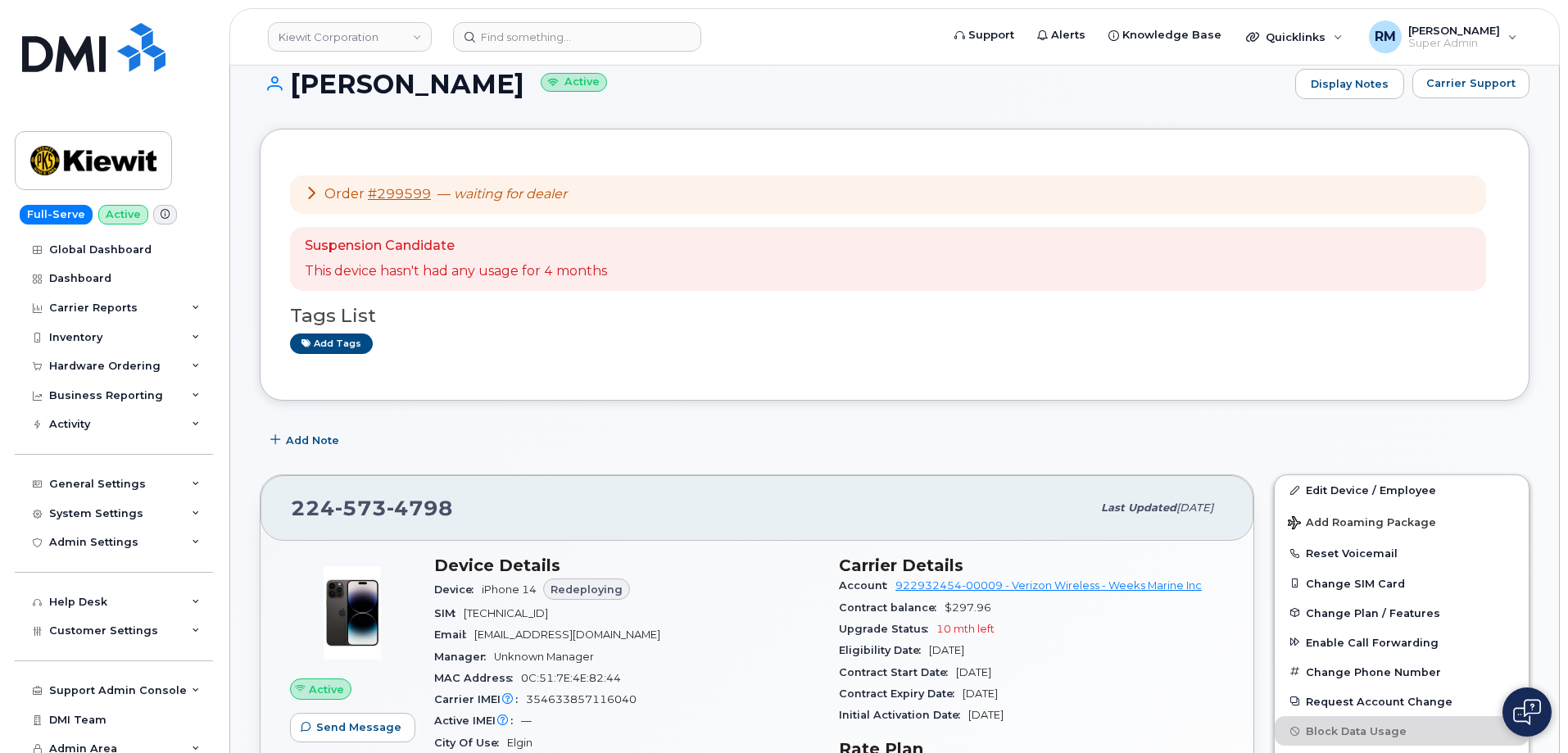
scroll to position [328, 0]
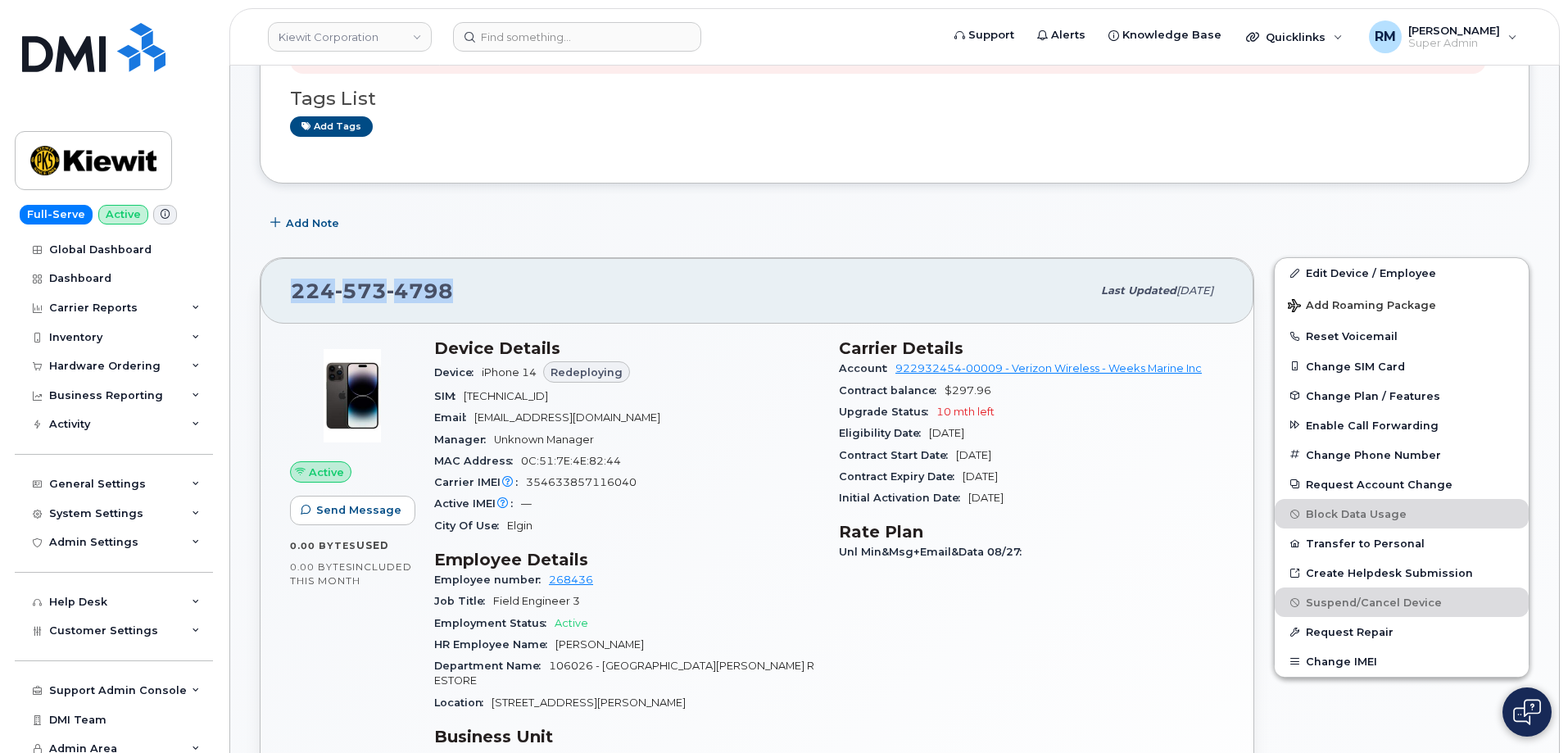
drag, startPoint x: 510, startPoint y: 291, endPoint x: 285, endPoint y: 293, distance: 225.0
click at [285, 293] on div "224 573 4798 Last updated Sep 04, 2025" at bounding box center [756, 291] width 993 height 66
copy span "224 573 4798"
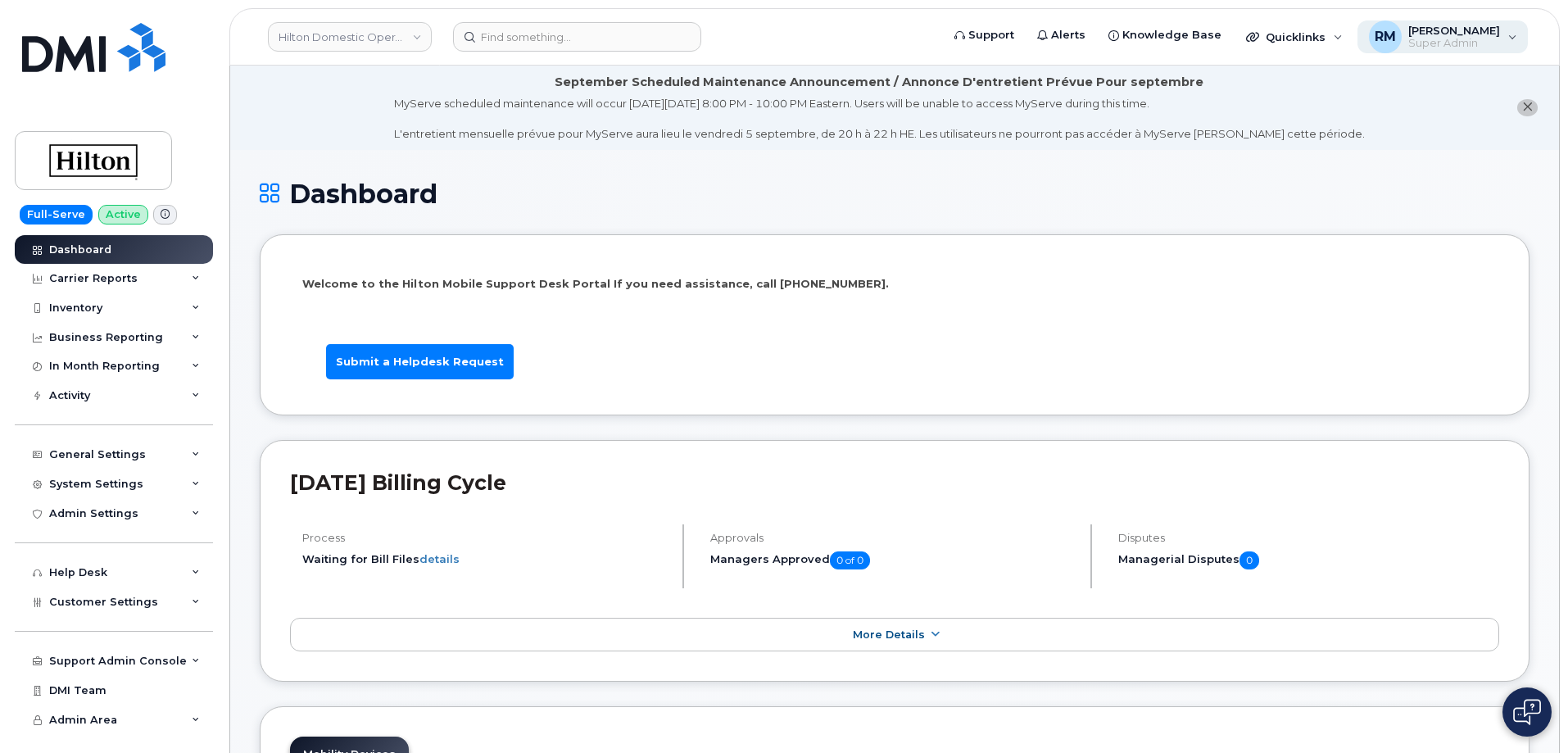
click at [1499, 36] on span "[PERSON_NAME]" at bounding box center [1454, 30] width 92 height 13
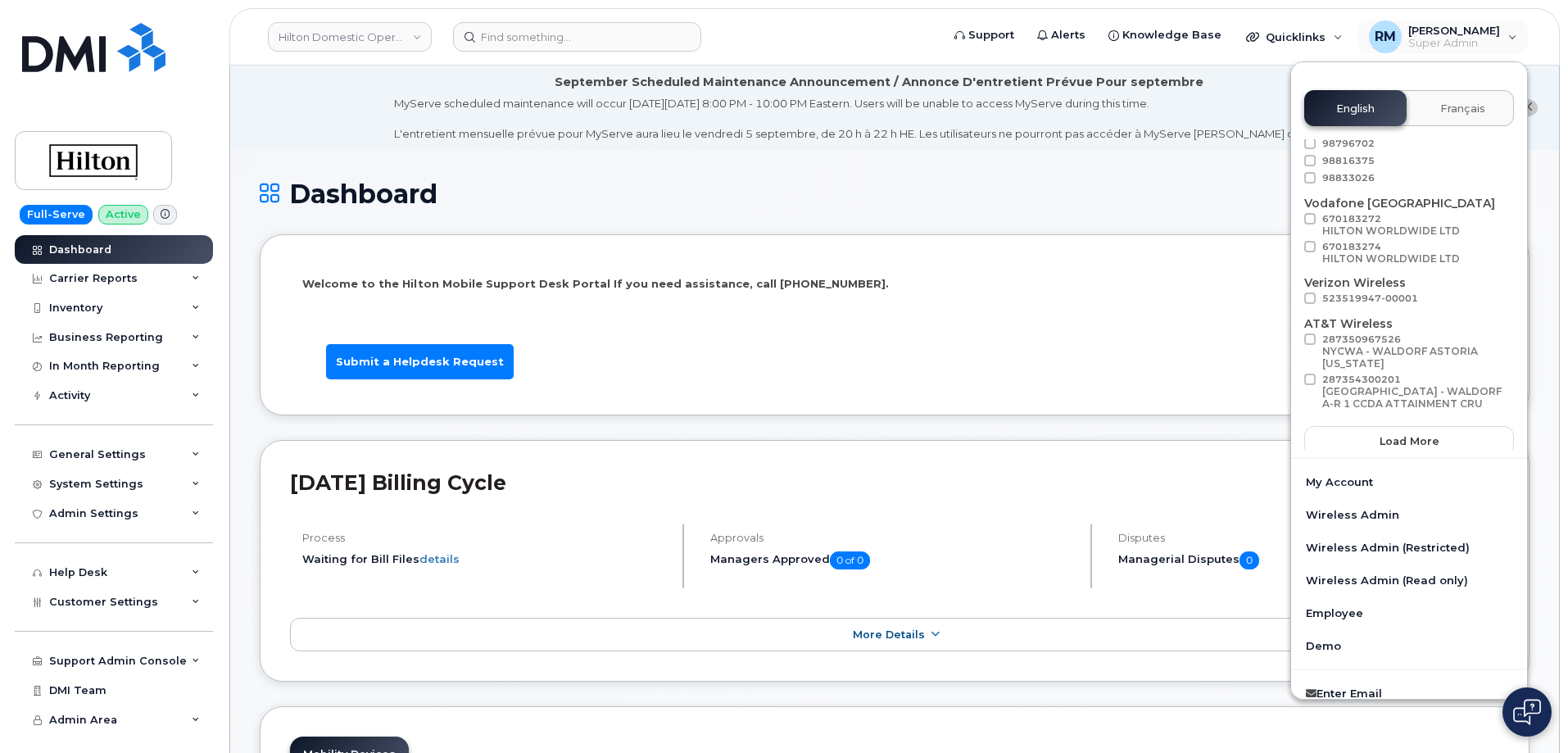
scroll to position [108, 0]
click at [1374, 438] on button "Load more" at bounding box center [1409, 436] width 209 height 29
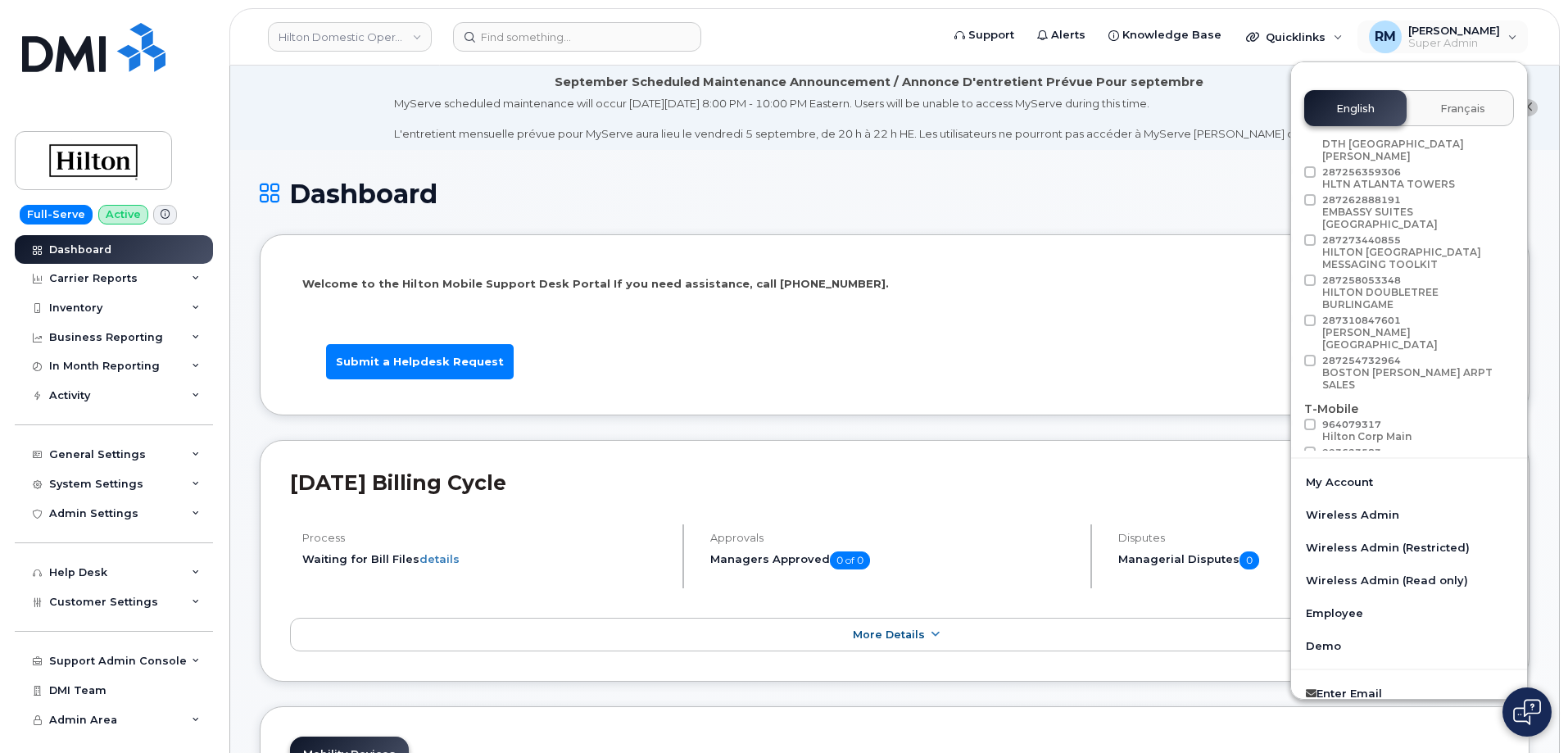
scroll to position [915, 0]
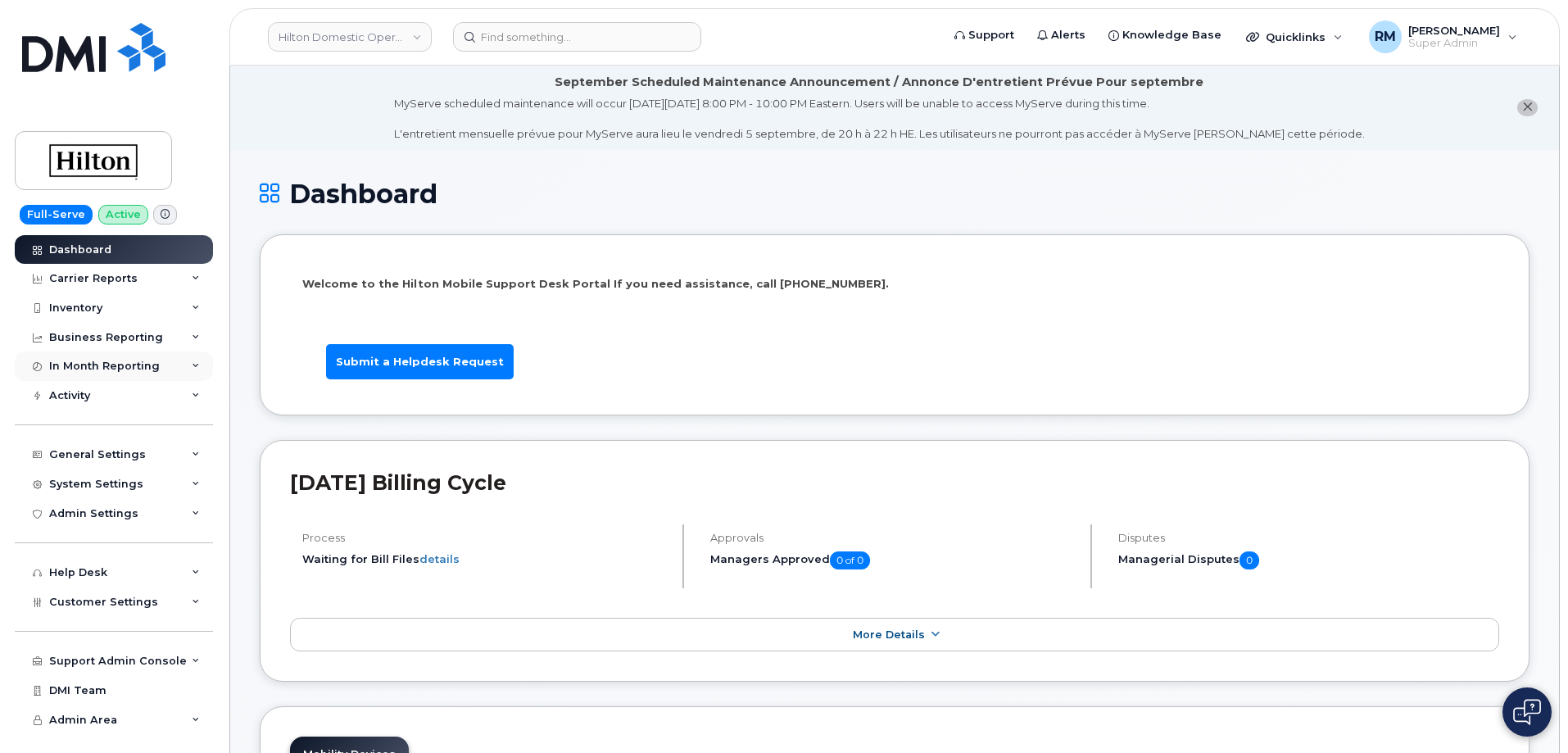
click at [195, 363] on icon at bounding box center [195, 366] width 8 height 8
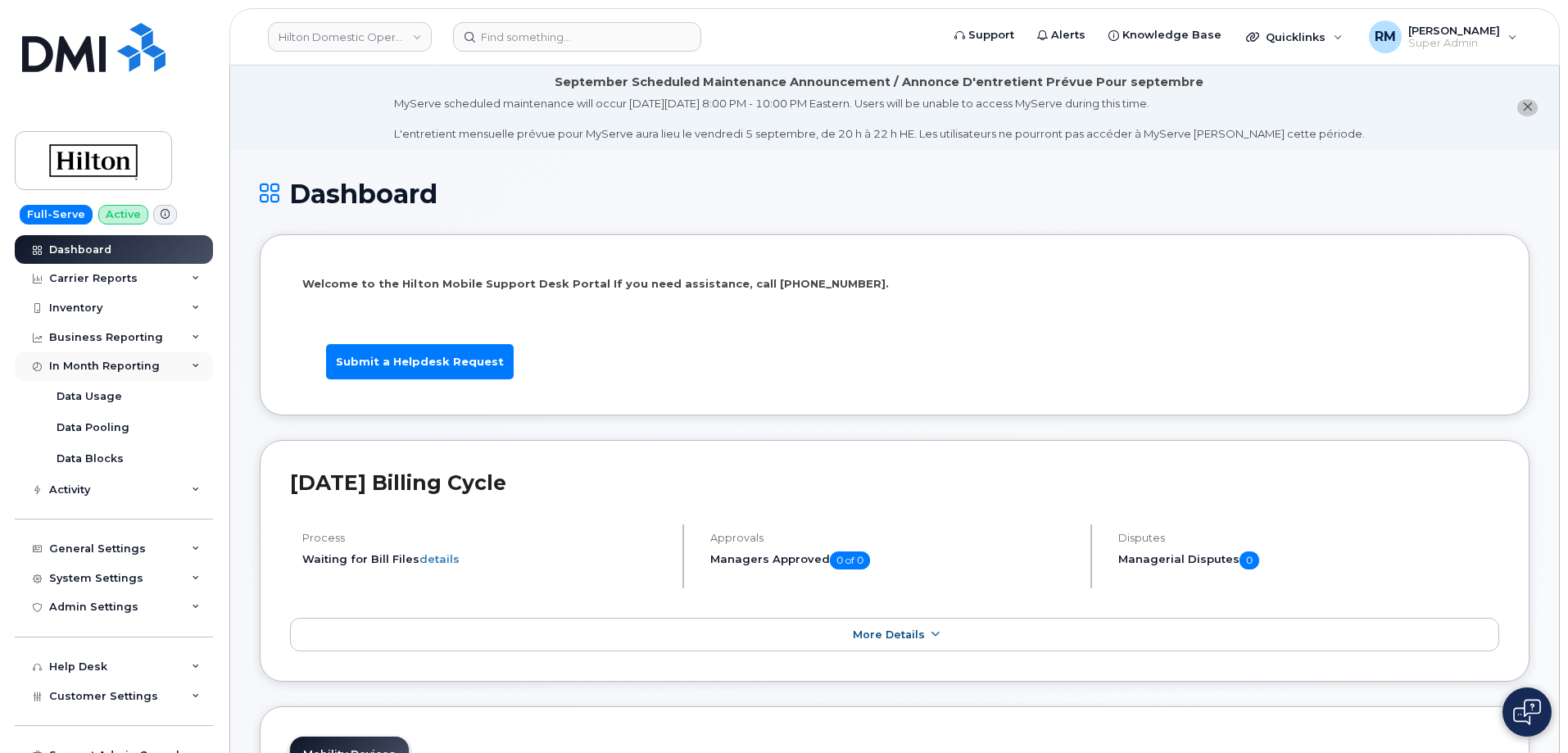
click at [193, 360] on div "In Month Reporting" at bounding box center [114, 366] width 199 height 29
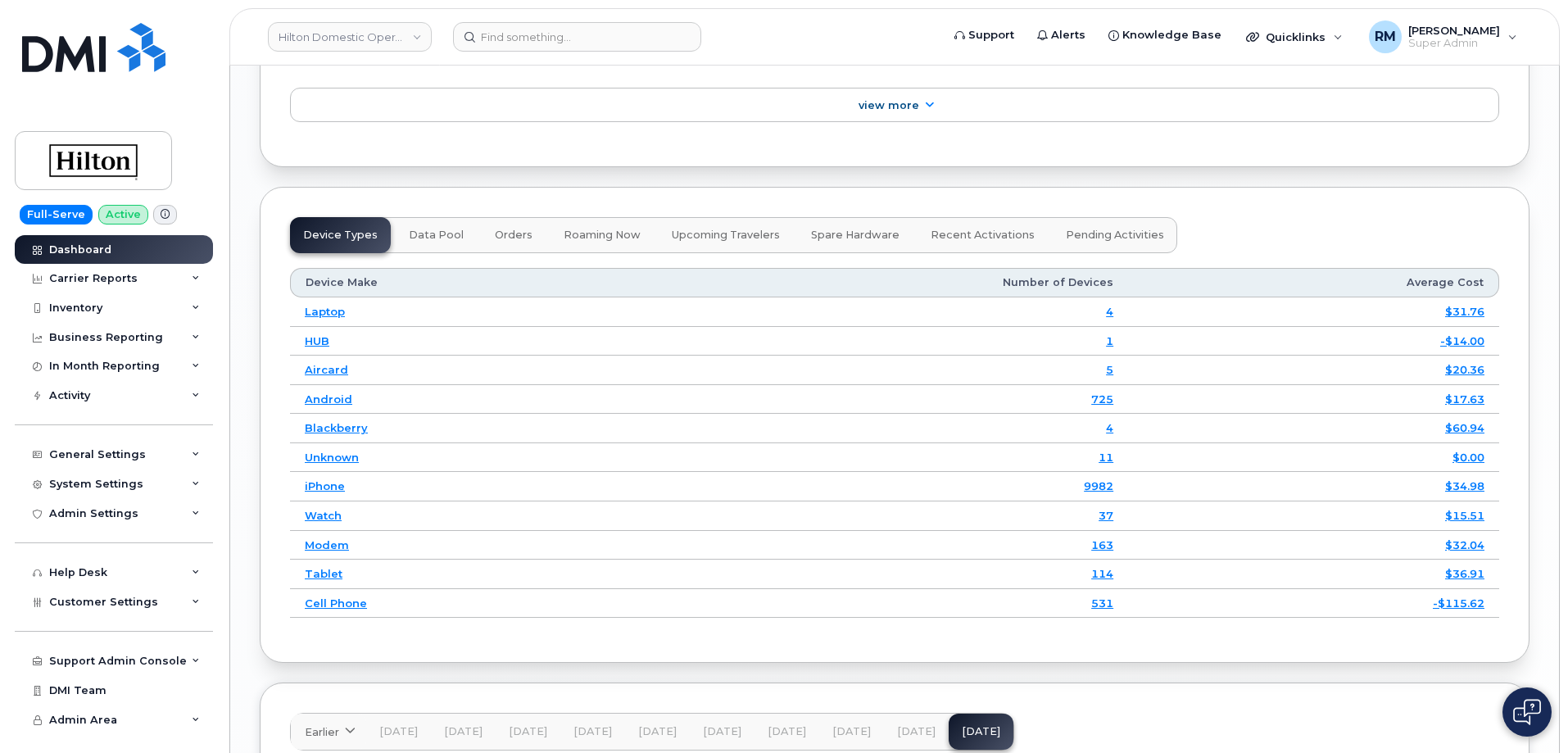
scroll to position [2131, 0]
click at [102, 301] on div "Inventory" at bounding box center [114, 307] width 199 height 29
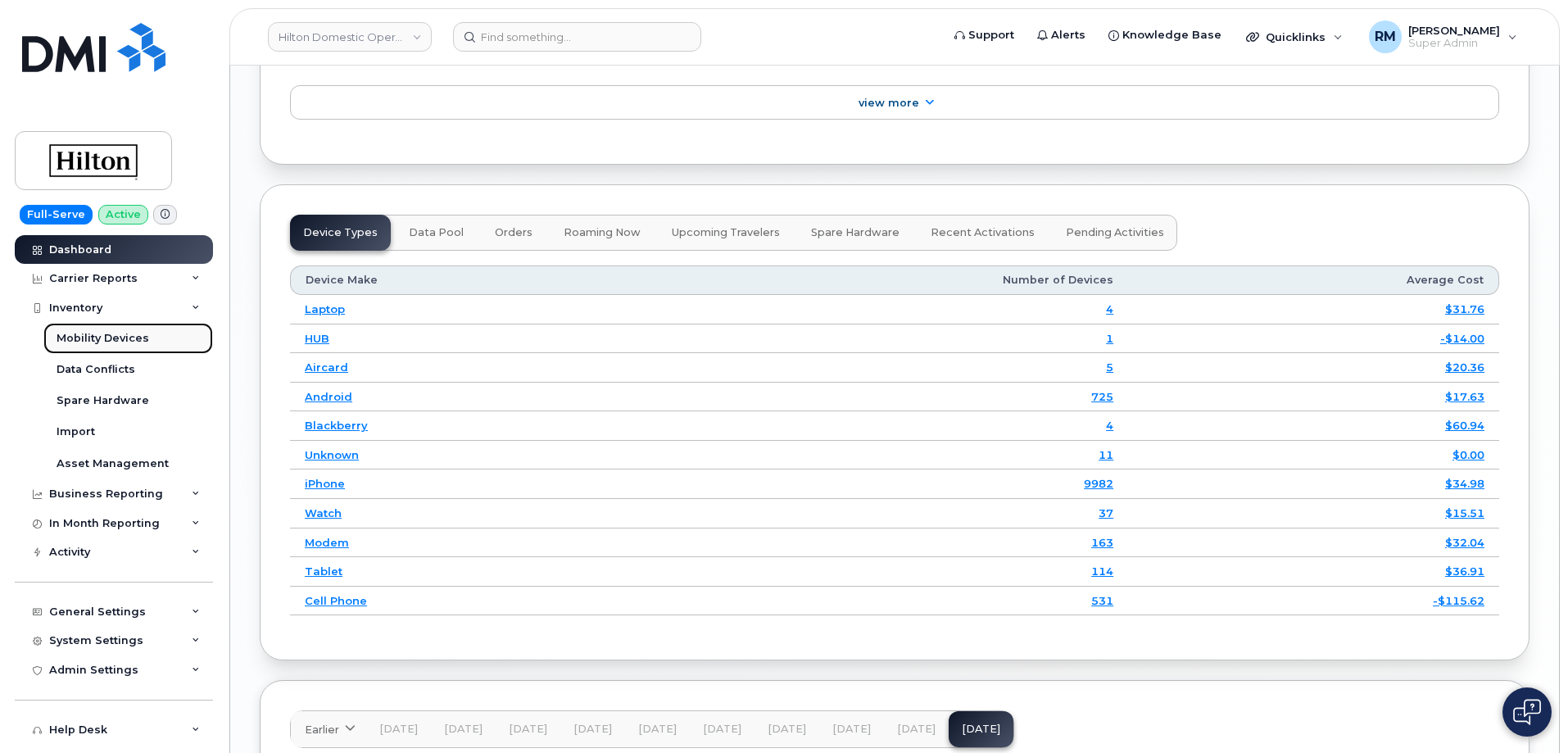
click at [97, 334] on div "Mobility Devices" at bounding box center [102, 339] width 93 height 15
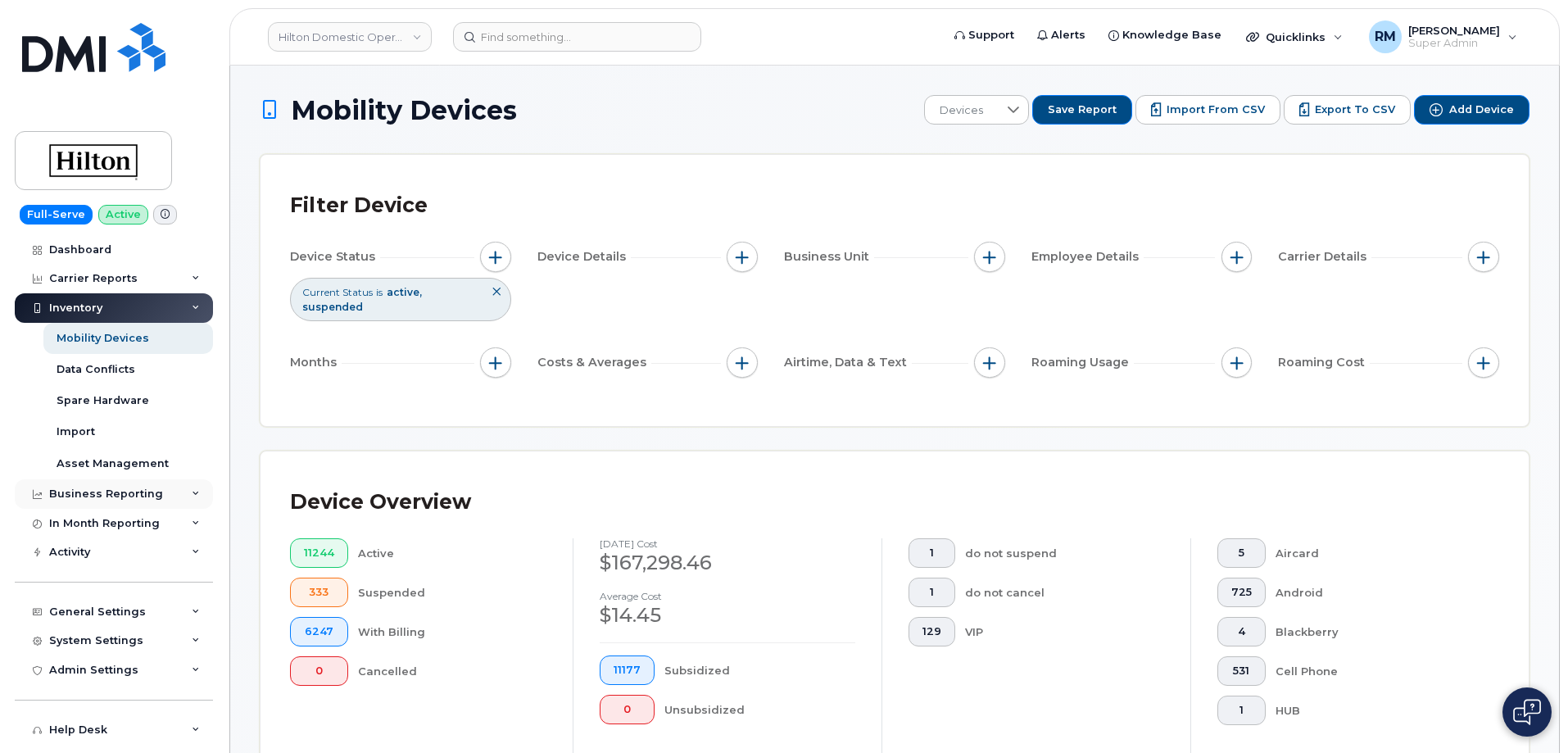
click at [123, 496] on div "Business Reporting" at bounding box center [106, 494] width 114 height 13
click at [128, 491] on div "Business Reporting" at bounding box center [106, 494] width 114 height 13
click at [111, 281] on div "Carrier Reports" at bounding box center [93, 278] width 88 height 13
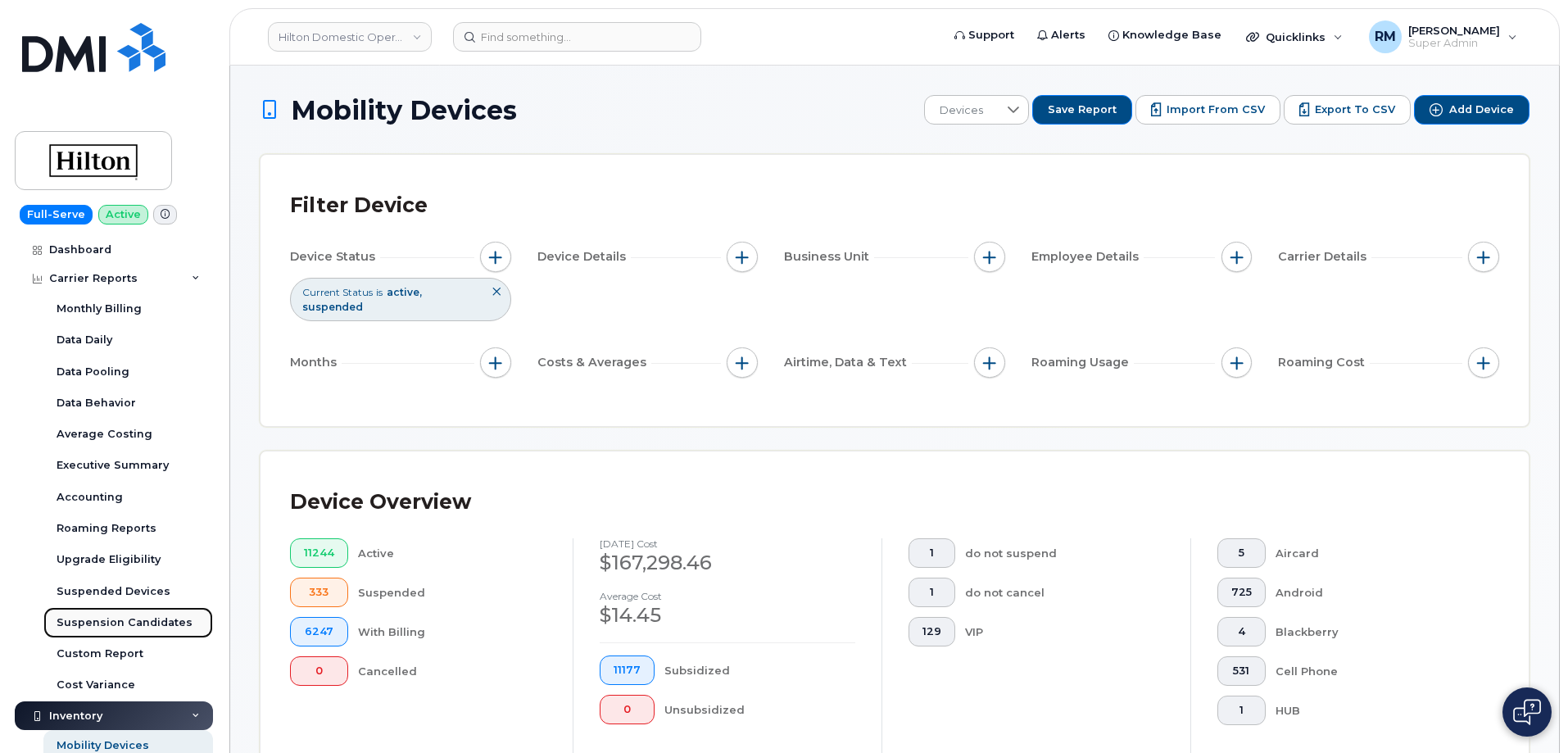
click at [135, 618] on div "Suspension Candidates" at bounding box center [124, 623] width 136 height 15
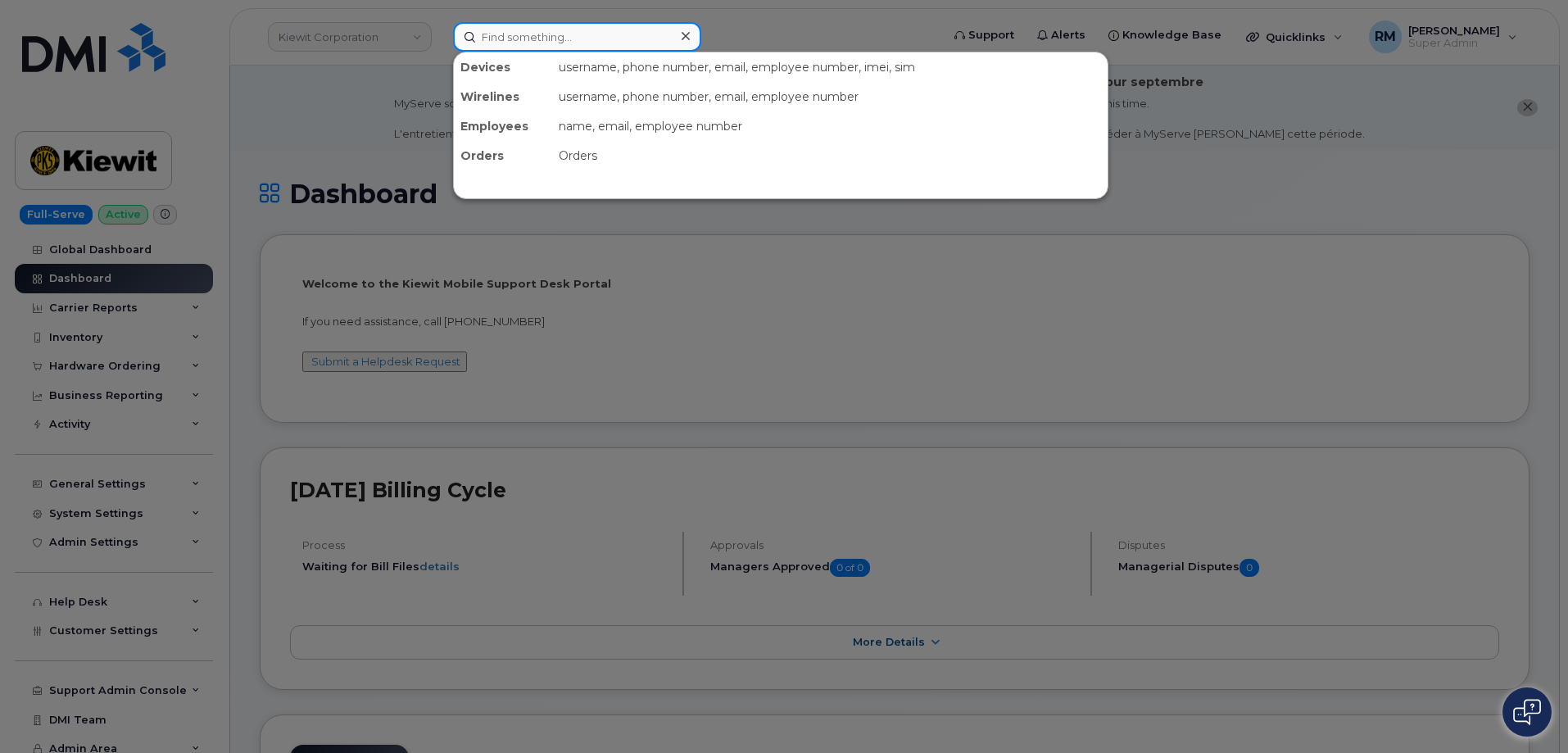
click at [516, 32] on input at bounding box center [577, 37] width 249 height 29
paste input "300005"
type input "300005"
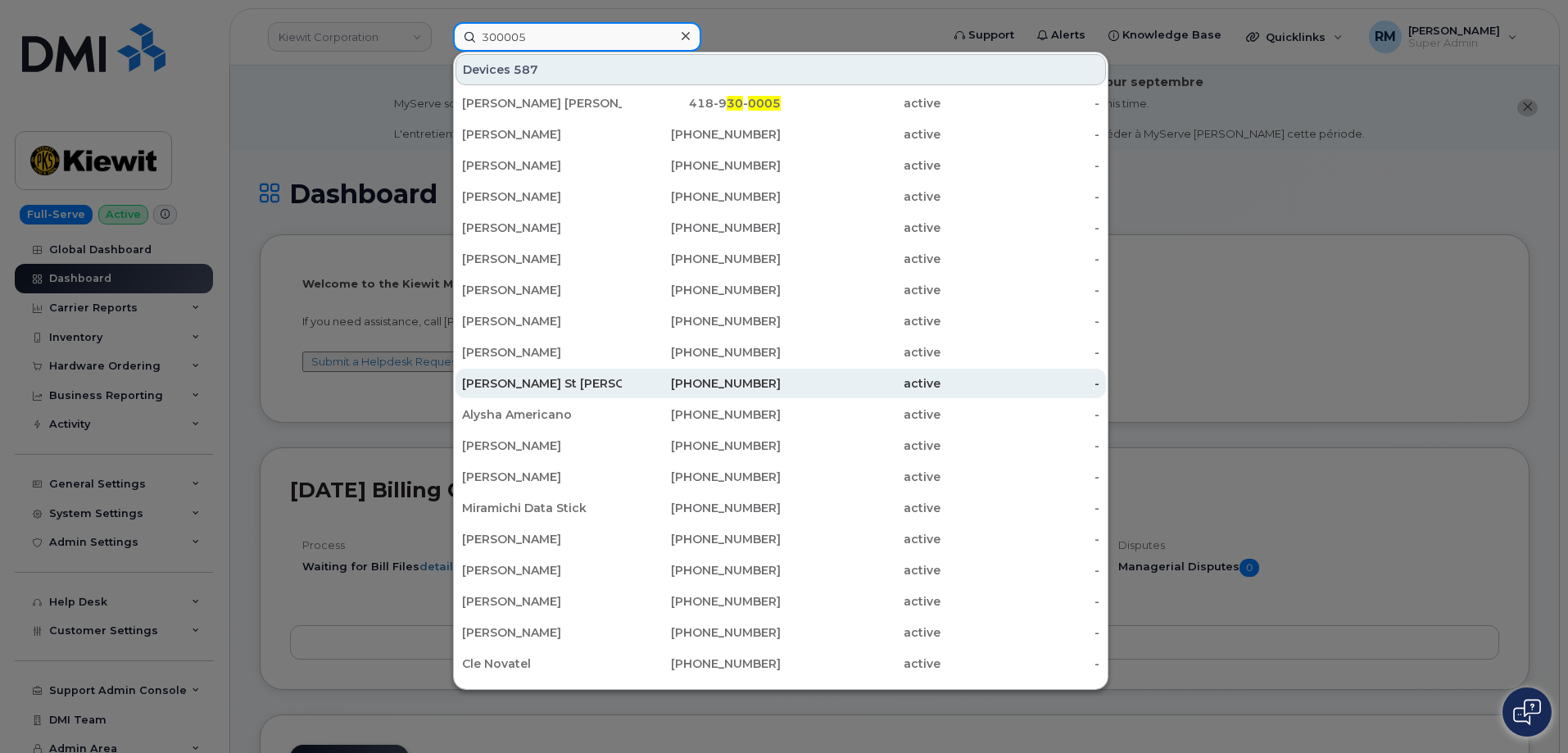
scroll to position [410, 0]
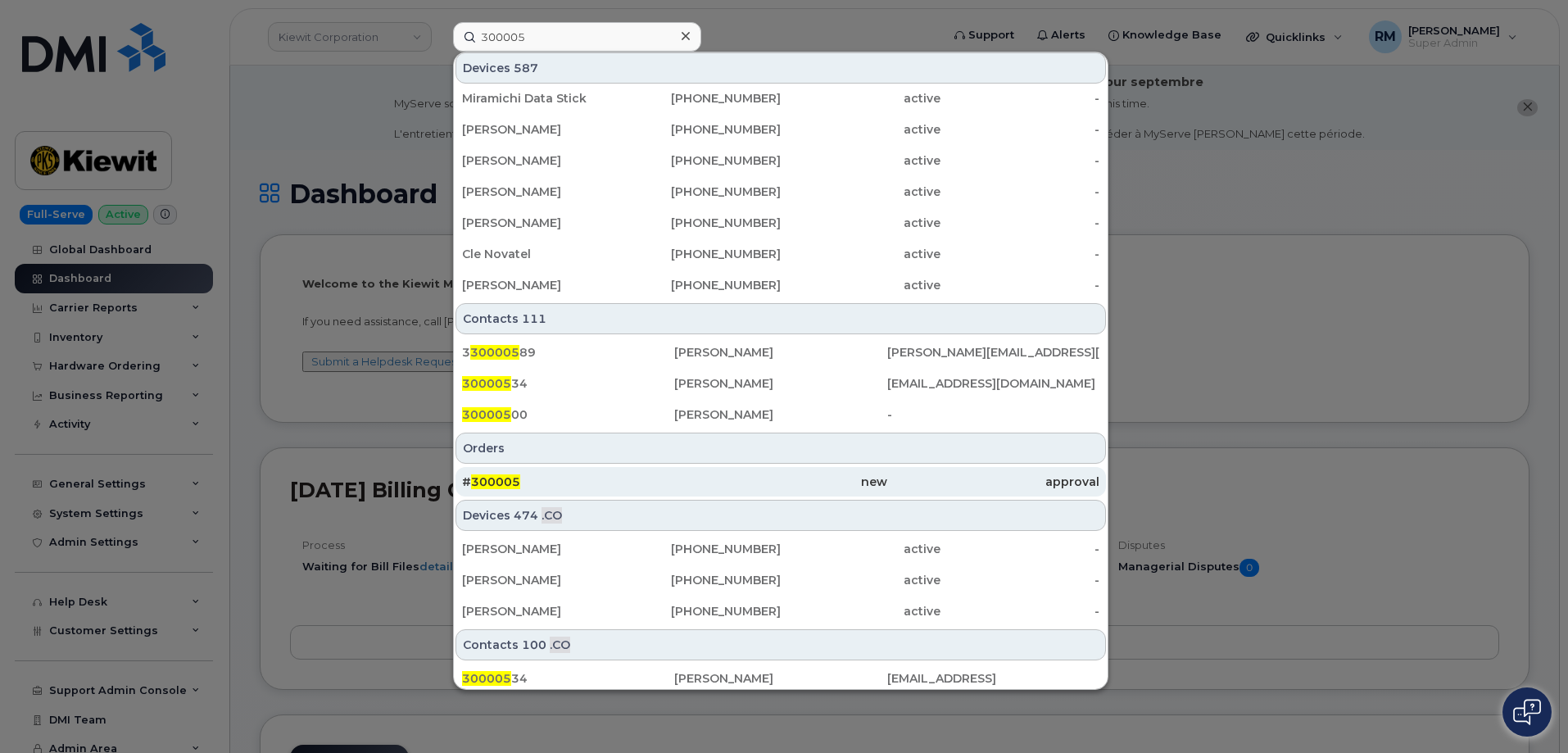
click at [482, 485] on span "300005" at bounding box center [495, 482] width 49 height 15
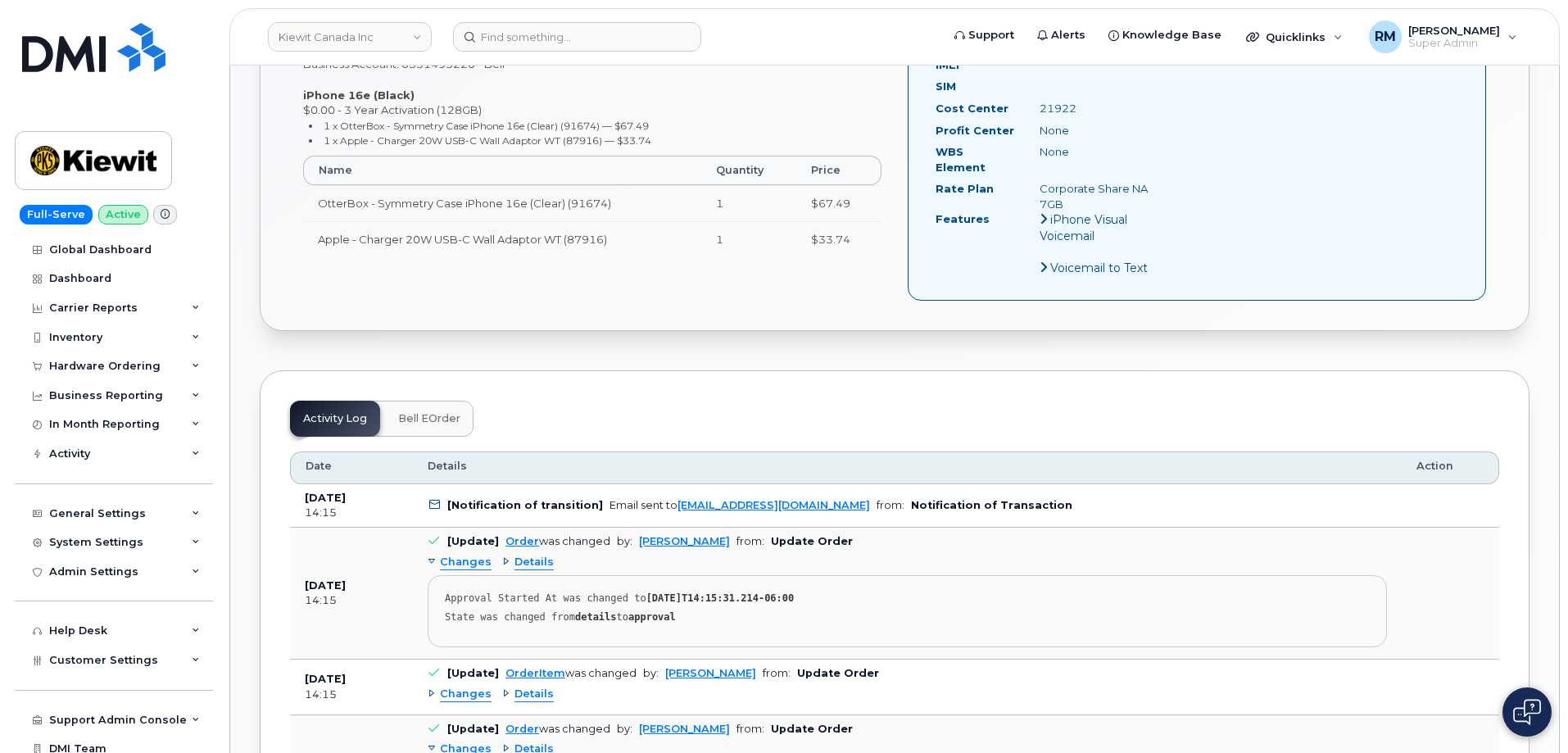
scroll to position [738, 0]
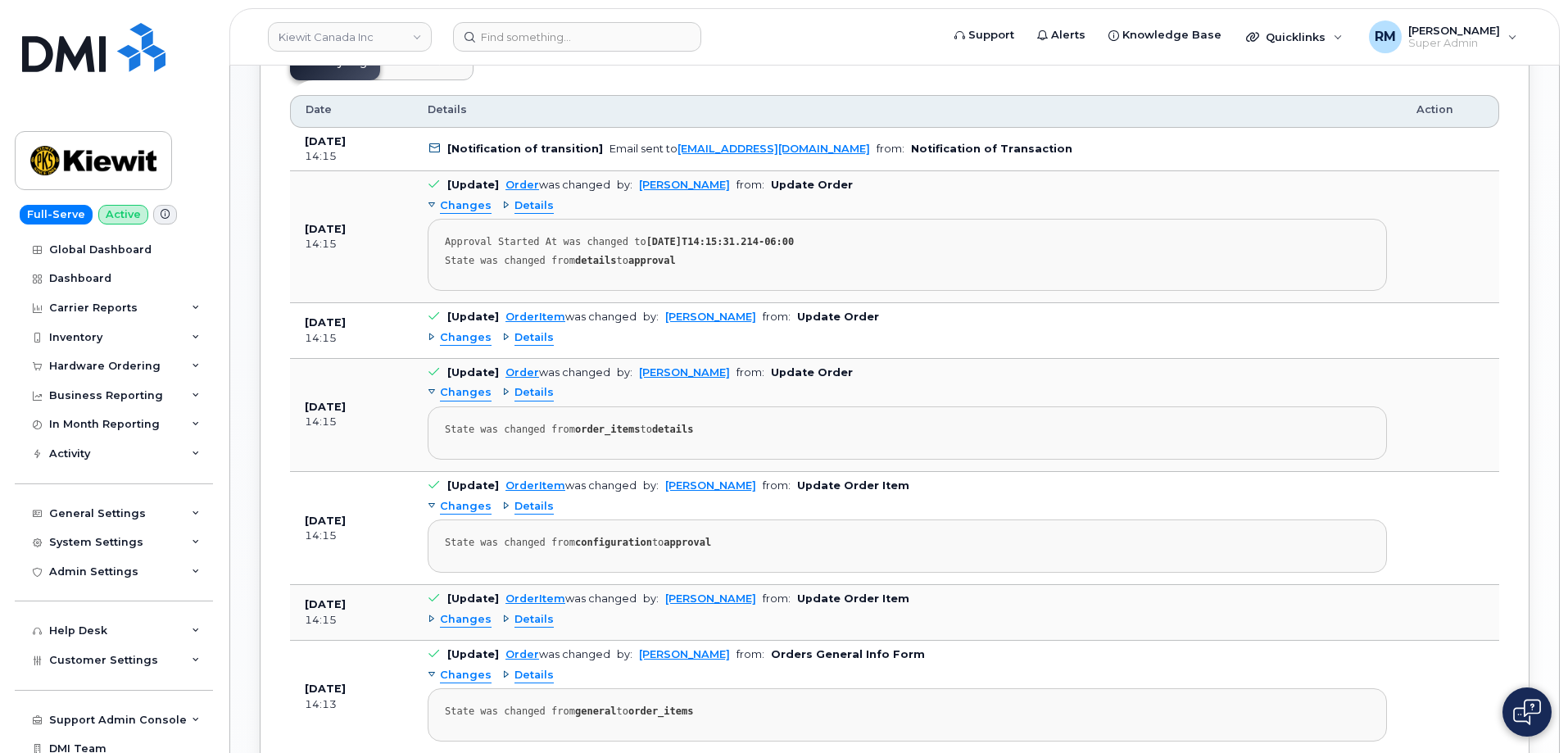
scroll to position [984, 0]
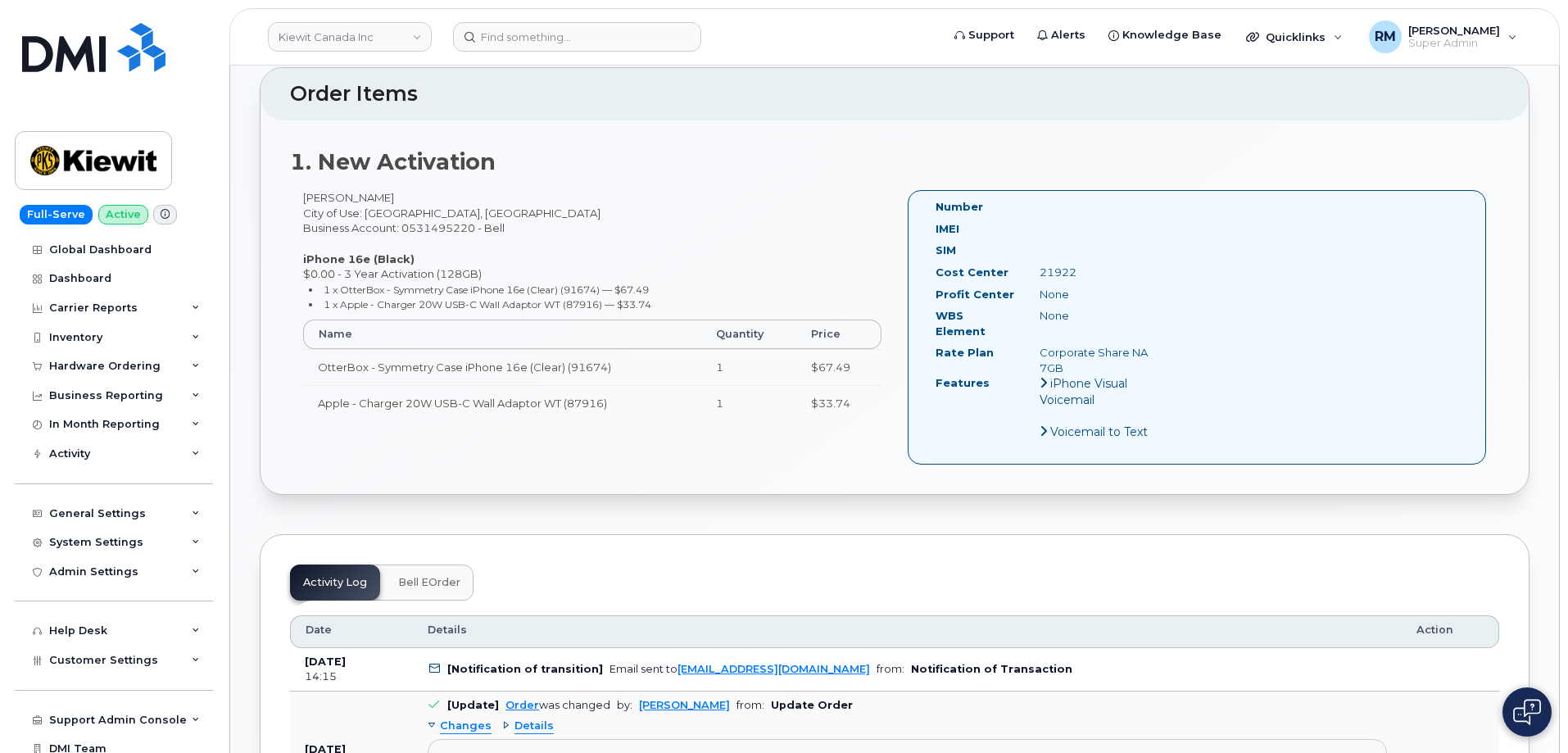
click at [284, 352] on div "1. New Activation [PERSON_NAME] City of Use: [GEOGRAPHIC_DATA], [GEOGRAPHIC_DAT…" at bounding box center [894, 307] width 1269 height 373
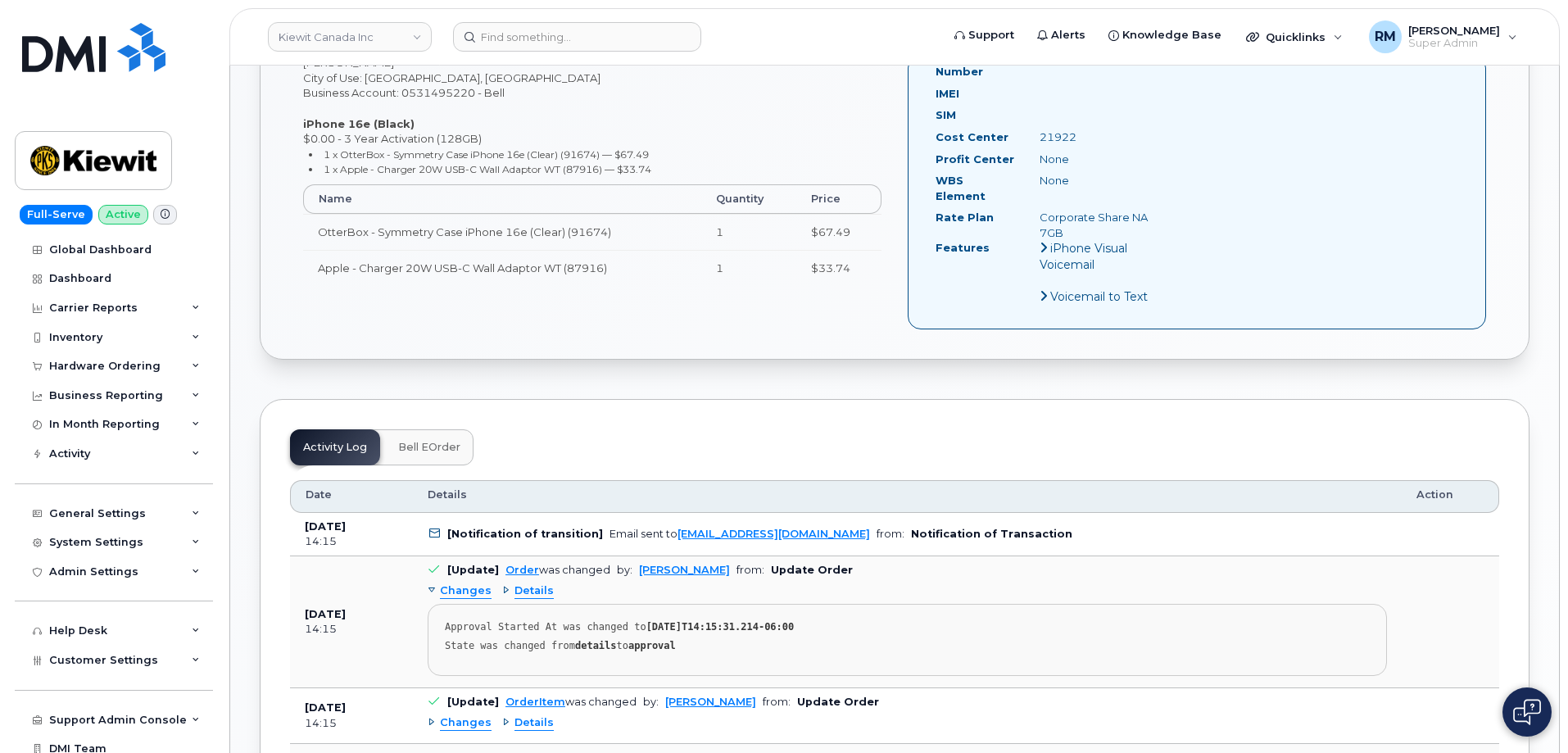
scroll to position [656, 0]
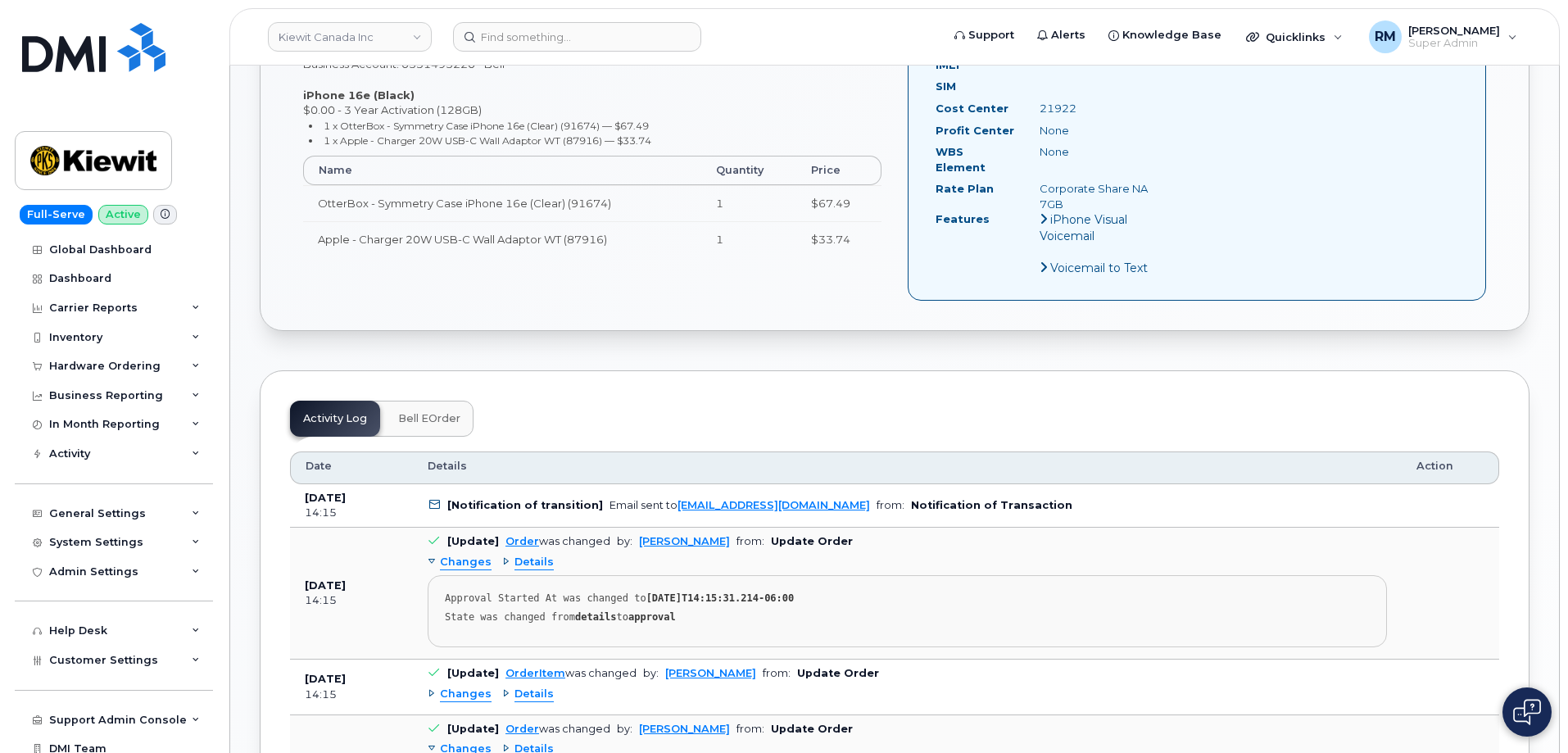
drag, startPoint x: 465, startPoint y: 355, endPoint x: 452, endPoint y: 293, distance: 63.3
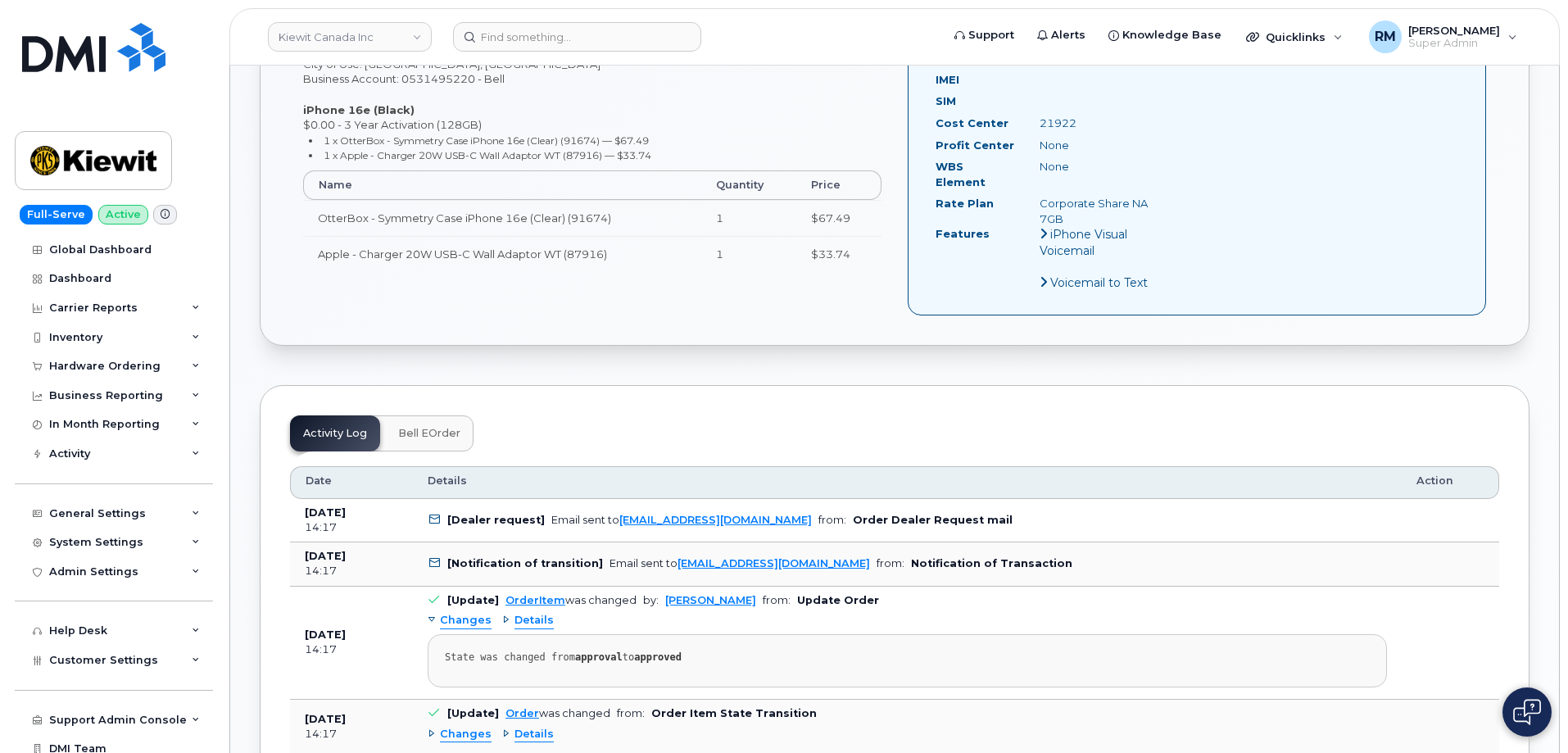
scroll to position [656, 0]
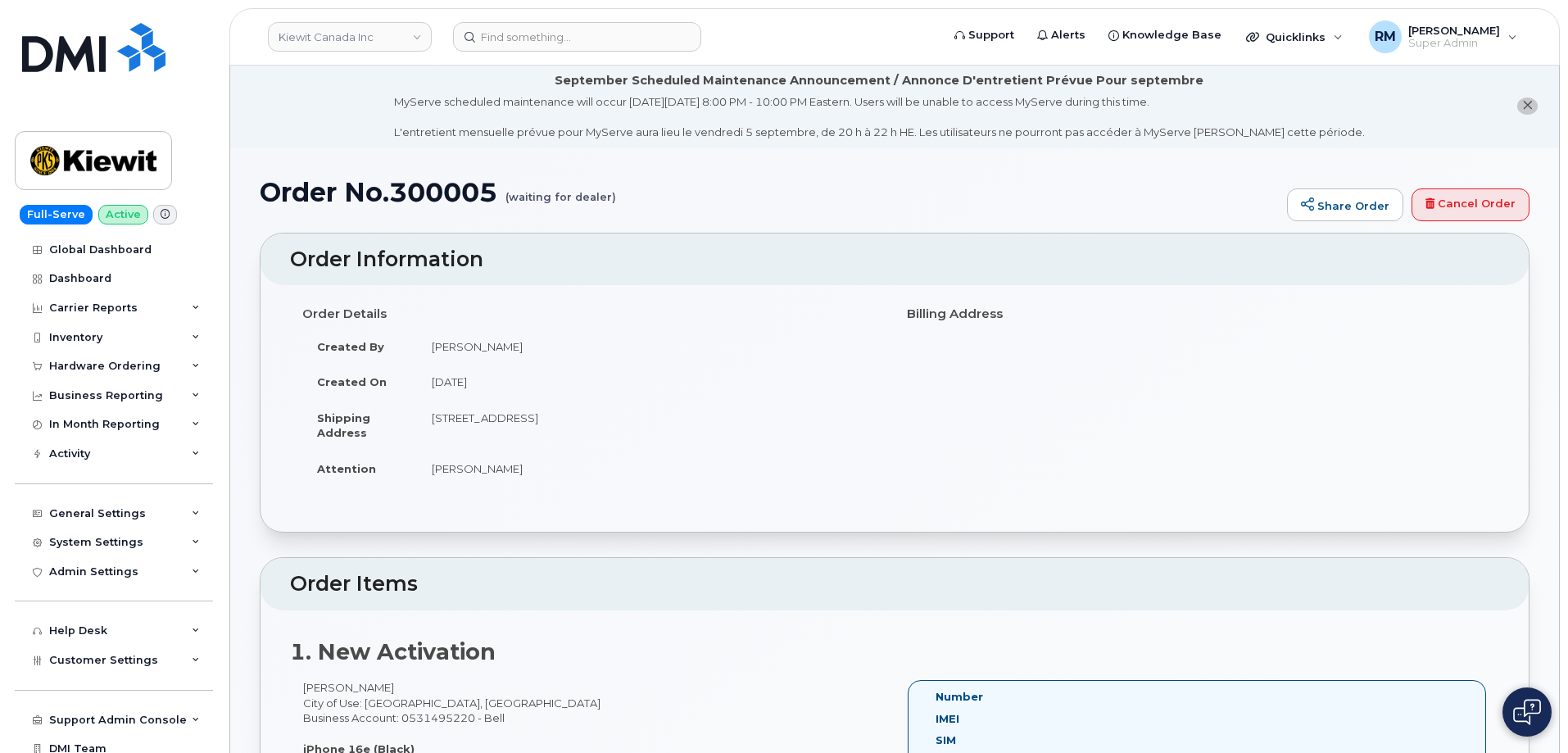
scroll to position [0, 0]
click at [445, 200] on h1 "Order No.300005 (waiting for dealer)" at bounding box center [770, 193] width 1019 height 29
copy h1 "300005"
click at [322, 96] on li "September Scheduled Maintenance Announcement / Annonce D'entretient Prévue Pour…" at bounding box center [894, 108] width 1329 height 85
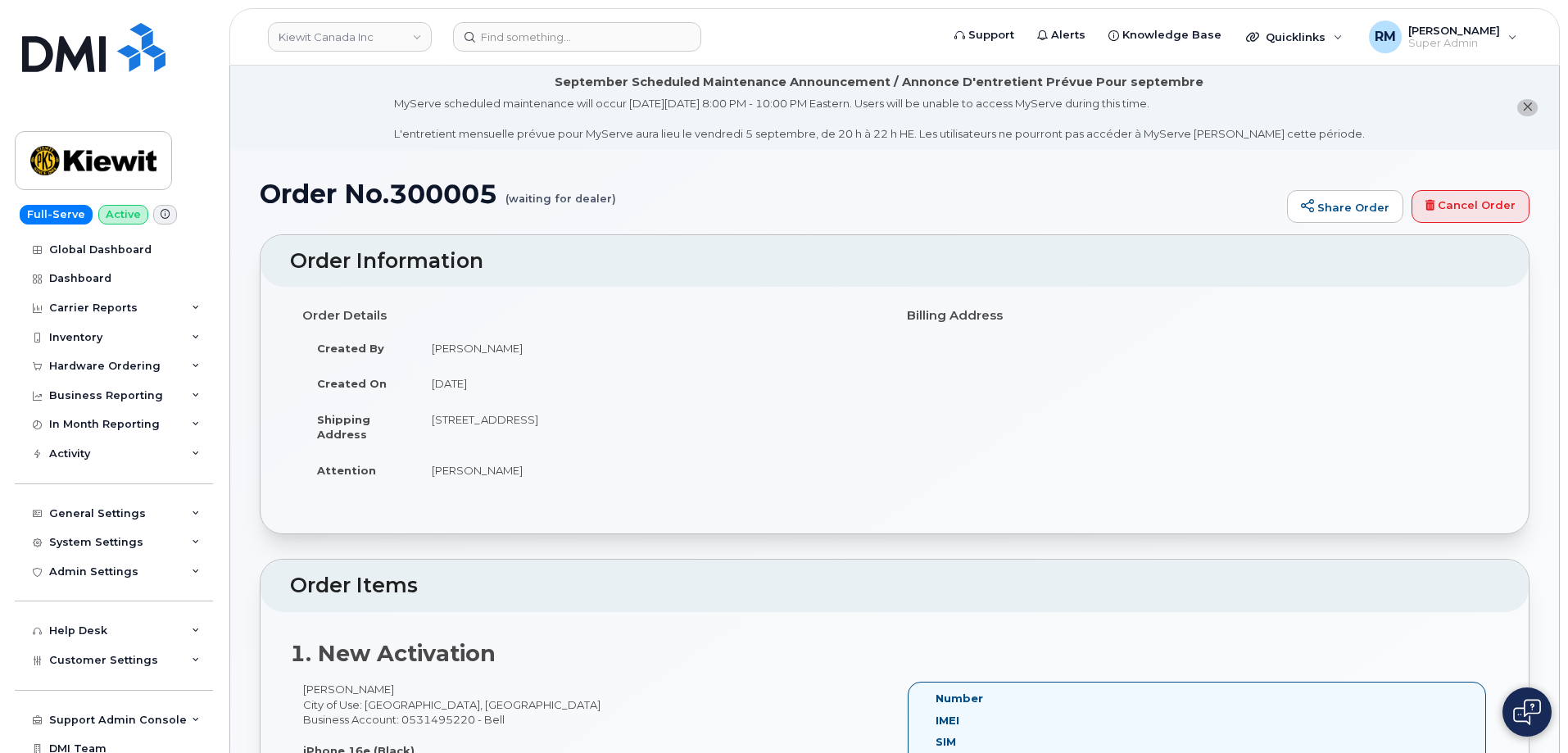
drag, startPoint x: 722, startPoint y: 370, endPoint x: 696, endPoint y: 389, distance: 32.2
click at [722, 371] on td "September 4, 2025" at bounding box center [649, 383] width 465 height 36
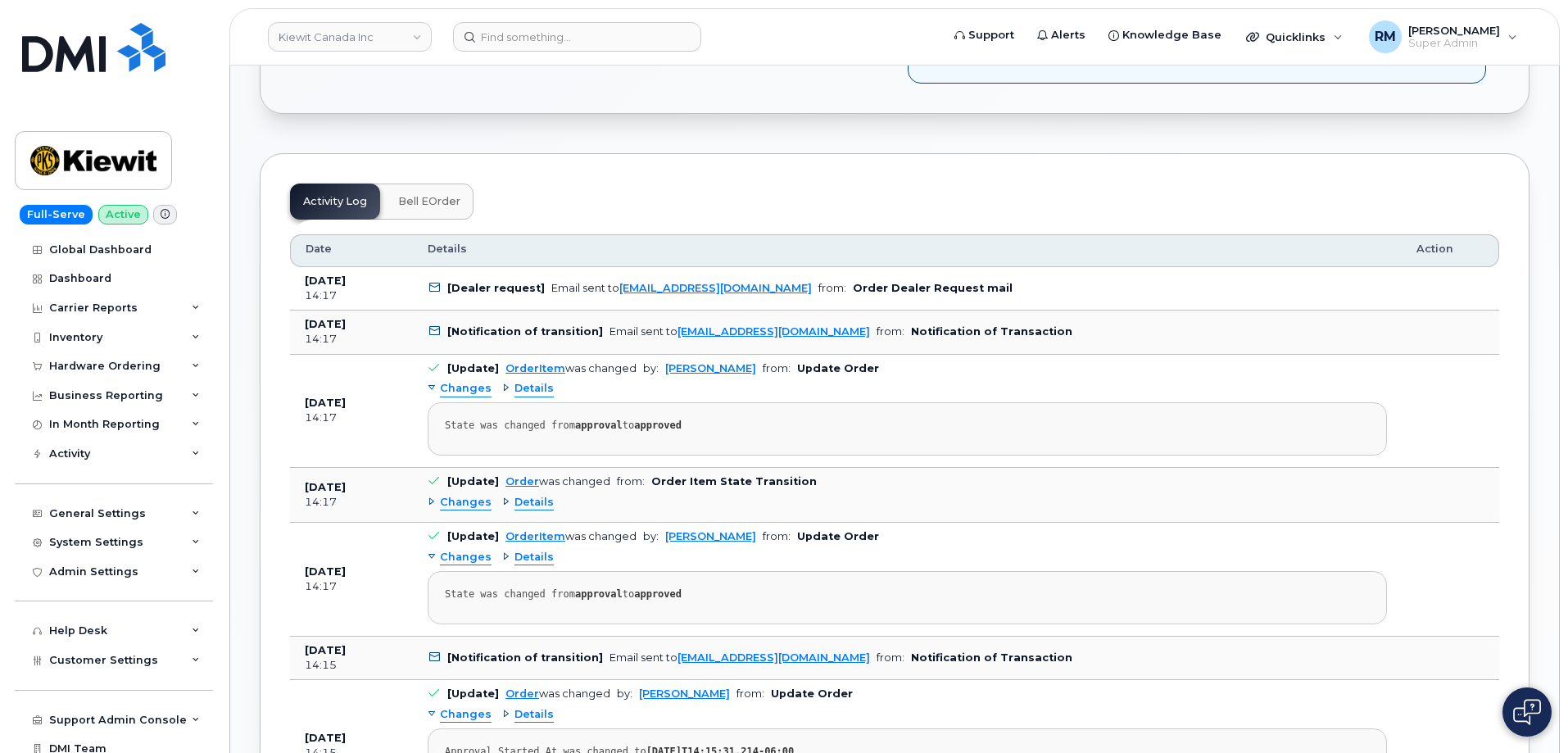
scroll to position [902, 0]
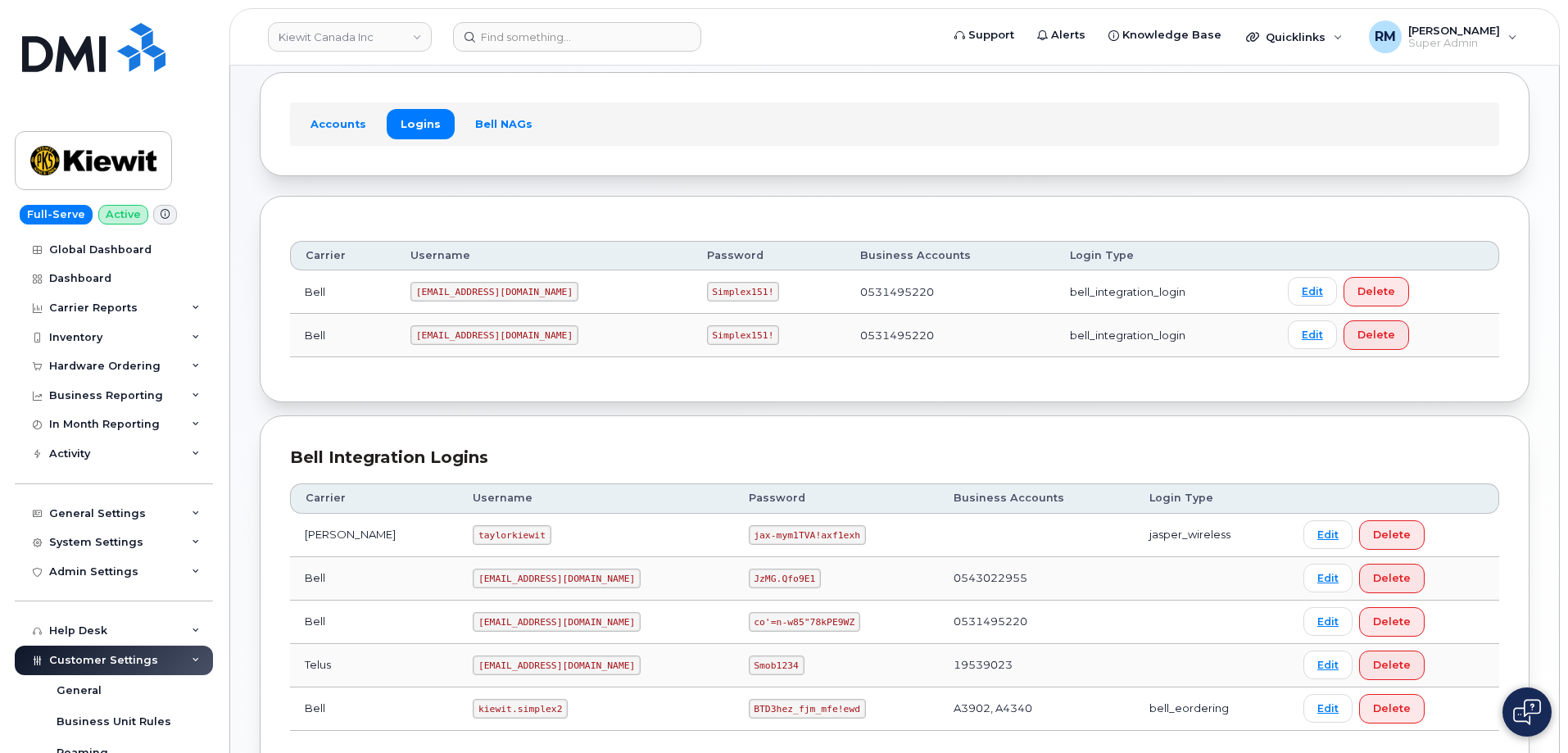
scroll to position [200, 0]
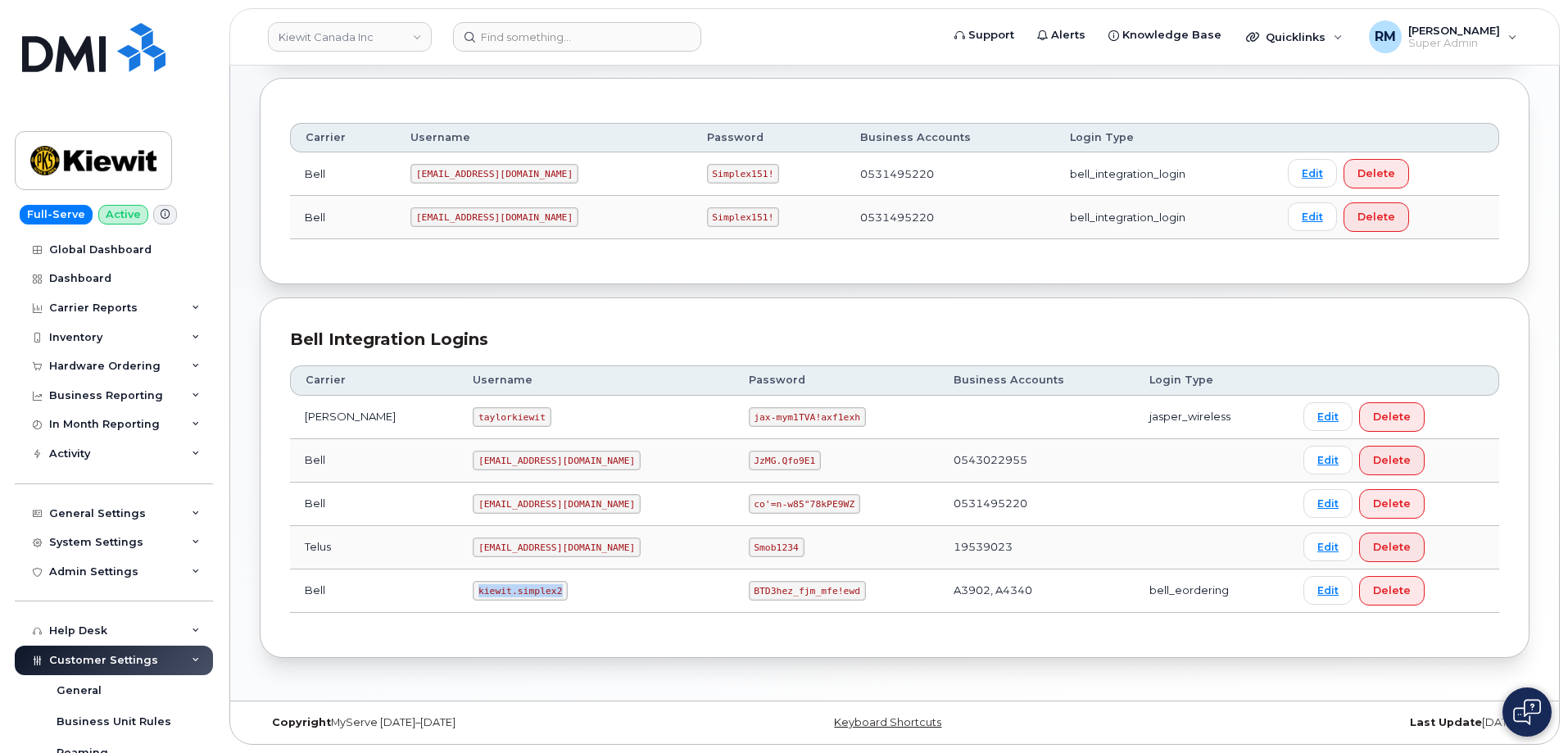
drag, startPoint x: 446, startPoint y: 592, endPoint x: 584, endPoint y: 588, distance: 138.1
click at [579, 588] on td "kiewit.simplex2" at bounding box center [595, 591] width 275 height 44
copy code "kiewit.simplex2"
drag, startPoint x: 702, startPoint y: 593, endPoint x: 894, endPoint y: 579, distance: 192.5
click at [894, 579] on tr "Bell kiewit.simplex2 BTD3hez_fjm_mfe!ewd A3902, A4340 bell_eordering Edit Delete" at bounding box center [895, 591] width 1210 height 44
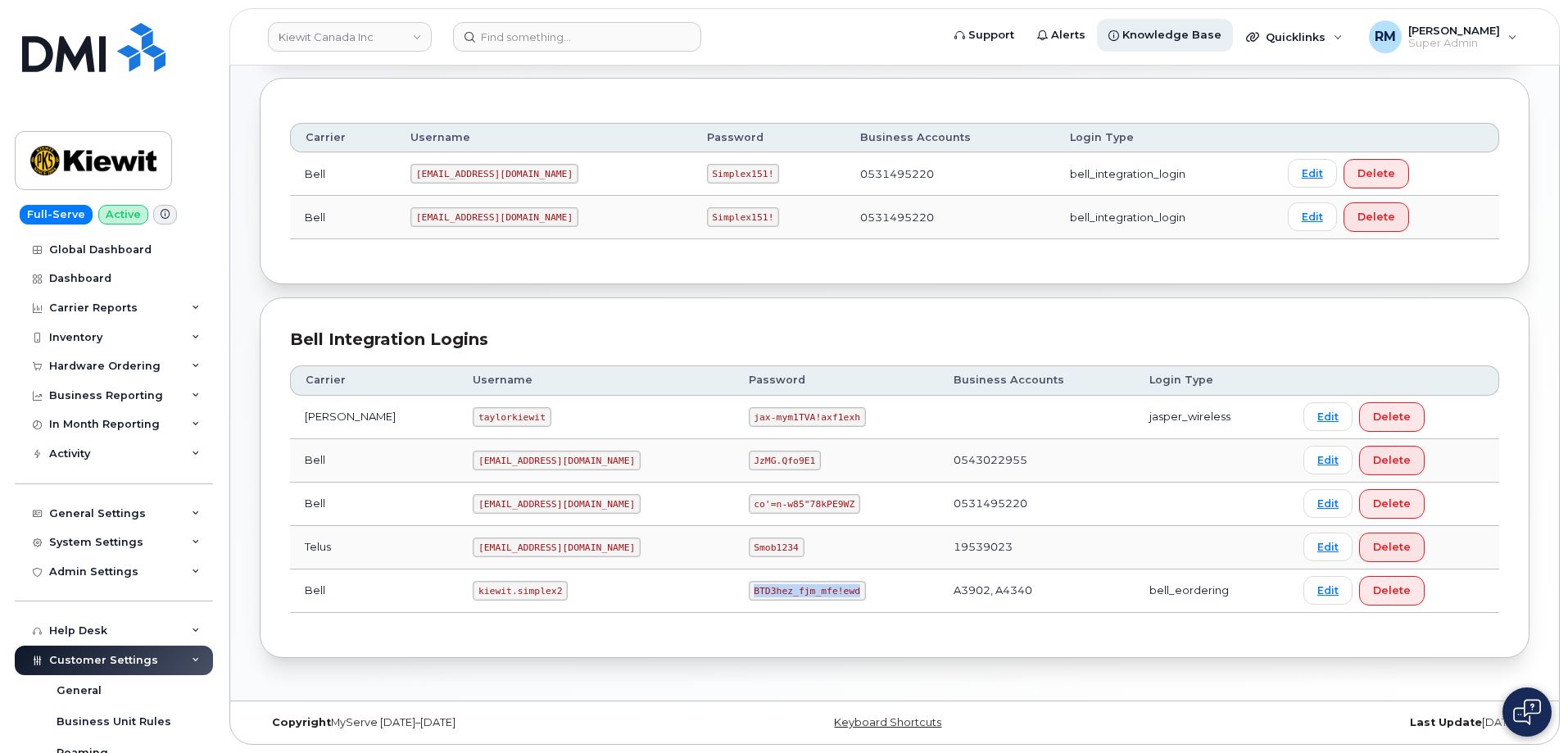
copy code "BTD3hez_fjm_mfe!ewd"
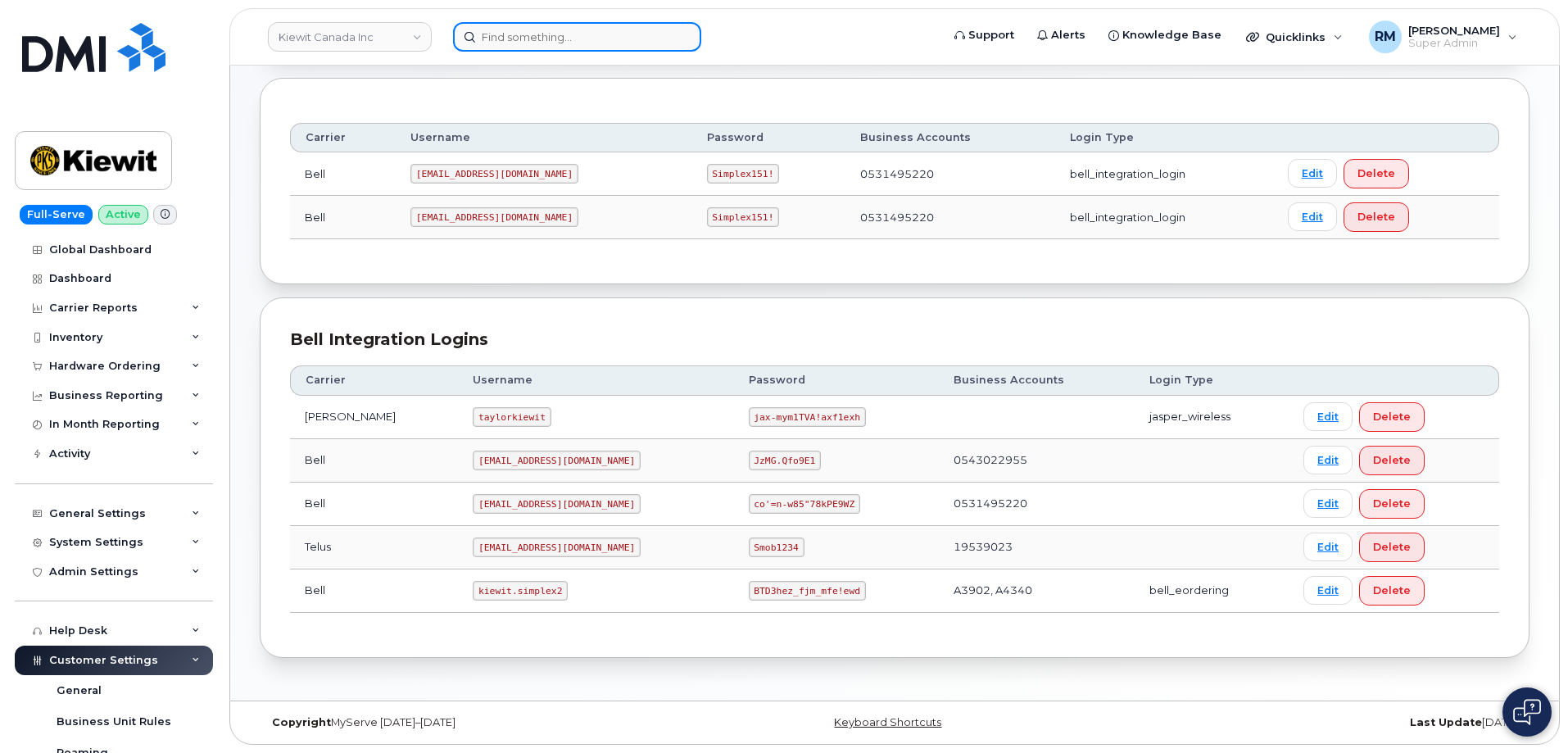
click at [513, 40] on input at bounding box center [577, 37] width 249 height 29
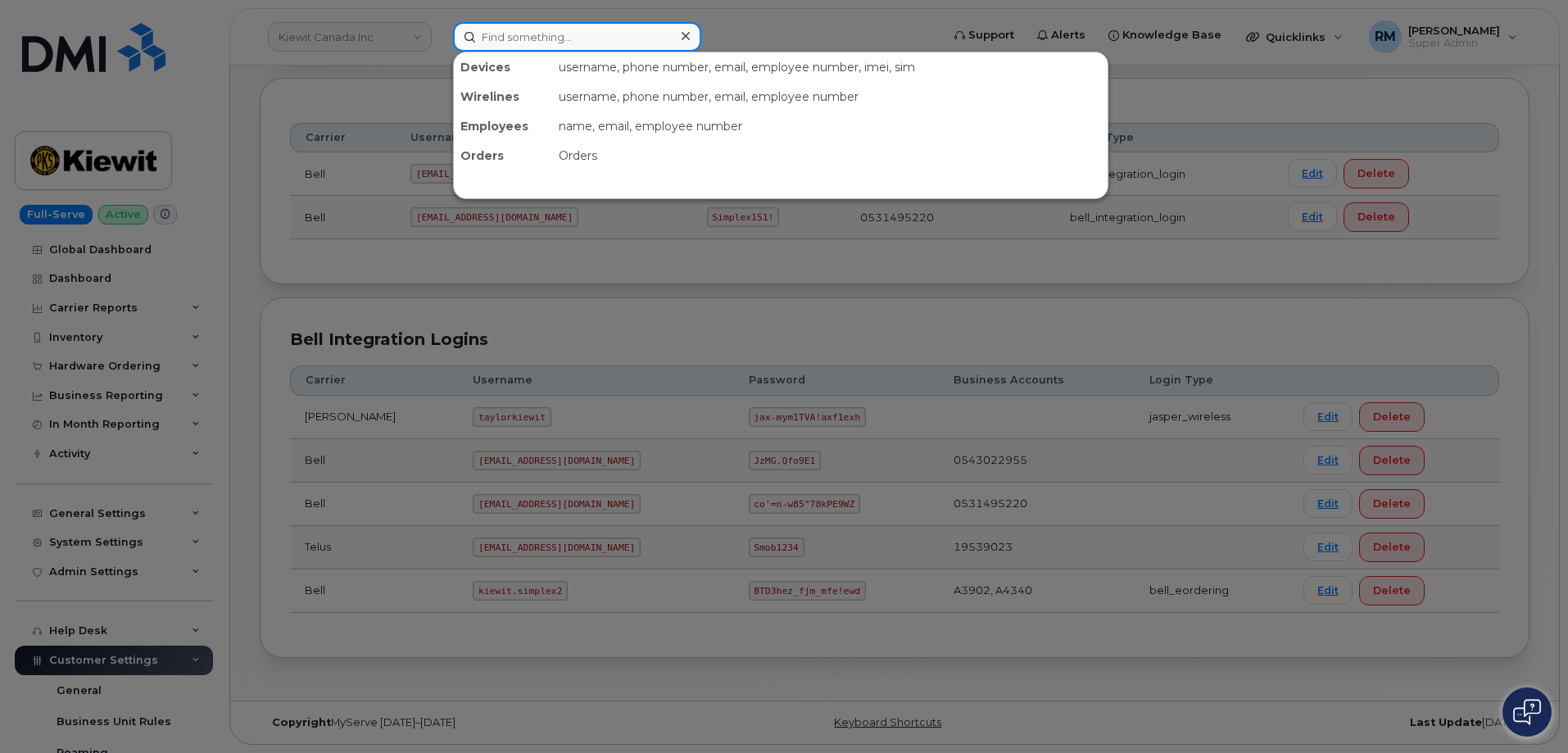
paste input "299531"
type input "299531"
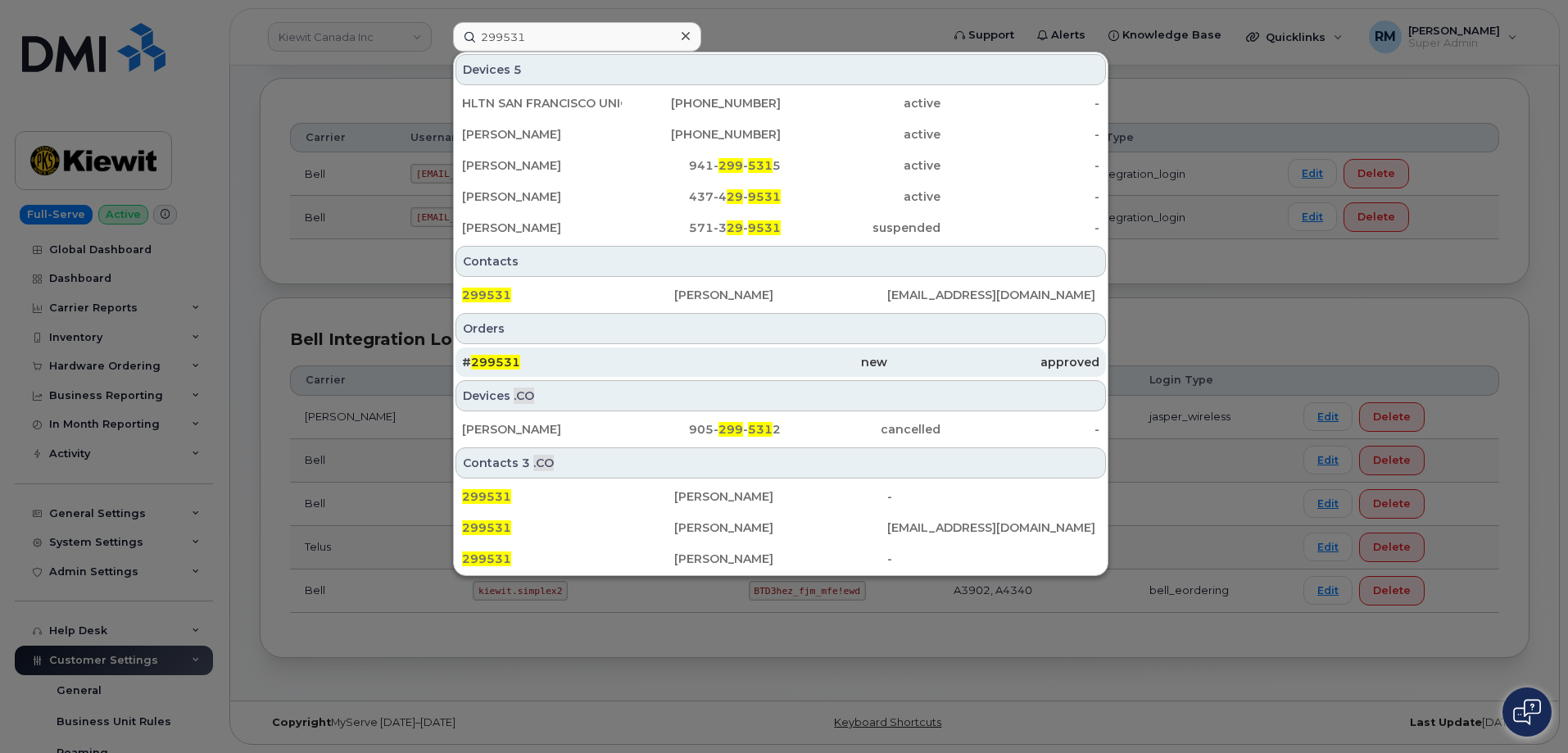
click at [495, 363] on span "299531" at bounding box center [495, 362] width 49 height 15
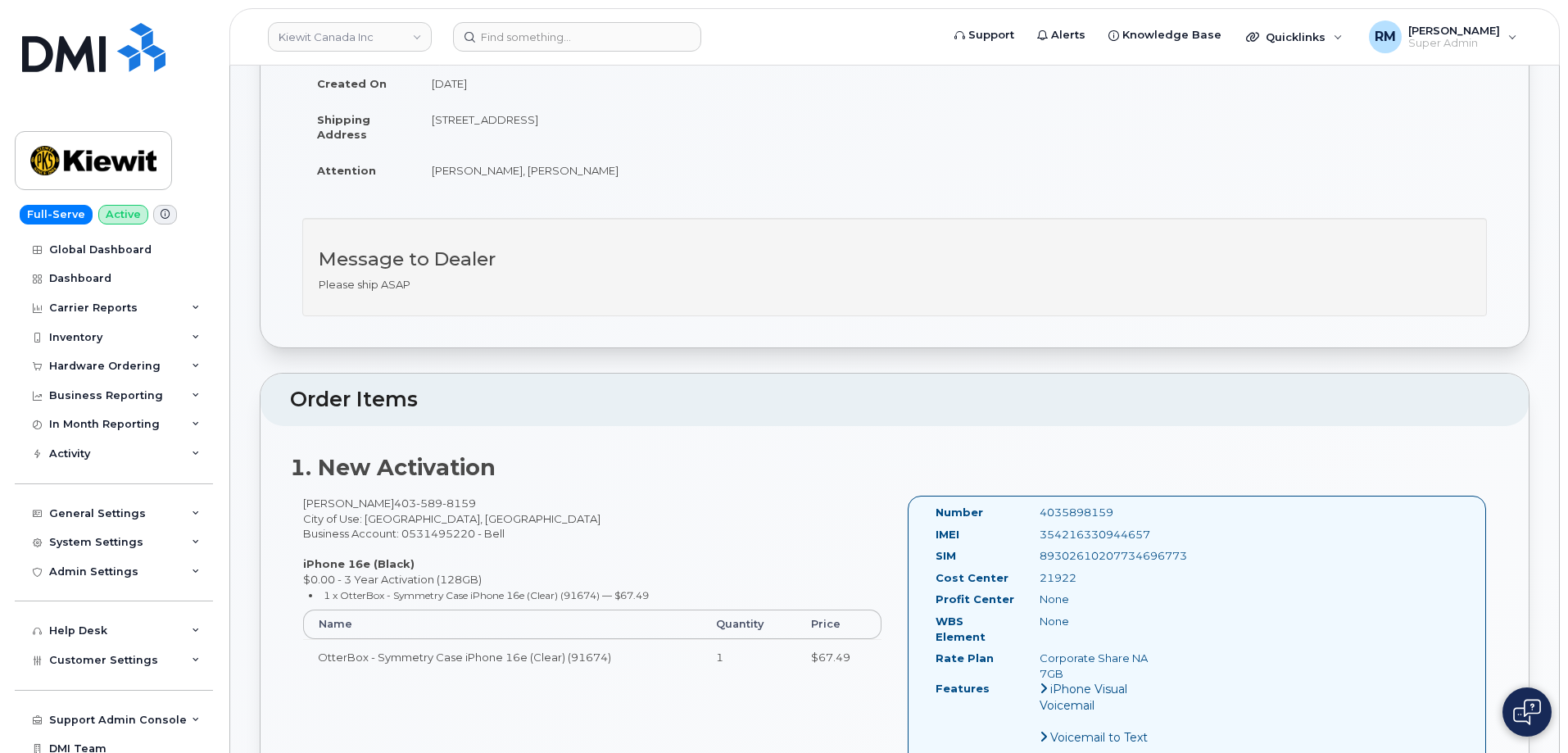
scroll to position [328, 0]
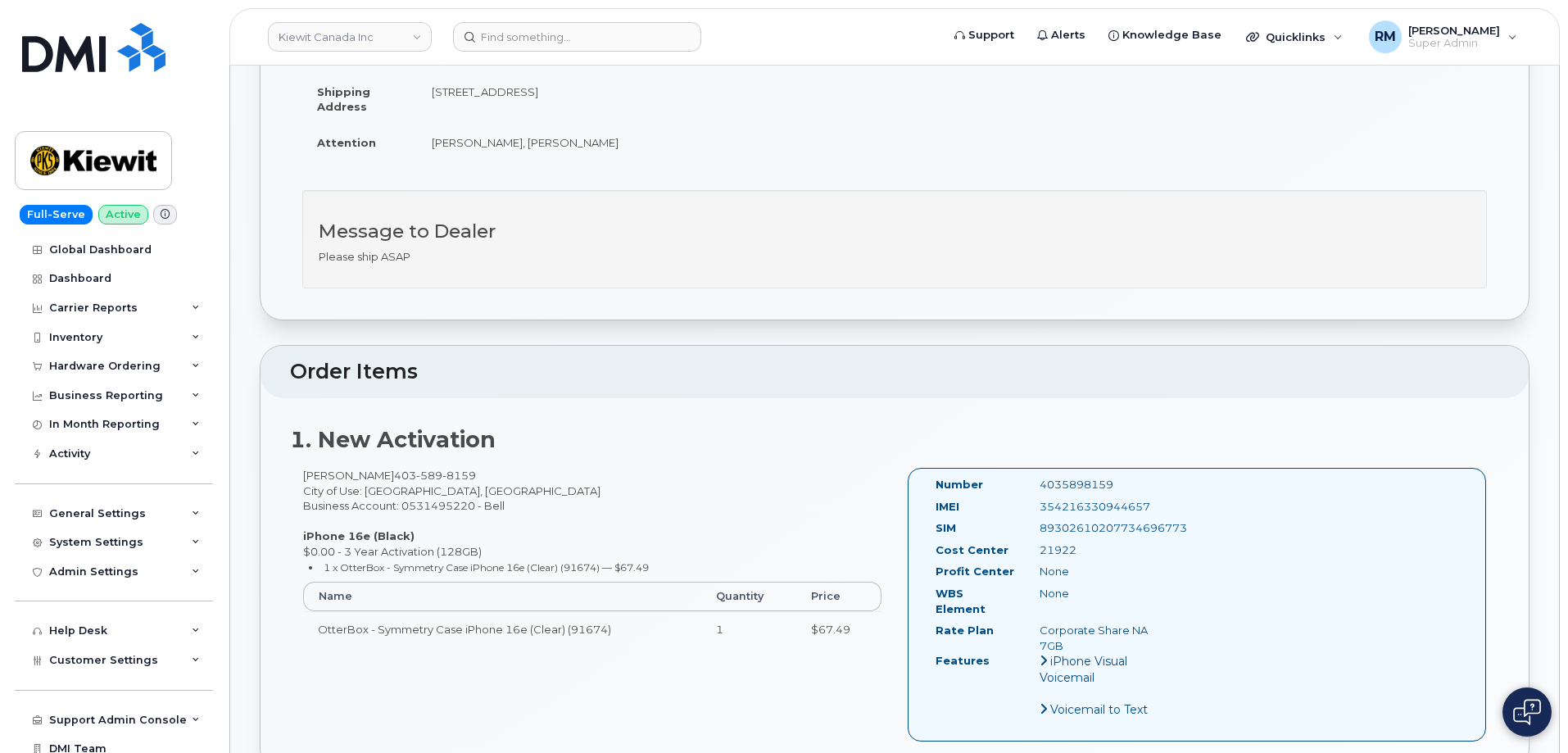
click at [740, 393] on header "Order Items" at bounding box center [894, 372] width 1269 height 53
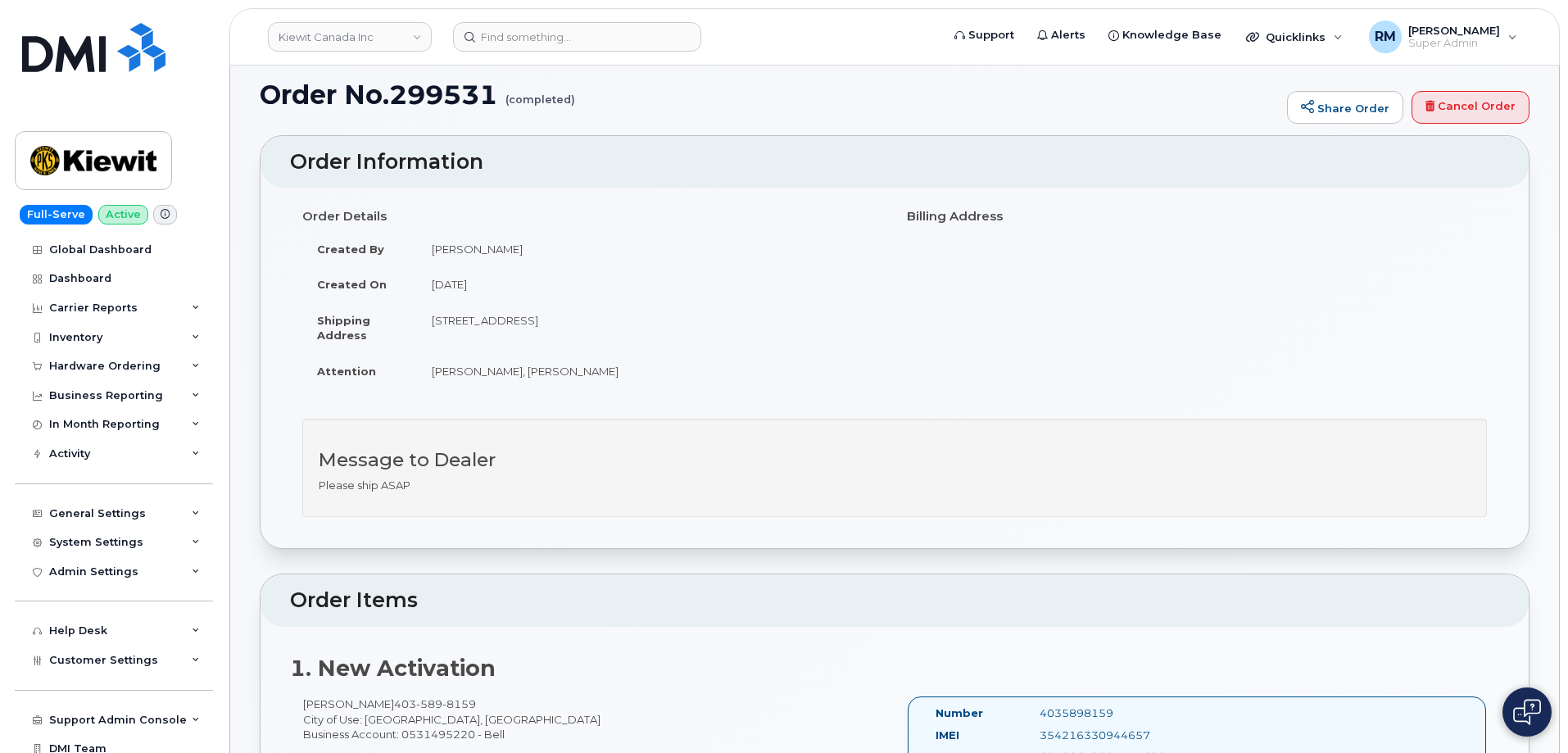
scroll to position [0, 0]
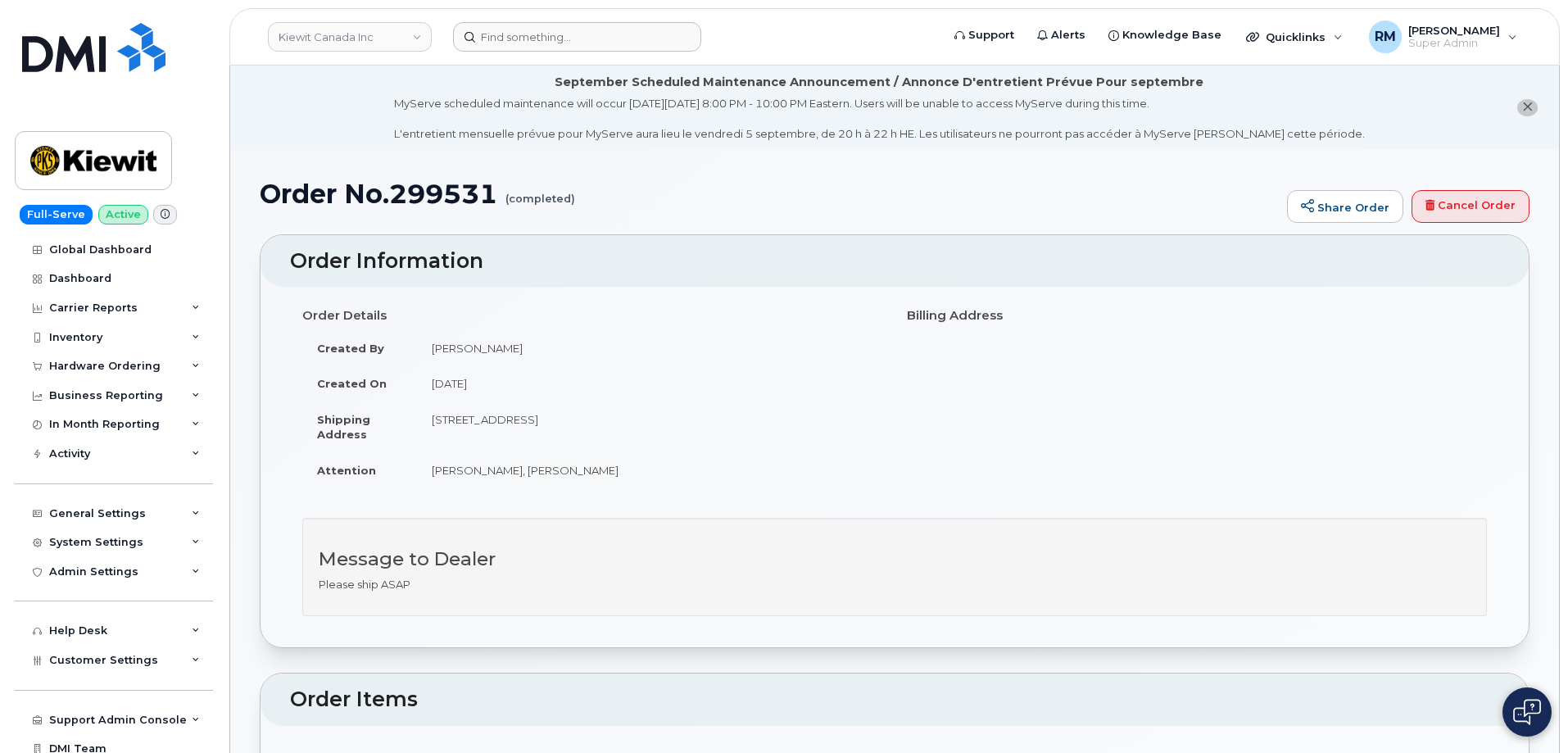
drag, startPoint x: 780, startPoint y: 37, endPoint x: 600, endPoint y: 46, distance: 180.2
click at [773, 39] on form at bounding box center [691, 37] width 477 height 29
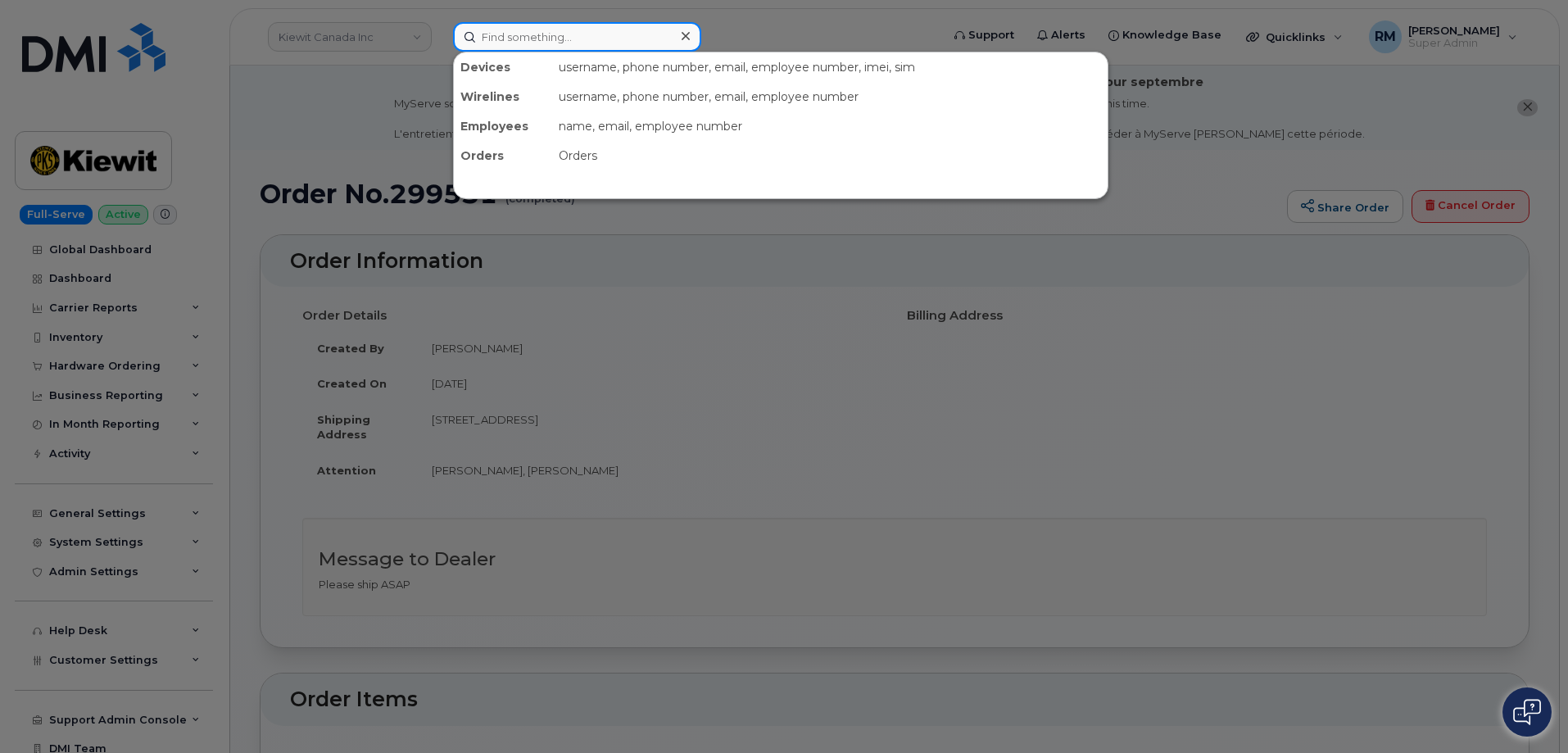
click at [554, 46] on input at bounding box center [577, 37] width 249 height 29
paste input "300005"
type input "300005"
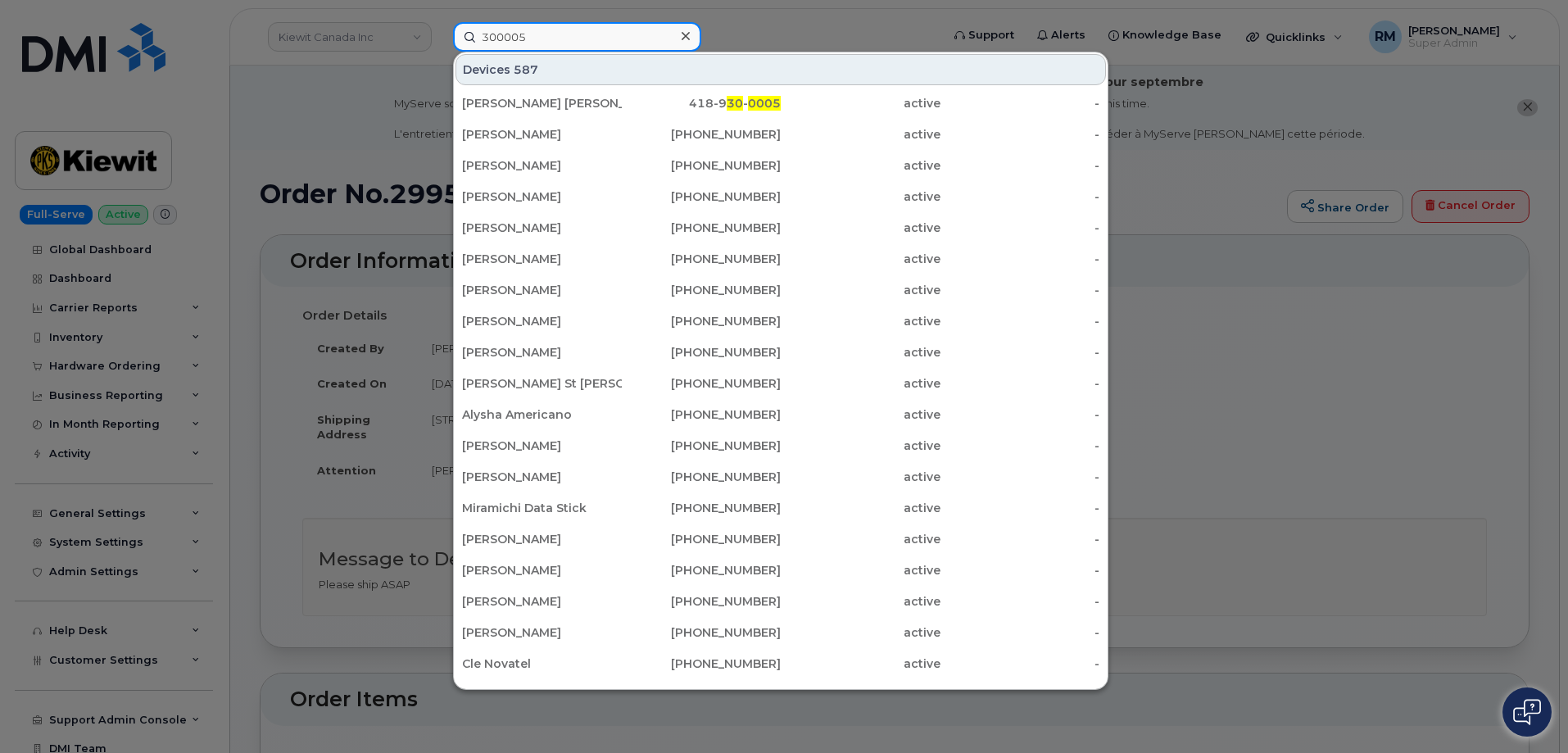
scroll to position [410, 0]
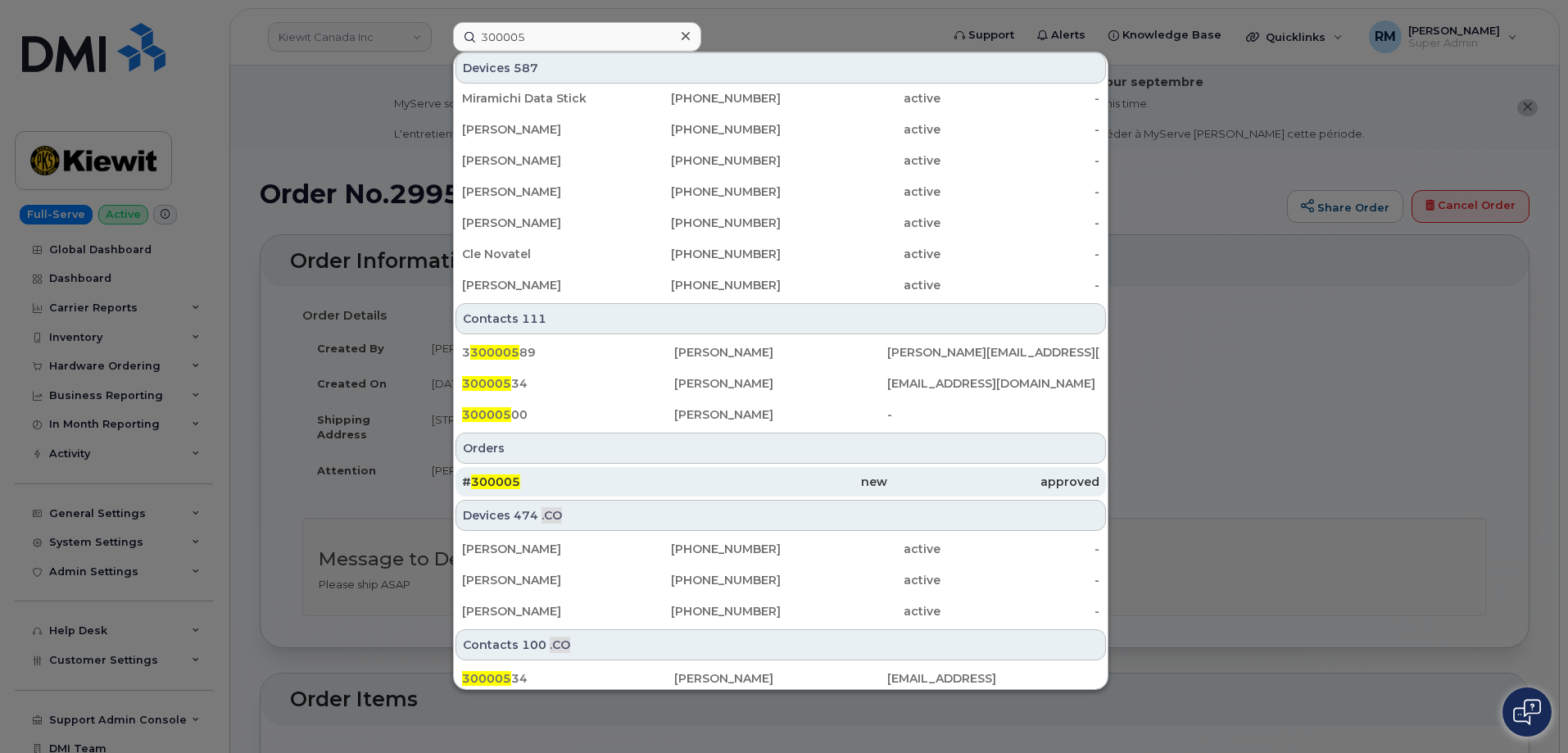
click at [503, 480] on span "300005" at bounding box center [495, 482] width 49 height 15
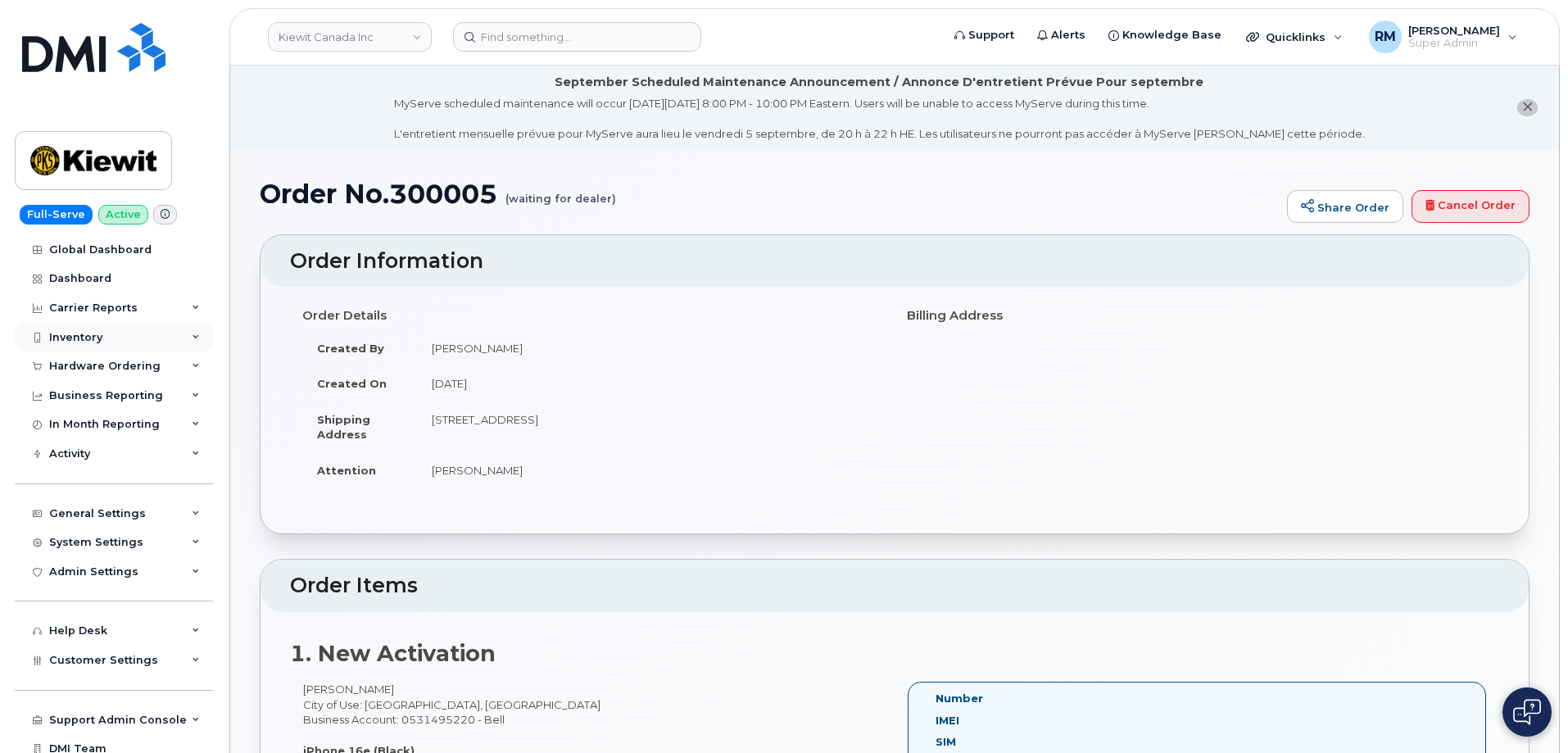
click at [89, 332] on div "Inventory" at bounding box center [76, 338] width 53 height 13
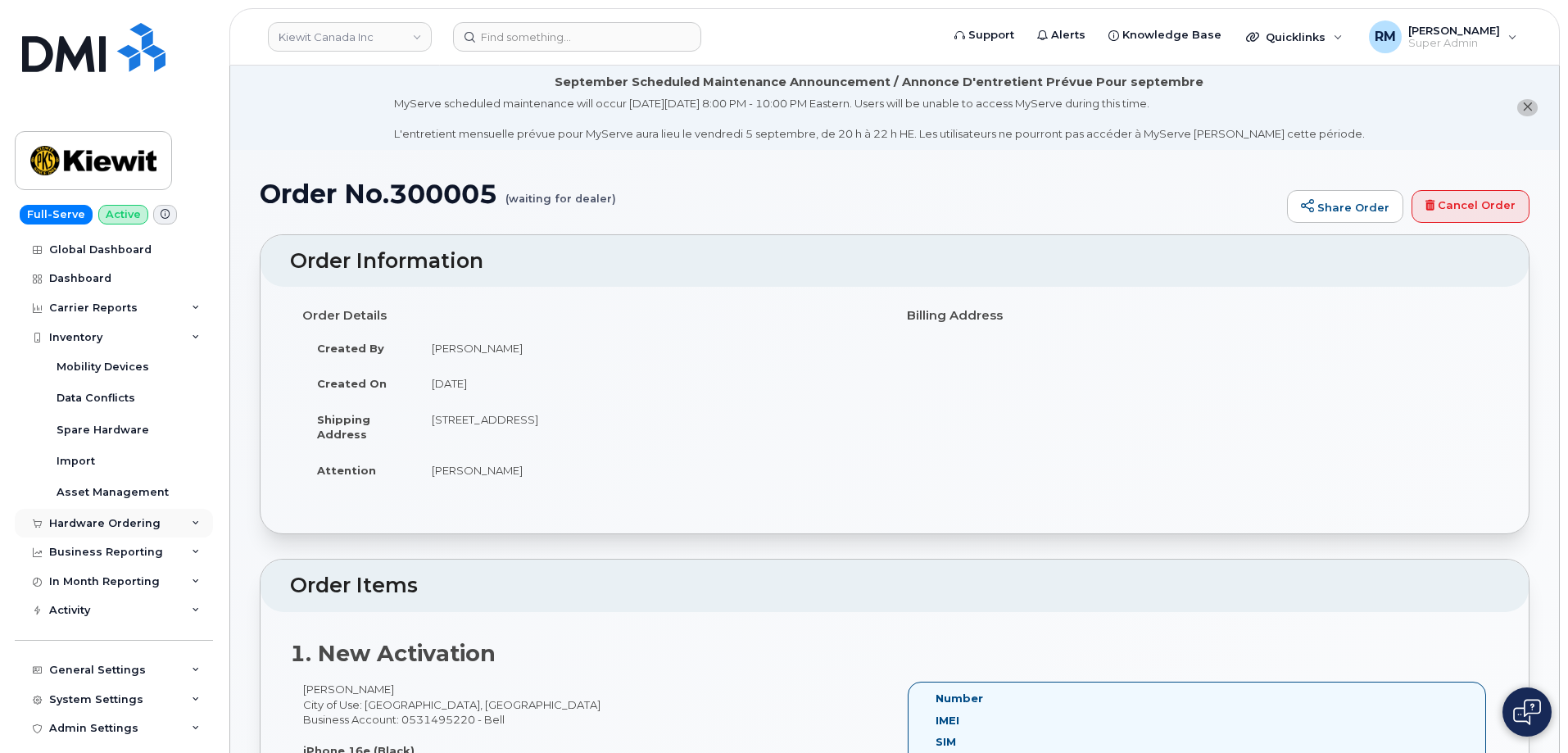
click at [89, 522] on div "Hardware Ordering" at bounding box center [104, 523] width 111 height 13
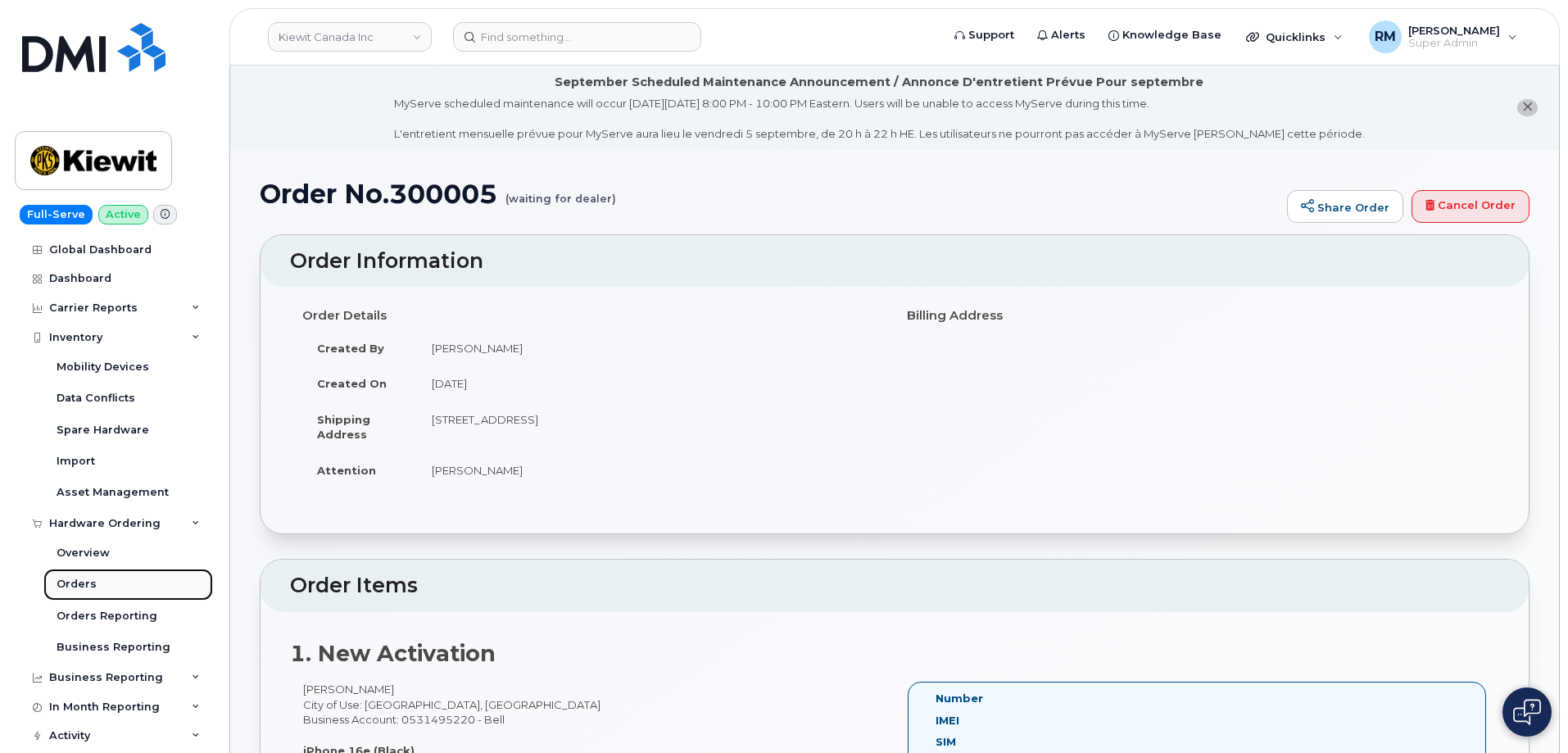
click at [73, 585] on div "Orders" at bounding box center [76, 585] width 40 height 15
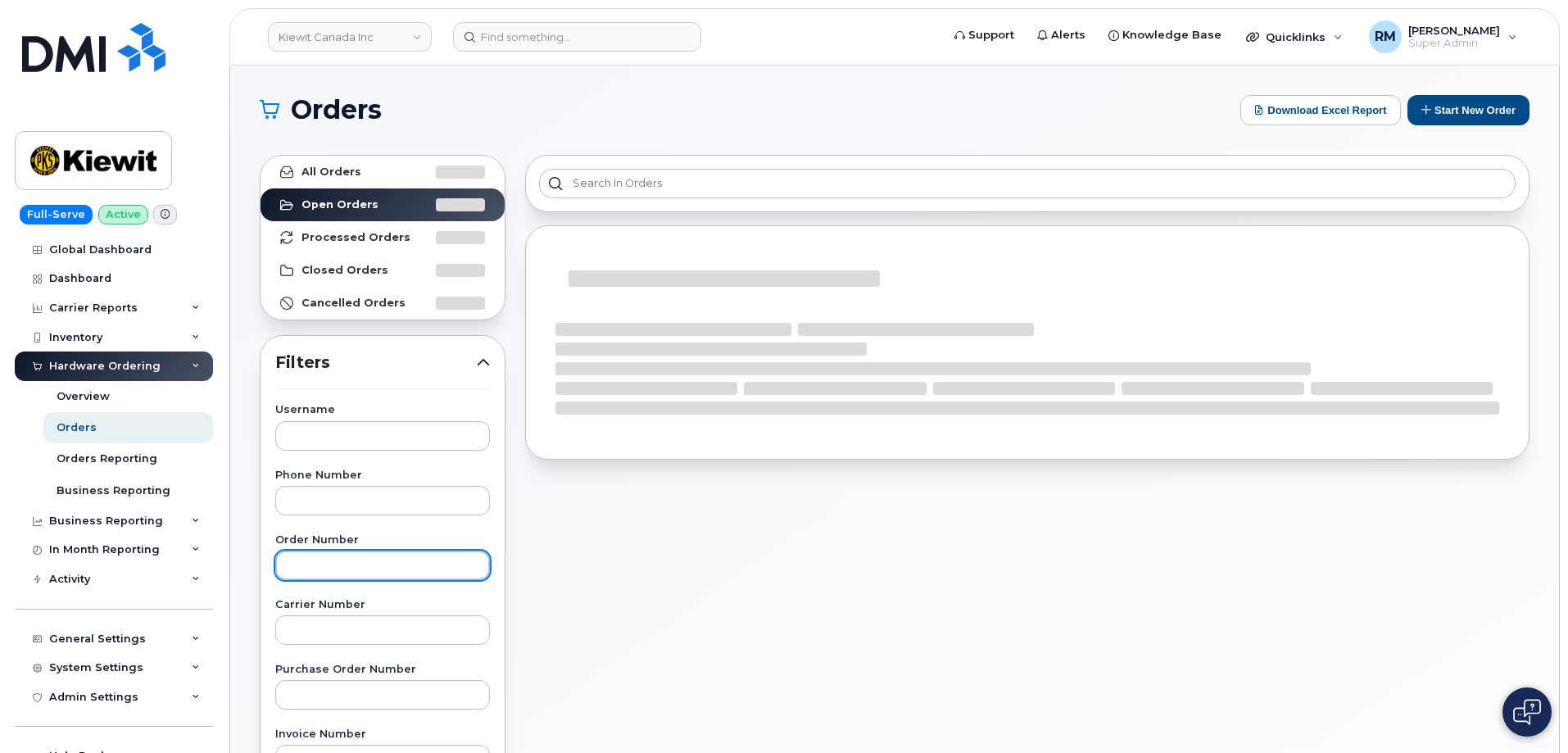
click at [320, 577] on input "text" at bounding box center [382, 565] width 215 height 29
paste input "300005"
type input "300005"
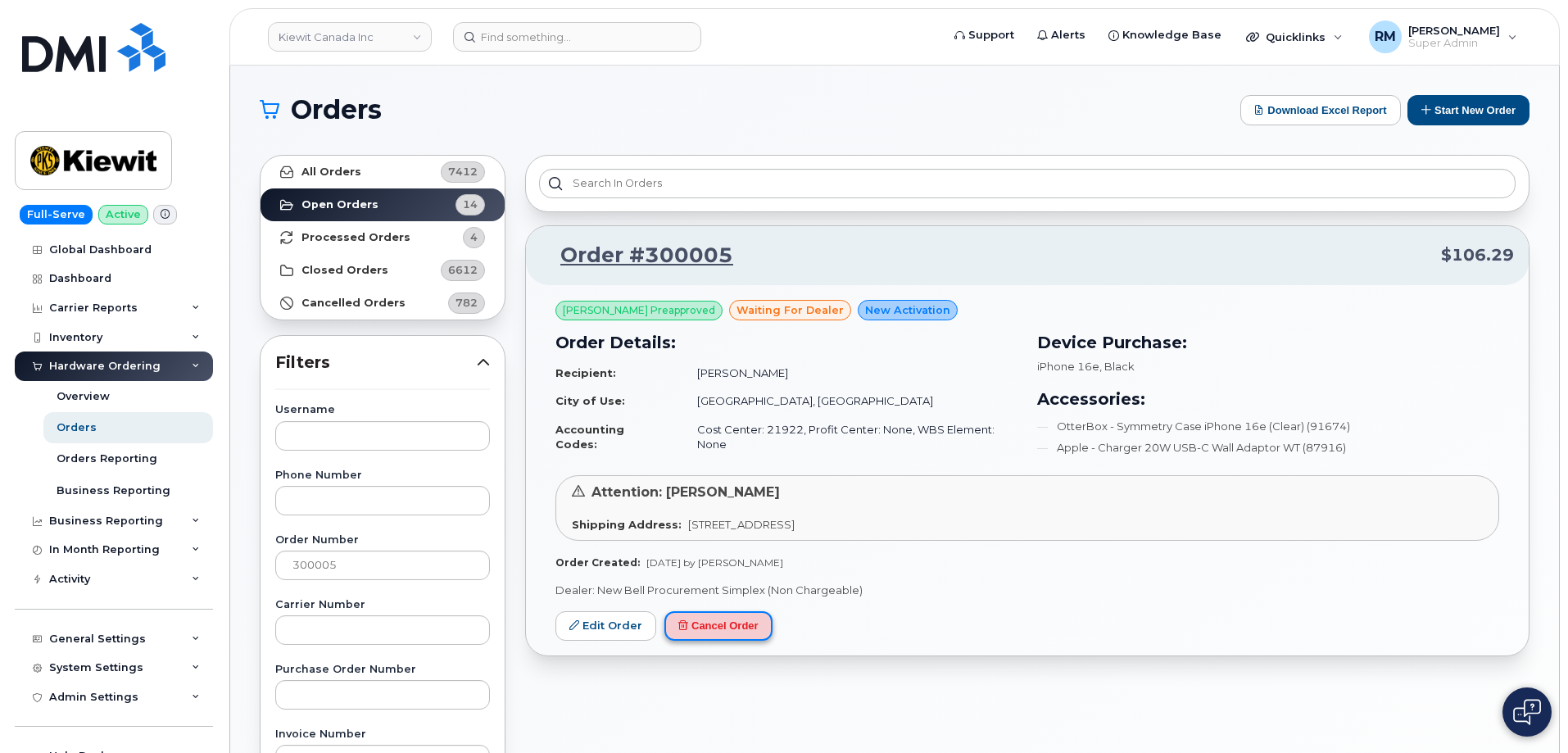
click at [698, 628] on button "Cancel Order" at bounding box center [718, 626] width 108 height 30
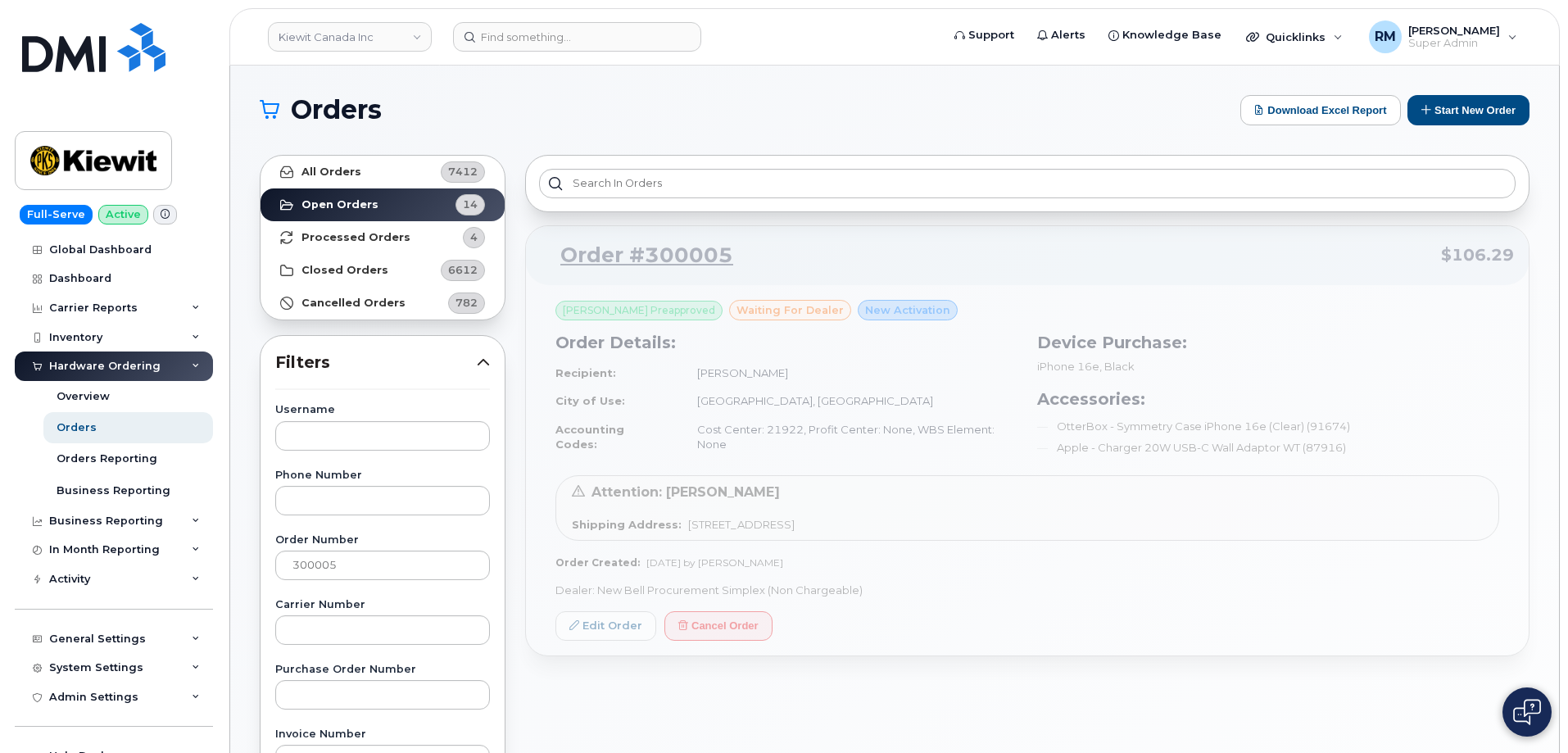
click at [1243, 220] on div "Order #300005 $106.29 [PERSON_NAME] Preapproved waiting for dealer New Activati…" at bounding box center [1028, 721] width 1025 height 1151
click at [606, 255] on div "Order #300005 $106.29 [PERSON_NAME] Preapproved waiting for dealer New Activati…" at bounding box center [1028, 441] width 1005 height 432
click at [352, 553] on input "300005" at bounding box center [382, 565] width 215 height 29
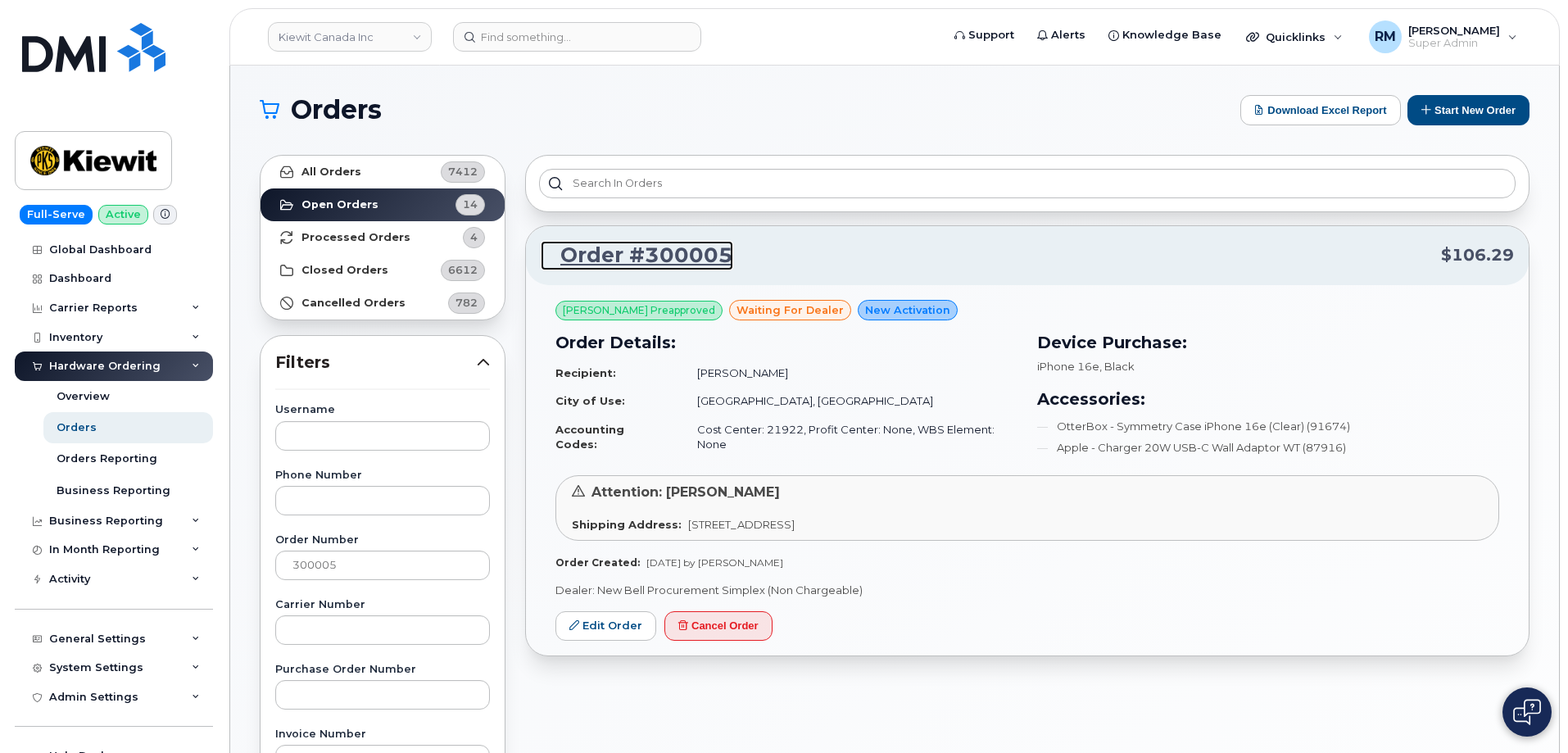
click at [620, 254] on link "Order #300005" at bounding box center [637, 255] width 192 height 29
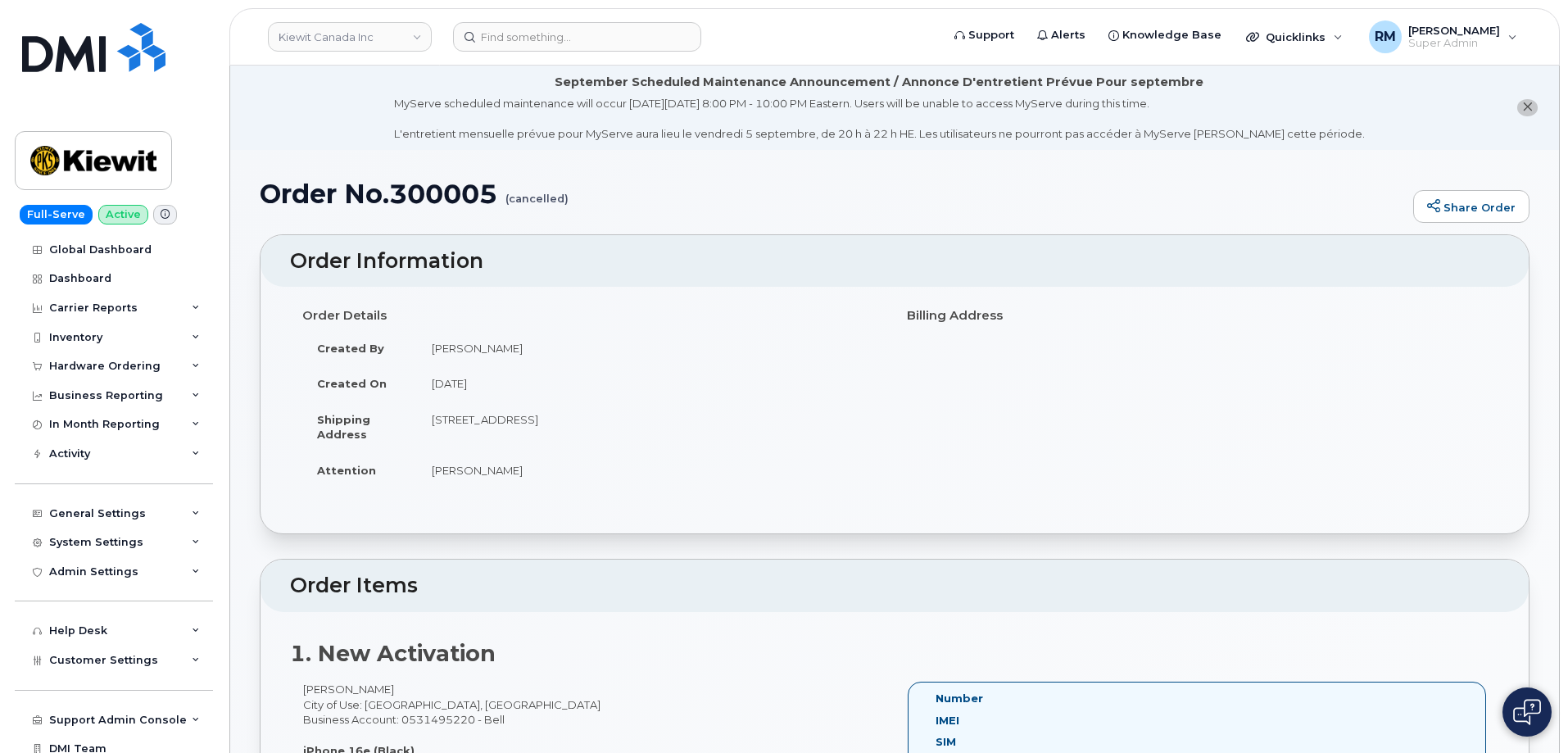
click at [595, 496] on div "Order Details Created By Adam Bake Created On September 4, 2025 Shipping Addres…" at bounding box center [592, 401] width 605 height 201
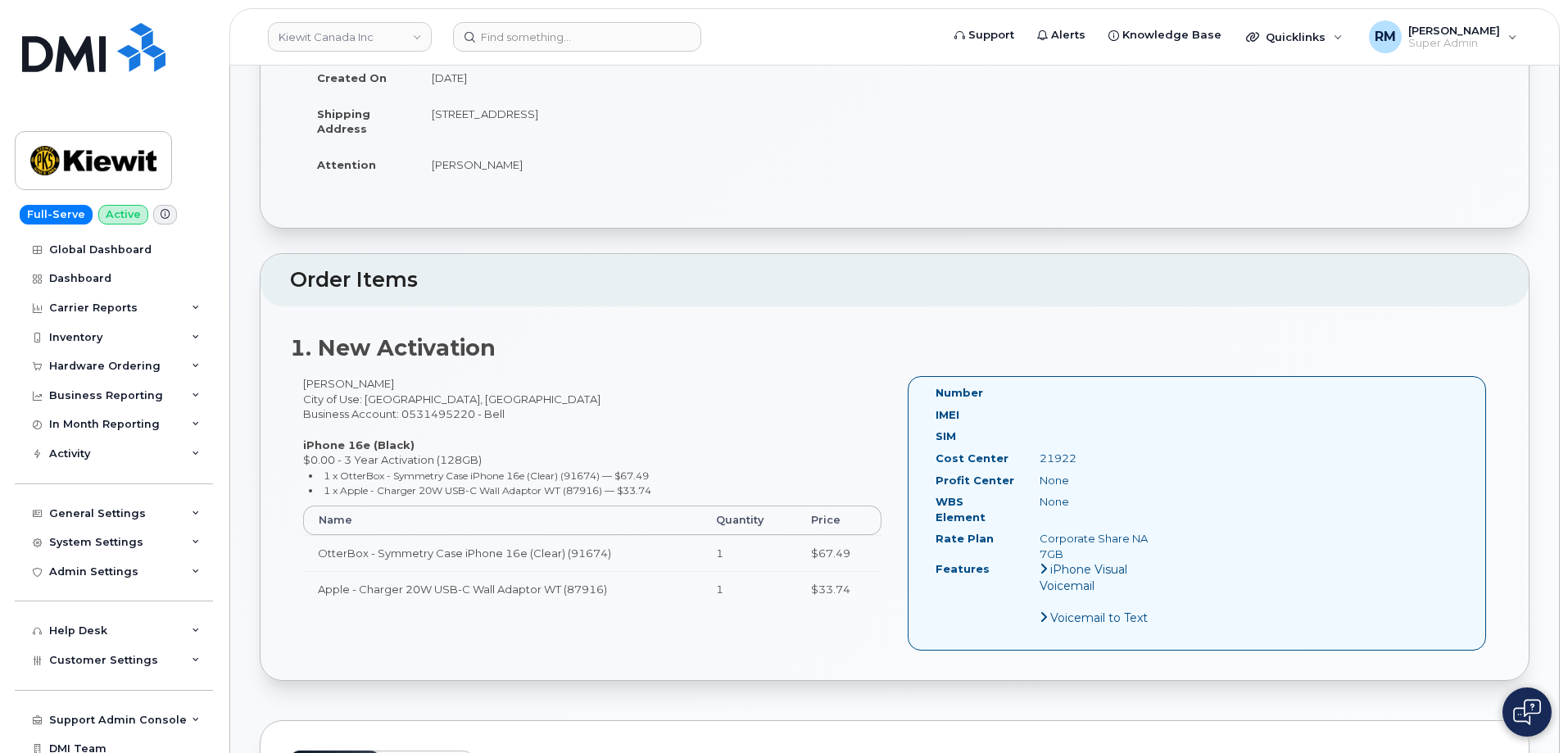
scroll to position [328, 0]
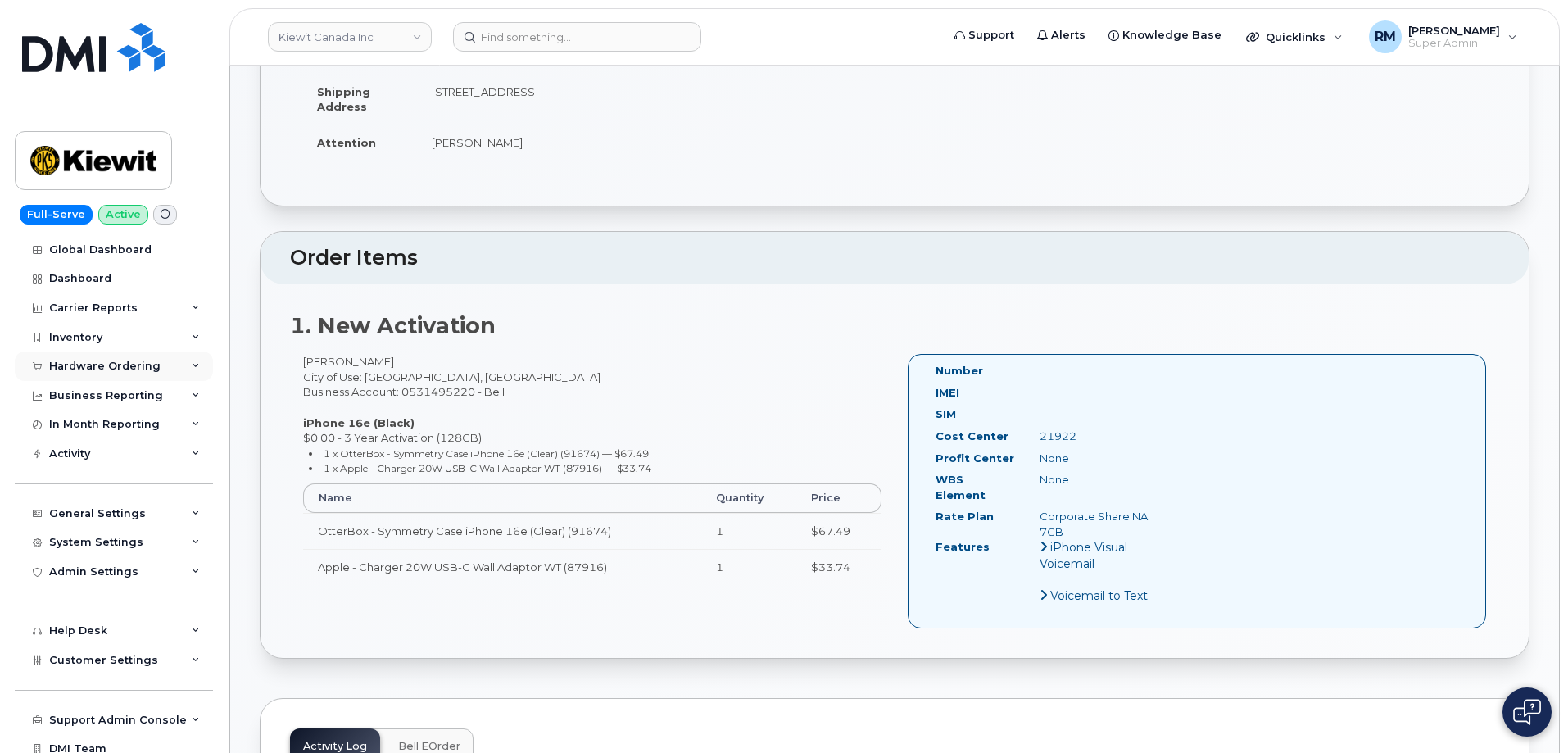
click at [77, 358] on div "Hardware Ordering" at bounding box center [114, 366] width 199 height 29
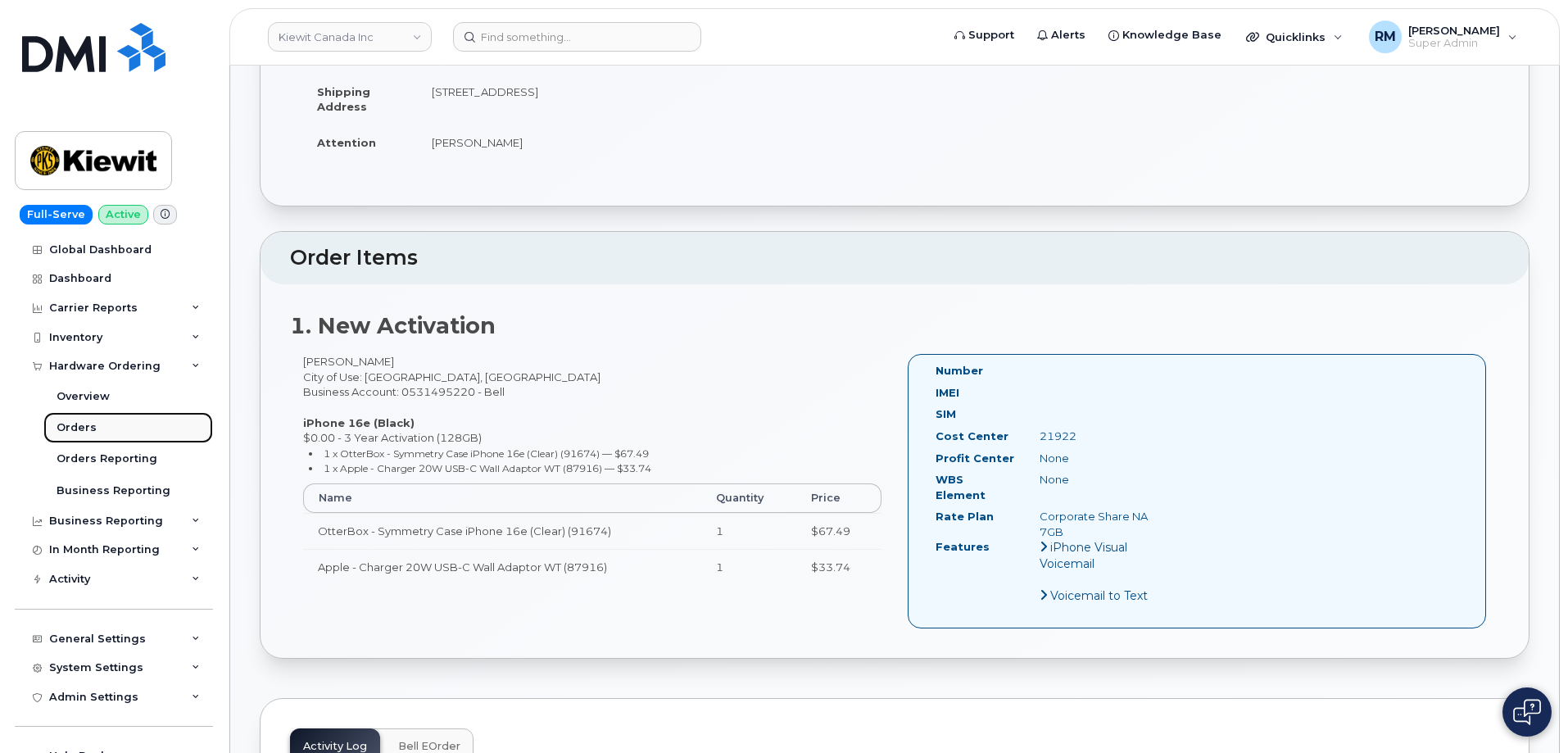
click at [69, 424] on div "Orders" at bounding box center [76, 428] width 40 height 15
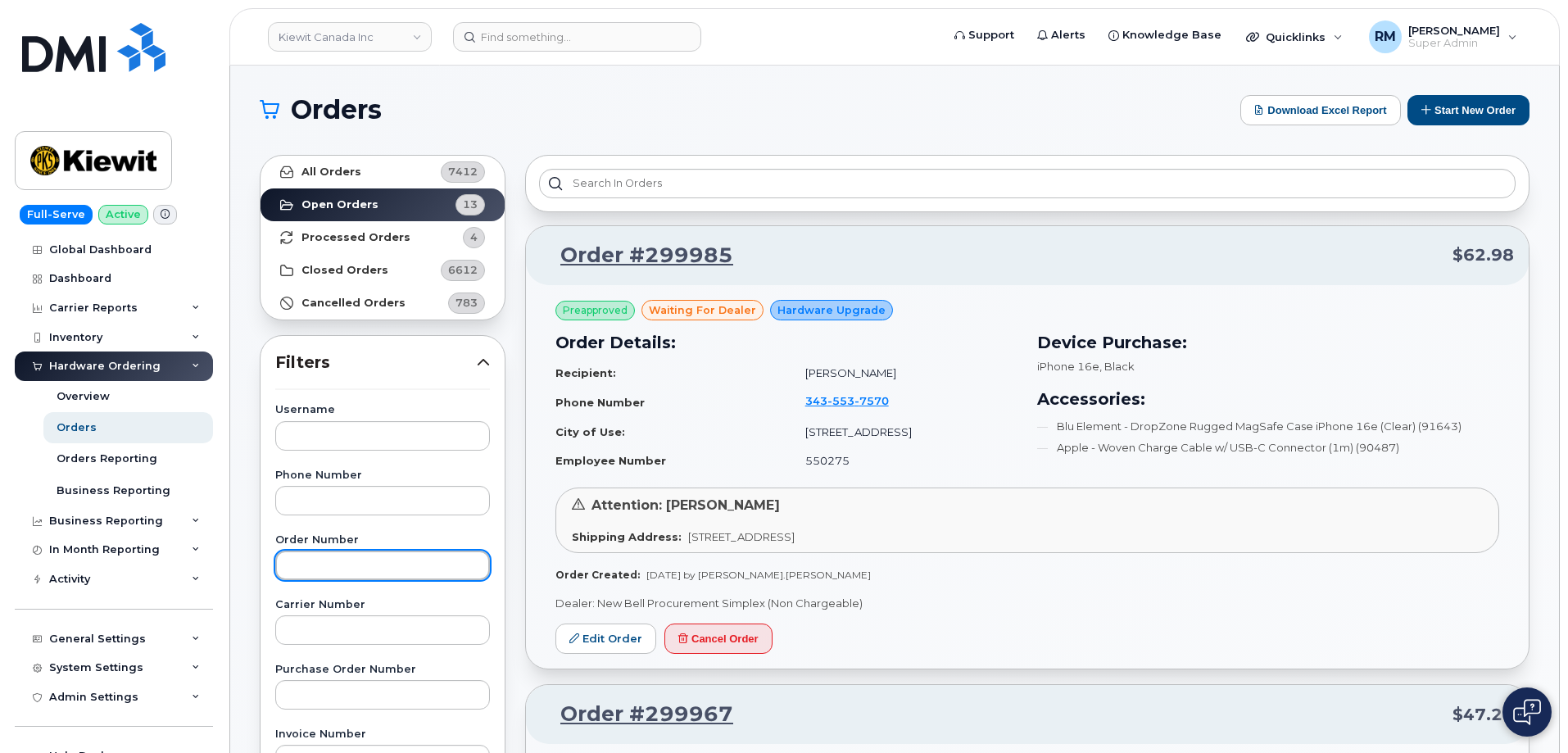
click at [327, 569] on input "text" at bounding box center [382, 565] width 215 height 29
click at [308, 563] on input "3000" at bounding box center [382, 565] width 215 height 29
paste input "05"
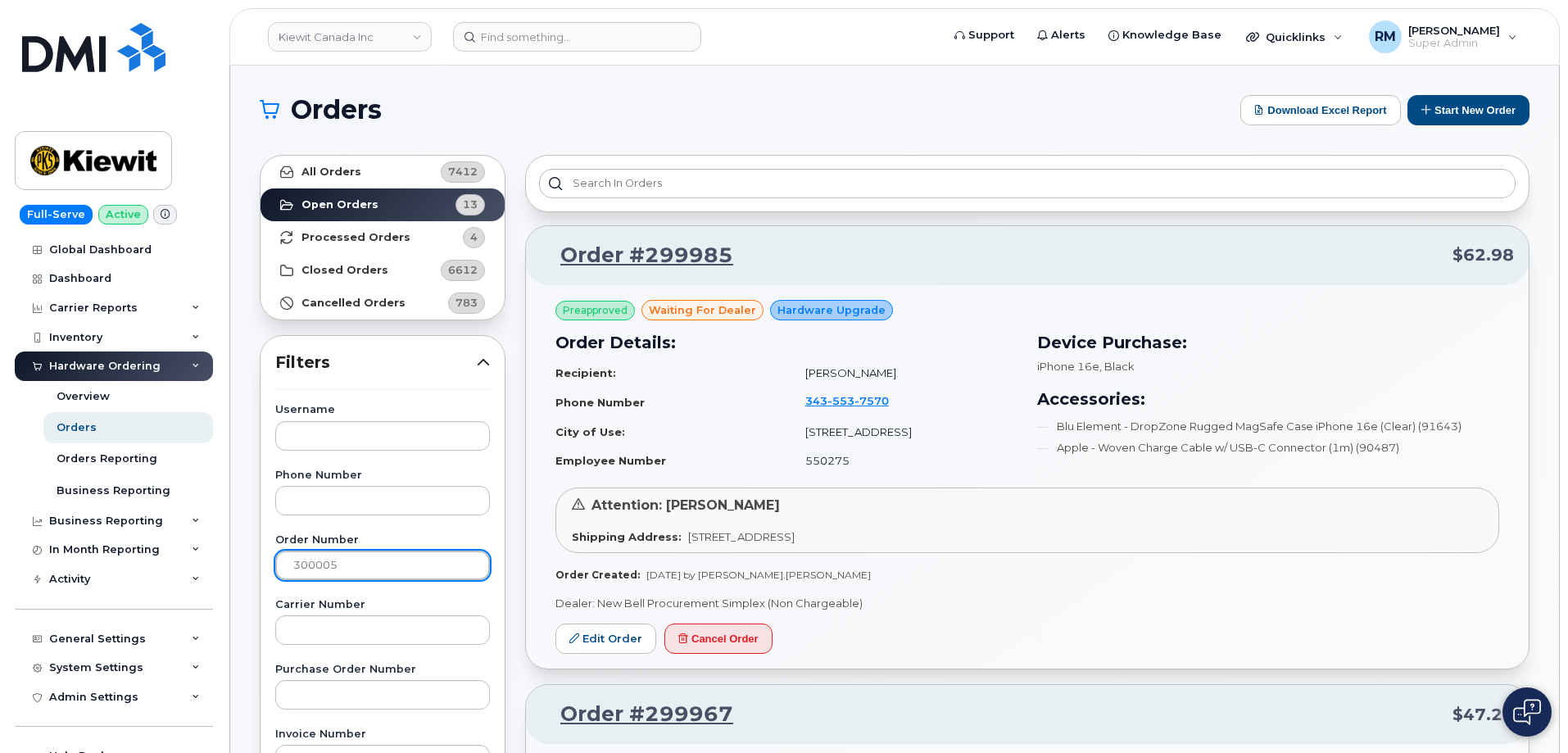
type input "300005"
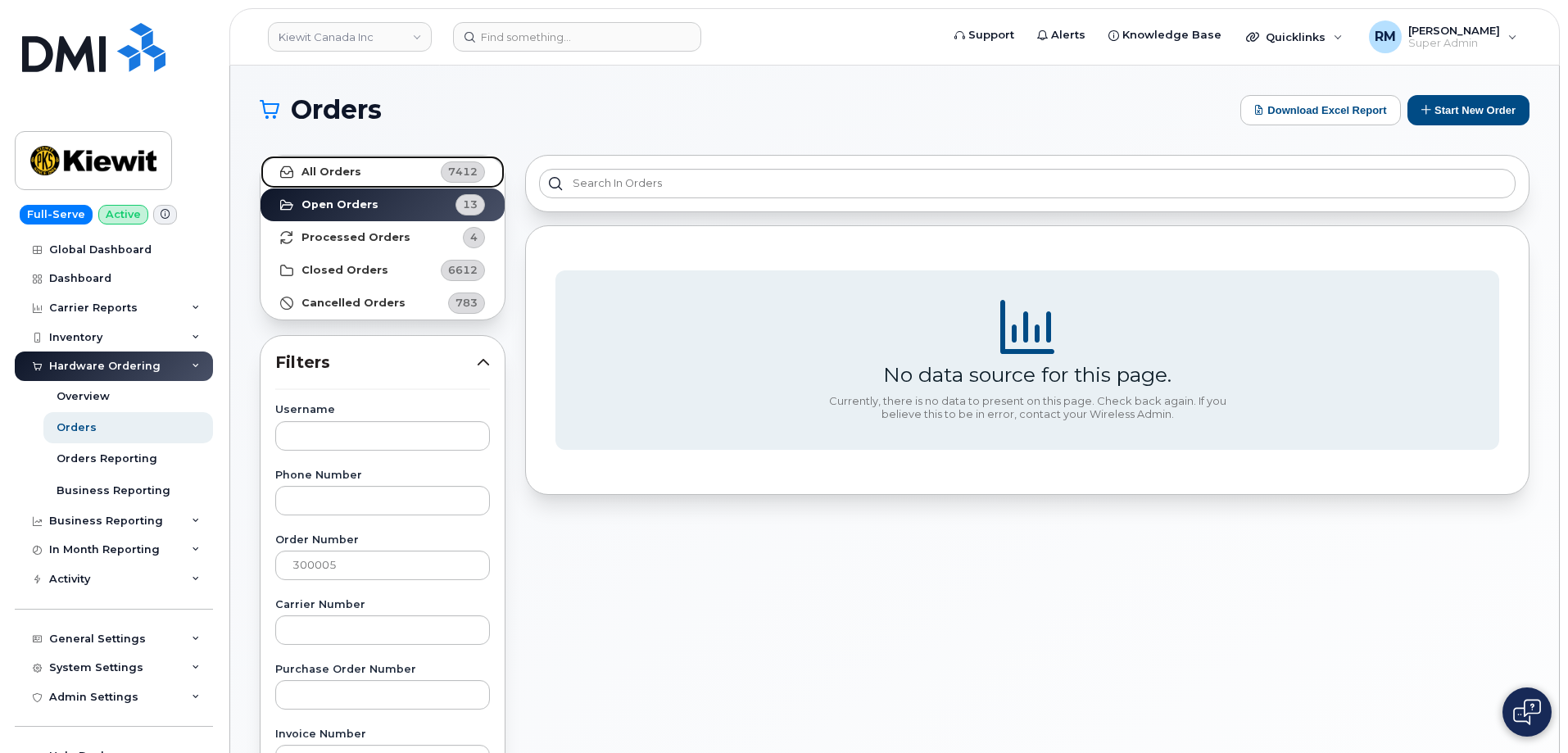
click at [317, 171] on strong "All Orders" at bounding box center [331, 172] width 60 height 13
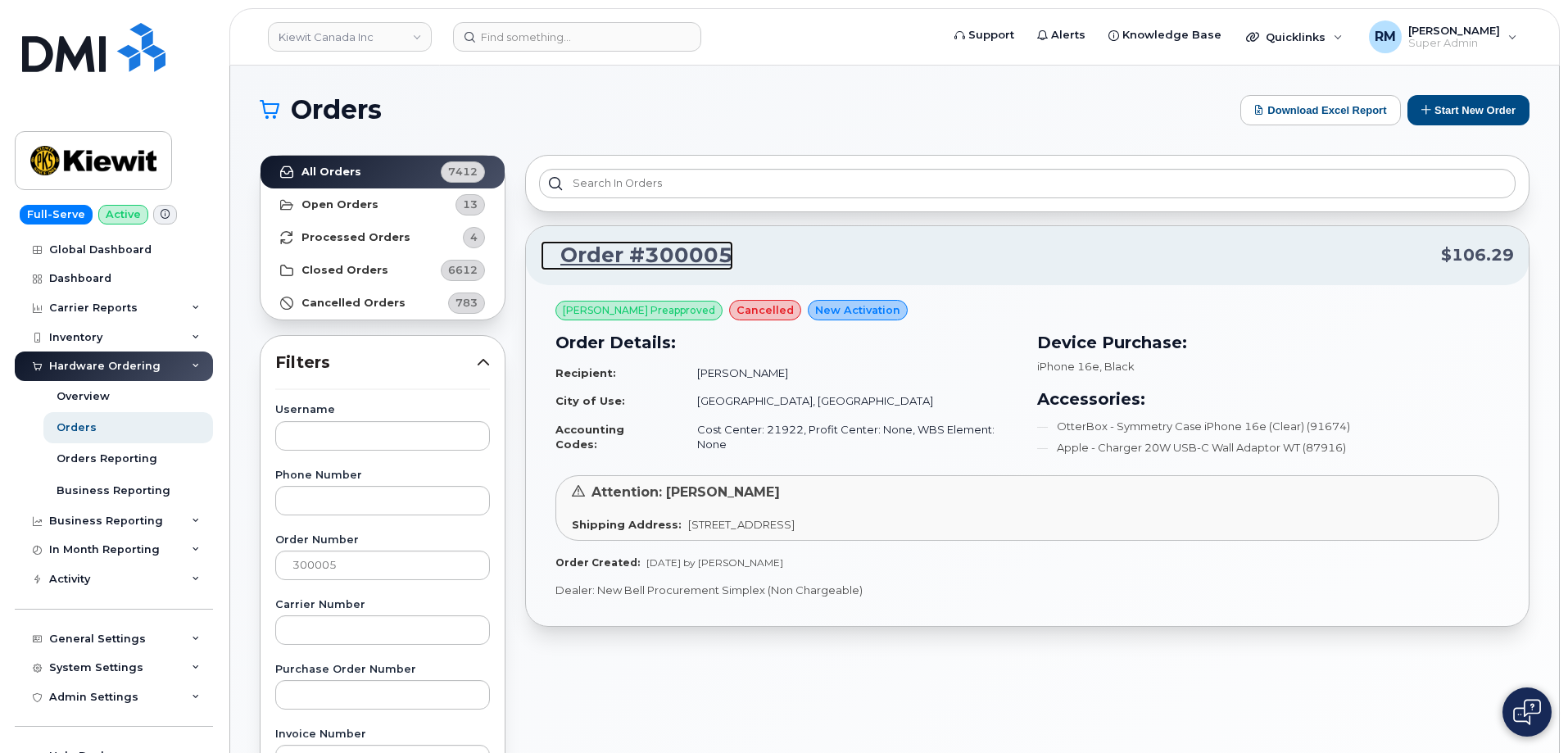
click at [633, 251] on link "Order #300005" at bounding box center [637, 255] width 192 height 29
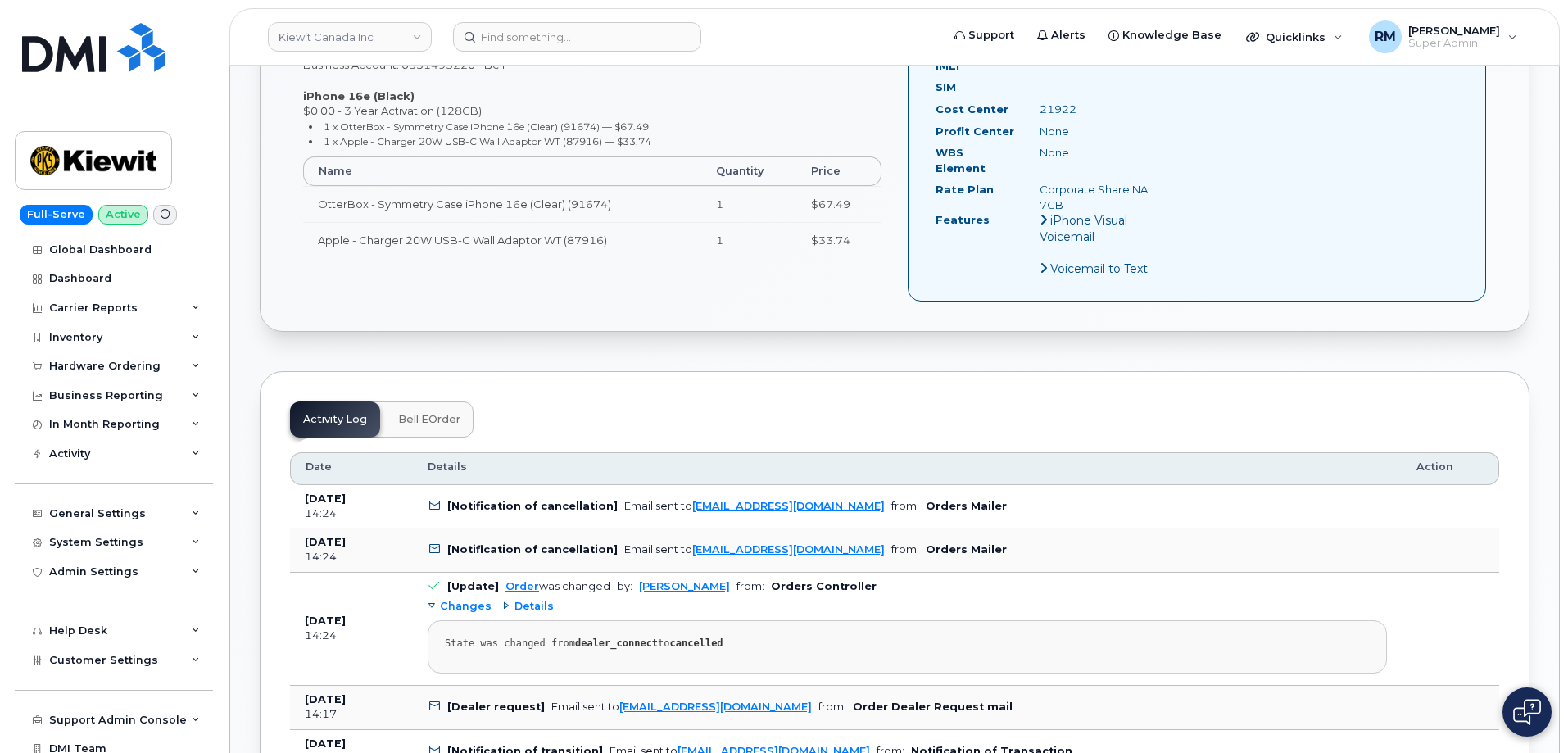
scroll to position [656, 0]
click at [398, 413] on span "Bell eOrder" at bounding box center [429, 419] width 62 height 13
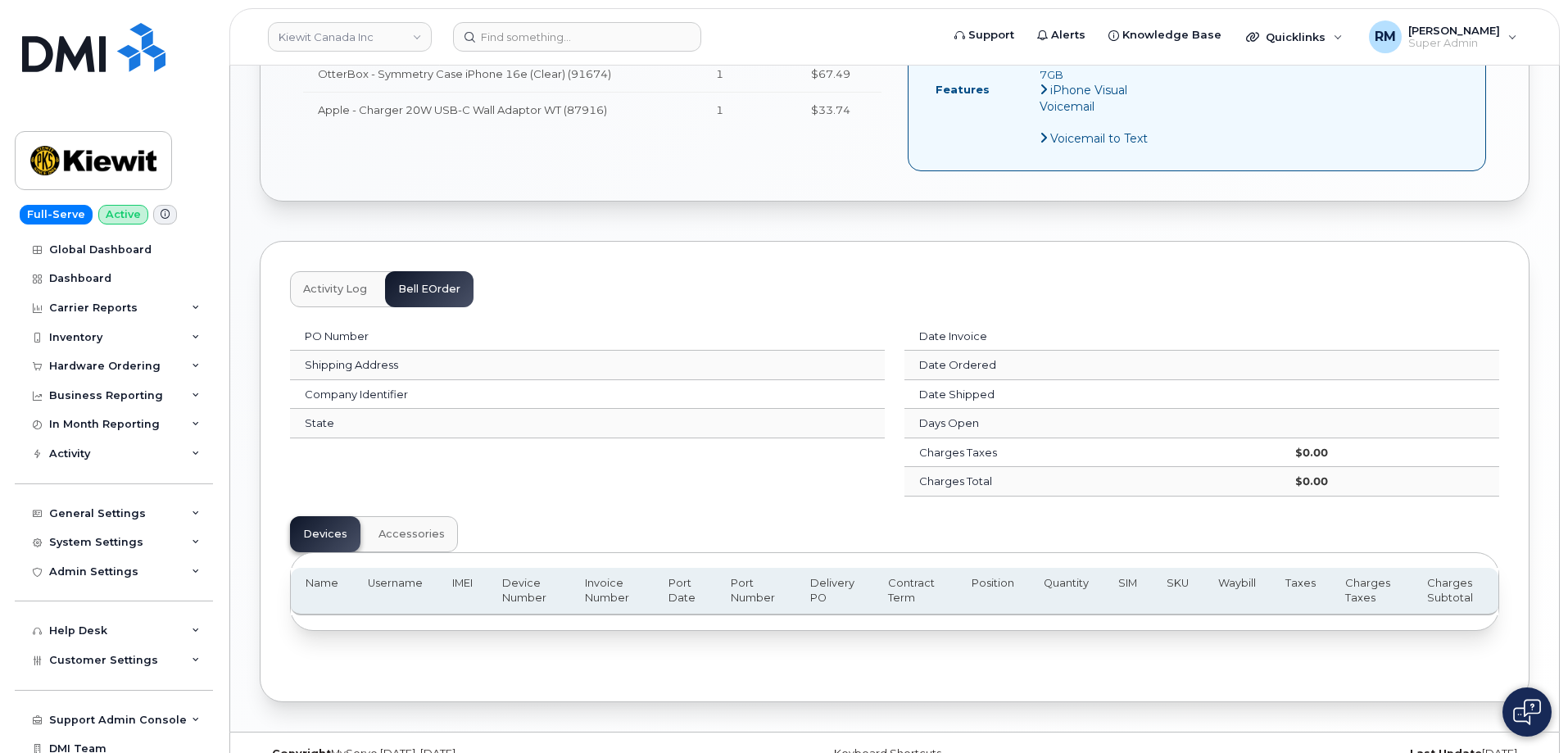
scroll to position [802, 0]
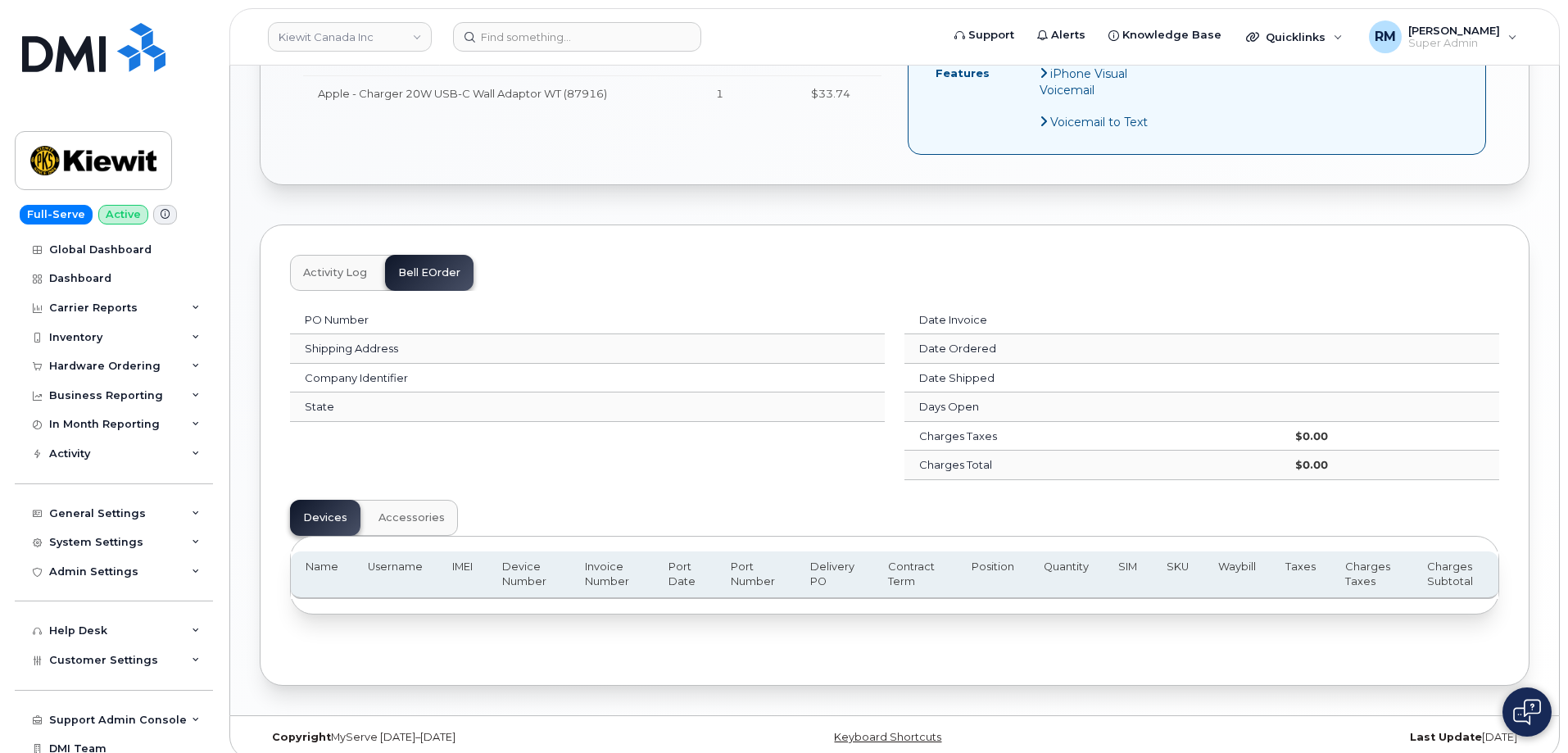
click at [324, 266] on span "Activity Log" at bounding box center [335, 273] width 64 height 13
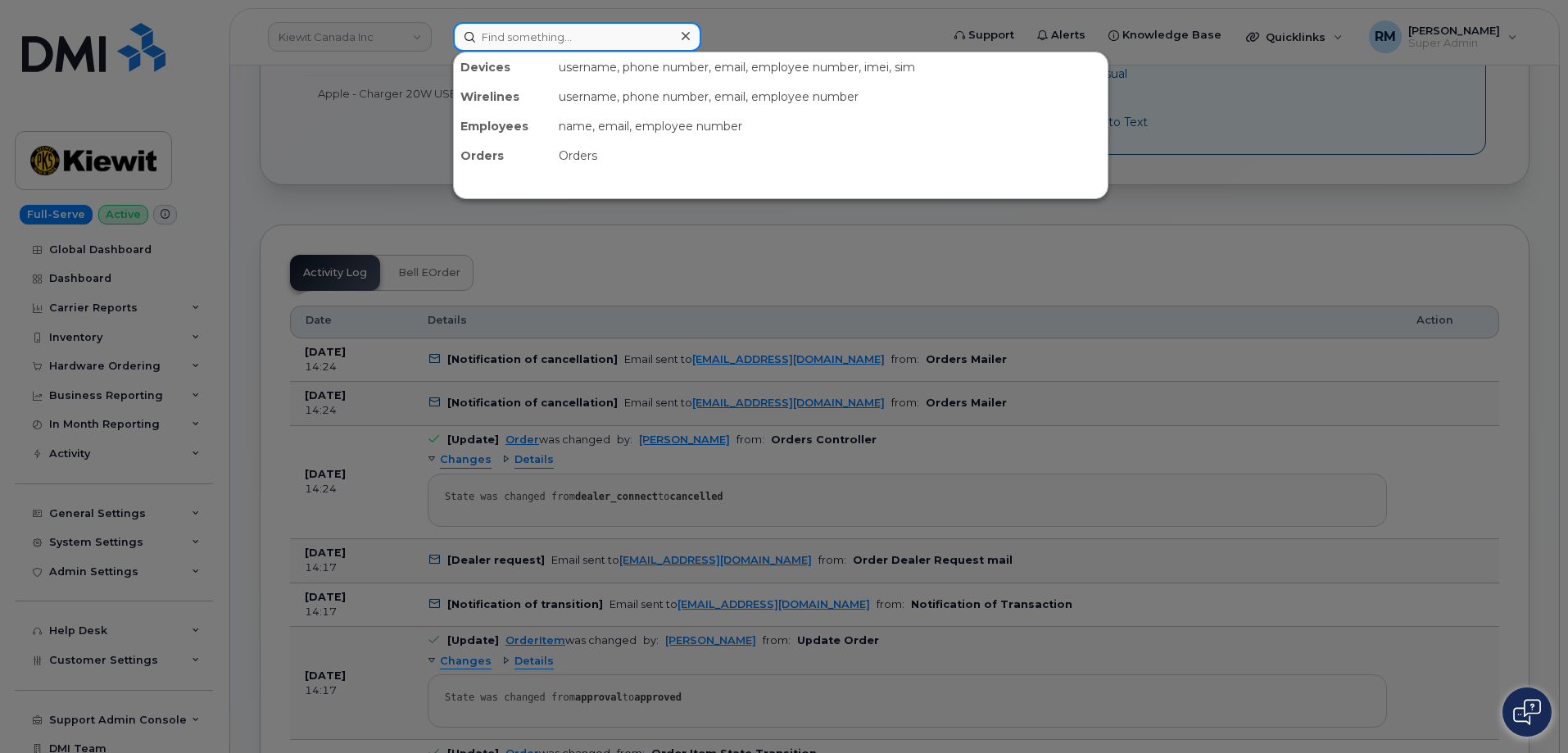
click at [505, 44] on input at bounding box center [577, 37] width 249 height 29
paste input "300005"
type input "300005"
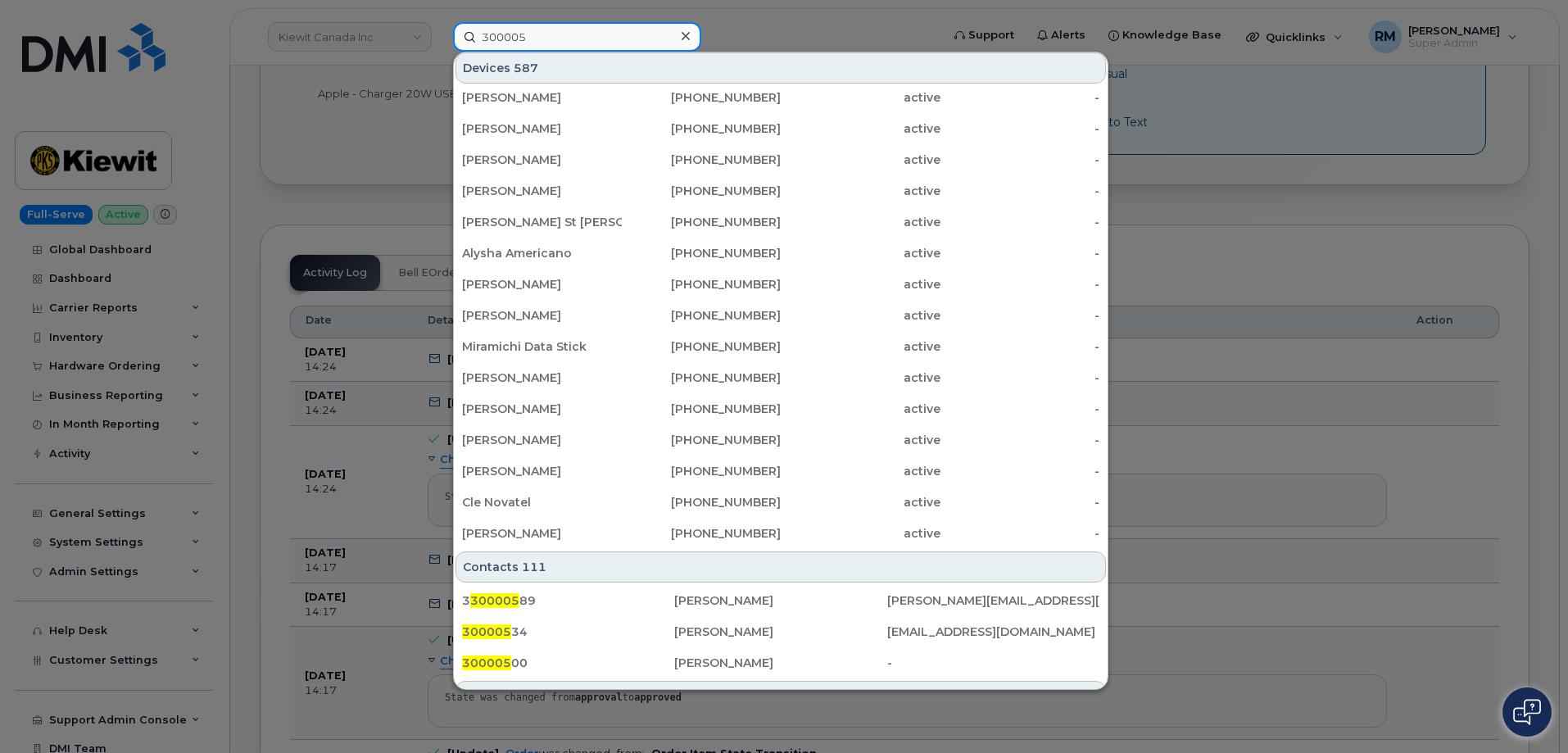
scroll to position [478, 0]
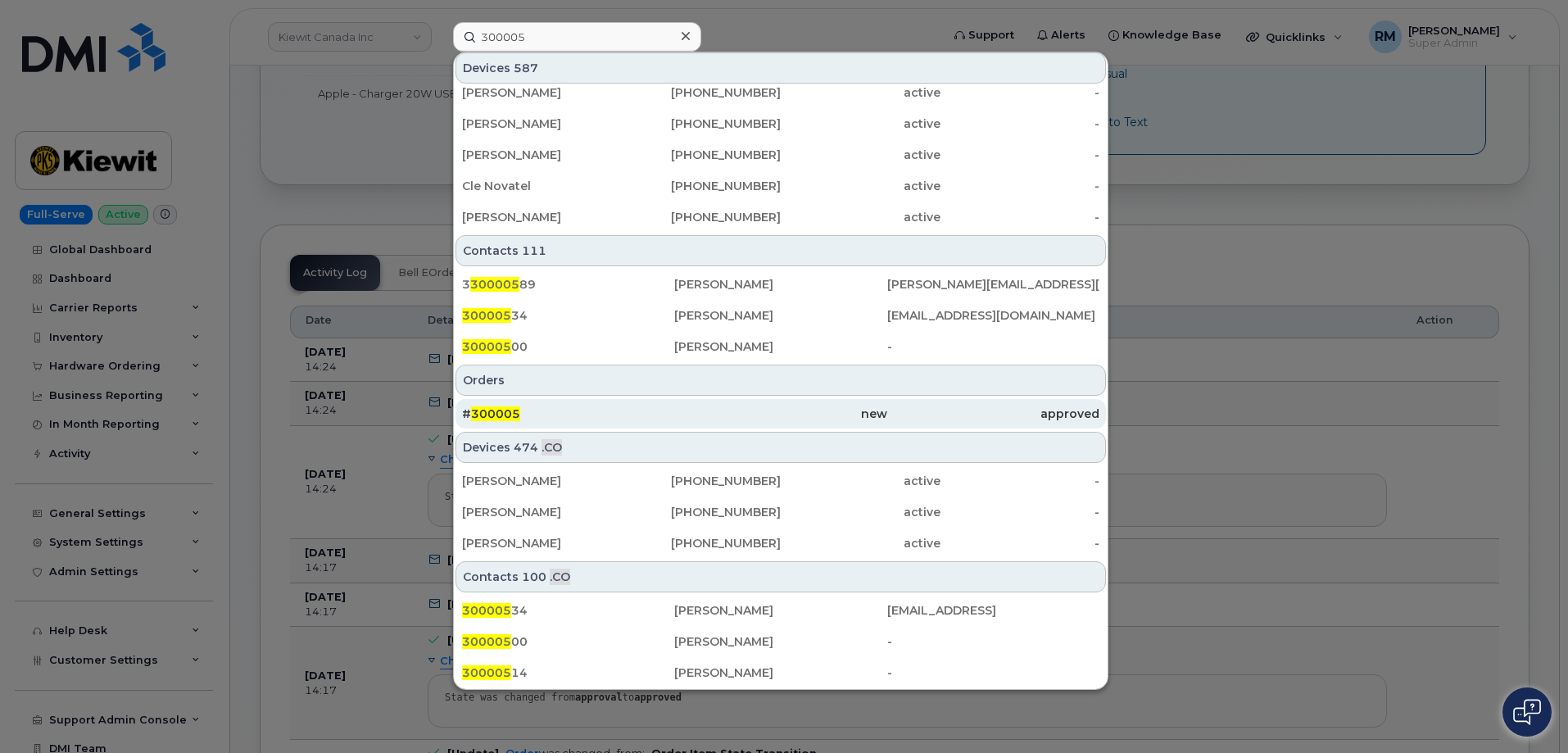
click at [486, 409] on span "300005" at bounding box center [495, 413] width 49 height 15
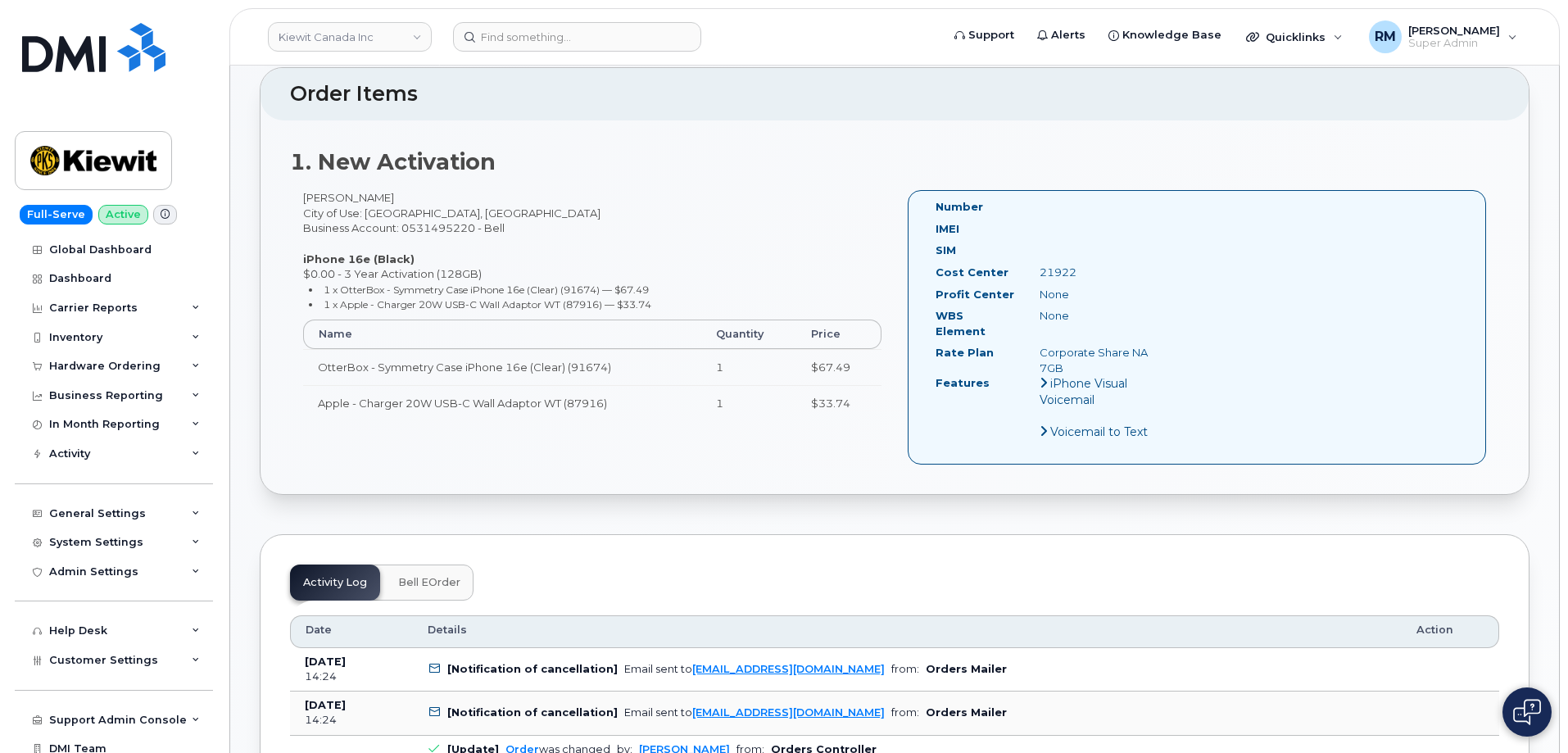
scroll to position [656, 0]
